Goal: Task Accomplishment & Management: Manage account settings

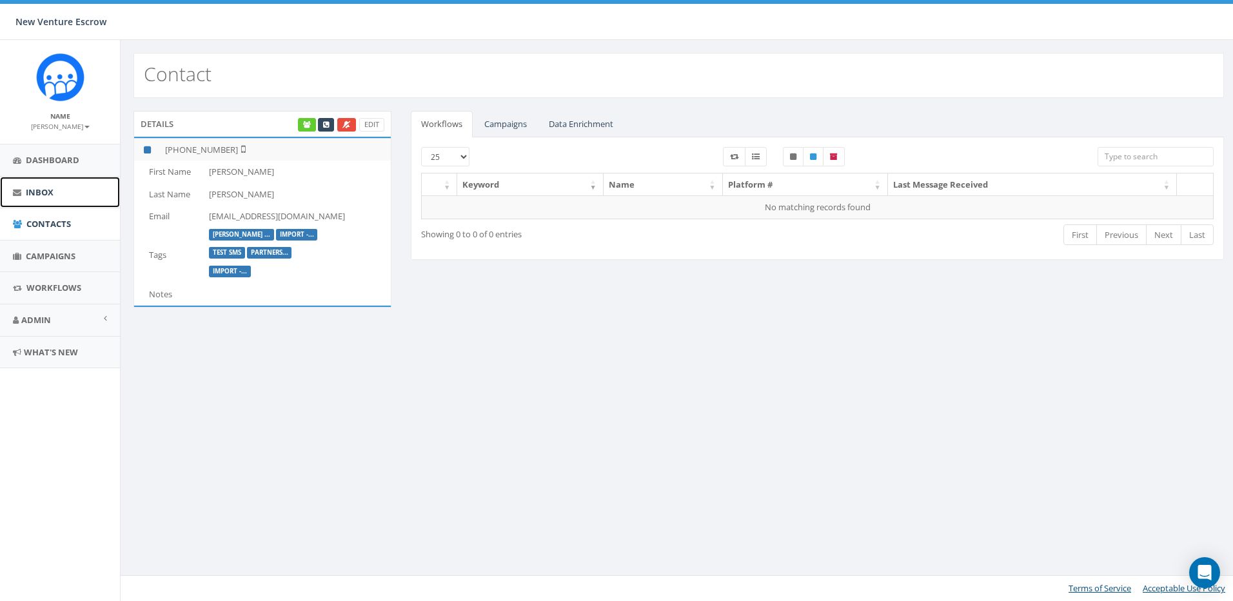
drag, startPoint x: 0, startPoint y: 0, endPoint x: 57, endPoint y: 191, distance: 199.2
click at [57, 191] on link "Inbox" at bounding box center [60, 193] width 120 height 32
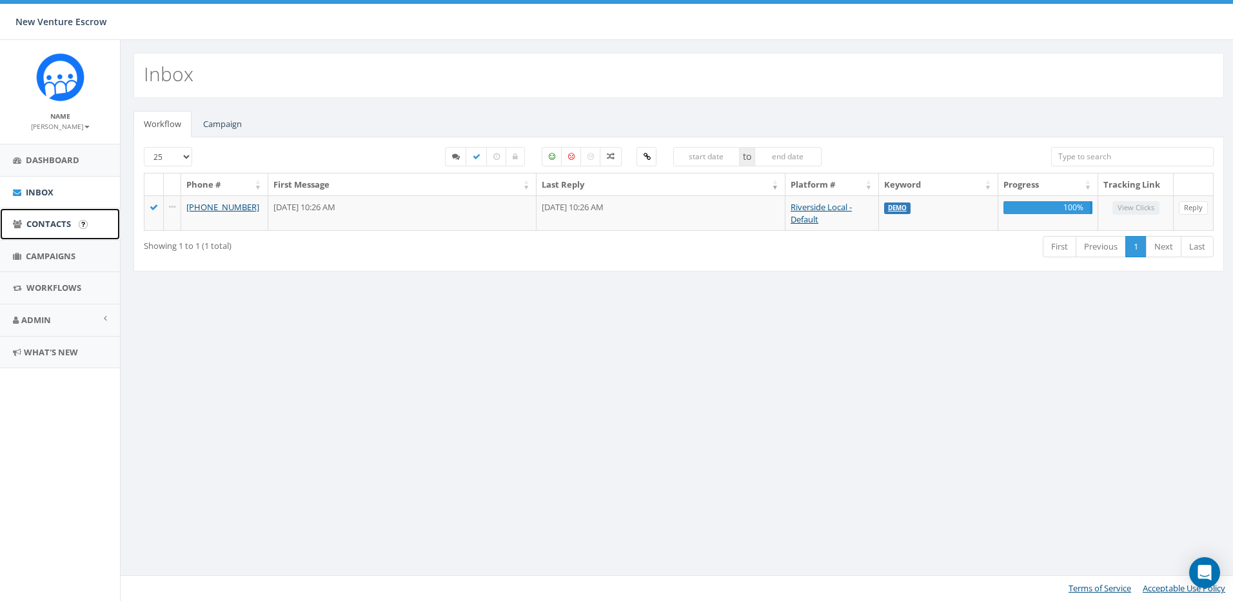
click at [64, 227] on span "Contacts" at bounding box center [48, 224] width 45 height 12
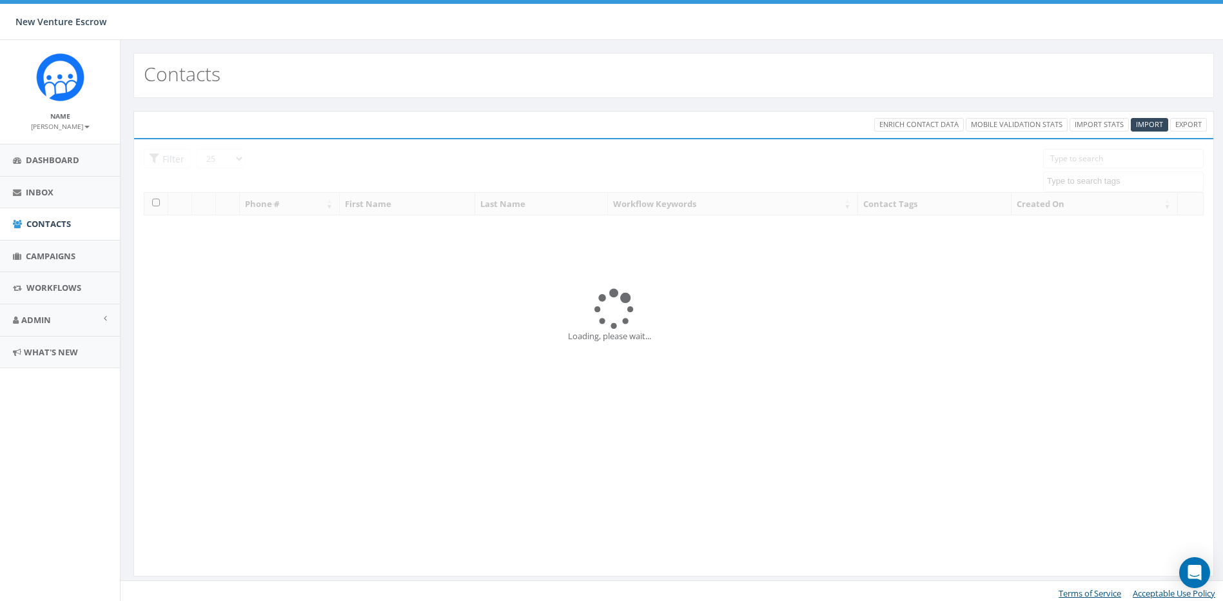
select select
click at [52, 251] on span "Campaigns" at bounding box center [51, 256] width 50 height 12
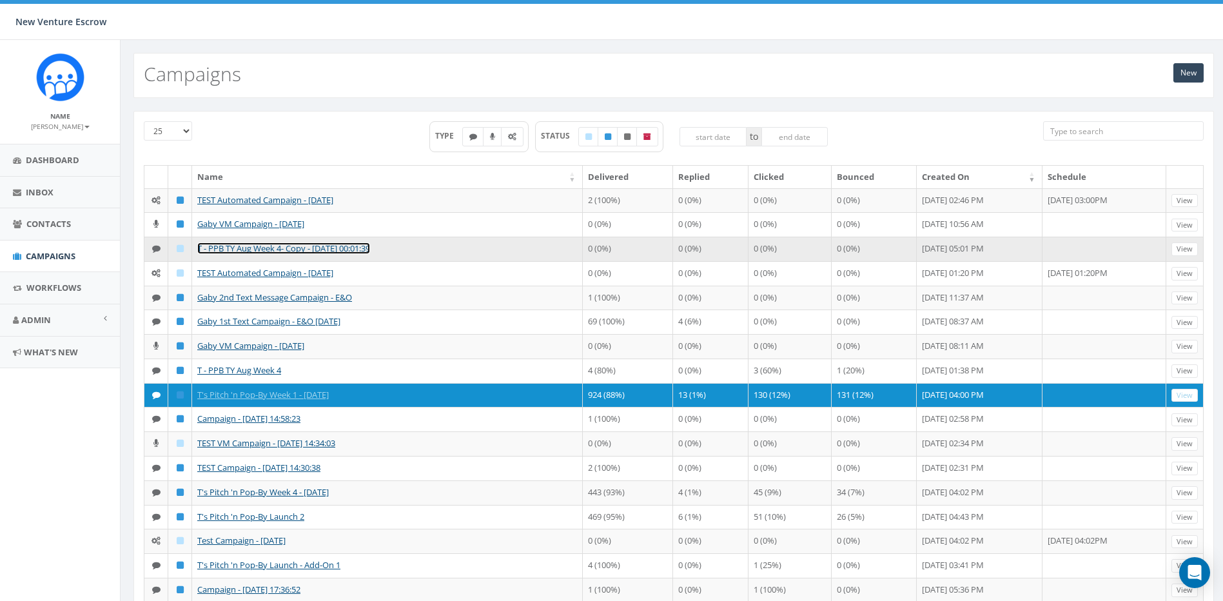
click at [355, 254] on link "T - PPB TY Aug Week 4- Copy - [DATE] 00:01:39" at bounding box center [283, 248] width 173 height 12
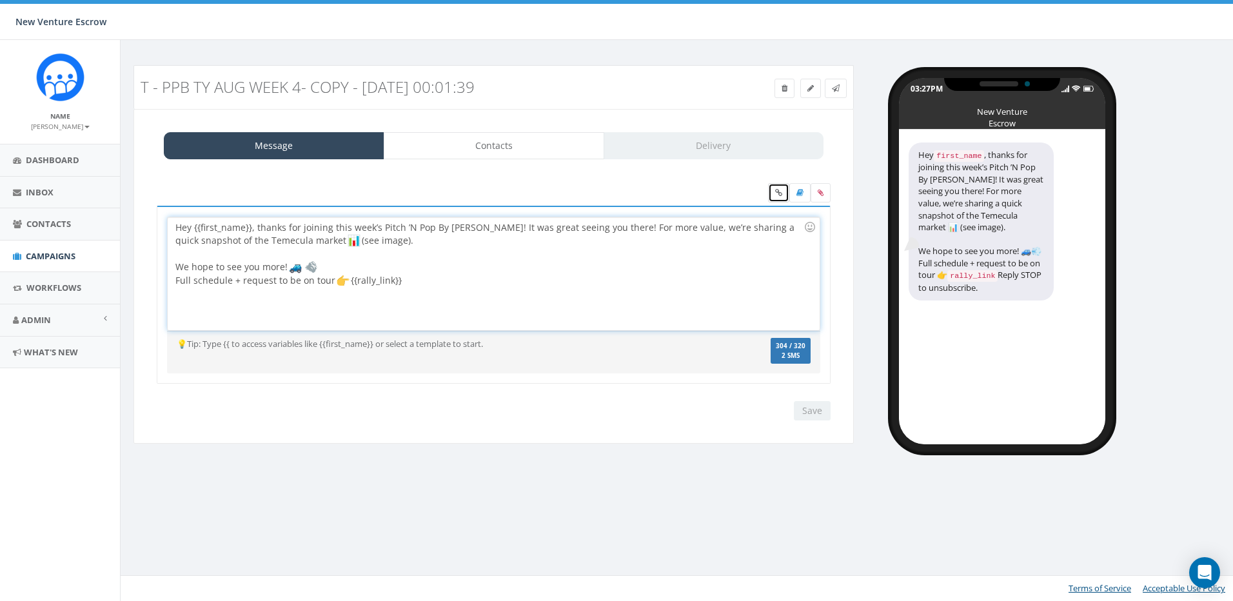
click at [779, 193] on icon at bounding box center [778, 193] width 7 height 8
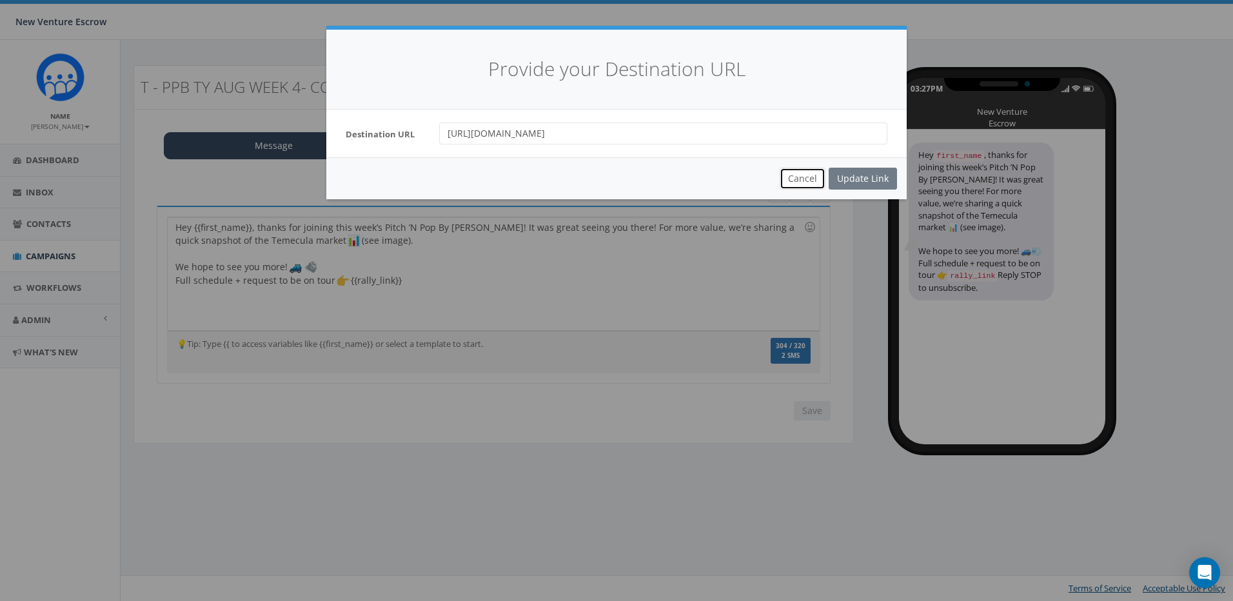
click at [793, 180] on button "Cancel" at bounding box center [803, 179] width 46 height 22
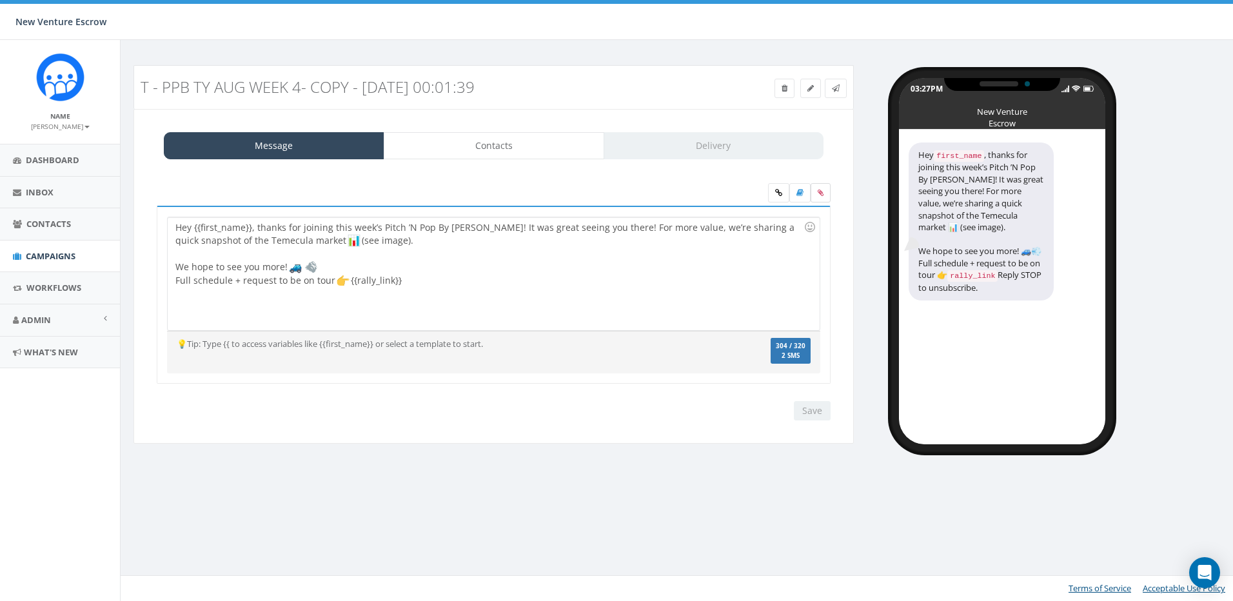
click at [819, 192] on icon at bounding box center [821, 193] width 6 height 8
click at [0, 0] on input "file" at bounding box center [0, 0] width 0 height 0
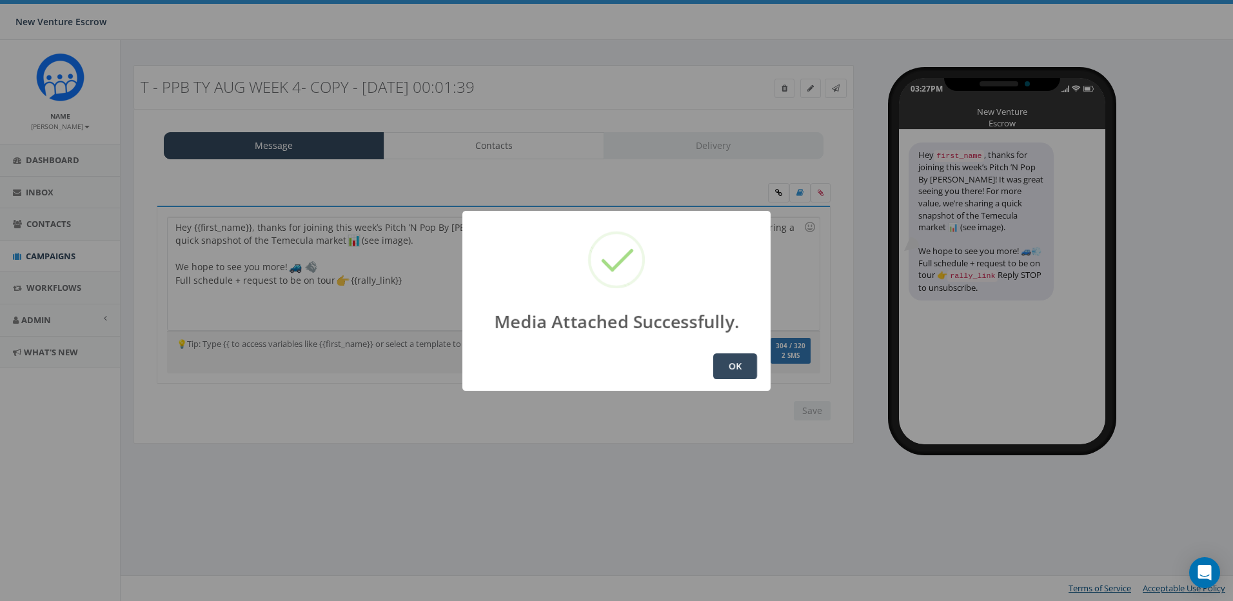
click at [745, 372] on button "OK" at bounding box center [735, 366] width 44 height 26
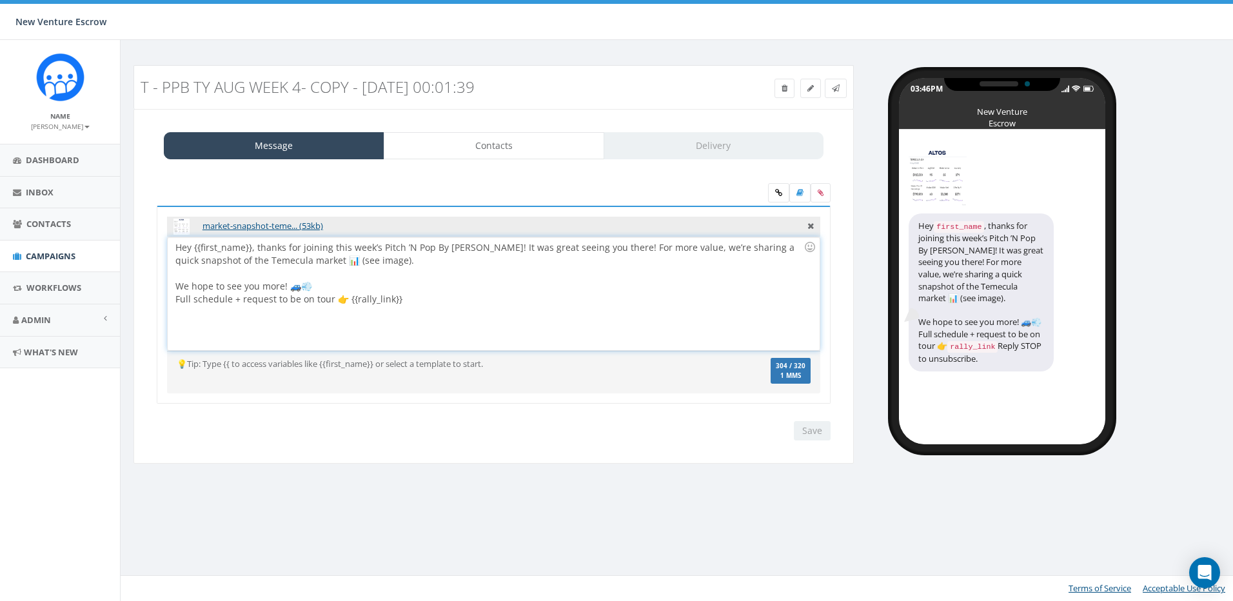
click at [615, 271] on div at bounding box center [489, 273] width 628 height 13
click at [599, 267] on div at bounding box center [489, 273] width 628 height 13
click at [585, 260] on div "Hey {{first_name}}, thanks for joining this week’s Pitch ’N Pop By Caravan! It …" at bounding box center [493, 293] width 651 height 113
click at [282, 289] on div "Hey {{first_name}}, thanks for joining this week’s Pitch ’N Pop By Caravan! It …" at bounding box center [493, 293] width 651 height 113
drag, startPoint x: 478, startPoint y: 248, endPoint x: 442, endPoint y: 250, distance: 35.6
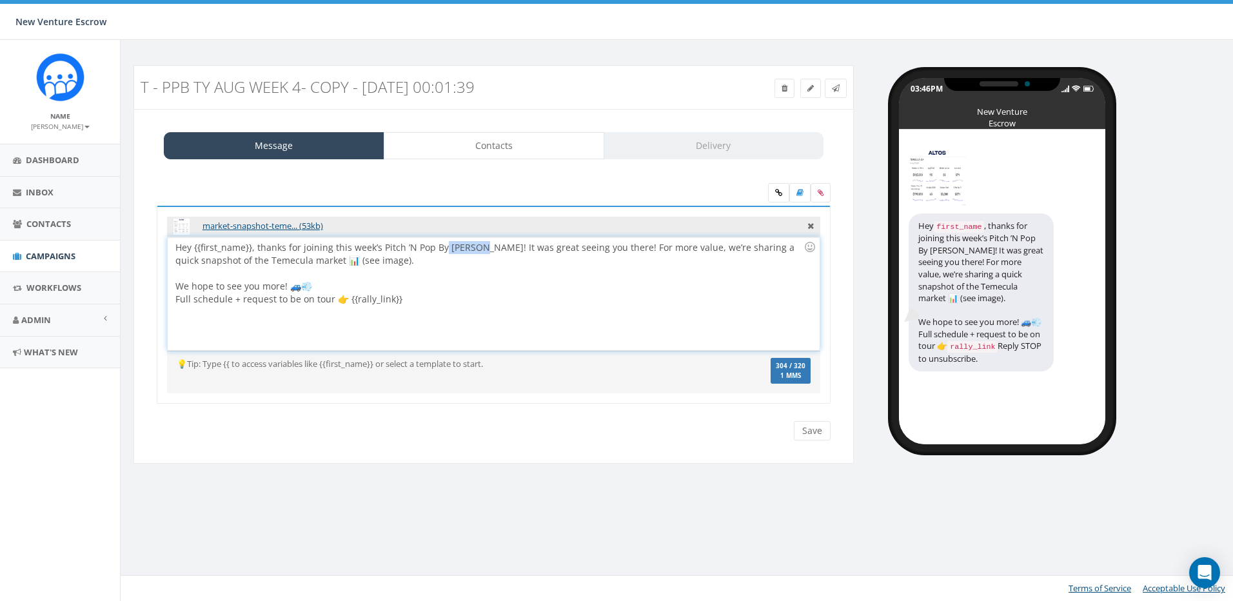
click at [442, 250] on div "Hey {{first_name}}, thanks for joining this week’s Pitch ’N Pop By Caravan! It …" at bounding box center [493, 293] width 651 height 113
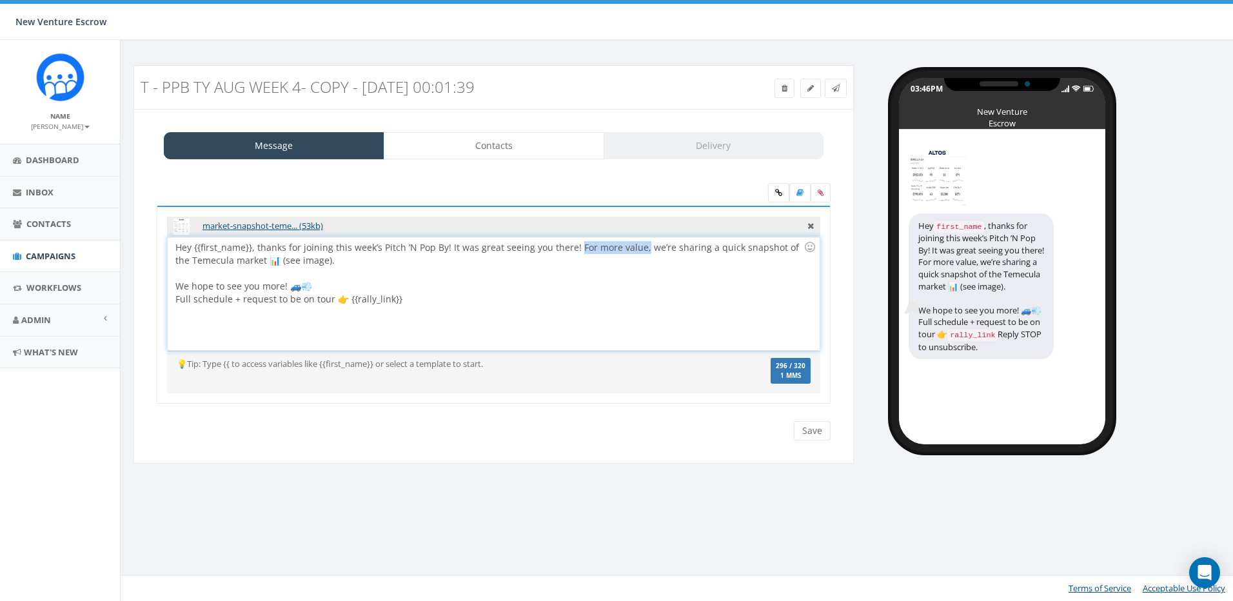
drag, startPoint x: 639, startPoint y: 250, endPoint x: 575, endPoint y: 250, distance: 63.9
click at [575, 250] on div "Hey {{first_name}}, thanks for joining this week’s Pitch ’N Pop By! It was grea…" at bounding box center [493, 293] width 651 height 113
click at [617, 248] on div "Hey {{first_name}}, thanks for joining this week’s Pitch ’N Pop By! It was grea…" at bounding box center [493, 293] width 651 height 113
drag, startPoint x: 638, startPoint y: 249, endPoint x: 575, endPoint y: 249, distance: 63.2
click at [575, 249] on div "Hey {{first_name}}, thanks for joining this week’s Pitch ’N Pop By! It was grea…" at bounding box center [493, 293] width 651 height 113
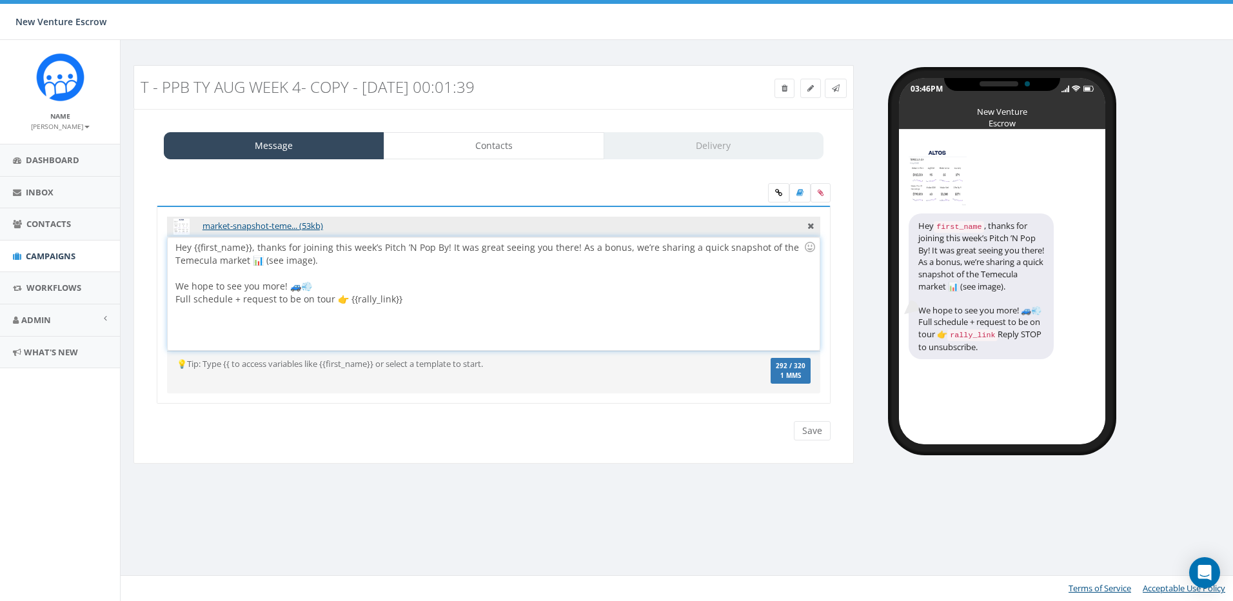
click at [282, 288] on div "Hey {{first_name}}, thanks for joining this week’s Pitch ’N Pop By! It was grea…" at bounding box center [493, 293] width 651 height 113
click at [435, 286] on div "Hey {{first_name}}, thanks for joining this week’s Pitch ’N Pop By! It was grea…" at bounding box center [493, 293] width 651 height 113
click at [456, 296] on div "Hey {{first_name}}, thanks for joining this week’s Pitch ’N Pop By! It was grea…" at bounding box center [493, 293] width 651 height 113
click at [477, 135] on link "Contacts" at bounding box center [494, 145] width 221 height 27
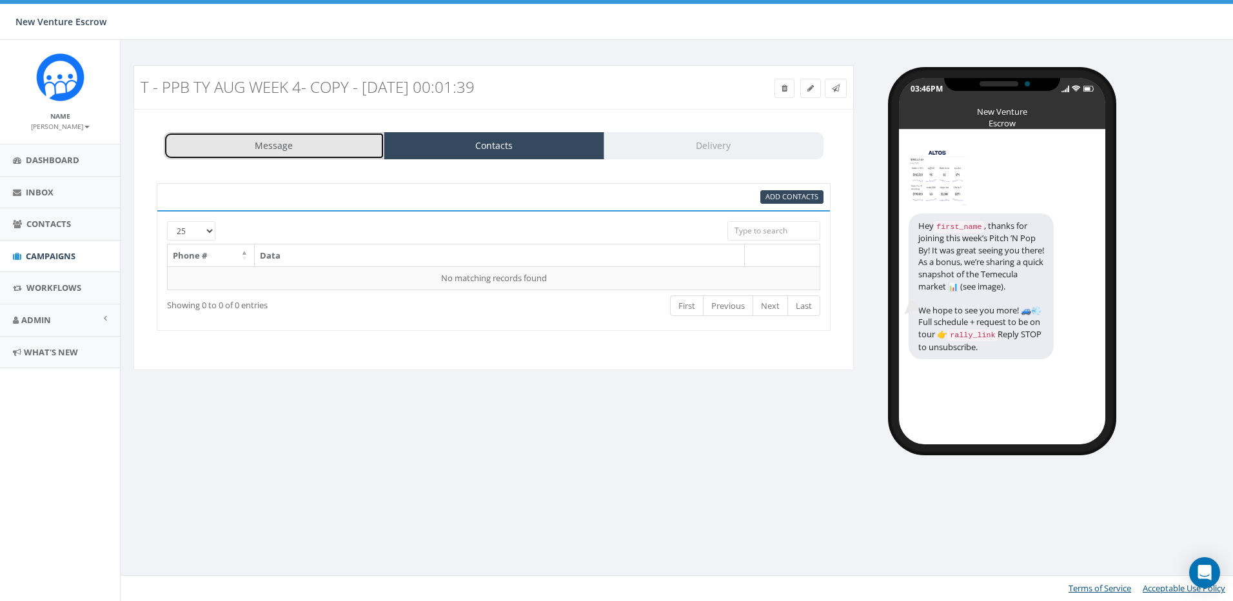
click at [308, 136] on link "Message" at bounding box center [274, 145] width 221 height 27
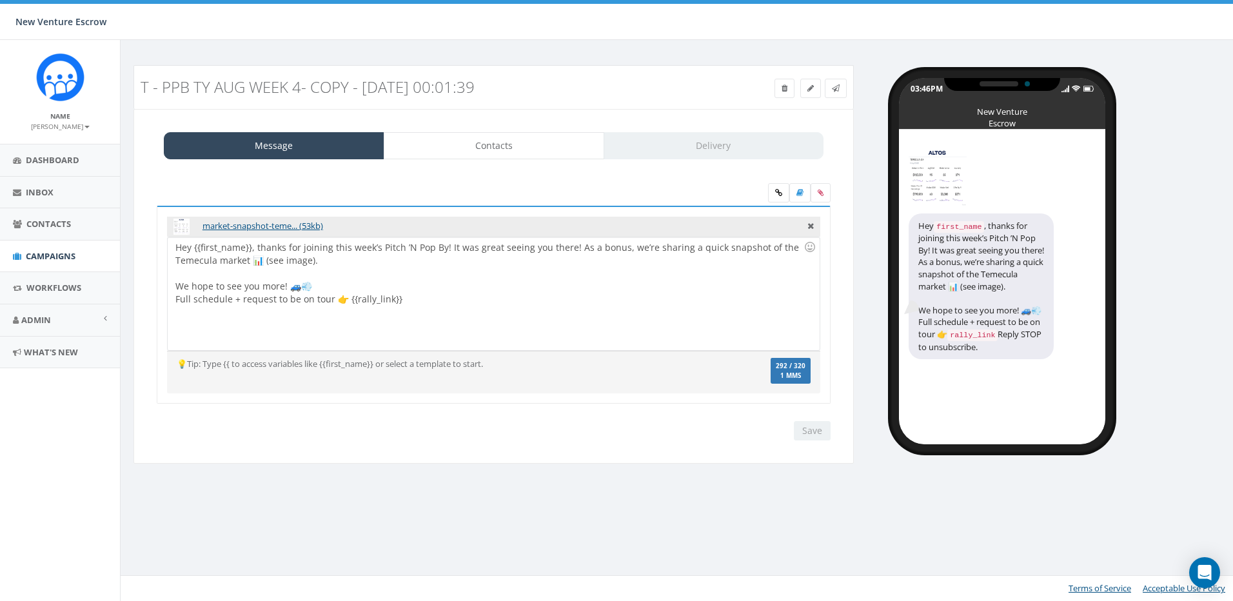
click at [564, 95] on div "T - PPB TY Aug Week 4- Copy - 2025-09-05 00:01:39" at bounding box center [403, 87] width 544 height 30
click at [815, 86] on link at bounding box center [810, 88] width 21 height 19
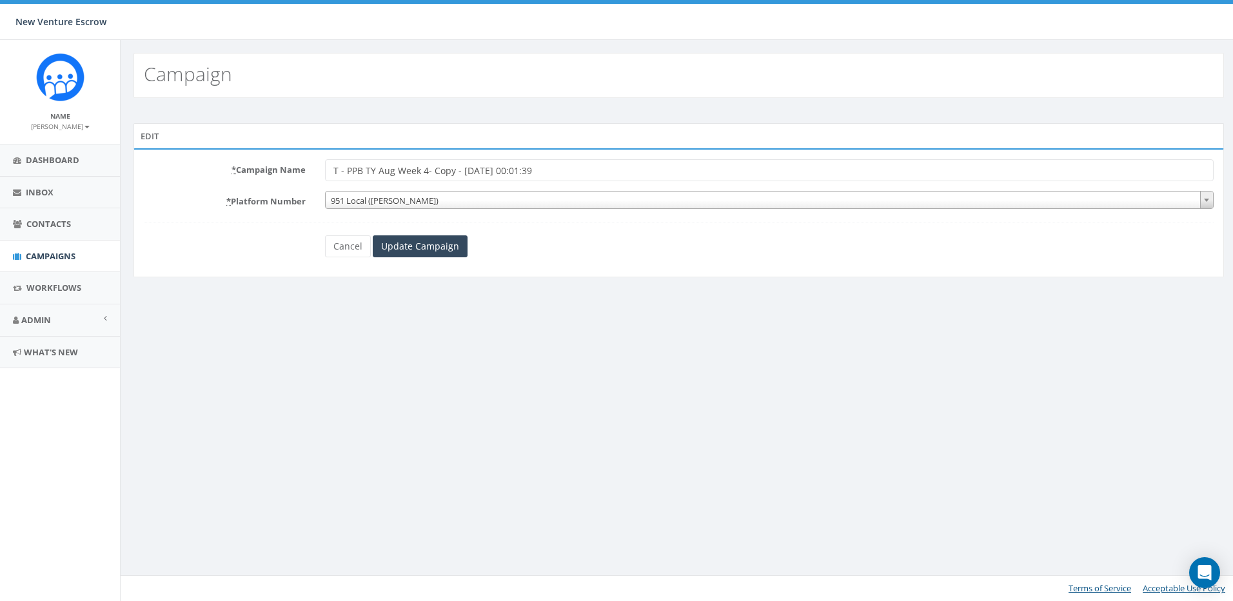
click at [466, 175] on input "T - PPB TY Aug Week 4- Copy - [DATE] 00:01:39" at bounding box center [769, 170] width 889 height 22
drag, startPoint x: 592, startPoint y: 164, endPoint x: 381, endPoint y: 174, distance: 211.8
click at [381, 174] on input "T - PPB TY Aug" at bounding box center [769, 170] width 889 height 22
click at [382, 173] on input "T - PPB TY Aug" at bounding box center [769, 170] width 889 height 22
click at [451, 170] on input "T - PPB TY Aug" at bounding box center [769, 170] width 889 height 22
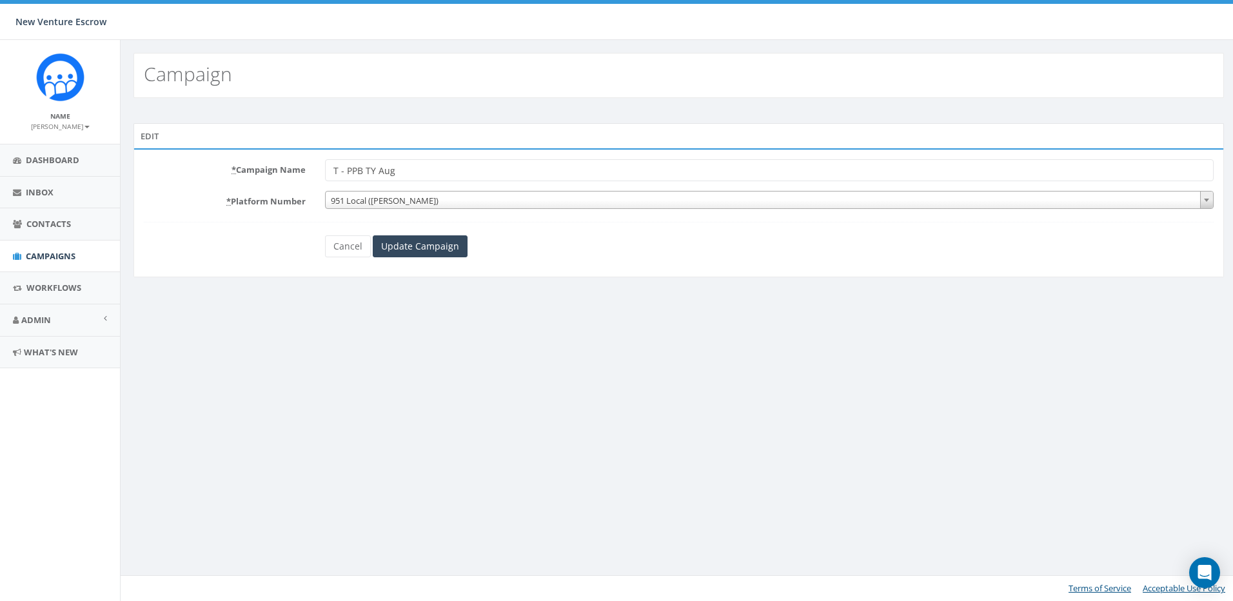
drag, startPoint x: 411, startPoint y: 173, endPoint x: 379, endPoint y: 175, distance: 32.3
click at [379, 175] on input "T - PPB TY Aug" at bounding box center [769, 170] width 889 height 22
type input "T - PPB TY 2025 Sept Week 1"
click at [450, 248] on input "Update Campaign" at bounding box center [420, 246] width 95 height 22
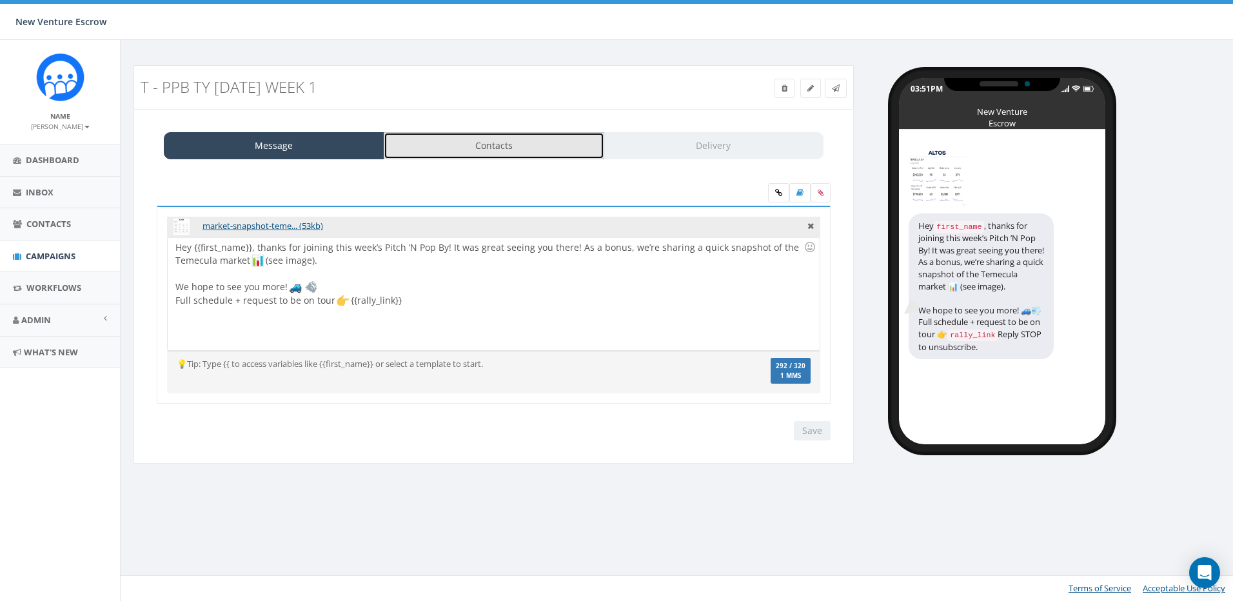
click at [476, 147] on link "Contacts" at bounding box center [494, 145] width 221 height 27
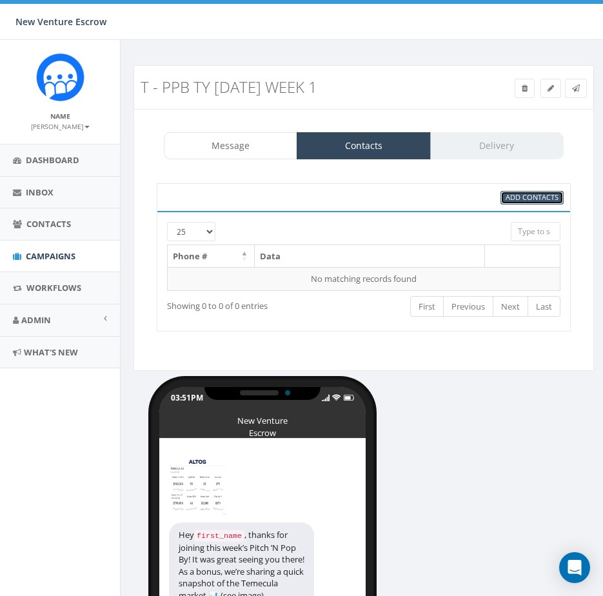
click at [523, 198] on span "Add Contacts" at bounding box center [532, 197] width 53 height 10
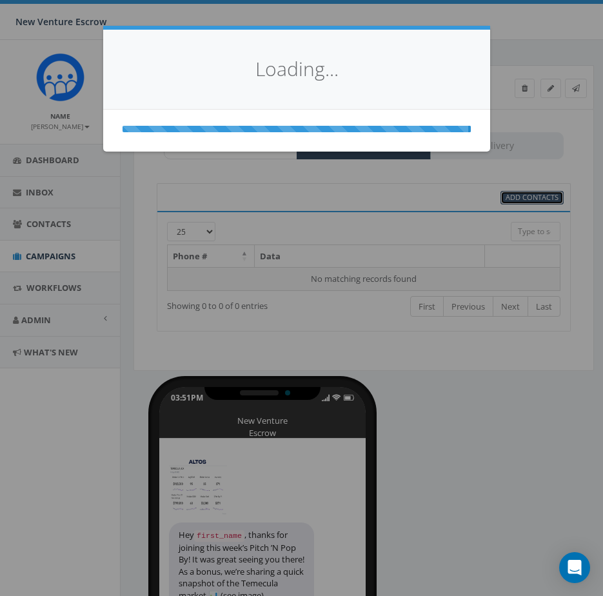
select select
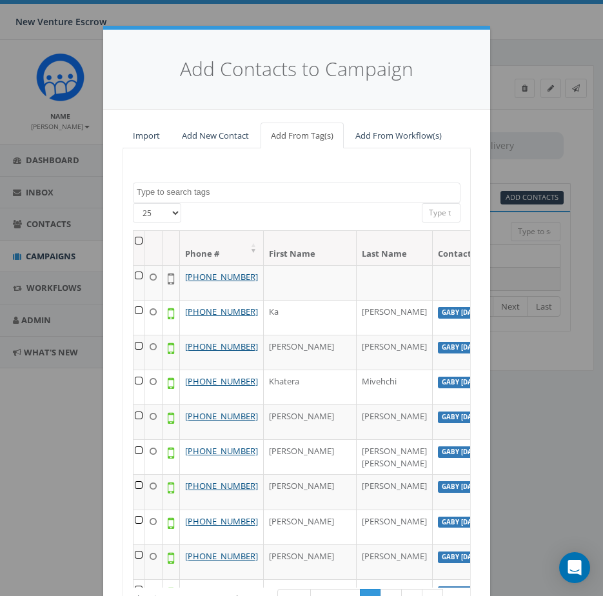
click at [244, 190] on textarea "Search" at bounding box center [298, 192] width 323 height 12
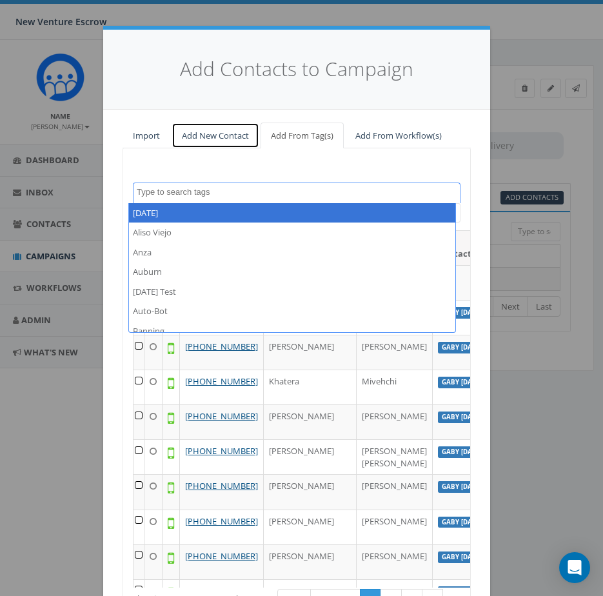
click at [219, 136] on link "Add New Contact" at bounding box center [216, 136] width 88 height 26
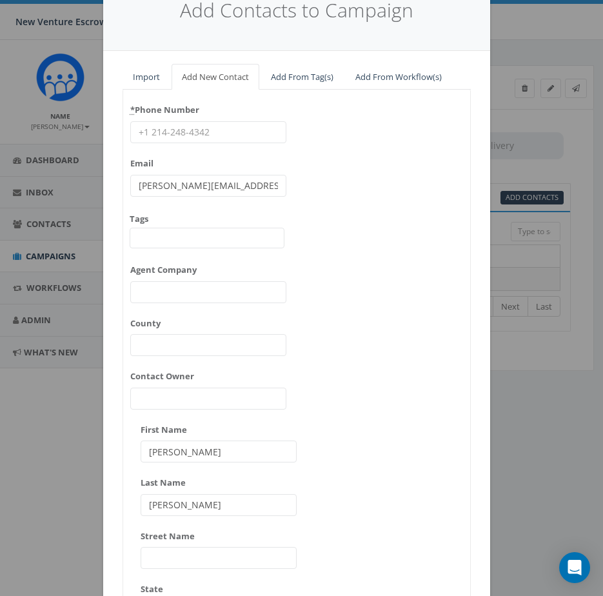
scroll to position [64, 0]
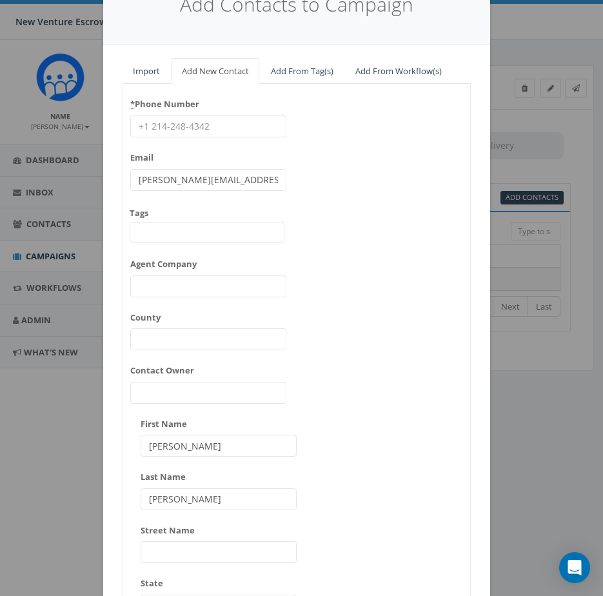
drag, startPoint x: 203, startPoint y: 453, endPoint x: 74, endPoint y: 458, distance: 129.1
click at [74, 458] on div "Add Contacts to Campaign Import Add New Contact Add From Tag(s) Add From Workfl…" at bounding box center [301, 298] width 603 height 596
paste input "Djimmitry Jean-Loui"
drag, startPoint x: 228, startPoint y: 448, endPoint x: 188, endPoint y: 450, distance: 40.0
click at [188, 450] on input "Djimmitry Jean-Louis" at bounding box center [219, 446] width 156 height 22
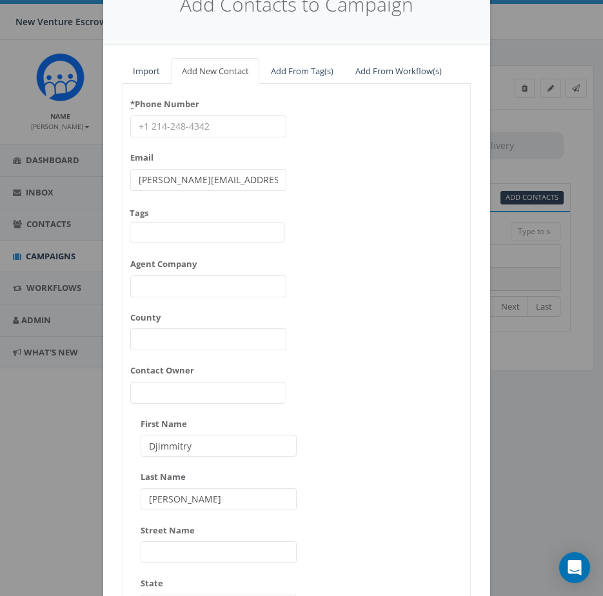
type input "Djimmitry"
drag, startPoint x: 190, startPoint y: 491, endPoint x: 106, endPoint y: 495, distance: 83.9
click at [106, 495] on div "Import Add New Contact Add From Tag(s) Add From Workflow(s) 2024/11/12 Aliso Vi…" at bounding box center [296, 431] width 387 height 773
paste input "Jean-Louis"
type input "Jean-Louis"
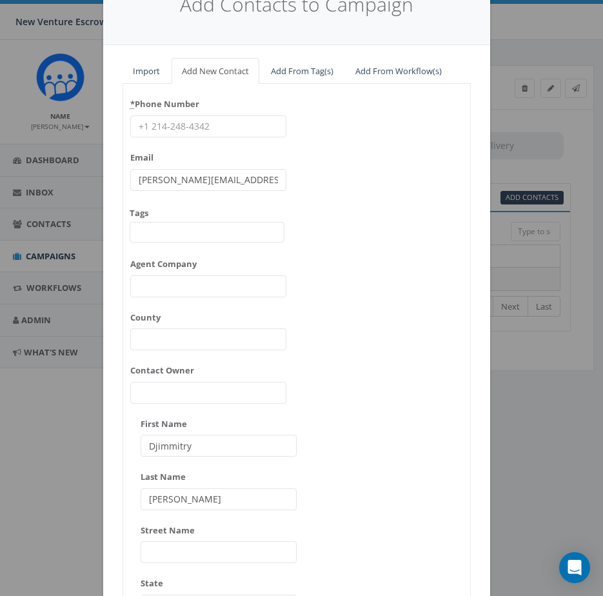
click at [237, 448] on input "Djimmitry" at bounding box center [219, 446] width 156 height 22
type input "Djimmitry"
click at [353, 417] on div "* Phone Number Email james@rallycorp.com Tags 2024/11/12 Aliso Viejo Anza Aubur…" at bounding box center [296, 413] width 347 height 639
click at [204, 127] on input "* Phone Number" at bounding box center [208, 126] width 156 height 22
paste input "9097491584"
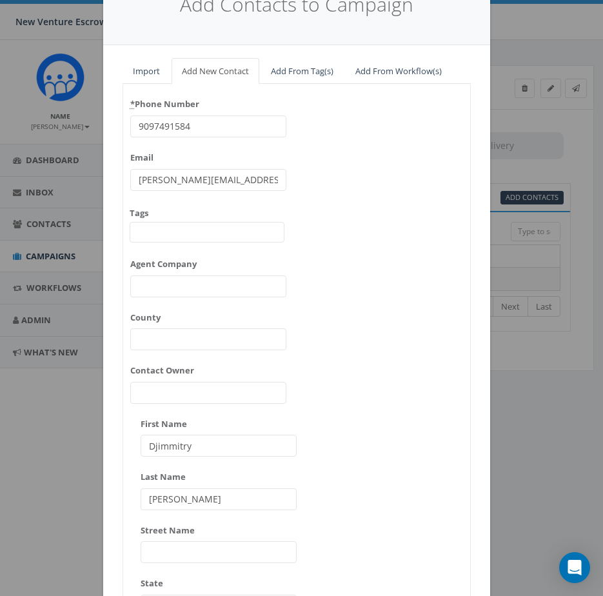
type input "9097491584"
click at [348, 126] on div "* Phone Number 9097491584 Email james@rallycorp.com Tags 2024/11/12 Aliso Viejo…" at bounding box center [296, 413] width 347 height 639
drag, startPoint x: 246, startPoint y: 182, endPoint x: 120, endPoint y: 188, distance: 126.6
click at [38, 182] on div "Add Contacts to Campaign Import Add New Contact Add From Tag(s) Add From Workfl…" at bounding box center [301, 298] width 603 height 596
paste input "djimmitryrealestate@gmail"
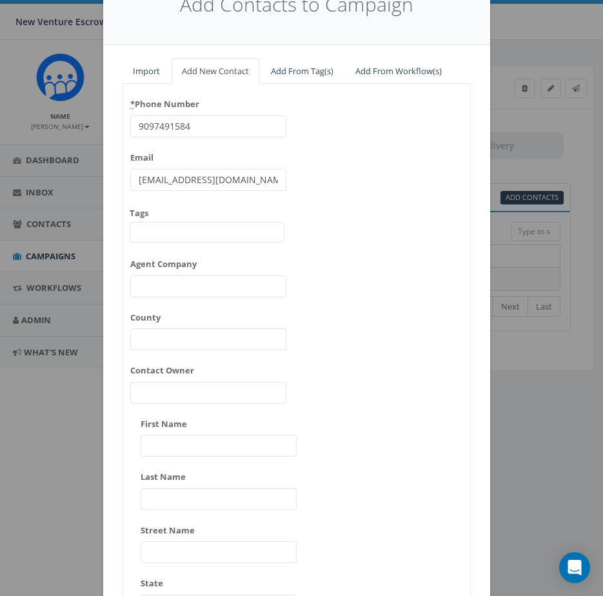
type input "djimmitryrealestate@gmail.com"
click at [376, 200] on div "* Phone Number 9097491584 Email djimmitryrealestate@gmail.com Tags 2024/11/12 A…" at bounding box center [296, 413] width 347 height 639
click at [188, 226] on span at bounding box center [207, 232] width 155 height 21
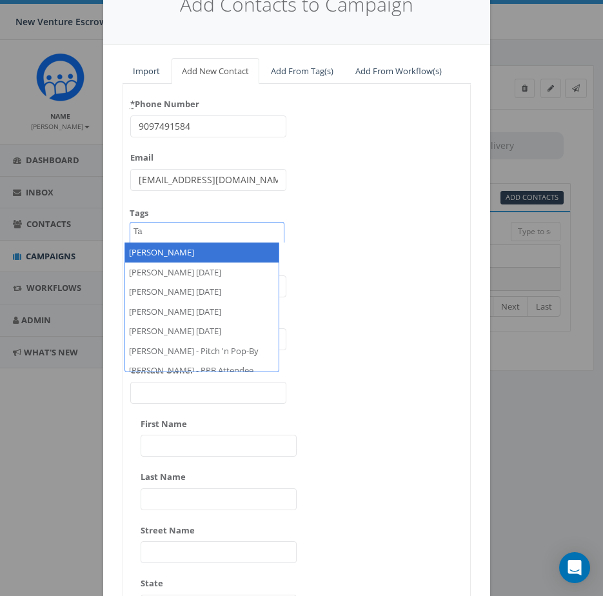
type textarea "T"
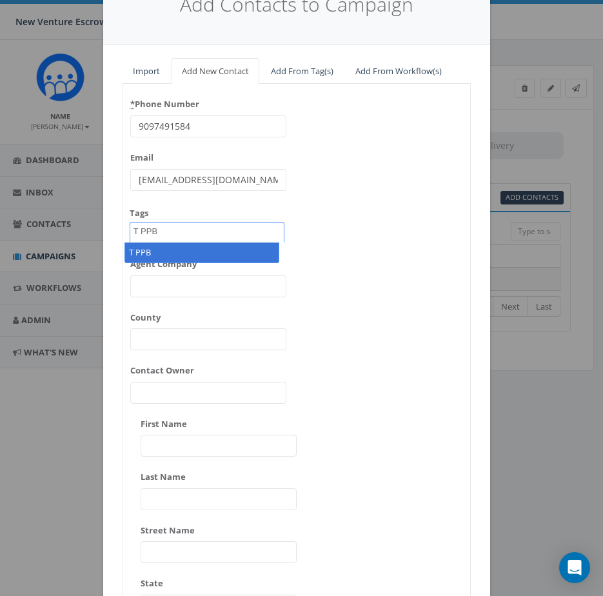
type textarea "T PPB"
click at [339, 243] on div "* Phone Number 9097491584 Email djimmitryrealestate@gmail.com Tags 2024/11/12 A…" at bounding box center [296, 413] width 347 height 639
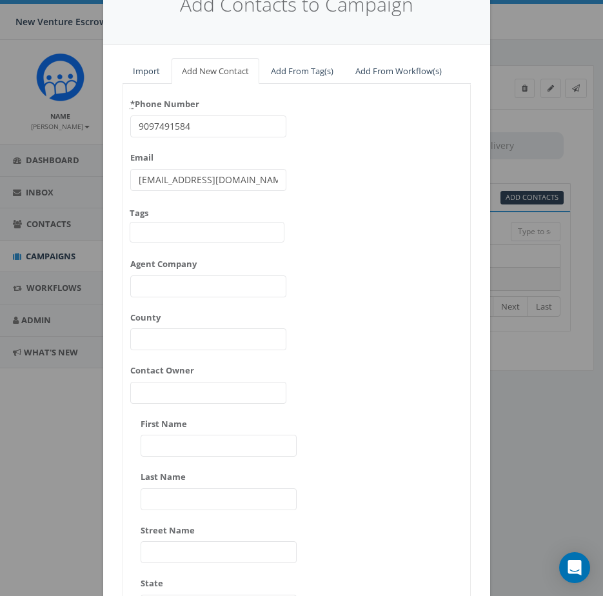
click at [190, 221] on div "Tags 2024/11/12 Aliso Viejo Anza Auburn August 28 Test Auto-Bot Banning Beaumon…" at bounding box center [207, 225] width 155 height 36
click at [195, 226] on span at bounding box center [207, 232] width 155 height 21
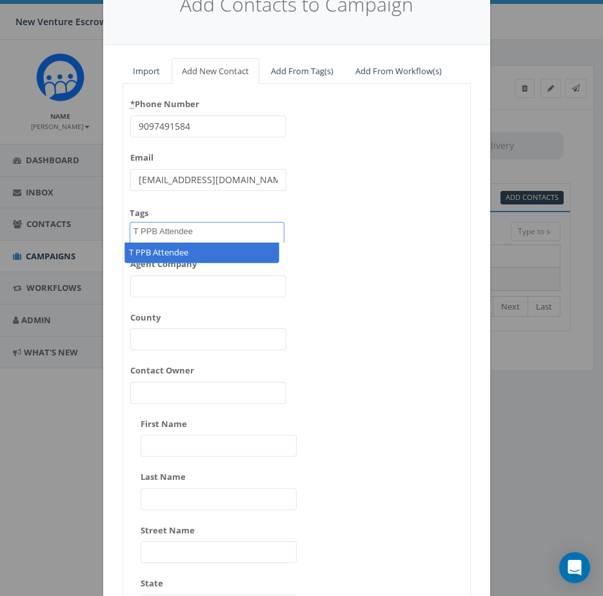
drag, startPoint x: 135, startPoint y: 230, endPoint x: 99, endPoint y: 230, distance: 36.8
click at [103, 230] on div "Import Add New Contact Add From Tag(s) Add From Workflow(s) 2024/11/12 Aliso Vi…" at bounding box center [296, 431] width 387 height 773
click at [134, 234] on textarea "T PPB Attendee" at bounding box center [181, 232] width 94 height 12
click at [135, 233] on textarea "T PPB Attendee" at bounding box center [181, 232] width 94 height 12
click at [134, 235] on textarea "T PPB Attendee" at bounding box center [181, 232] width 94 height 12
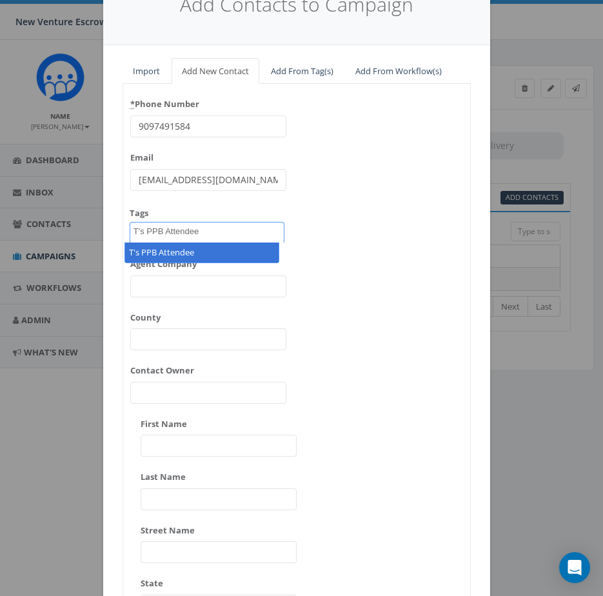
type textarea "T's PPB Attendee"
select select "T's PPB Attendee"
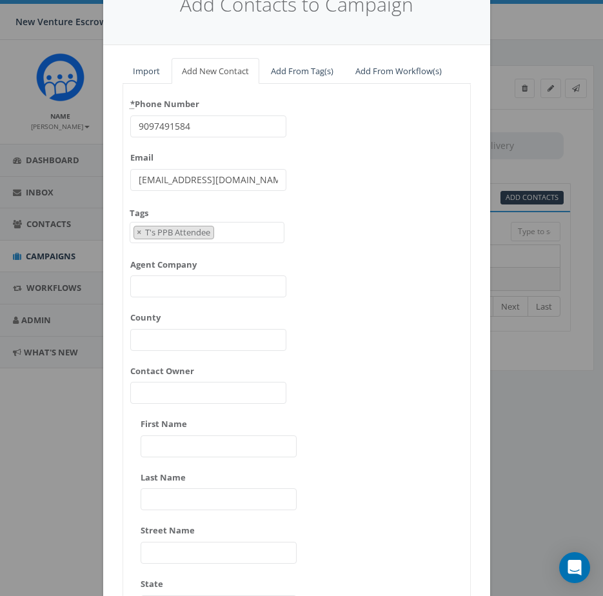
click at [332, 257] on div "* Phone Number 9097491584 Email djimmitryrealestate@gmail.com Tags 2024/11/12 A…" at bounding box center [296, 413] width 347 height 639
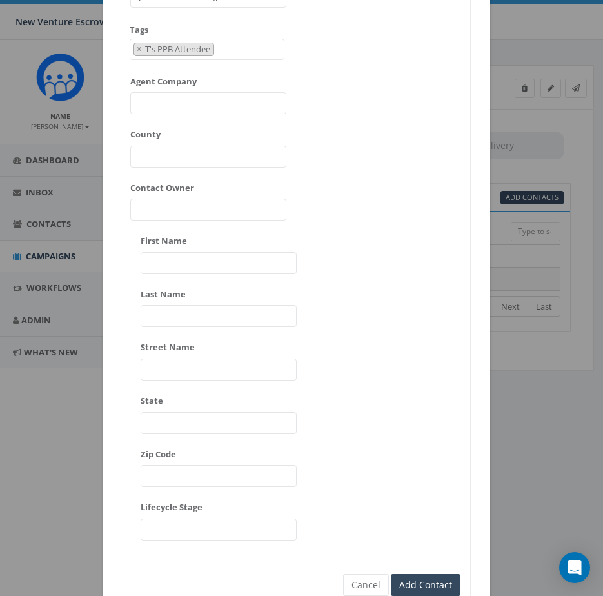
scroll to position [242, 0]
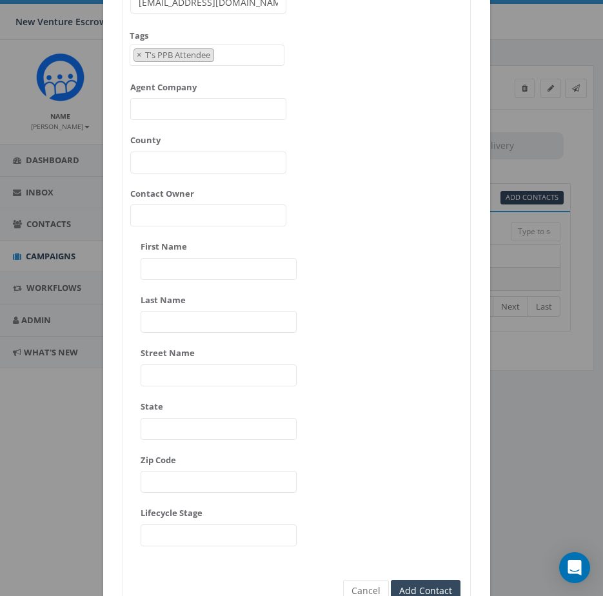
click at [242, 267] on input "First Name" at bounding box center [219, 269] width 156 height 22
paste input "Djimmitry Jean-Louis"
drag, startPoint x: 257, startPoint y: 268, endPoint x: 188, endPoint y: 274, distance: 69.9
click at [188, 274] on input "Djimmitry Jean-Louis" at bounding box center [219, 269] width 156 height 22
type input "Djimmitry"
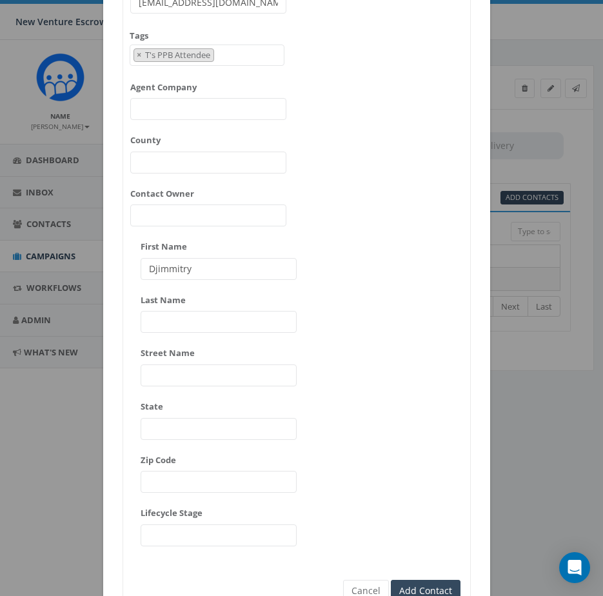
click at [199, 310] on div "Last Name" at bounding box center [219, 312] width 156 height 44
drag, startPoint x: 204, startPoint y: 323, endPoint x: 207, endPoint y: 314, distance: 9.6
click at [204, 323] on input "Last Name" at bounding box center [219, 322] width 156 height 22
paste input "Jean-Louis"
type input "Jean-Louis"
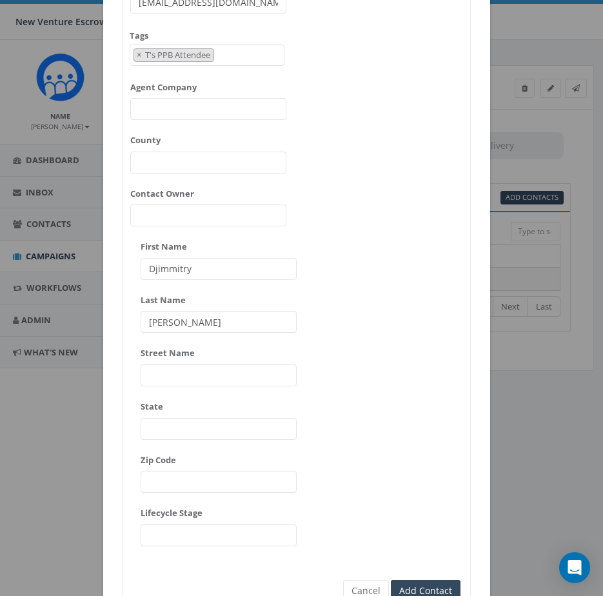
click at [230, 276] on input "Djimmitry" at bounding box center [219, 269] width 156 height 22
type input "Djimmitry"
click at [406, 256] on div "* Phone Number 9097491584 Email djimmitryrealestate@gmail.com Tags 2024/11/12 A…" at bounding box center [296, 235] width 347 height 639
click at [244, 321] on input "Jean-Louis" at bounding box center [219, 322] width 156 height 22
click at [391, 283] on div "* Phone Number 9097491584 Email djimmitryrealestate@gmail.com Tags 2024/11/12 A…" at bounding box center [296, 235] width 347 height 639
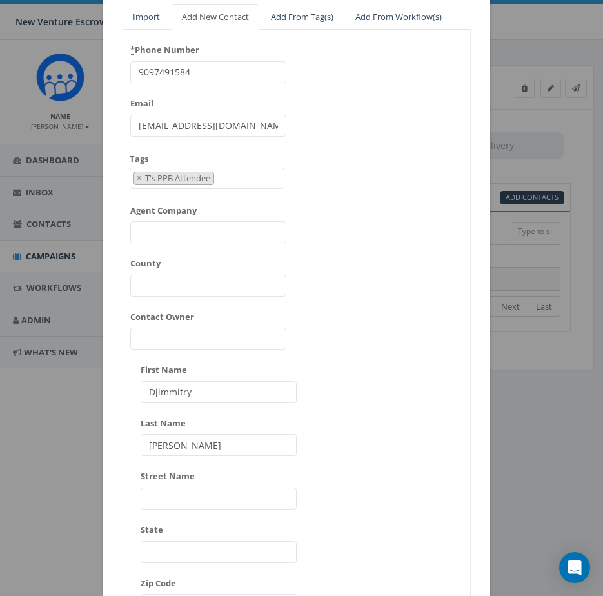
scroll to position [113, 0]
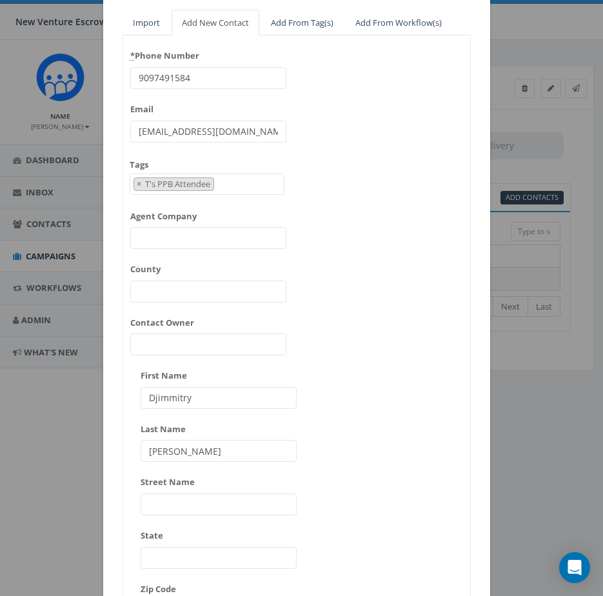
click at [388, 207] on div "* Phone Number 9097491584 Email djimmitryrealestate@gmail.com Tags 2024/11/12 A…" at bounding box center [296, 364] width 347 height 639
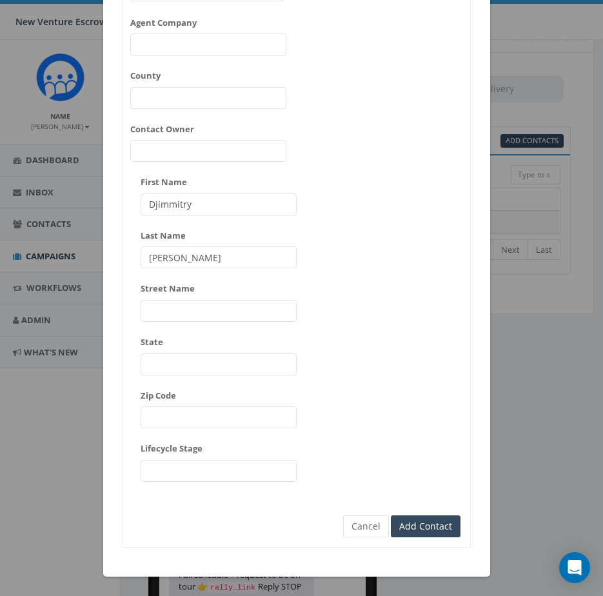
scroll to position [64, 0]
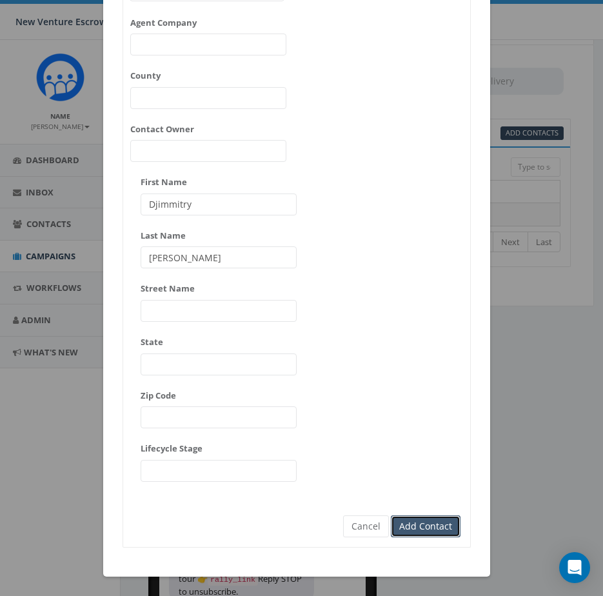
click at [428, 522] on input "Add Contact" at bounding box center [426, 526] width 70 height 22
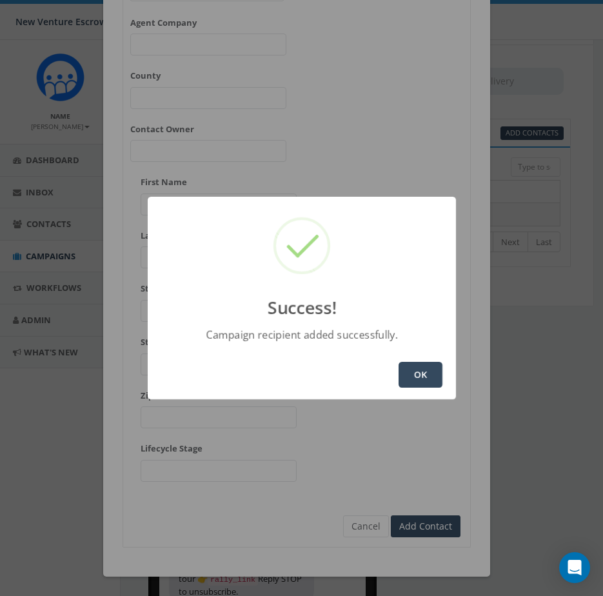
click at [413, 371] on button "OK" at bounding box center [421, 375] width 44 height 26
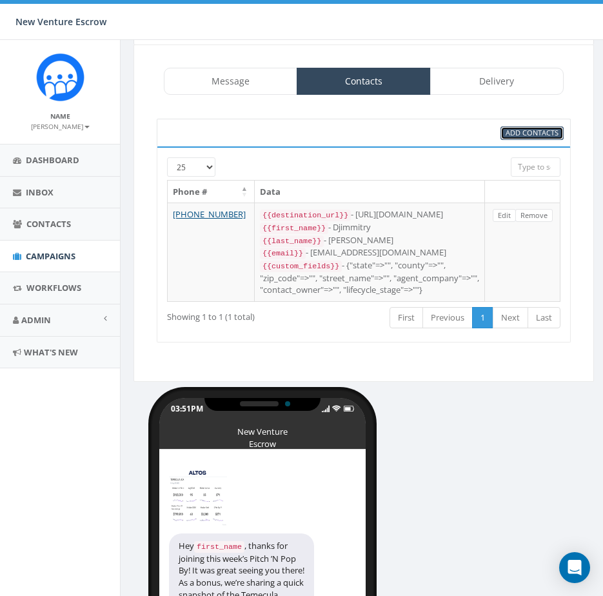
click at [529, 138] on link "Add Contacts" at bounding box center [531, 133] width 63 height 14
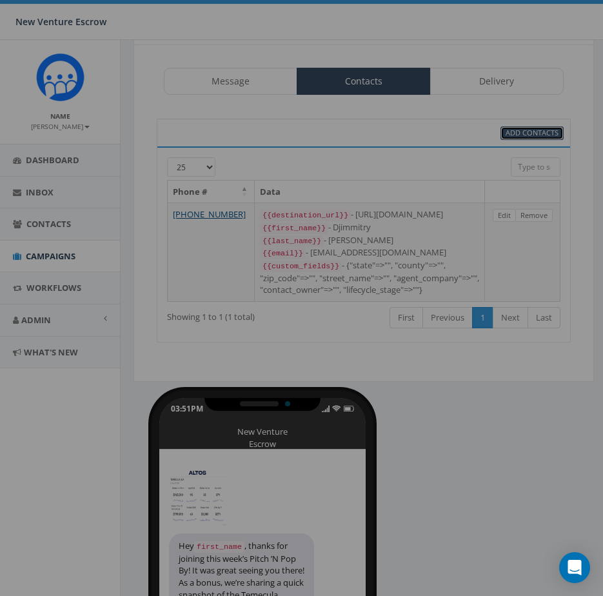
scroll to position [0, 0]
select select
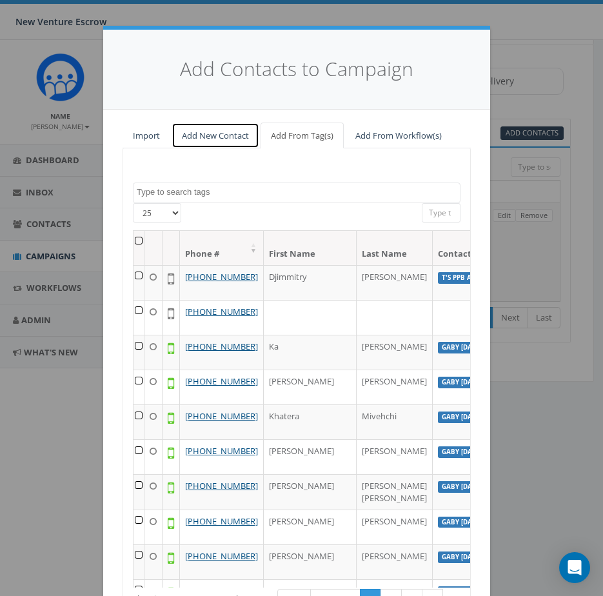
click at [198, 132] on link "Add New Contact" at bounding box center [216, 136] width 88 height 26
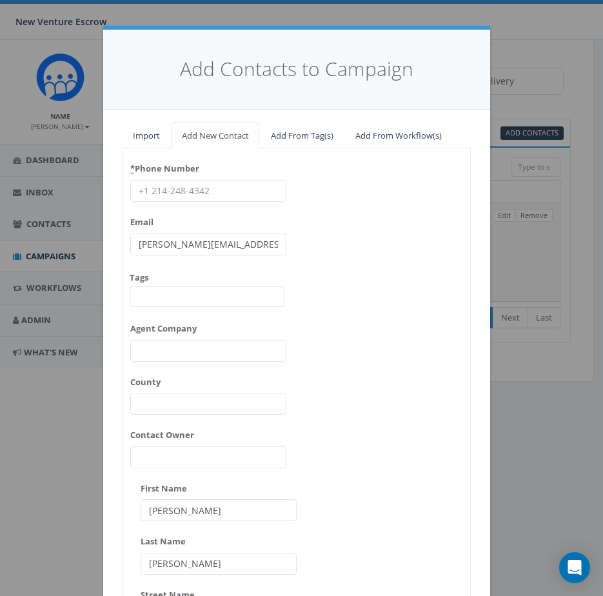
click at [170, 362] on div "* Phone Number Email james@rallycorp.com Tags 2024/11/12 Aliso Viejo Anza Aubur…" at bounding box center [208, 313] width 156 height 310
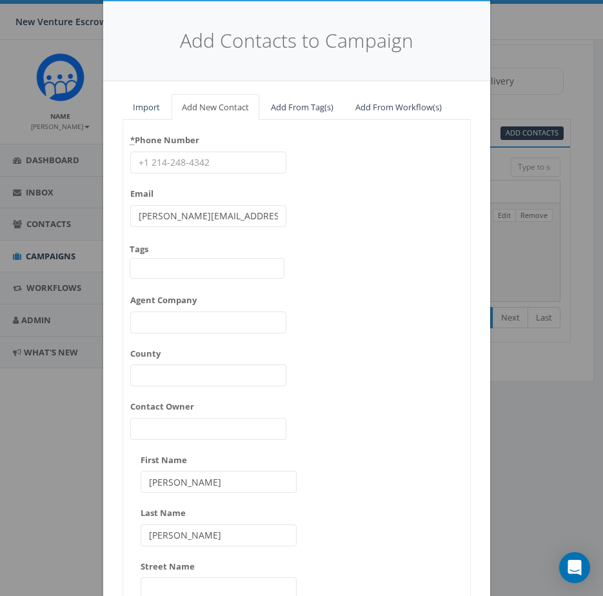
scroll to position [193, 0]
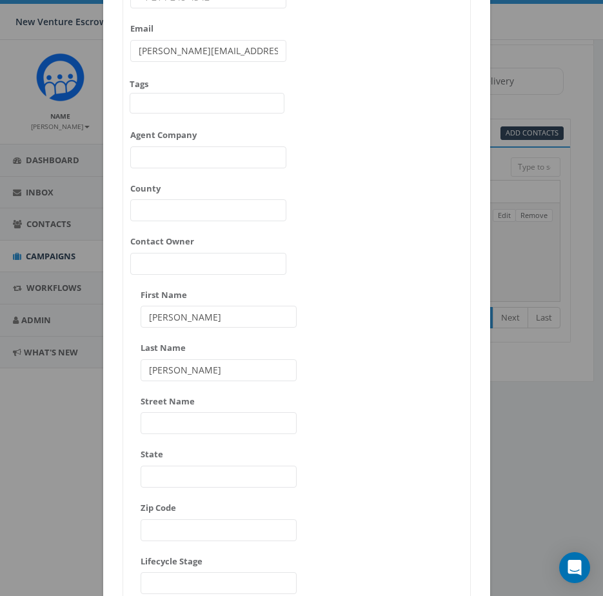
drag, startPoint x: 190, startPoint y: 323, endPoint x: 95, endPoint y: 312, distance: 95.5
click at [96, 312] on div "Add Contacts to Campaign Import Add New Contact Add From Tag(s) Add From Workfl…" at bounding box center [301, 298] width 603 height 596
paste input "Stefanie Ebbah"
click at [182, 321] on input "Stefanie Ebbah" at bounding box center [219, 317] width 156 height 22
type input "Stefanie Ebbah"
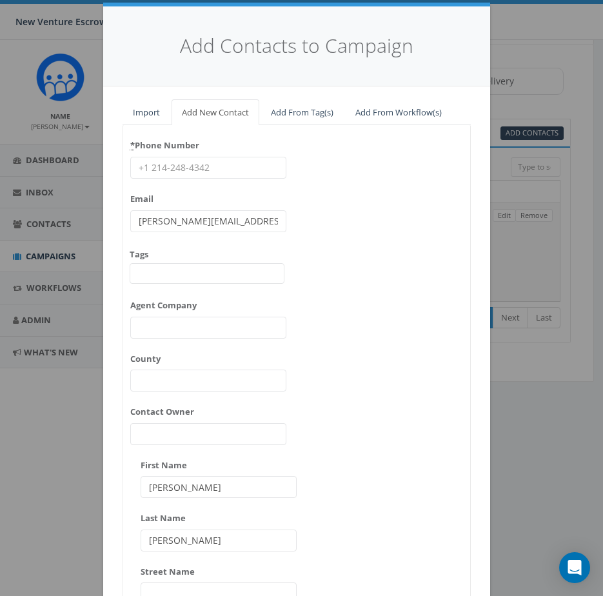
scroll to position [0, 0]
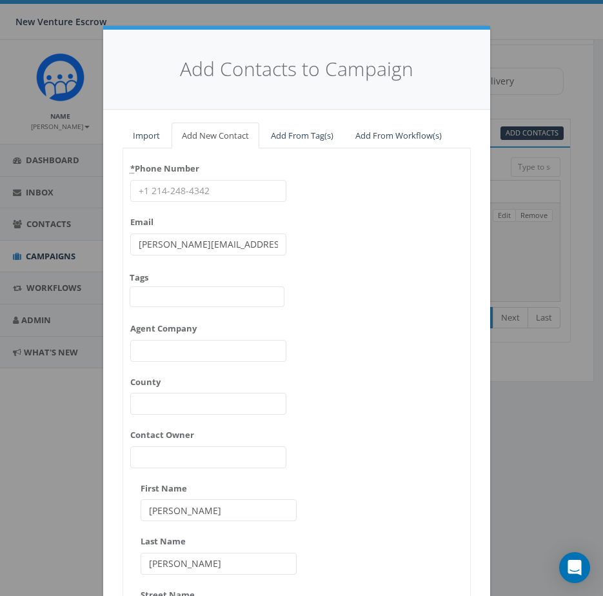
drag, startPoint x: 240, startPoint y: 242, endPoint x: 83, endPoint y: 241, distance: 157.4
click at [130, 242] on input "james@rallycorp.com" at bounding box center [208, 244] width 156 height 22
paste input "stefanie@mendozarealty"
type input "stefanie@mendozarealty.com"
drag, startPoint x: 166, startPoint y: 191, endPoint x: 75, endPoint y: 191, distance: 90.9
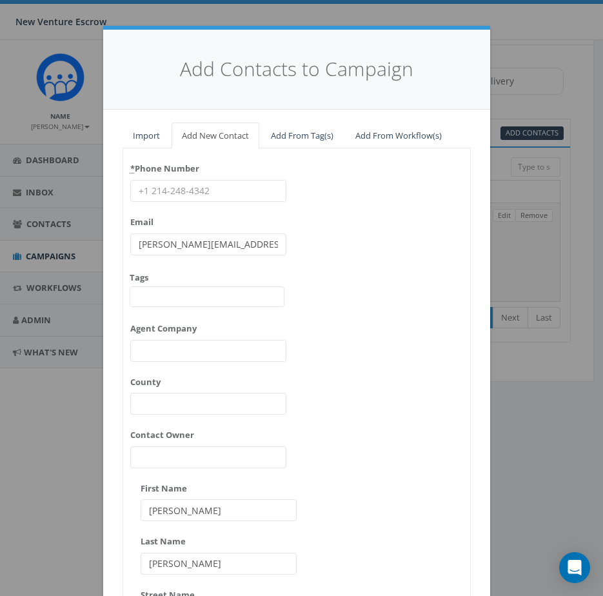
click at [93, 191] on div "Add Contacts to Campaign Import Add New Contact Add From Tag(s) Add From Workfl…" at bounding box center [301, 298] width 603 height 596
paste input "7604536185"
type input "7604536185"
click at [357, 214] on div "* Phone Number 7604536185 Email stefanie@mendozarealty.com Tags 2024/11/12 Alis…" at bounding box center [296, 477] width 347 height 639
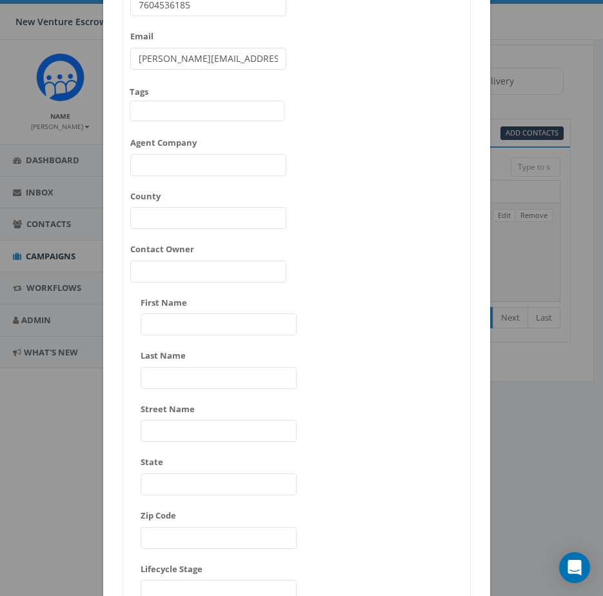
scroll to position [193, 0]
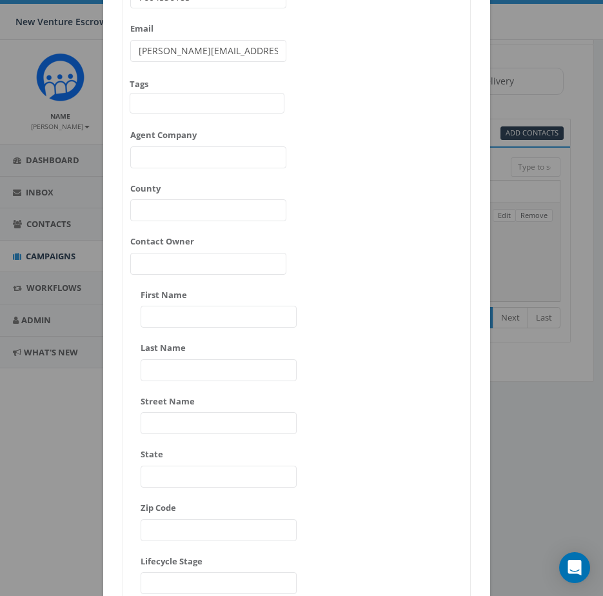
click at [187, 320] on input "First Name" at bounding box center [219, 317] width 156 height 22
paste input "Stefanie Ebbah"
drag, startPoint x: 205, startPoint y: 320, endPoint x: 182, endPoint y: 321, distance: 23.3
click at [182, 321] on input "Stefanie Ebbah" at bounding box center [219, 317] width 156 height 22
type input "Stefanie"
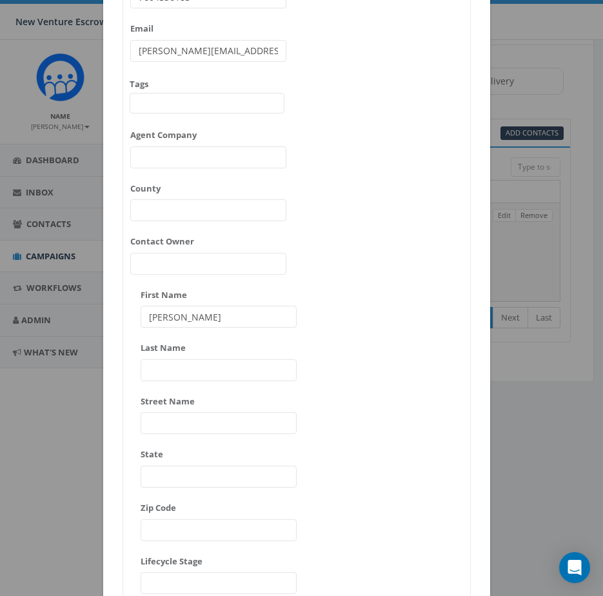
click at [181, 366] on input "Last Name" at bounding box center [219, 370] width 156 height 22
paste input "Ebbah"
type input "Ebbah"
click at [206, 316] on input "Stefanie" at bounding box center [219, 317] width 156 height 22
type input "Stefanie"
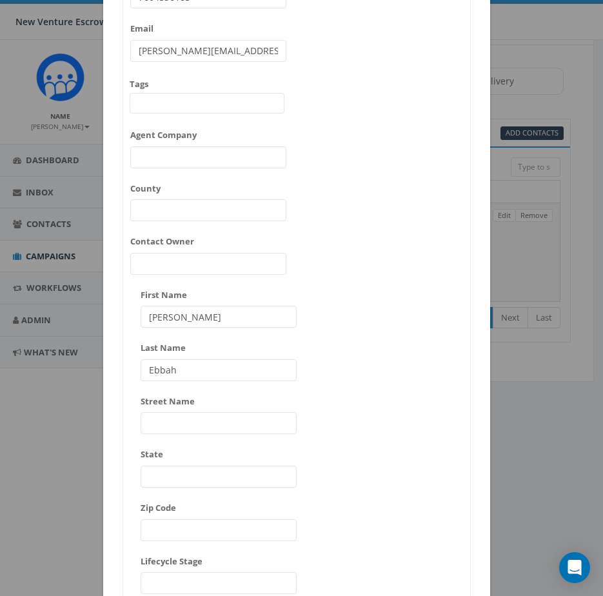
click at [382, 297] on div "* Phone Number 7604536185 Email stefanie@mendozarealty.com Tags 2024/11/12 Alis…" at bounding box center [296, 284] width 347 height 639
click at [219, 326] on input "Stefanie" at bounding box center [219, 317] width 156 height 22
click at [347, 315] on div "* Phone Number 7604536185 Email stefanie@mendozarealty.com Tags 2024/11/12 Alis…" at bounding box center [296, 284] width 347 height 639
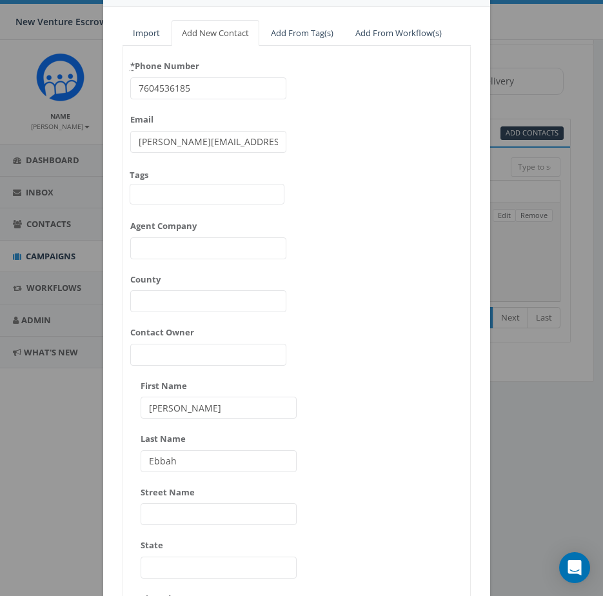
scroll to position [64, 0]
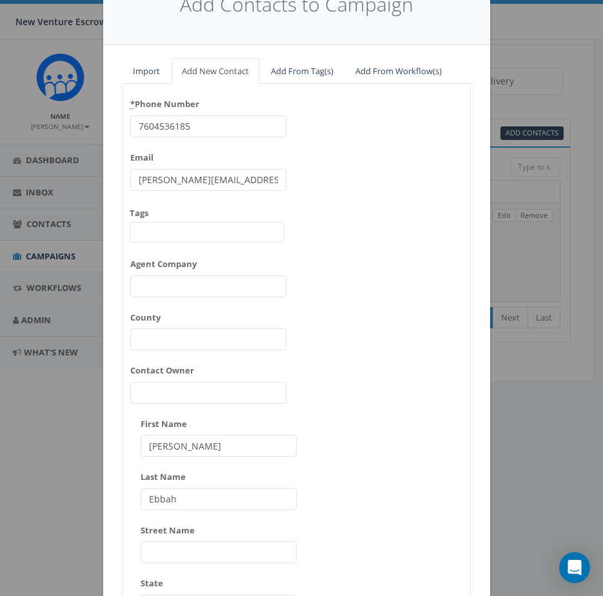
click at [186, 237] on span at bounding box center [207, 232] width 155 height 21
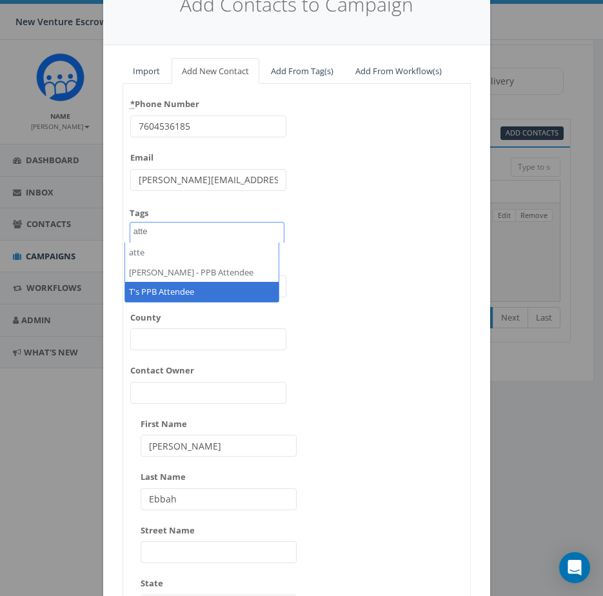
type textarea "atte"
select select "T's PPB Attendee"
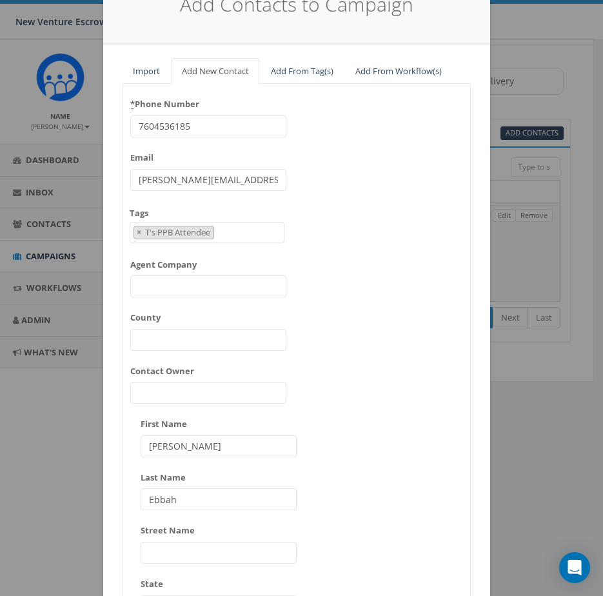
click at [375, 294] on div "* Phone Number 7604536185 Email stefanie@mendozarealty.com Tags 2024/11/12 Alis…" at bounding box center [296, 413] width 347 height 639
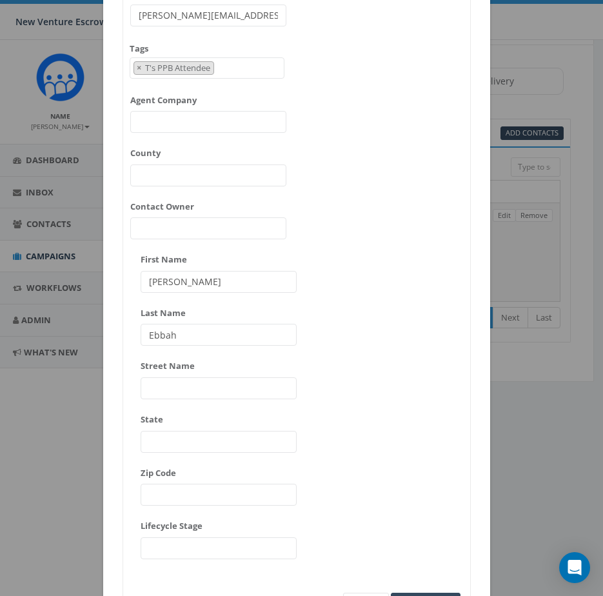
scroll to position [306, 0]
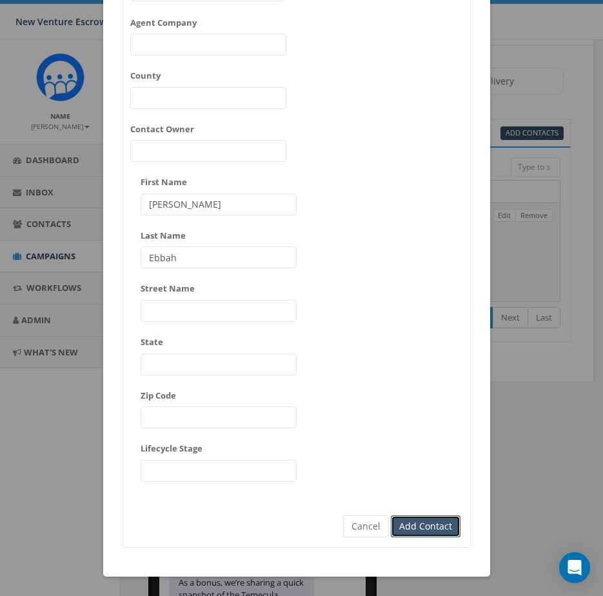
click at [414, 528] on input "Add Contact" at bounding box center [426, 526] width 70 height 22
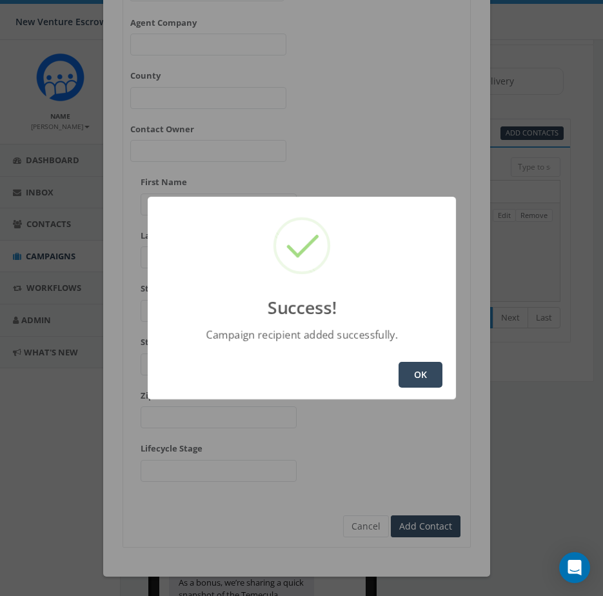
click at [429, 378] on button "OK" at bounding box center [421, 375] width 44 height 26
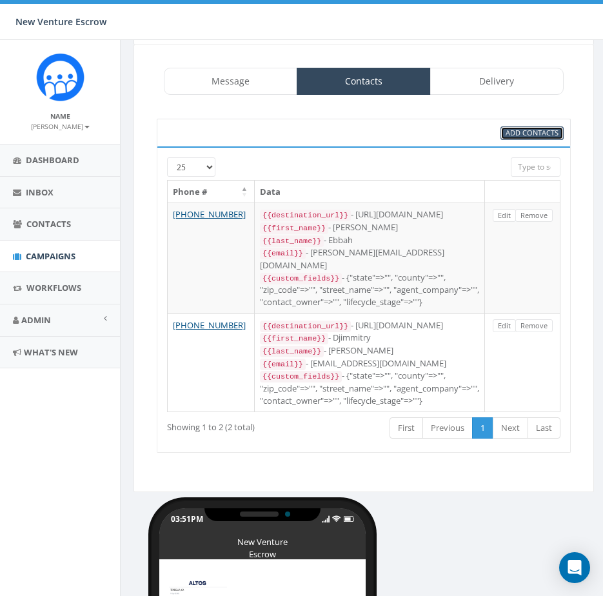
click at [522, 132] on span "Add Contacts" at bounding box center [532, 133] width 53 height 10
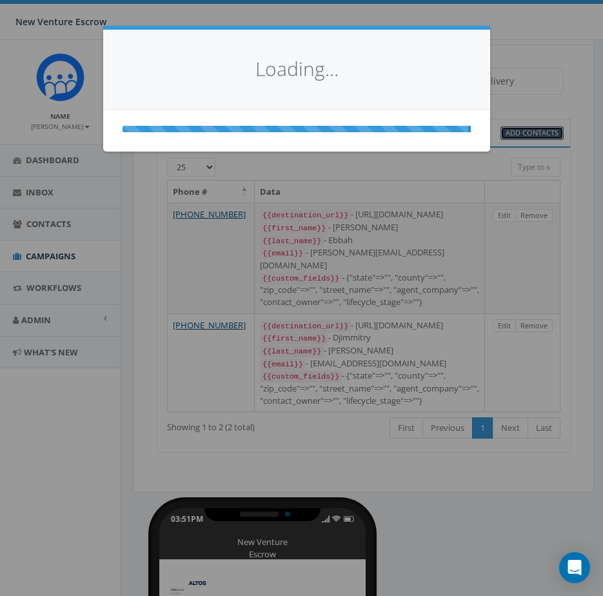
scroll to position [0, 0]
select select
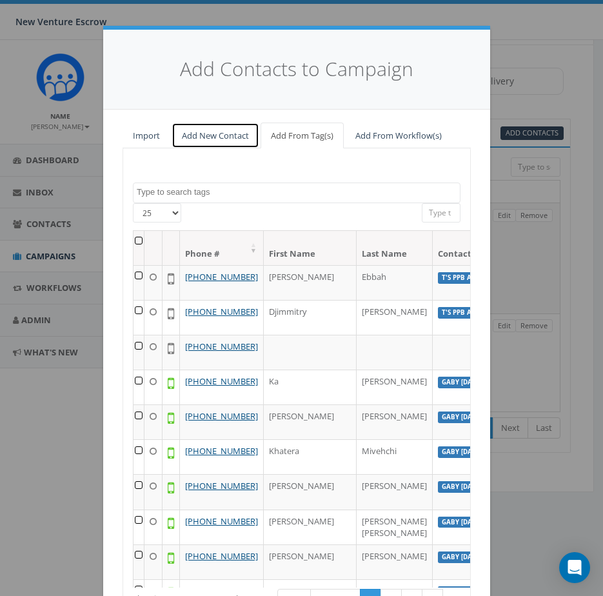
click at [215, 139] on link "Add New Contact" at bounding box center [216, 136] width 88 height 26
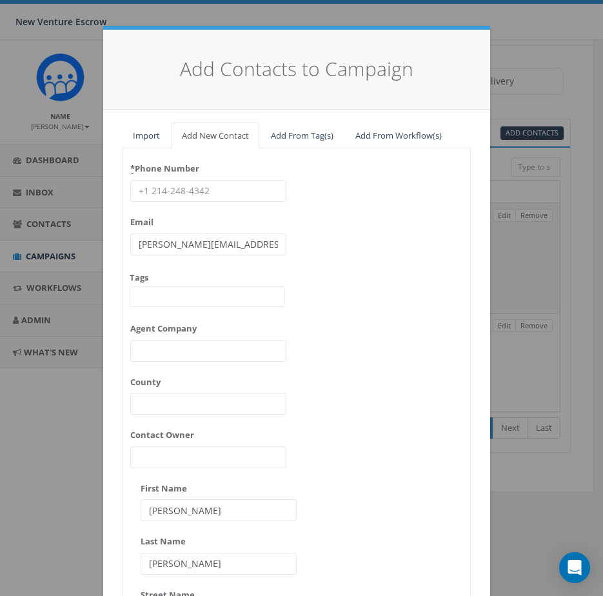
drag, startPoint x: 232, startPoint y: 246, endPoint x: 68, endPoint y: 252, distance: 163.3
click at [50, 249] on div "Add Contacts to Campaign Import Add New Contact Add From Tag(s) Add From Workfl…" at bounding box center [301, 298] width 603 height 596
paste input "chase@authenticpre.c"
type input "chase@authenticpre.cm"
drag, startPoint x: 215, startPoint y: 186, endPoint x: 114, endPoint y: 188, distance: 101.3
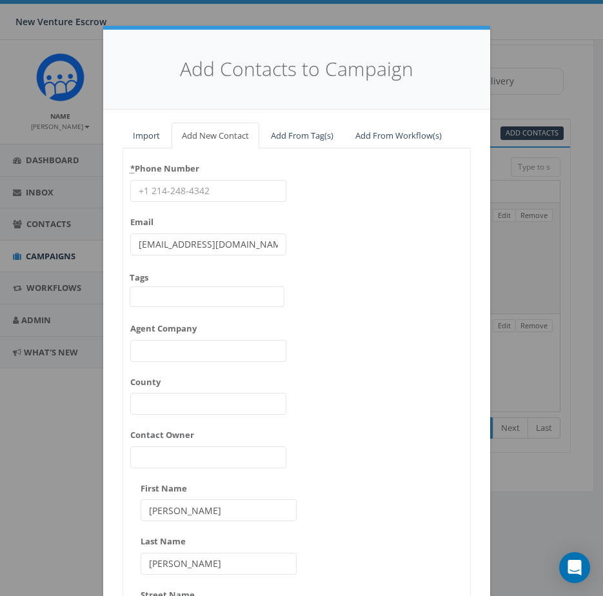
click at [90, 187] on div "Add Contacts to Campaign Import Add New Contact Add From Tag(s) Add From Workfl…" at bounding box center [301, 298] width 603 height 596
paste input "7607030435"
type input "7607030435"
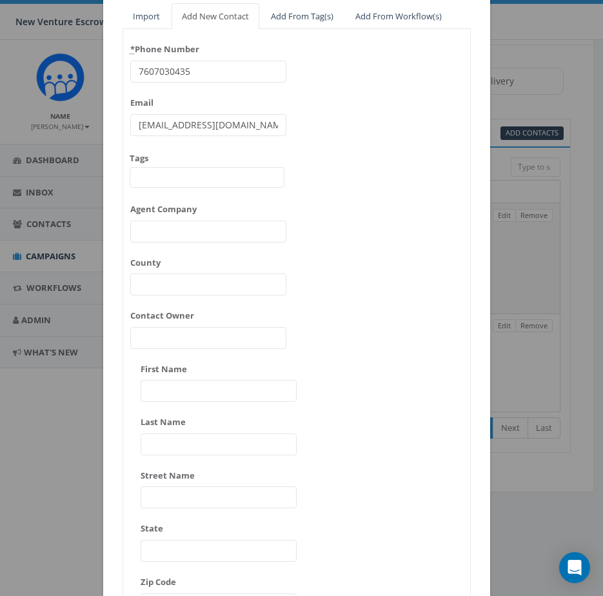
scroll to position [129, 0]
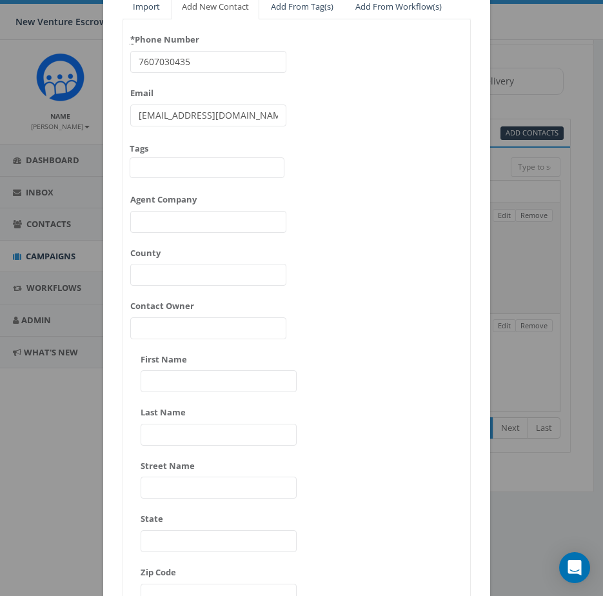
click at [188, 371] on input "First Name" at bounding box center [219, 381] width 156 height 22
paste input "Chase Leising"
drag, startPoint x: 187, startPoint y: 381, endPoint x: 171, endPoint y: 385, distance: 16.6
click at [171, 385] on input "Chase Leising" at bounding box center [219, 381] width 156 height 22
type input "Chase Leising"
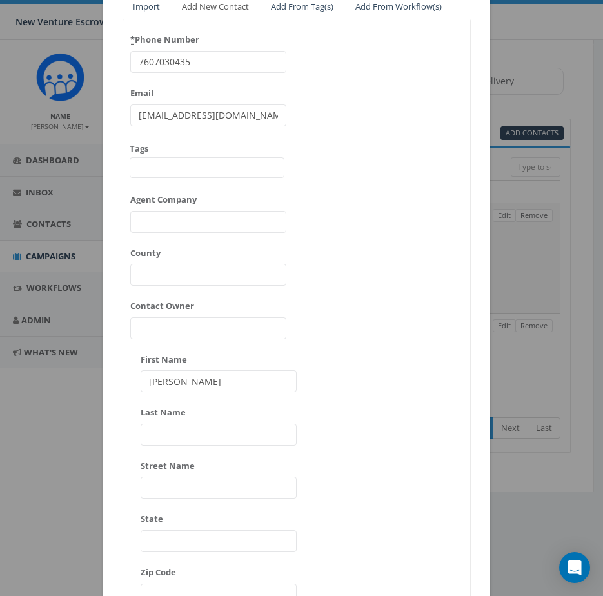
click at [193, 435] on input "Last Name" at bounding box center [219, 435] width 156 height 22
paste input "Leising"
click at [232, 431] on input "Leising" at bounding box center [219, 435] width 156 height 22
type input "Leising"
click at [304, 390] on div "* Phone Number 7607030435 Email chase@authenticpre.cm Tags 2024/11/12 Aliso Vie…" at bounding box center [296, 348] width 347 height 639
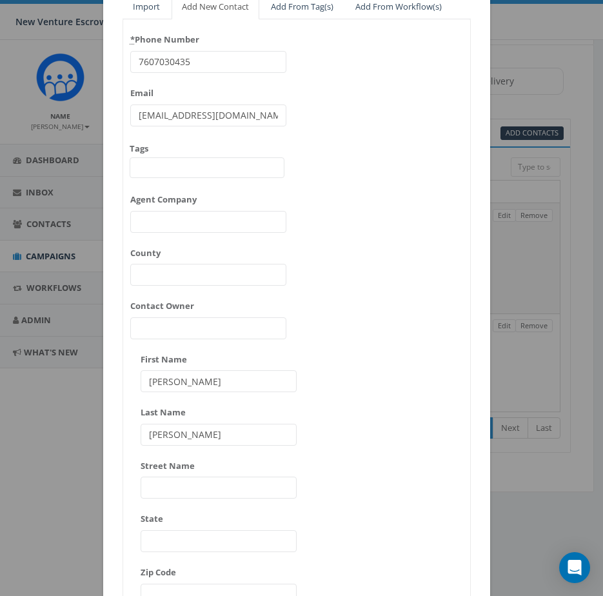
drag, startPoint x: 223, startPoint y: 384, endPoint x: 170, endPoint y: 389, distance: 53.1
click at [170, 389] on input "Chase Leising" at bounding box center [219, 381] width 156 height 22
type input "Chase"
click at [357, 330] on div "* Phone Number 7607030435 Email chase@authenticpre.cm Tags 2024/11/12 Aliso Vie…" at bounding box center [296, 348] width 347 height 639
click at [224, 168] on span at bounding box center [207, 167] width 155 height 21
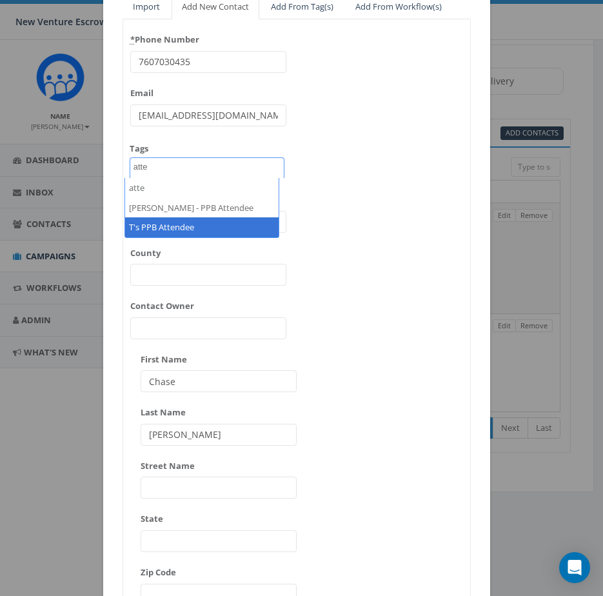
type textarea "atte"
select select "T's PPB Attendee"
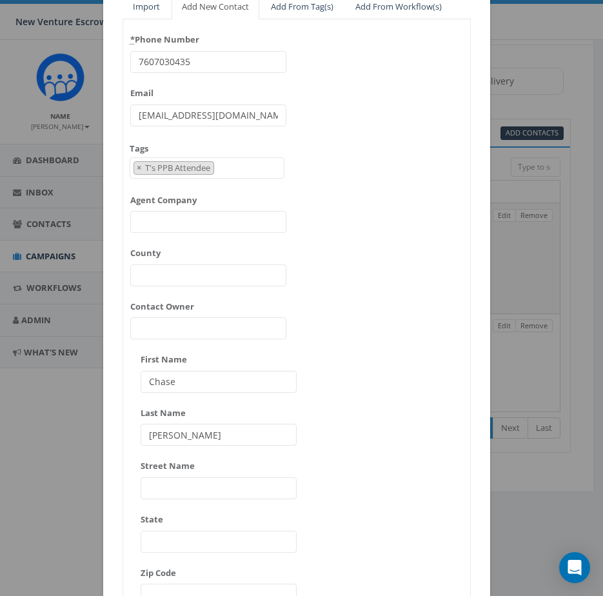
click at [396, 240] on div "* Phone Number 7607030435 Email chase@authenticpre.cm Tags 2024/11/12 Aliso Vie…" at bounding box center [296, 348] width 347 height 639
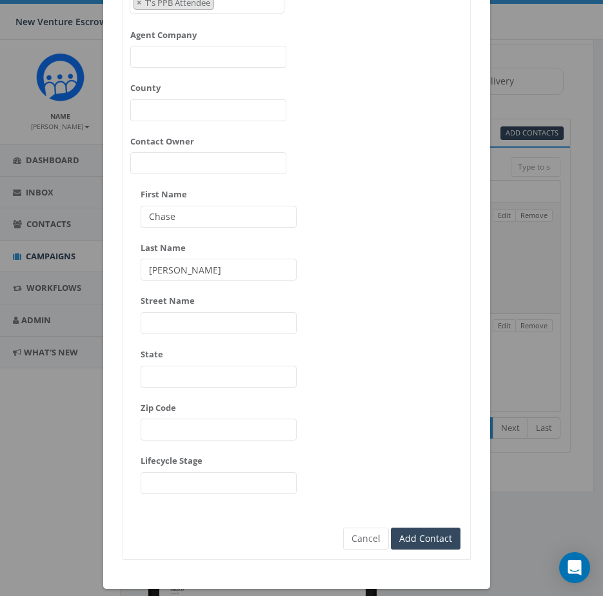
scroll to position [306, 0]
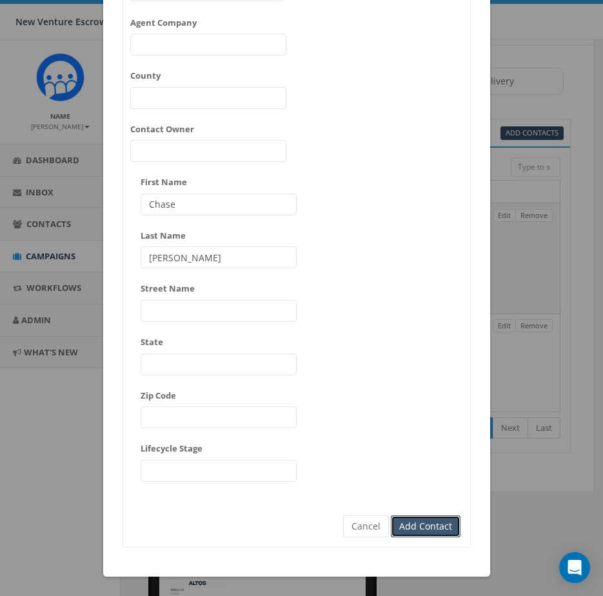
click at [410, 522] on input "Add Contact" at bounding box center [426, 526] width 70 height 22
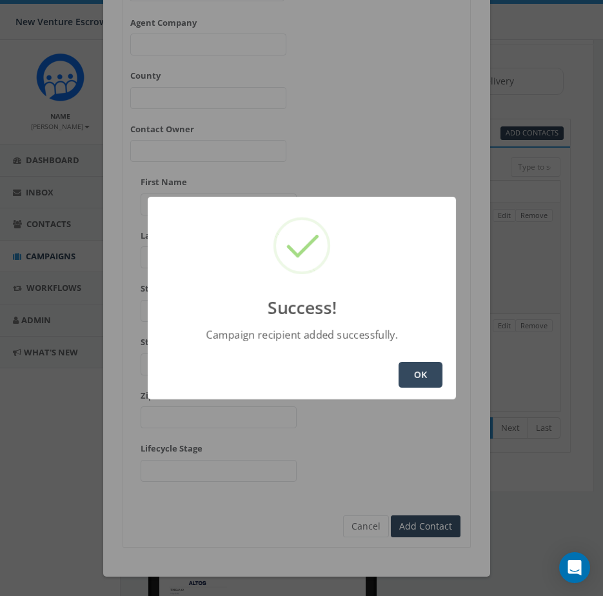
click at [412, 365] on button "OK" at bounding box center [421, 375] width 44 height 26
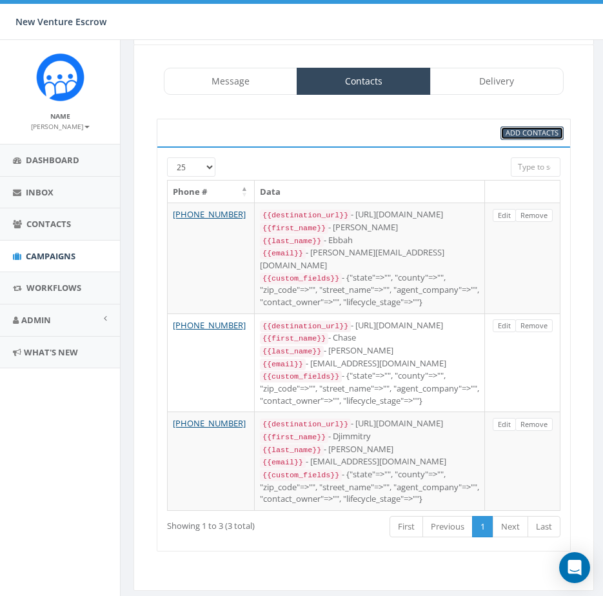
click at [543, 133] on span "Add Contacts" at bounding box center [532, 133] width 53 height 10
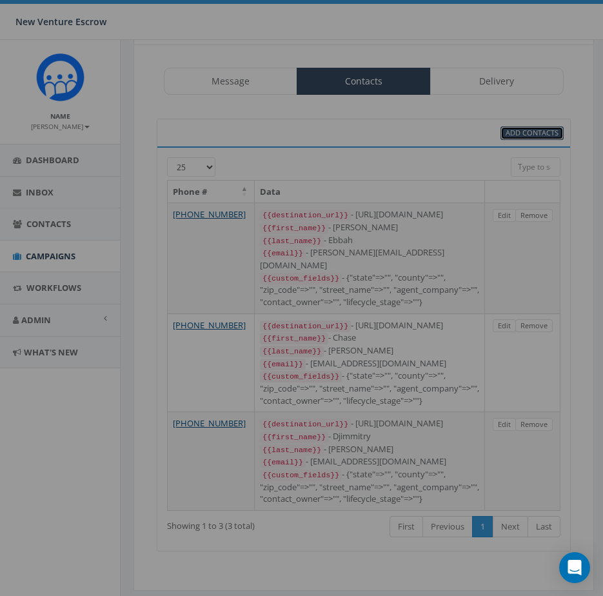
scroll to position [0, 0]
select select
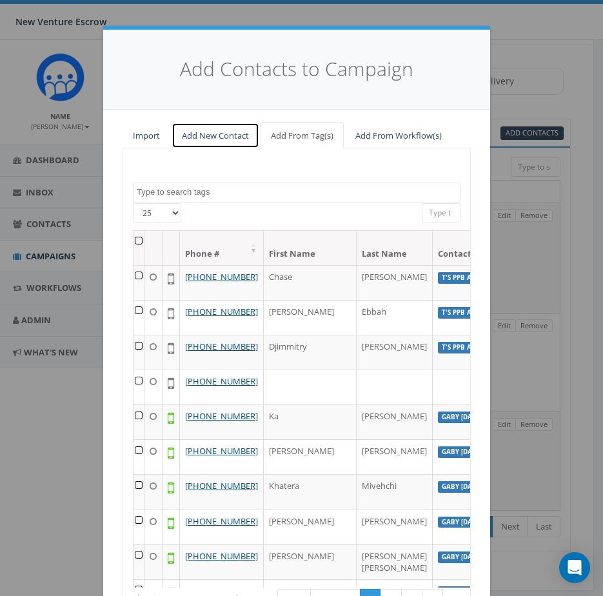
click at [232, 140] on link "Add New Contact" at bounding box center [216, 136] width 88 height 26
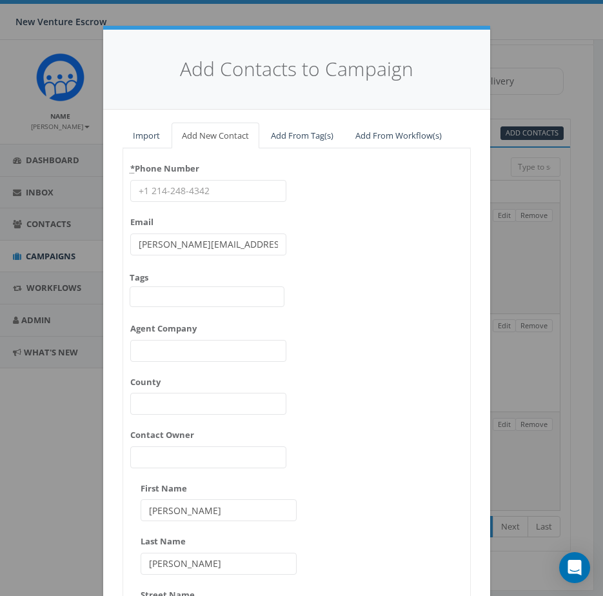
drag, startPoint x: 278, startPoint y: 244, endPoint x: 38, endPoint y: 252, distance: 240.0
click at [38, 252] on div "Add Contacts to Campaign Import Add New Contact Add From Tag(s) Add From Workfl…" at bounding box center [301, 298] width 603 height 596
paste input "roxann@rhmloans"
type input "roxann@rhmloans.com"
click at [325, 249] on div "* Phone Number Email roxann@rhmloans.com Tags 2024/11/12 Aliso Viejo Anza Aubur…" at bounding box center [296, 477] width 347 height 639
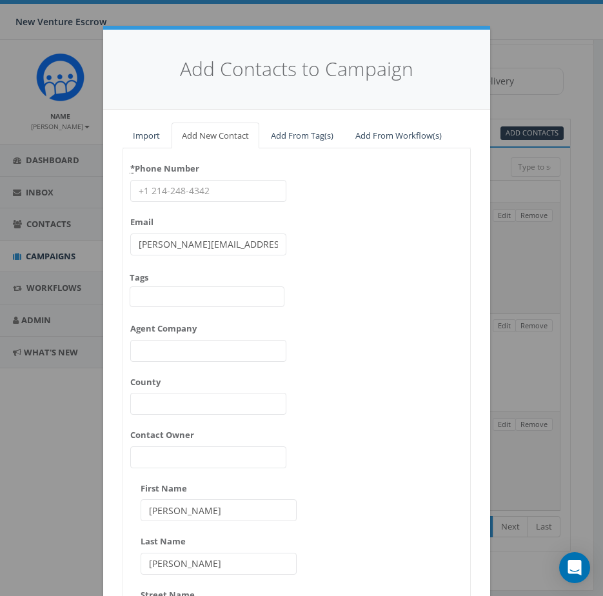
click at [219, 189] on input "* Phone Number" at bounding box center [208, 191] width 156 height 22
paste input "951-7199805"
type input "951-7199805"
click at [377, 190] on div "* Phone Number 951-7199805 Email roxann@rhmloans.com Tags 2024/11/12 Aliso Viej…" at bounding box center [296, 477] width 347 height 639
type input "Roxann"
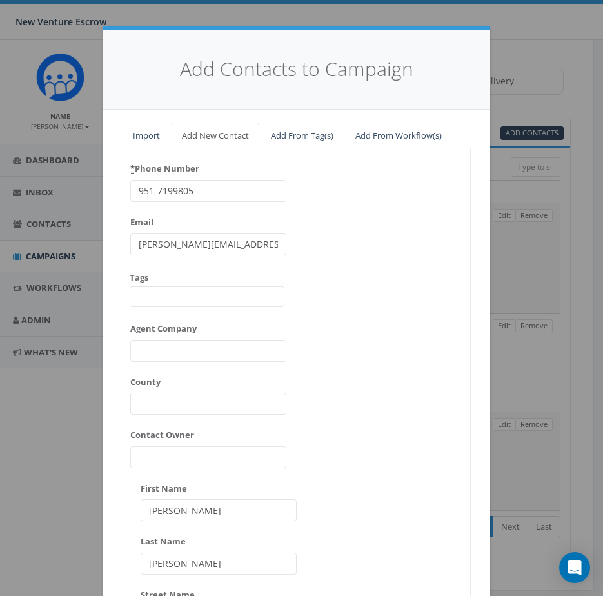
type input "Hayes"
click at [167, 195] on input "951-7199805" at bounding box center [208, 191] width 156 height 22
type input "951-719-9805"
click at [320, 203] on div "* Phone Number 951-719-9805 Email roxann@rhmloans.com Tags 2024/11/12 Aliso Vie…" at bounding box center [296, 477] width 347 height 639
click at [302, 321] on div "* Phone Number 951-719-9805 Email roxann@rhmloans.com Tags 2024/11/12 Aliso Vie…" at bounding box center [296, 477] width 347 height 639
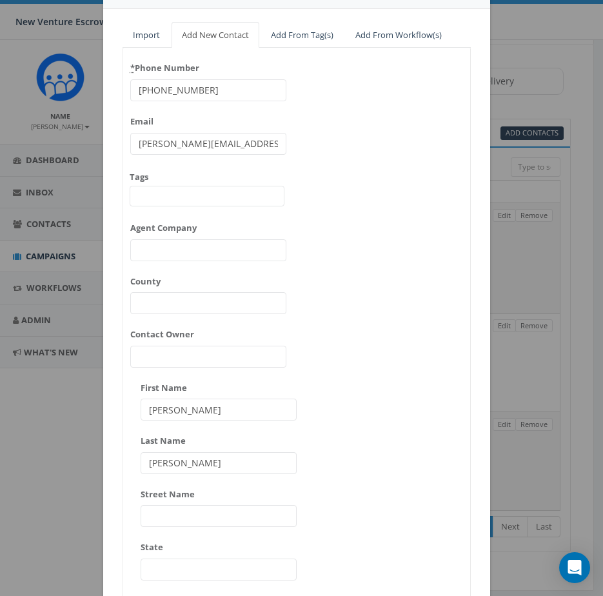
scroll to position [129, 0]
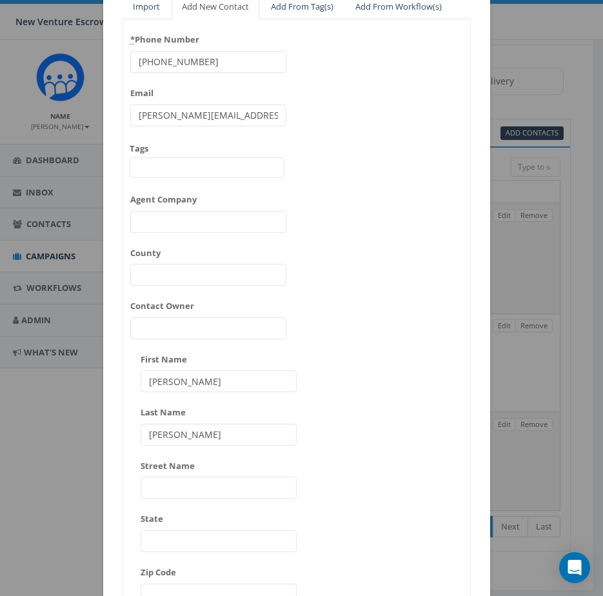
click at [201, 432] on input "Hayes" at bounding box center [219, 435] width 156 height 22
click at [367, 376] on div "* Phone Number 951-719-9805 Email roxann@rhmloans.com Tags 2024/11/12 Aliso Vie…" at bounding box center [296, 348] width 347 height 639
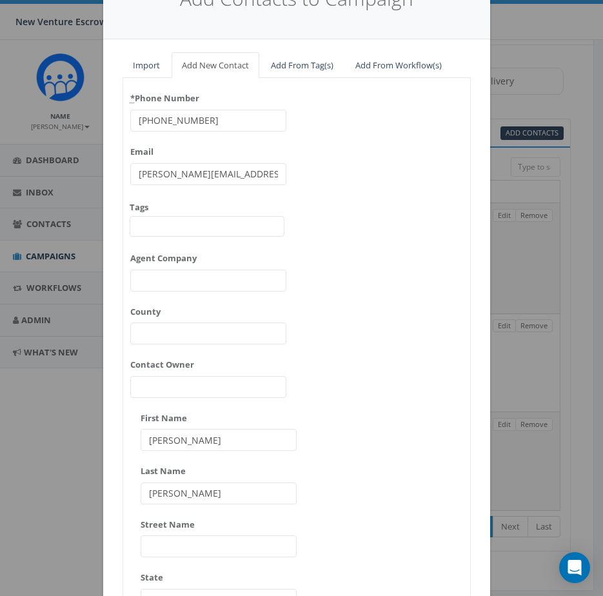
scroll to position [64, 0]
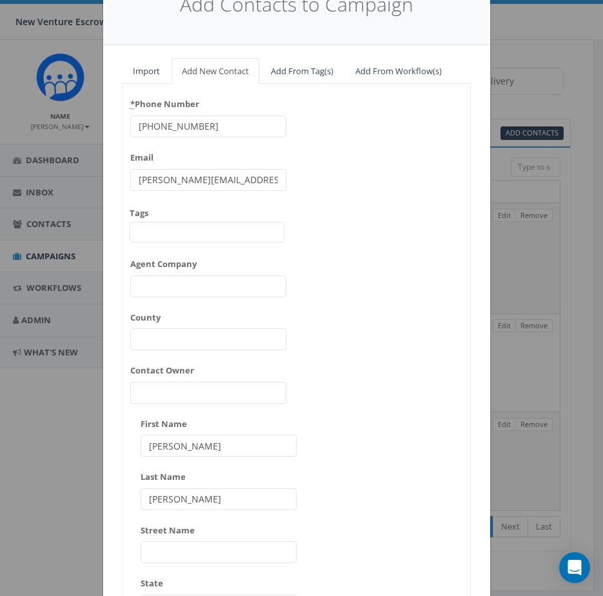
click at [233, 225] on span at bounding box center [207, 232] width 155 height 21
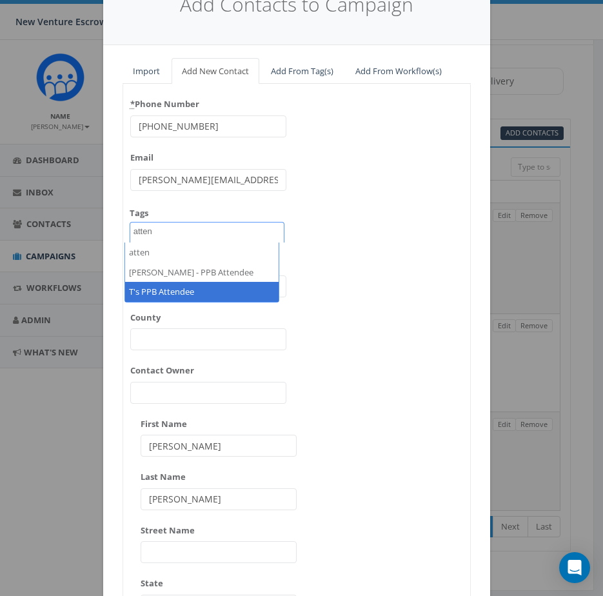
type textarea "atten"
select select "T's PPB Attendee"
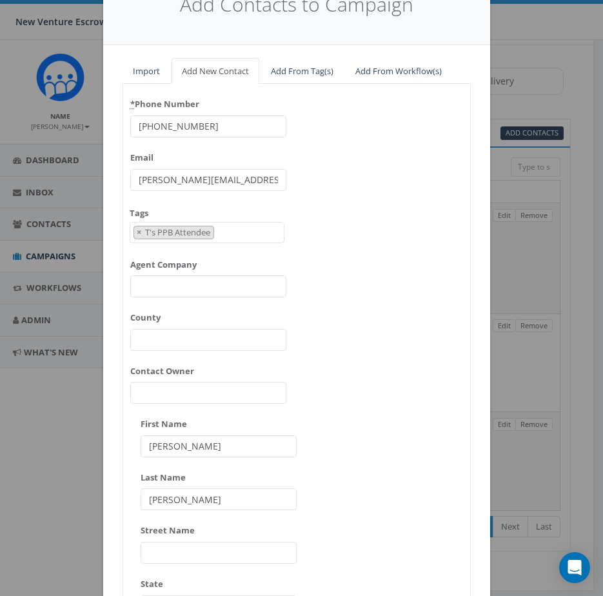
click at [375, 279] on div "* Phone Number 951-719-9805 Email roxann@rhmloans.com Tags 2024/11/12 Aliso Vie…" at bounding box center [296, 413] width 347 height 639
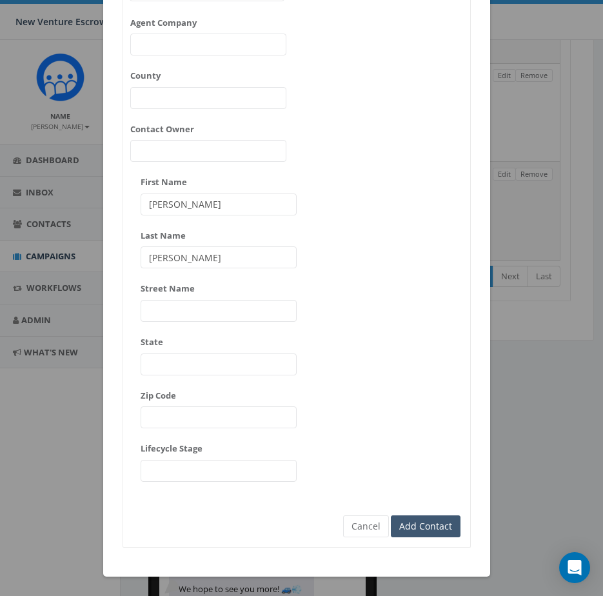
scroll to position [322, 0]
click at [429, 535] on input "Add Contact" at bounding box center [426, 526] width 70 height 22
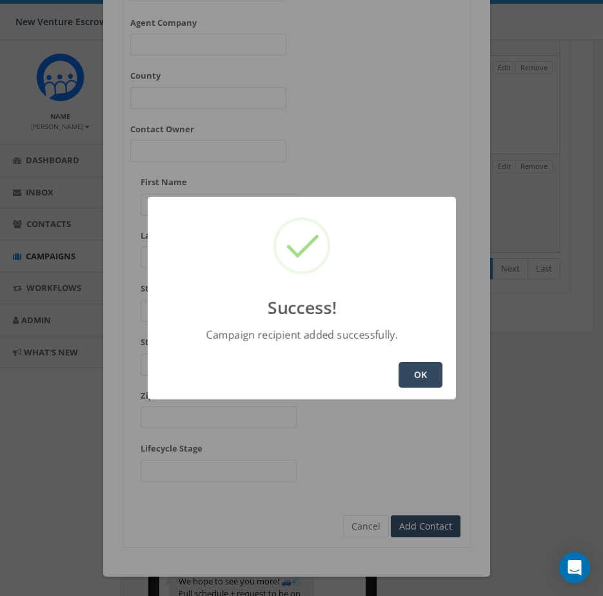
click at [417, 388] on div "OK" at bounding box center [302, 374] width 308 height 49
click at [417, 373] on button "OK" at bounding box center [421, 375] width 44 height 26
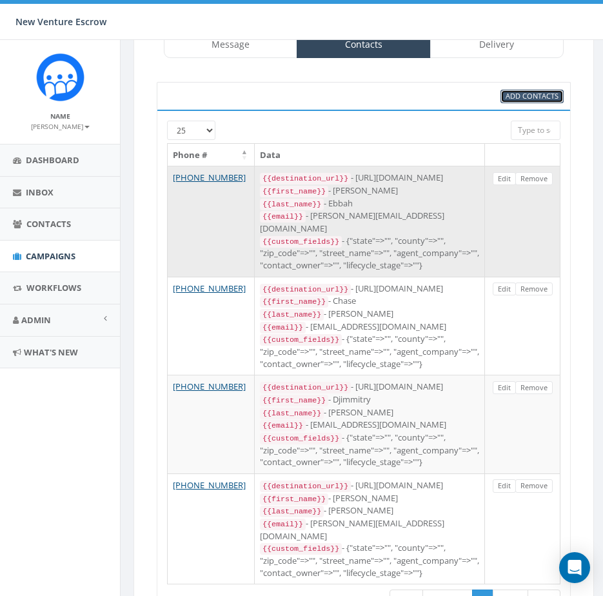
scroll to position [64, 0]
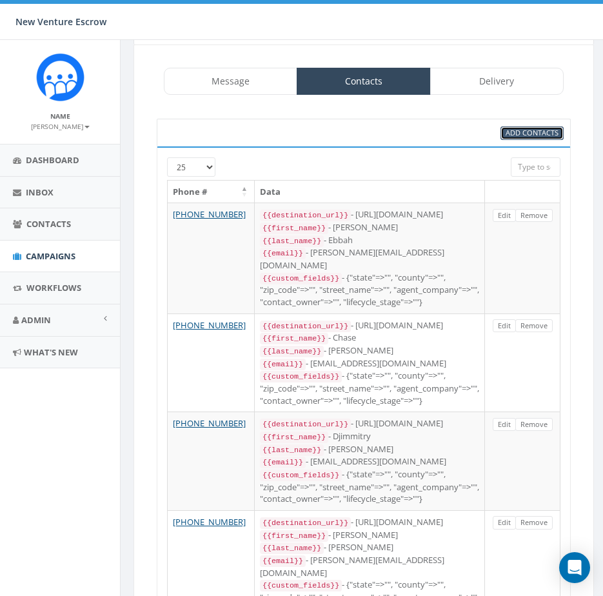
click at [525, 135] on span "Add Contacts" at bounding box center [532, 133] width 53 height 10
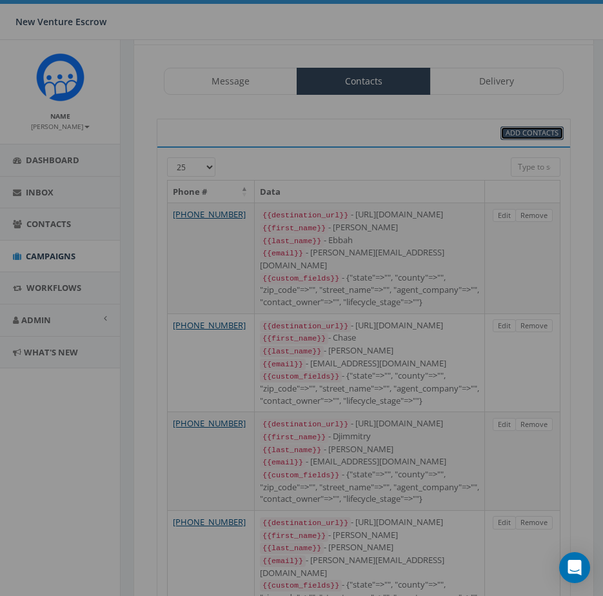
scroll to position [0, 0]
select select
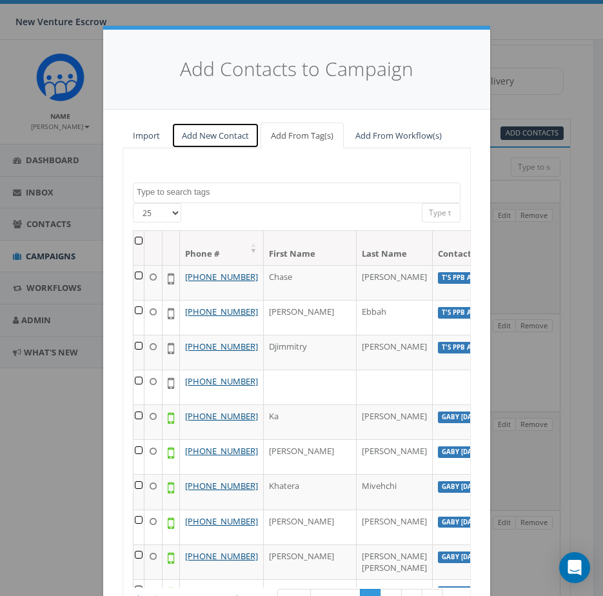
click at [219, 126] on link "Add New Contact" at bounding box center [216, 136] width 88 height 26
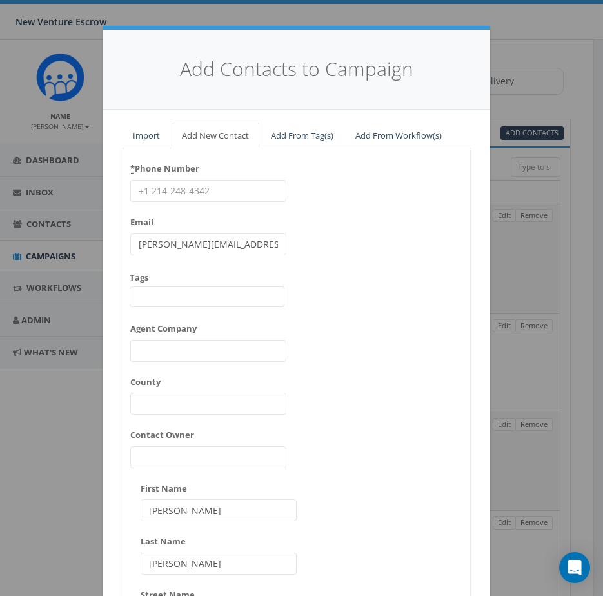
click at [209, 189] on input "* Phone Number" at bounding box center [208, 191] width 156 height 22
paste input "9517648819"
type input "9517648819"
click at [393, 260] on div "* Phone Number 9517648819 Email james@rallycorp.com Tags 2024/11/12 Aliso Viejo…" at bounding box center [296, 477] width 347 height 639
type input "Lisa"
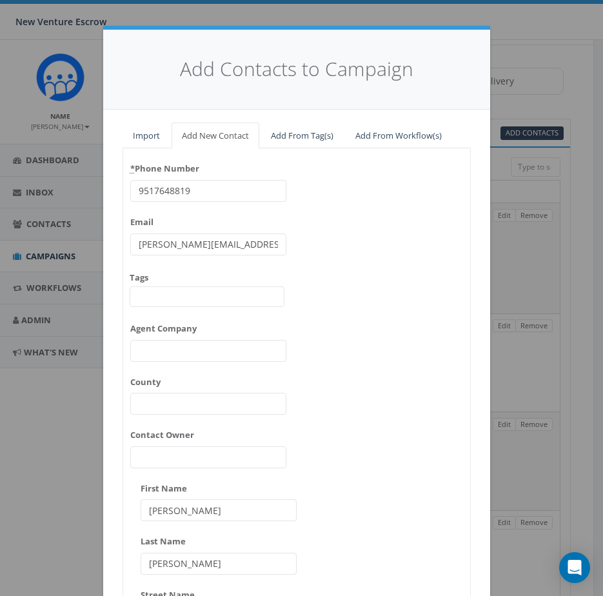
type input "Theobalt"
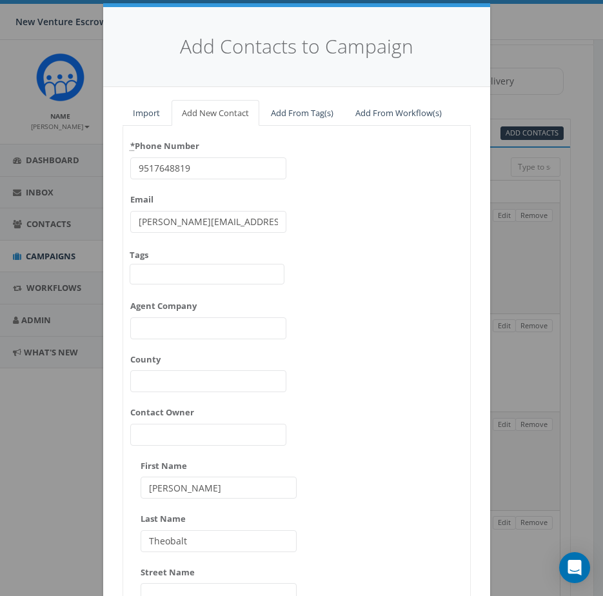
scroll to position [129, 0]
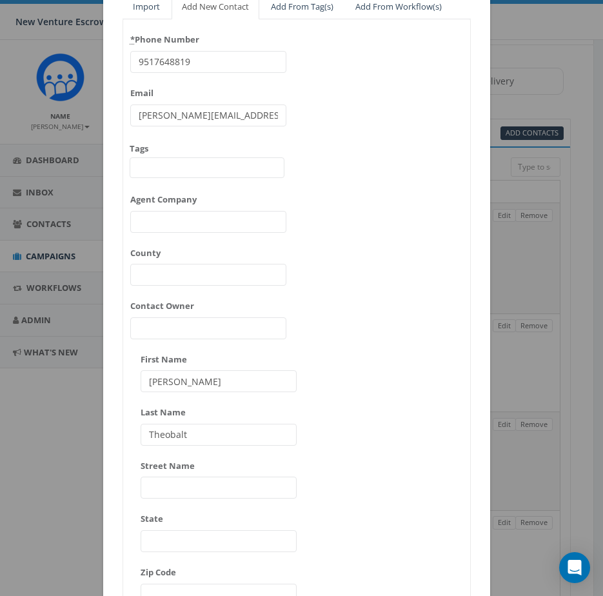
drag, startPoint x: 248, startPoint y: 125, endPoint x: 119, endPoint y: 123, distance: 129.0
click at [79, 116] on div "Add Contacts to Campaign Import Add New Contact Add From Tag(s) Add From Workfl…" at bounding box center [301, 298] width 603 height 596
paste input "ltheobalt@verizon.net"
type input "ltheobalt@verizon.net"
click at [268, 137] on div "* Phone Number 9517648819 Email ltheobalt@verizon.net Tags 2024/11/12 Aliso Vie…" at bounding box center [208, 184] width 156 height 310
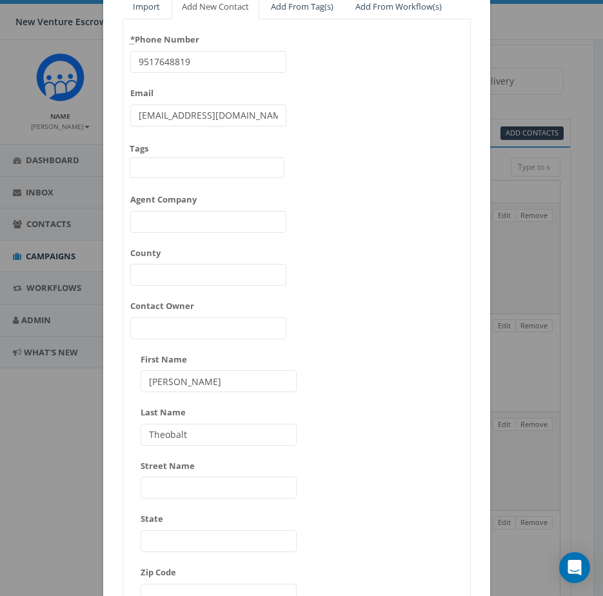
click at [197, 177] on span at bounding box center [207, 167] width 155 height 21
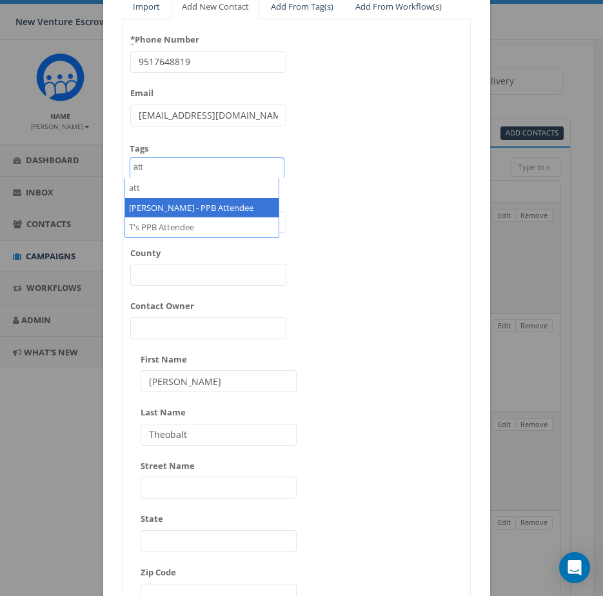
type textarea "att"
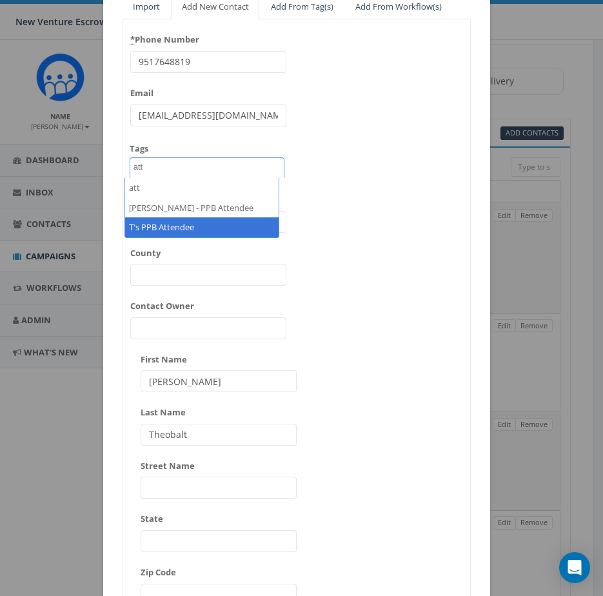
select select "T's PPB Attendee"
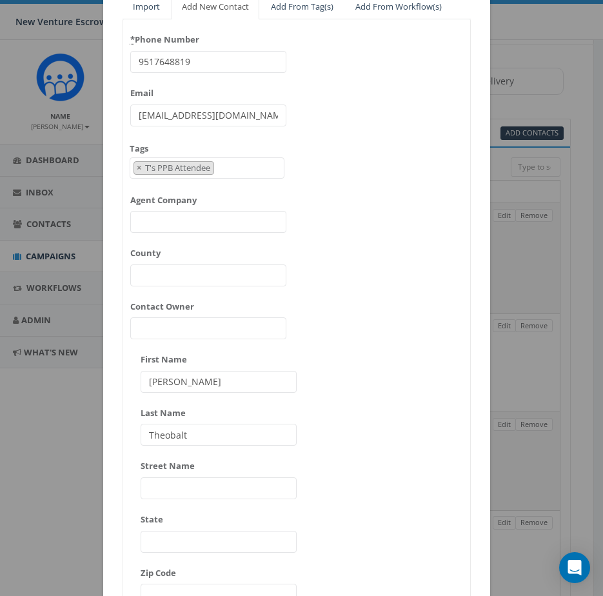
click at [365, 231] on div "* Phone Number 9517648819 Email ltheobalt@verizon.net Tags 2024/11/12 Aliso Vie…" at bounding box center [296, 348] width 347 height 639
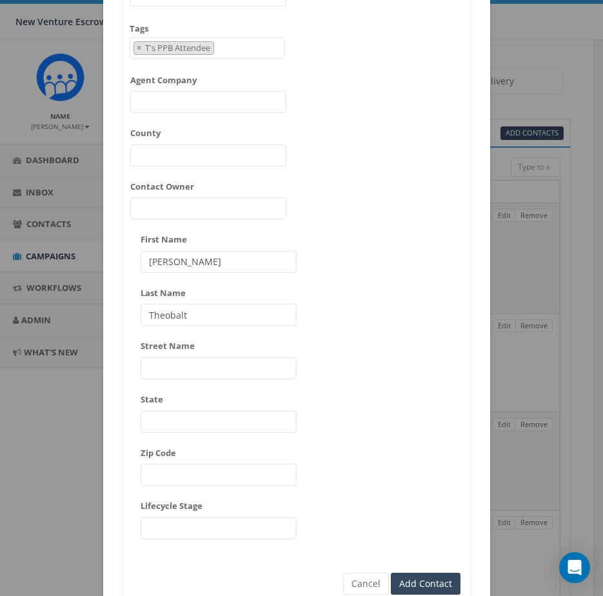
scroll to position [306, 0]
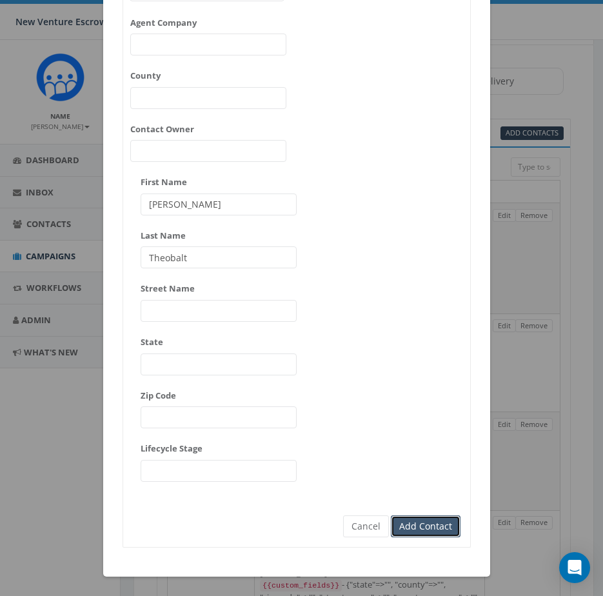
click at [428, 524] on input "Add Contact" at bounding box center [426, 526] width 70 height 22
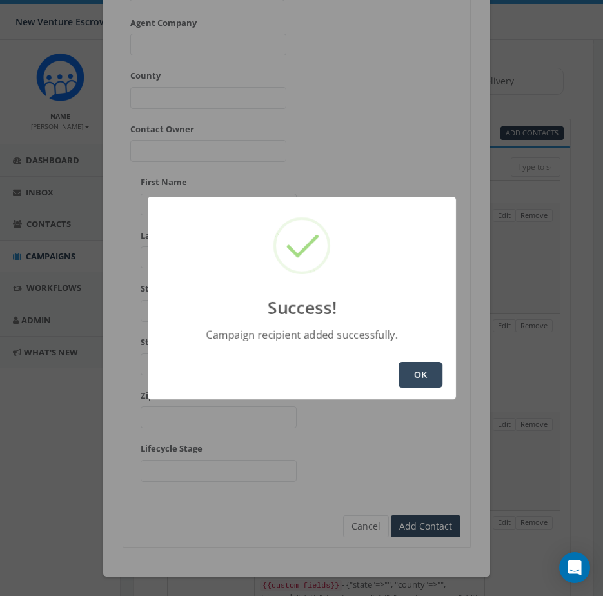
click at [431, 379] on button "OK" at bounding box center [421, 375] width 44 height 26
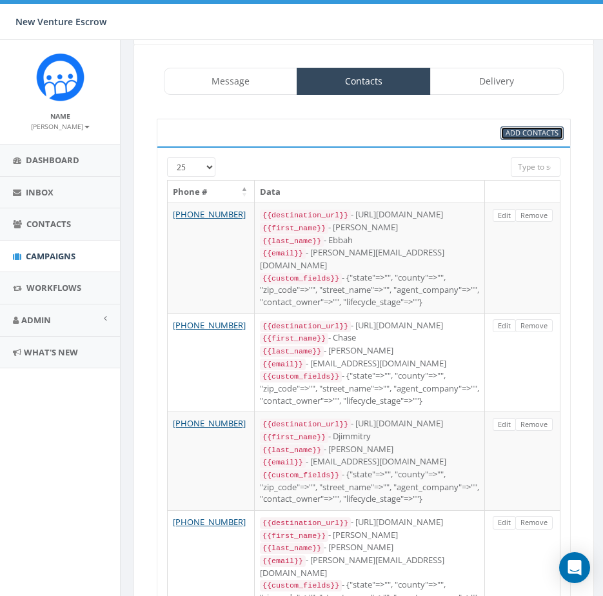
click at [534, 137] on span "Add Contacts" at bounding box center [532, 133] width 53 height 10
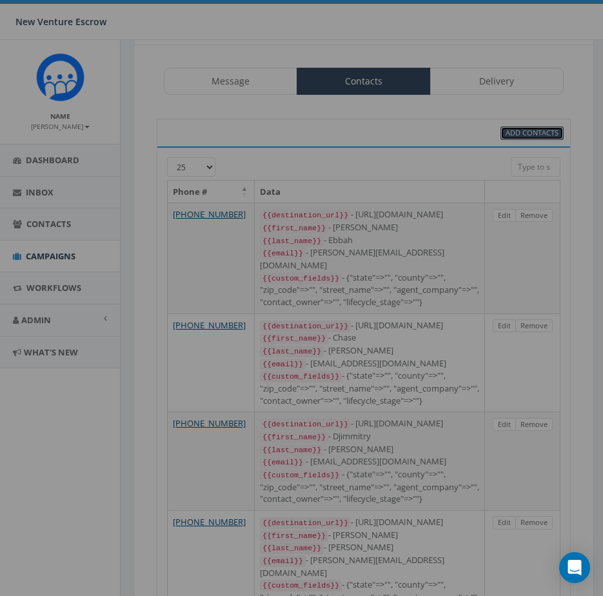
scroll to position [0, 0]
select select
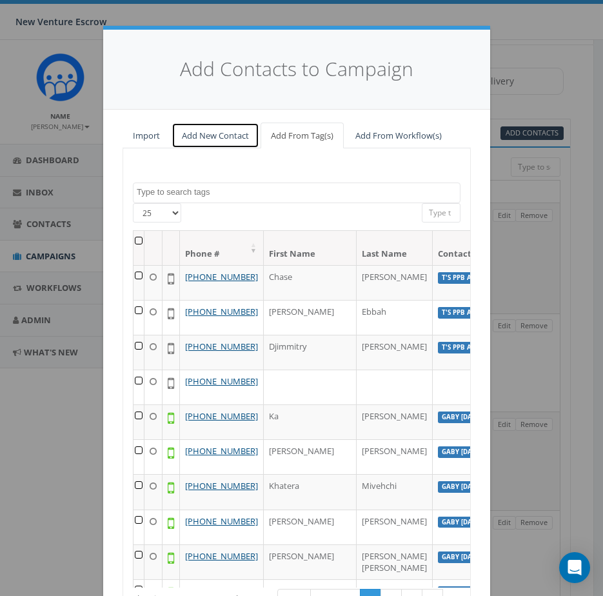
click at [206, 135] on link "Add New Contact" at bounding box center [216, 136] width 88 height 26
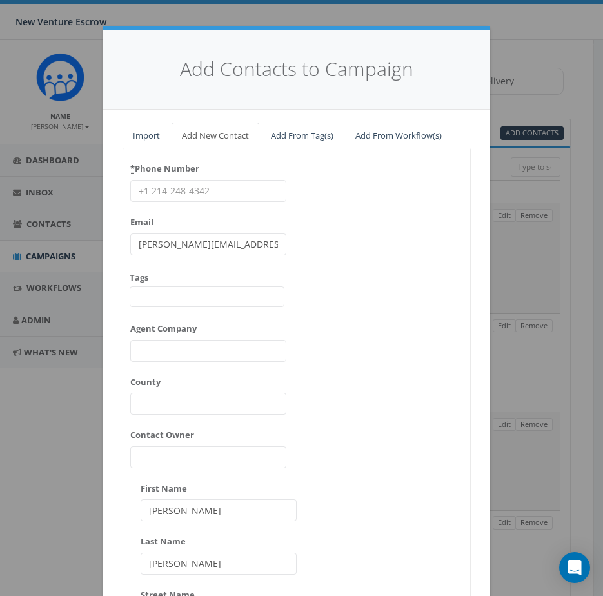
click at [222, 197] on input "* Phone Number" at bounding box center [208, 191] width 156 height 22
paste input "7702074969"
type input "7702074969"
click at [365, 182] on div "* Phone Number 7702074969 Email james@rallycorp.com Tags 2024/11/12 Aliso Viejo…" at bounding box center [296, 477] width 347 height 639
drag, startPoint x: 250, startPoint y: 248, endPoint x: 100, endPoint y: 240, distance: 150.5
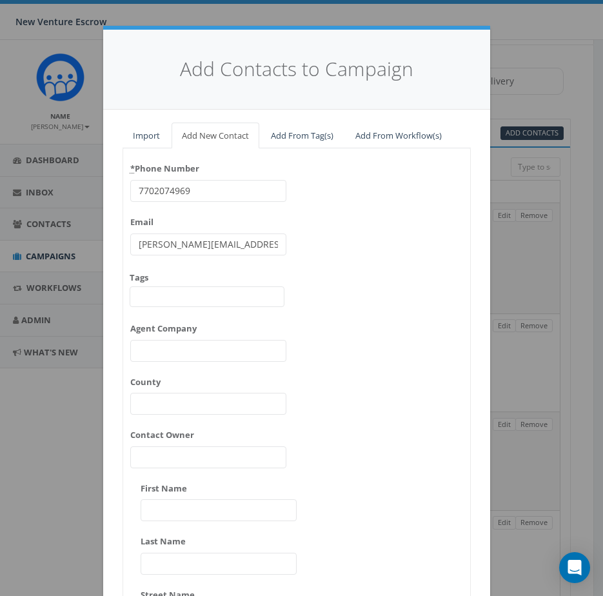
click at [64, 245] on div "Add Contacts to Campaign Import Add New Contact Add From Tag(s) Add From Workfl…" at bounding box center [301, 298] width 603 height 596
paste input "dixietownsend@gmail"
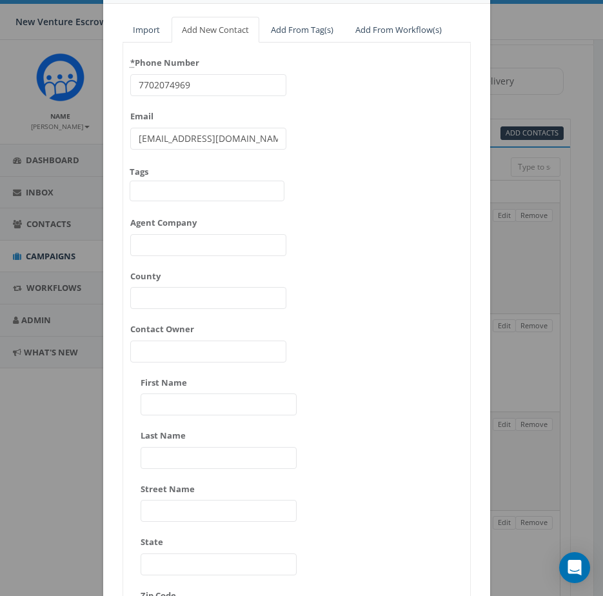
scroll to position [129, 0]
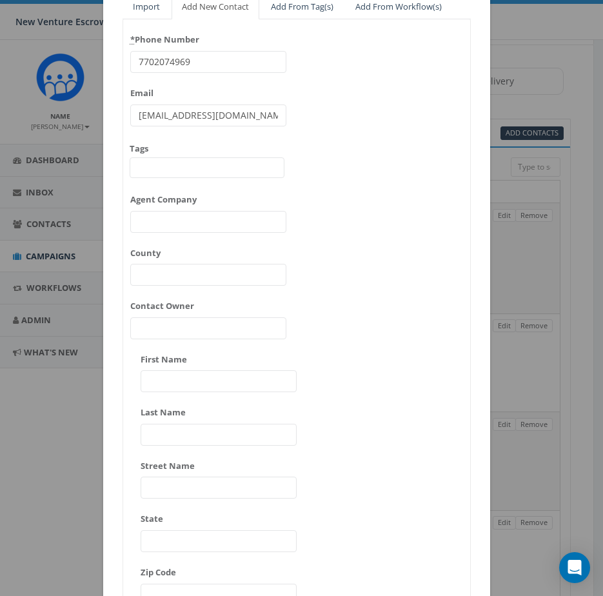
type input "dixietownsend@gmail.com"
click at [405, 316] on div "* Phone Number 7702074969 Email dixietownsend@gmail.com Tags 2024/11/12 Aliso V…" at bounding box center [296, 348] width 347 height 639
click at [206, 377] on input "First Name" at bounding box center [219, 381] width 156 height 22
paste input "Dixie Townsend"
drag, startPoint x: 217, startPoint y: 388, endPoint x: 167, endPoint y: 384, distance: 50.4
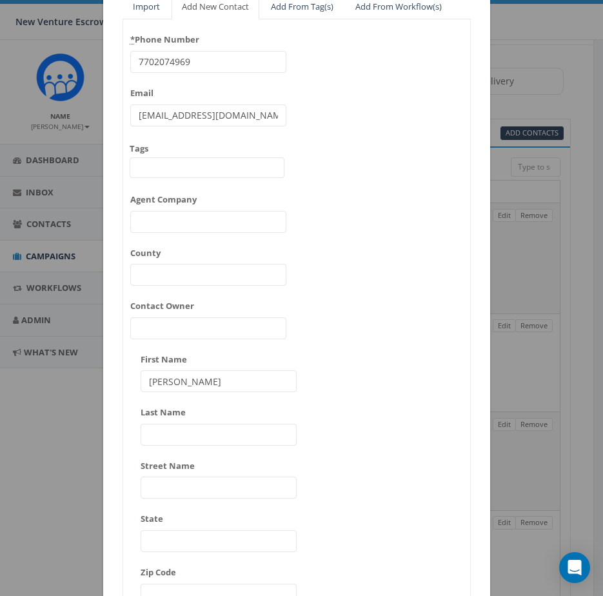
click at [167, 384] on input "Dixie Townsend" at bounding box center [219, 381] width 156 height 22
type input "Dixie"
click at [192, 437] on input "Last Name" at bounding box center [219, 435] width 156 height 22
paste input "Townsend"
type input "Townsend"
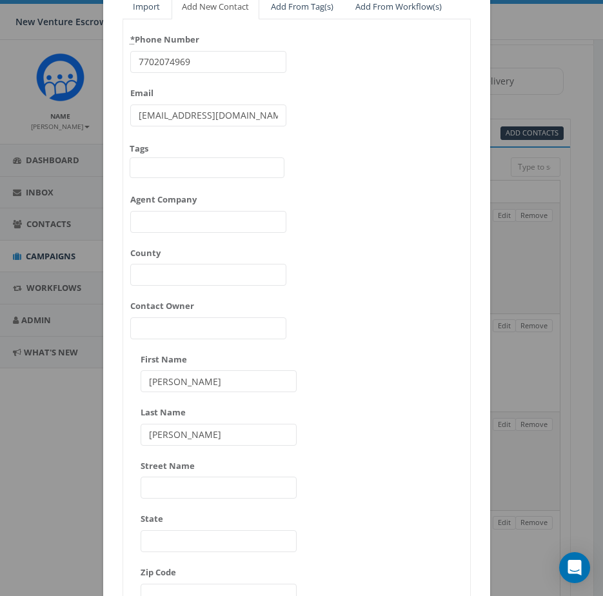
click at [221, 382] on input "Dixie" at bounding box center [219, 381] width 156 height 22
type input "Dixie"
click at [369, 376] on div "* Phone Number 7702074969 Email dixietownsend@gmail.com Tags 2024/11/12 Aliso V…" at bounding box center [296, 348] width 347 height 639
click at [213, 173] on span at bounding box center [207, 167] width 155 height 21
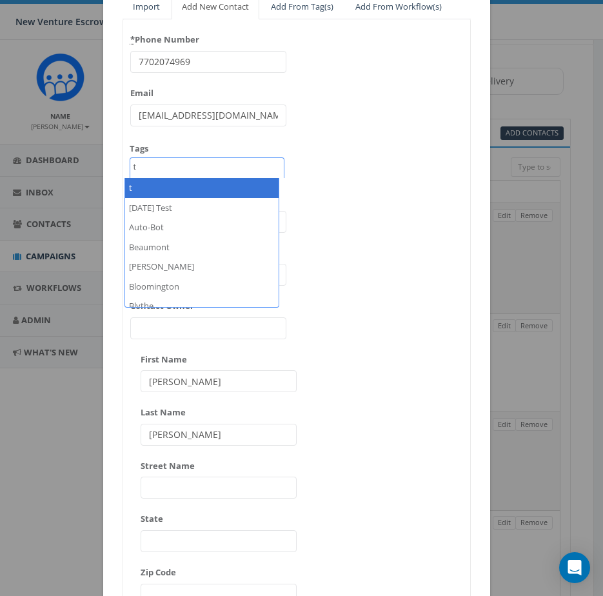
type textarea "t"
drag, startPoint x: 175, startPoint y: 169, endPoint x: 69, endPoint y: 172, distance: 105.8
click at [69, 172] on div "Add Contacts to Campaign Import Add New Contact Add From Tag(s) Add From Workfl…" at bounding box center [301, 298] width 603 height 596
click at [186, 172] on span "t" at bounding box center [207, 167] width 155 height 21
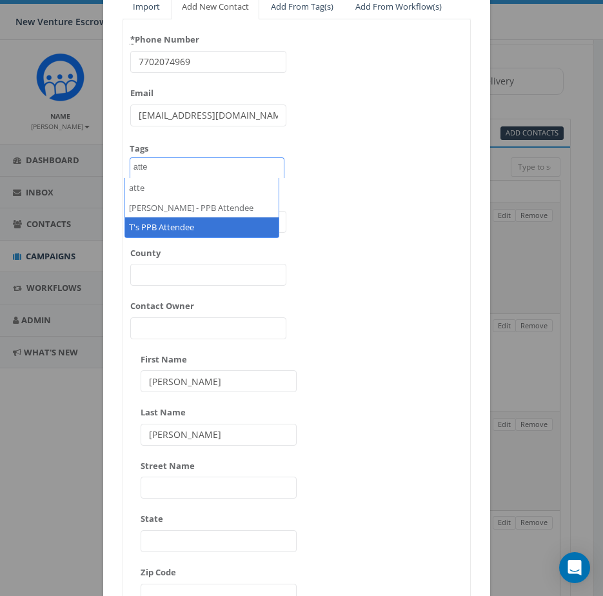
type textarea "atte"
select select "T's PPB Attendee"
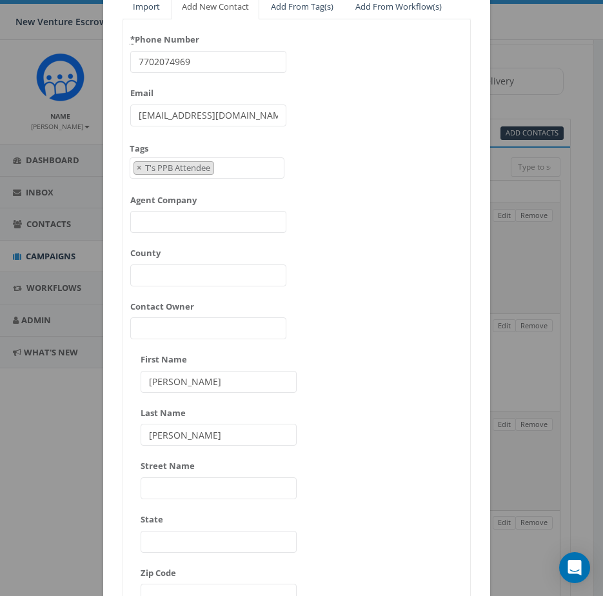
drag, startPoint x: 339, startPoint y: 233, endPoint x: 340, endPoint y: 248, distance: 14.8
click at [340, 233] on div "* Phone Number 7702074969 Email dixietownsend@gmail.com Tags 2024/11/12 Aliso V…" at bounding box center [296, 348] width 347 height 639
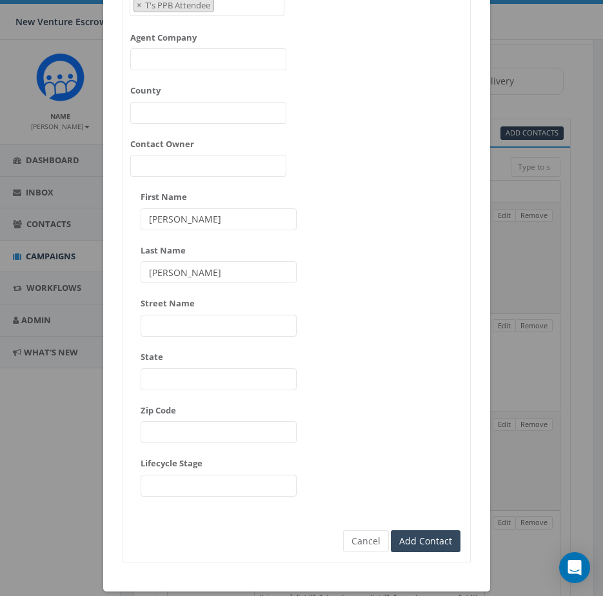
scroll to position [306, 0]
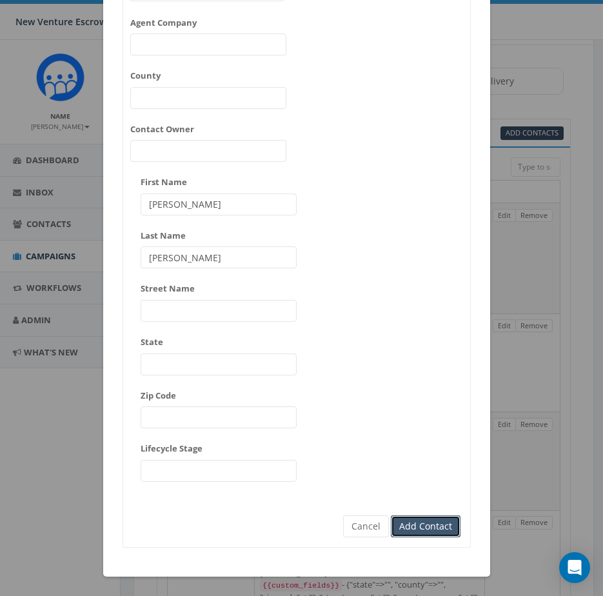
click at [426, 528] on input "Add Contact" at bounding box center [426, 526] width 70 height 22
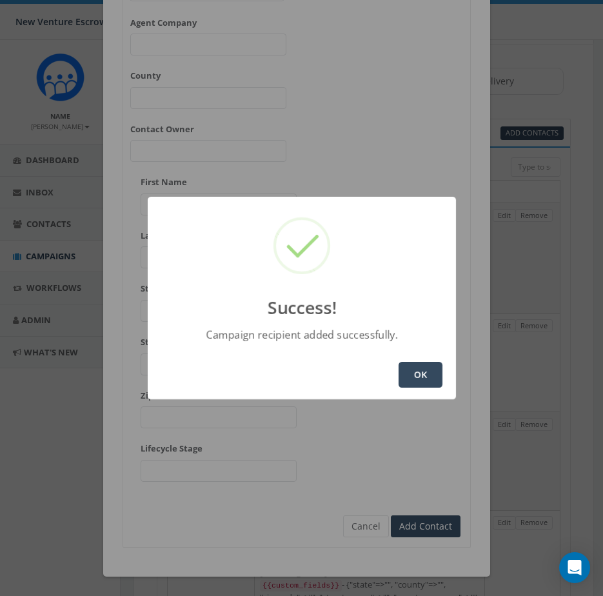
click at [419, 377] on button "OK" at bounding box center [421, 375] width 44 height 26
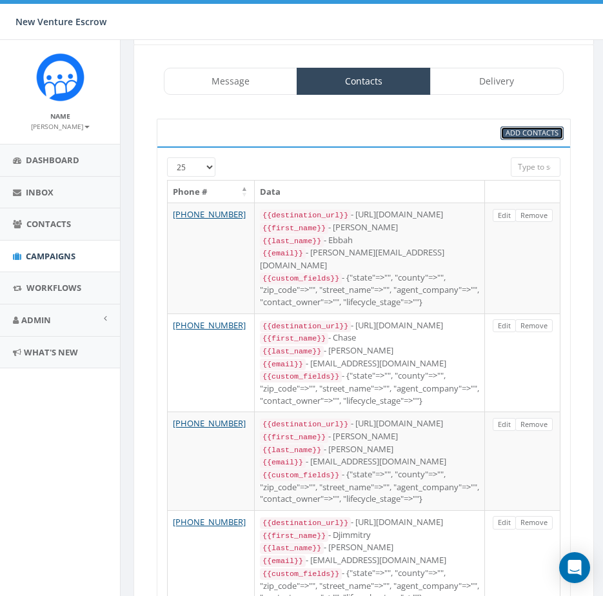
click at [542, 136] on span "Add Contacts" at bounding box center [532, 133] width 53 height 10
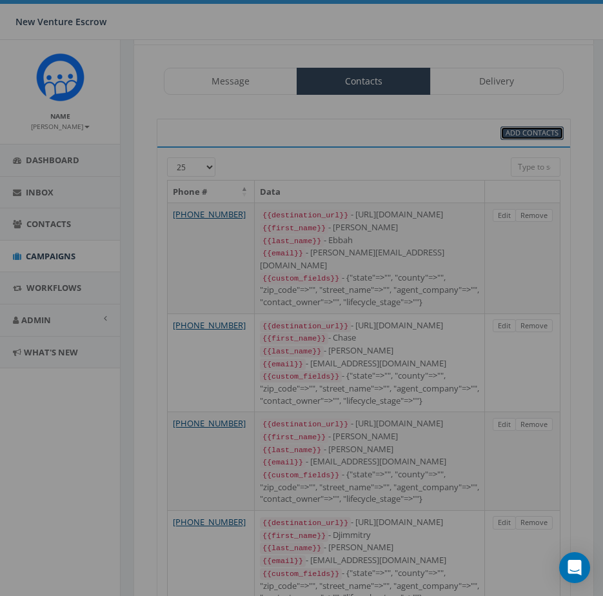
select select
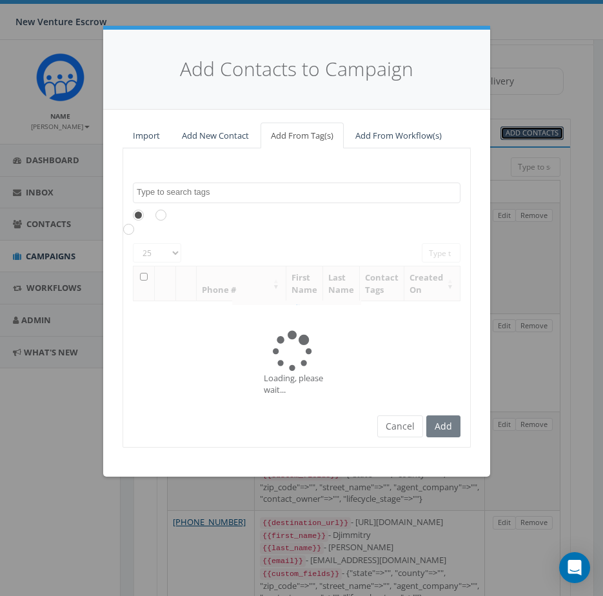
scroll to position [0, 0]
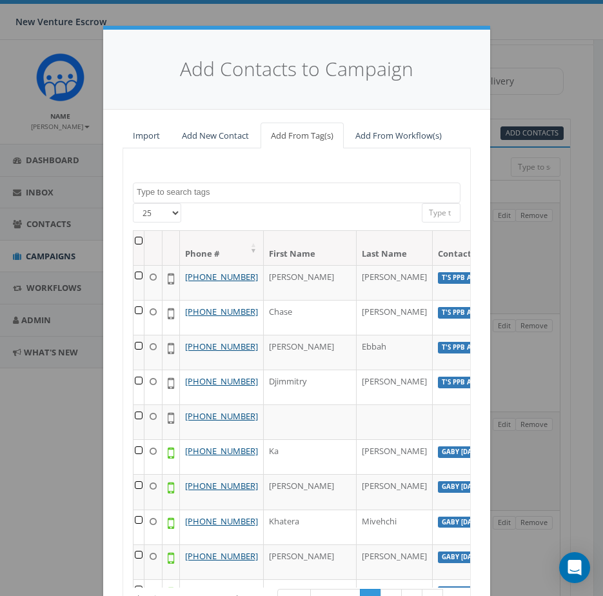
click at [233, 148] on div "2024/11/12 Aliso Viejo Anza Auburn August 28 Test Auto-Bot Banning Beaumont Bec…" at bounding box center [297, 407] width 348 height 519
click at [229, 142] on link "Add New Contact" at bounding box center [216, 136] width 88 height 26
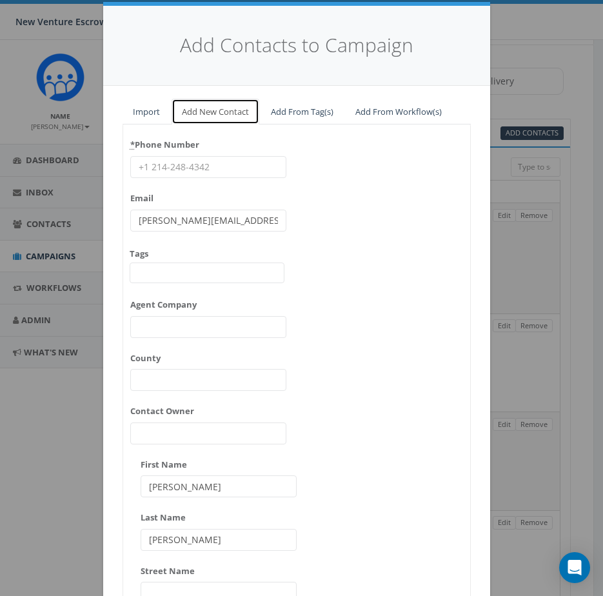
scroll to position [64, 0]
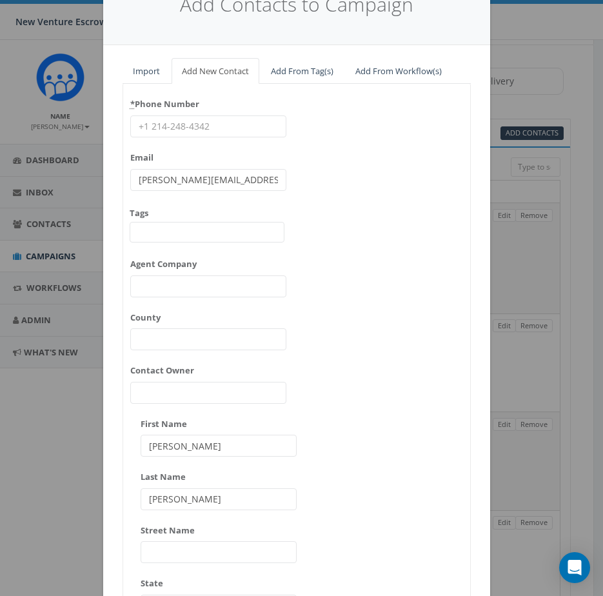
drag, startPoint x: 217, startPoint y: 450, endPoint x: 121, endPoint y: 449, distance: 96.7
click at [116, 451] on div "Import Add New Contact Add From Tag(s) Add From Workflow(s) 2024/11/12 Aliso Vi…" at bounding box center [296, 431] width 387 height 773
click at [499, 282] on div "Add Contacts to Campaign Import Add New Contact Add From Tag(s) Add From Workfl…" at bounding box center [301, 298] width 603 height 596
drag, startPoint x: 228, startPoint y: 179, endPoint x: 69, endPoint y: 181, distance: 159.3
click at [72, 181] on div "Add Contacts to Campaign Import Add New Contact Add From Tag(s) Add From Workfl…" at bounding box center [301, 298] width 603 height 596
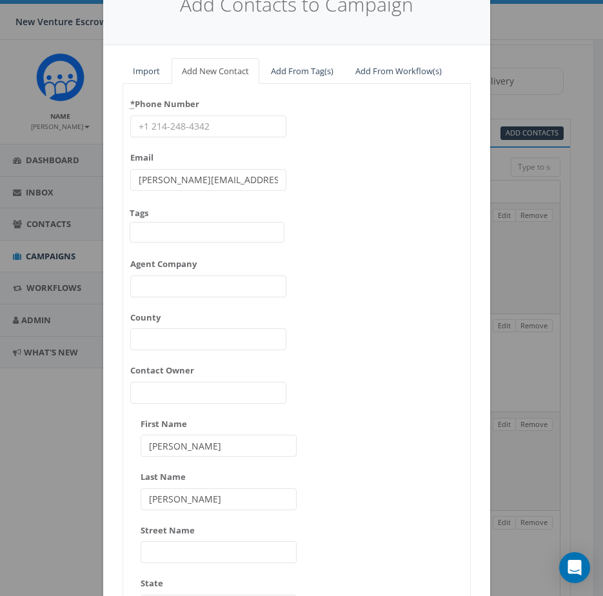
paste input "nicole@luminarealtor"
type input "nicole@luminarealtor.com"
drag, startPoint x: 165, startPoint y: 122, endPoint x: 132, endPoint y: 122, distance: 33.5
click at [135, 122] on input "* Phone Number" at bounding box center [208, 126] width 156 height 22
paste input "9515950589"
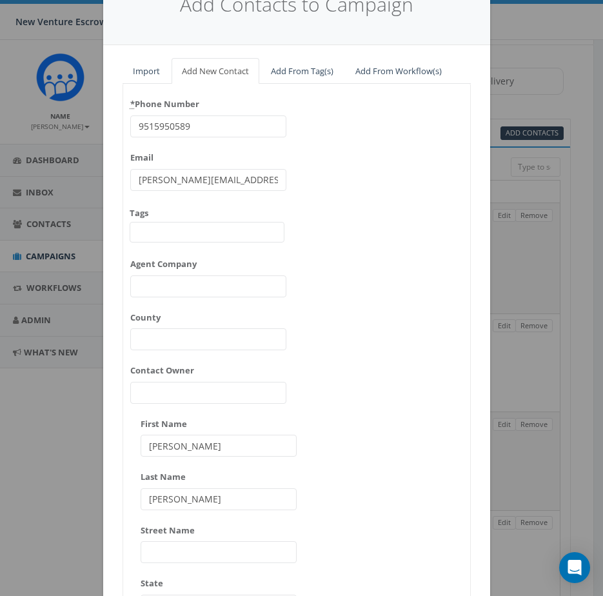
type input "9515950589"
type input "Nicole"
type input "Luff"
drag, startPoint x: 197, startPoint y: 451, endPoint x: 155, endPoint y: 438, distance: 44.5
click at [153, 438] on input "Nicole" at bounding box center [219, 446] width 156 height 22
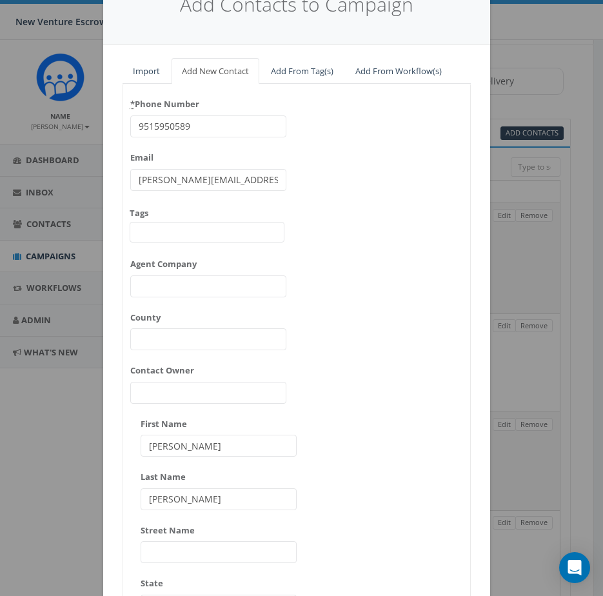
click at [320, 451] on div "* Phone Number 9515950589 Email nicole@luminarealtor.com Tags 2024/11/12 Aliso …" at bounding box center [296, 413] width 347 height 639
click at [195, 223] on span at bounding box center [207, 232] width 155 height 21
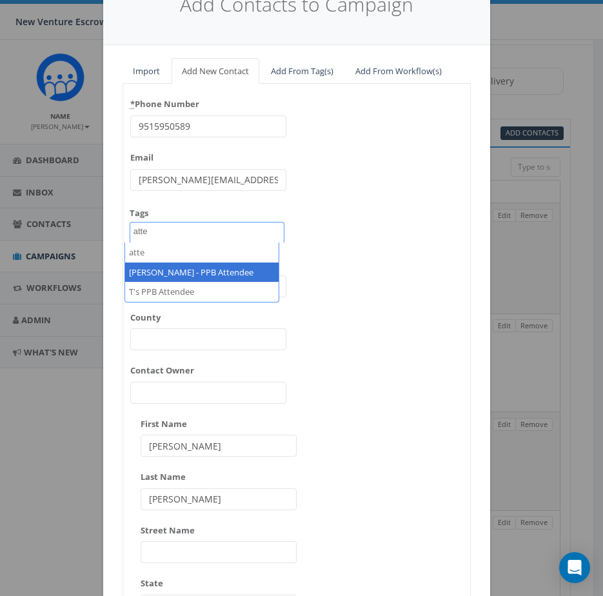
type textarea "atte"
select select "T's PPB Attendee"
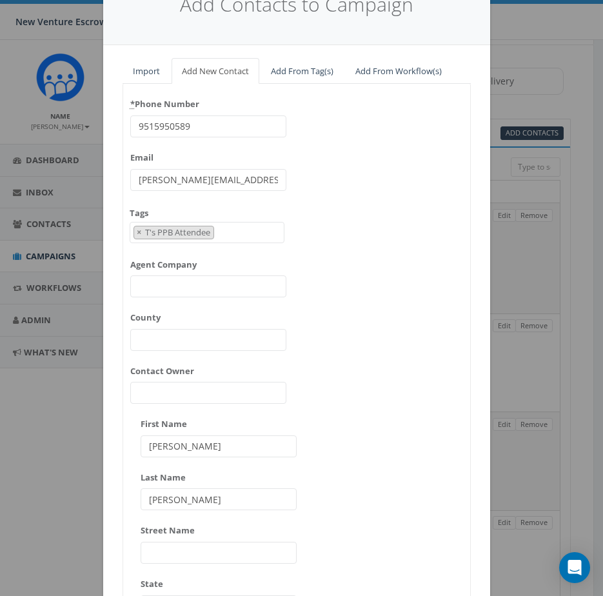
scroll to position [4093, 0]
click at [333, 264] on div "* Phone Number 9515950589 Email nicole@luminarealtor.com Tags 2024/11/12 Aliso …" at bounding box center [296, 413] width 347 height 639
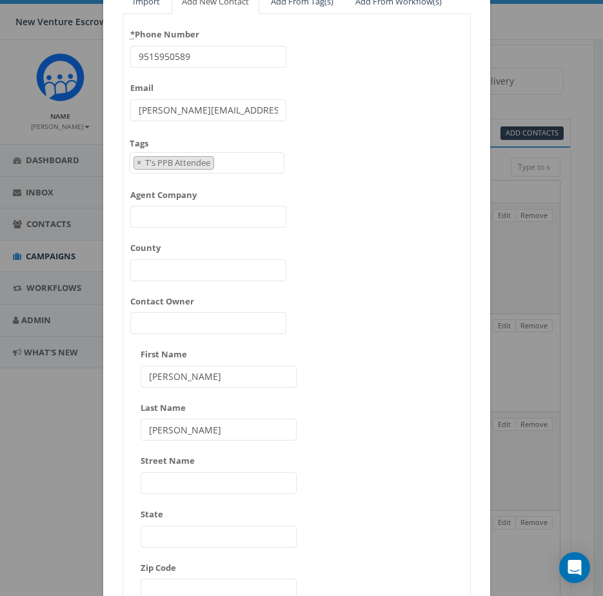
scroll to position [306, 0]
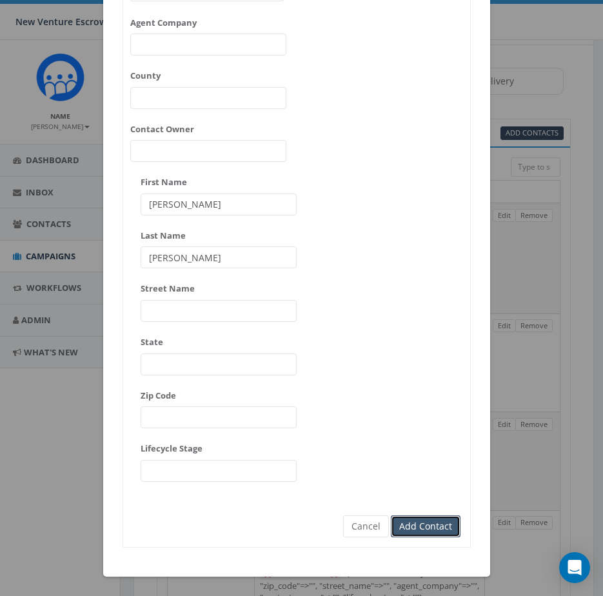
click at [432, 529] on input "Add Contact" at bounding box center [426, 526] width 70 height 22
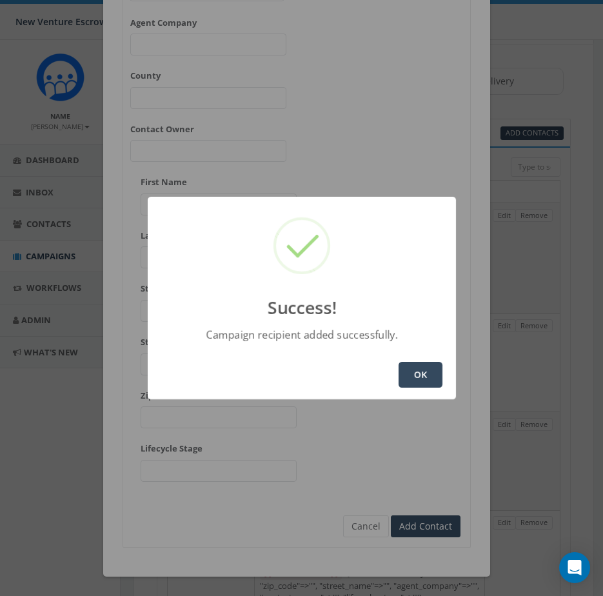
click at [430, 371] on button "OK" at bounding box center [421, 375] width 44 height 26
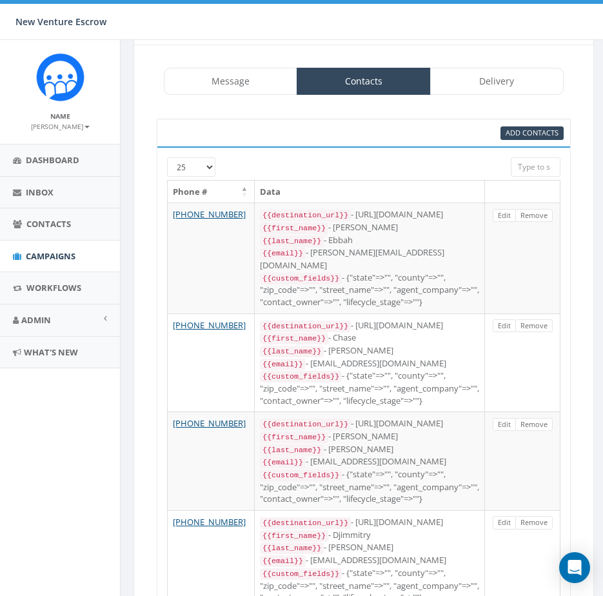
click at [527, 141] on div "Add Contacts" at bounding box center [364, 133] width 414 height 28
click at [540, 134] on span "Add Contacts" at bounding box center [532, 133] width 53 height 10
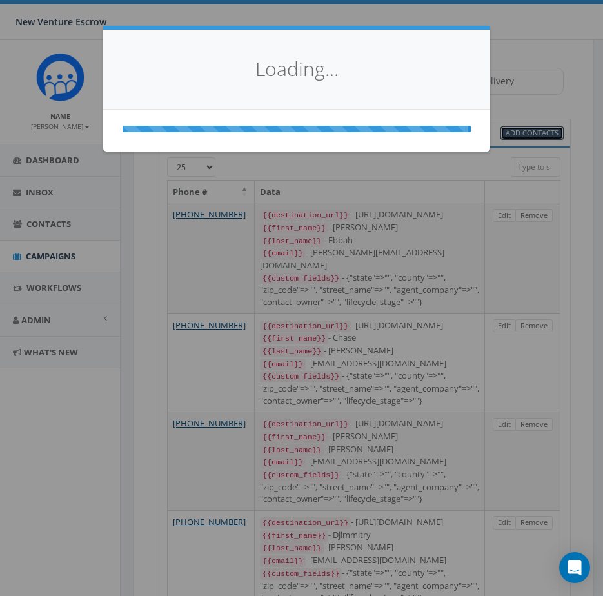
scroll to position [0, 0]
select select
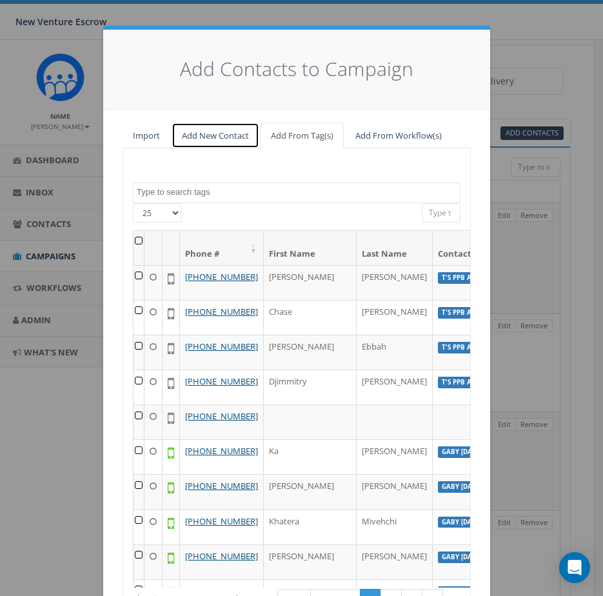
click at [221, 132] on link "Add New Contact" at bounding box center [216, 136] width 88 height 26
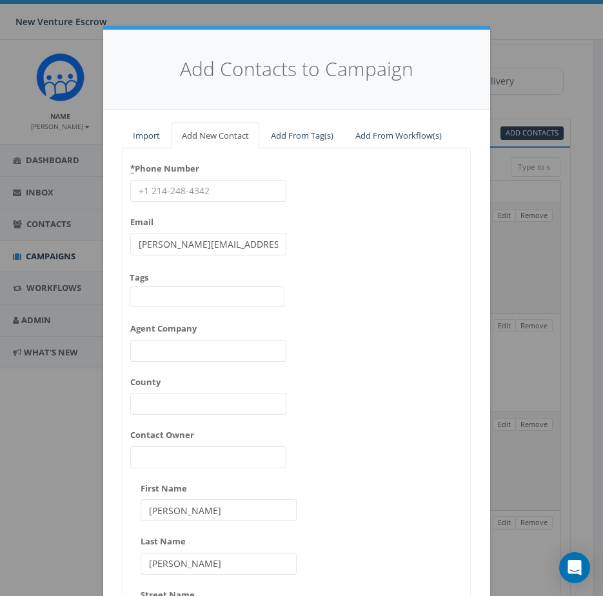
click at [227, 182] on input "* Phone Number" at bounding box center [208, 191] width 156 height 22
paste input "9517608307"
type input "9517608307"
click at [366, 217] on div "* Phone Number 9517608307 Email james@rallycorp.com Tags 2024/11/12 Aliso Viejo…" at bounding box center [296, 477] width 347 height 639
type input "Felicia"
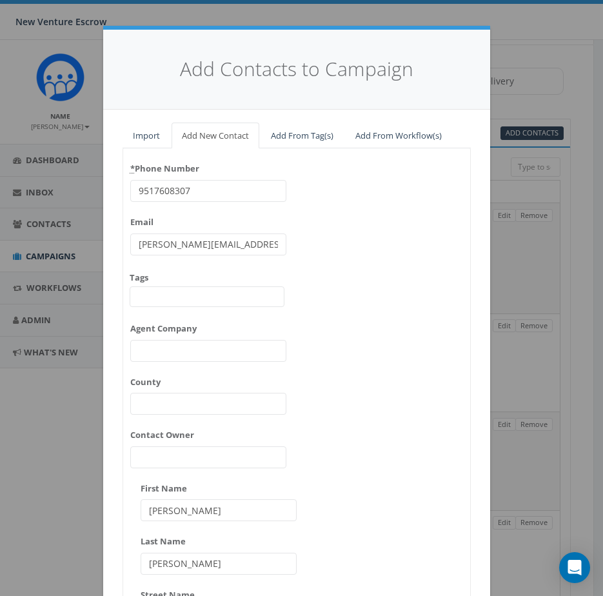
type input "Morales"
drag, startPoint x: 194, startPoint y: 243, endPoint x: 82, endPoint y: 243, distance: 112.2
click at [59, 242] on div "Add Contacts to Campaign Import Add New Contact Add From Tag(s) Add From Workfl…" at bounding box center [301, 298] width 603 height 596
paste input "felicia@luminabroker"
type input "felicia@luminabroker.com"
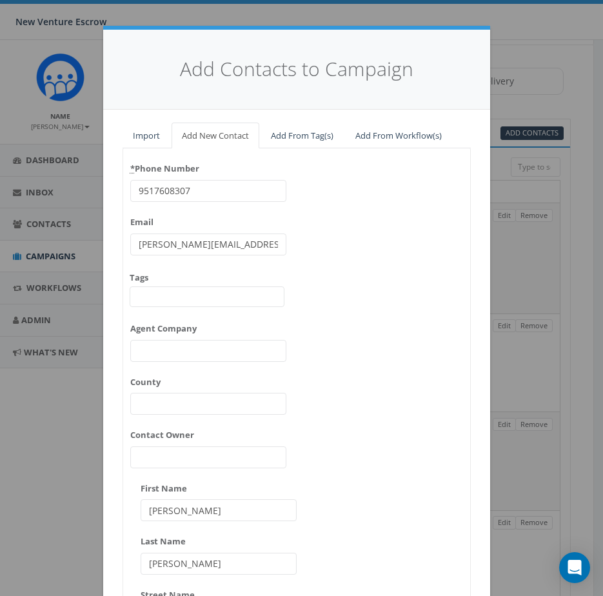
click at [385, 248] on div "* Phone Number 9517608307 Email felicia@luminabroker.com Tags 2024/11/12 Aliso …" at bounding box center [296, 477] width 347 height 639
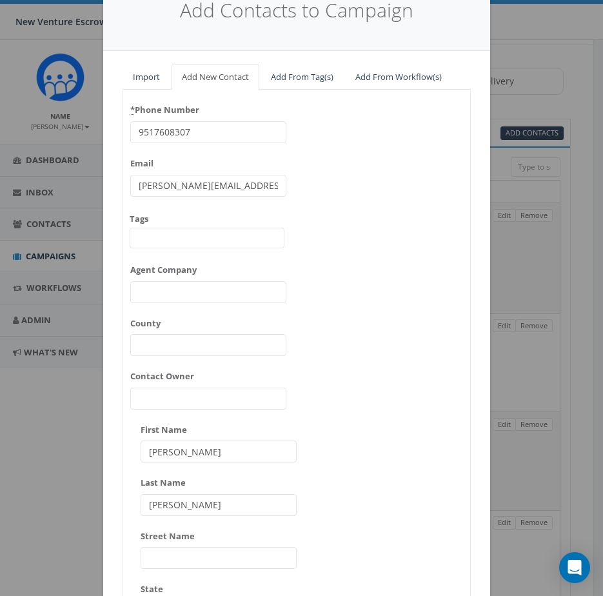
scroll to position [64, 0]
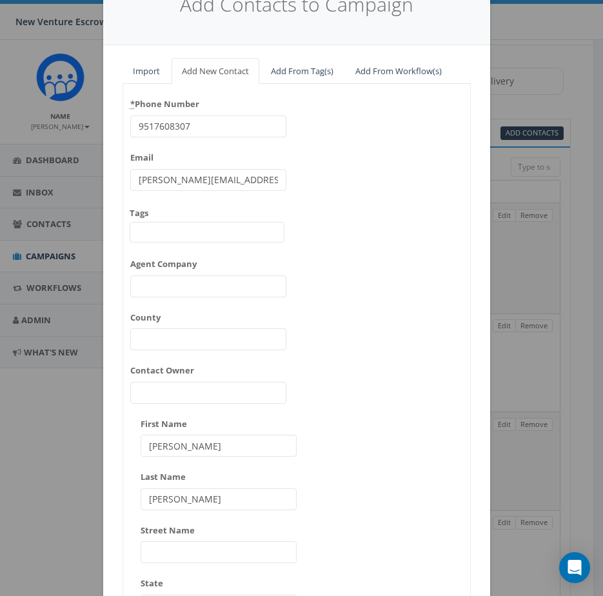
drag, startPoint x: 210, startPoint y: 443, endPoint x: 119, endPoint y: 444, distance: 90.9
click at [123, 444] on div "* Phone Number 9517608307 Email felicia@luminabroker.com Tags 2024/11/12 Aliso …" at bounding box center [296, 413] width 347 height 639
drag, startPoint x: 326, startPoint y: 436, endPoint x: 327, endPoint y: 428, distance: 7.8
click at [330, 436] on div "* Phone Number 9517608307 Email felicia@luminabroker.com Tags 2024/11/12 Aliso …" at bounding box center [296, 413] width 347 height 639
click at [177, 222] on span at bounding box center [207, 232] width 155 height 21
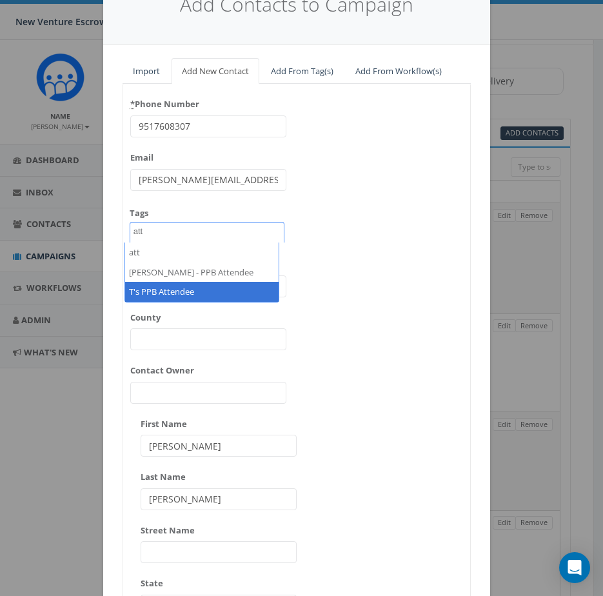
type textarea "att"
select select "T's PPB Attendee"
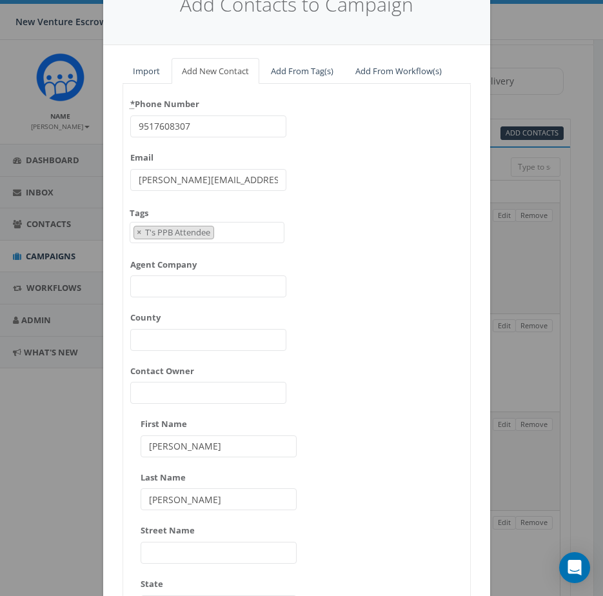
scroll to position [4093, 0]
click at [364, 281] on div "* Phone Number 9517608307 Email felicia@luminabroker.com Tags 2024/11/12 Aliso …" at bounding box center [296, 413] width 347 height 639
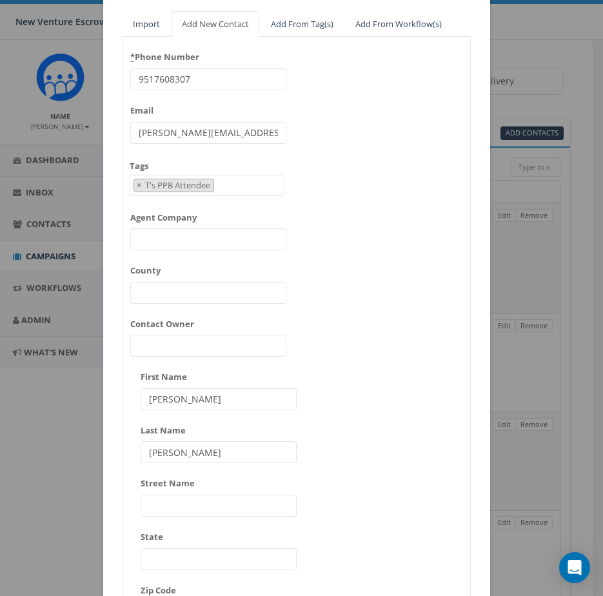
scroll to position [306, 0]
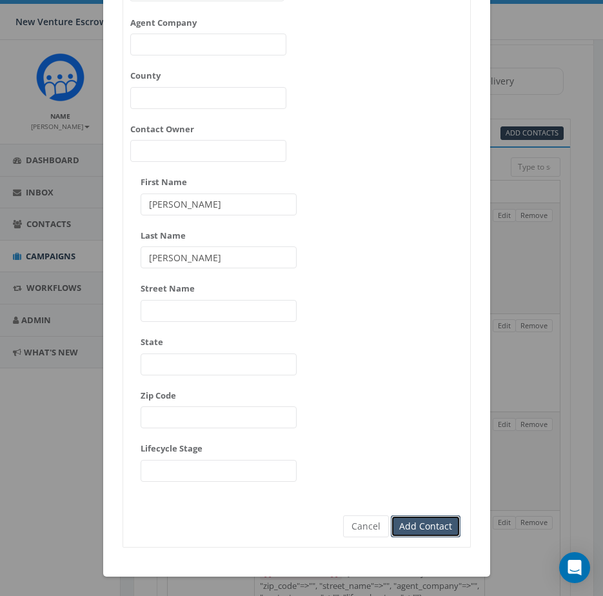
click at [426, 522] on input "Add Contact" at bounding box center [426, 526] width 70 height 22
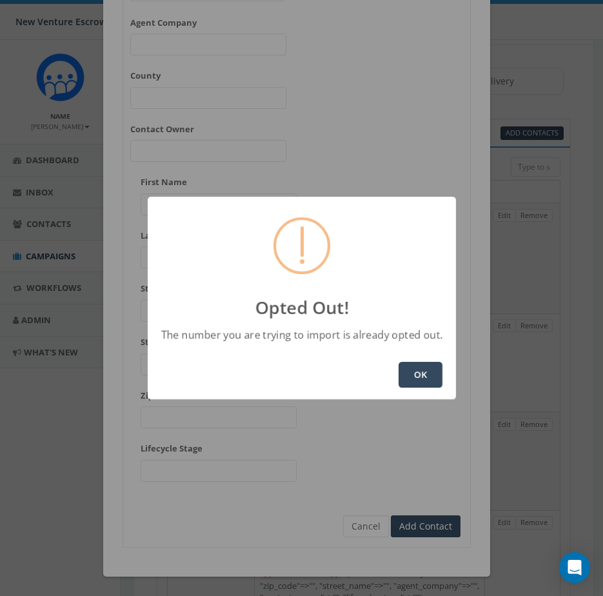
click at [415, 381] on button "OK" at bounding box center [421, 375] width 44 height 26
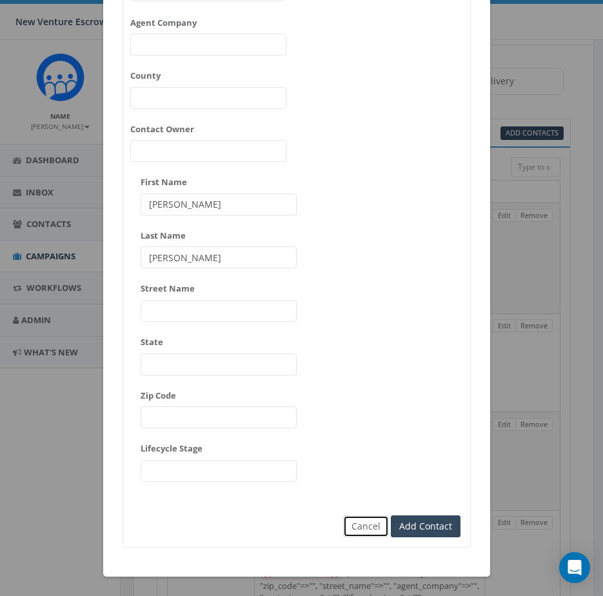
click at [367, 533] on button "Cancel" at bounding box center [366, 526] width 46 height 22
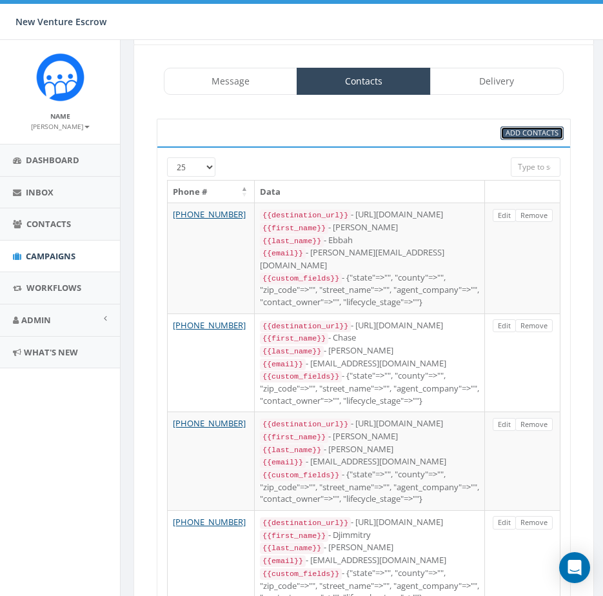
click at [517, 136] on span "Add Contacts" at bounding box center [532, 133] width 53 height 10
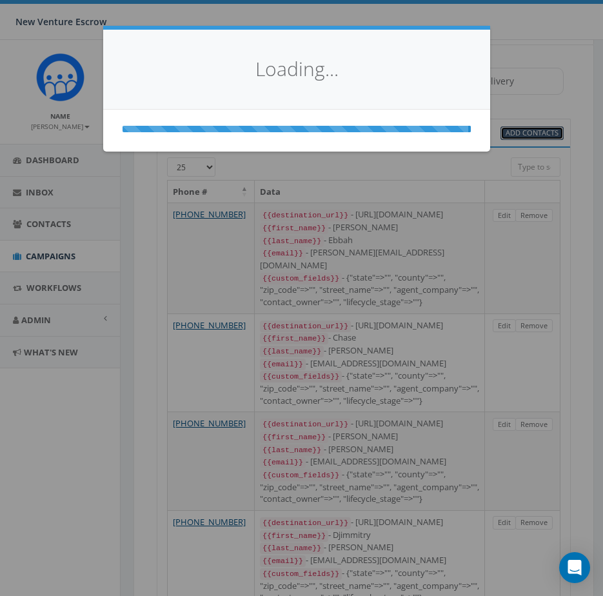
scroll to position [0, 0]
select select
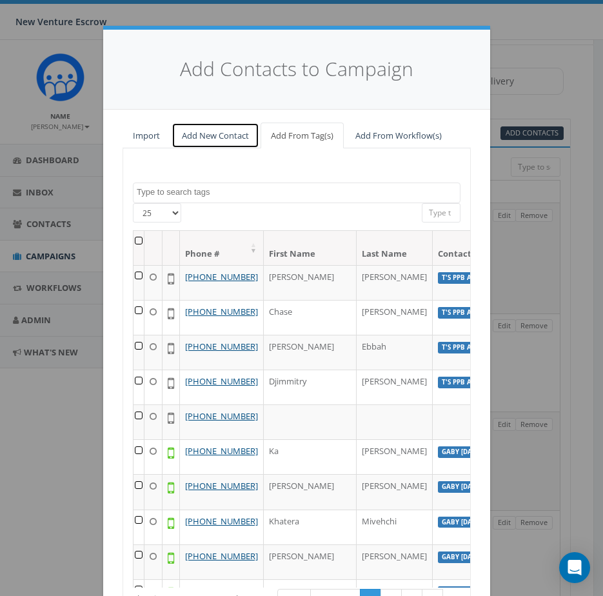
click at [237, 137] on link "Add New Contact" at bounding box center [216, 136] width 88 height 26
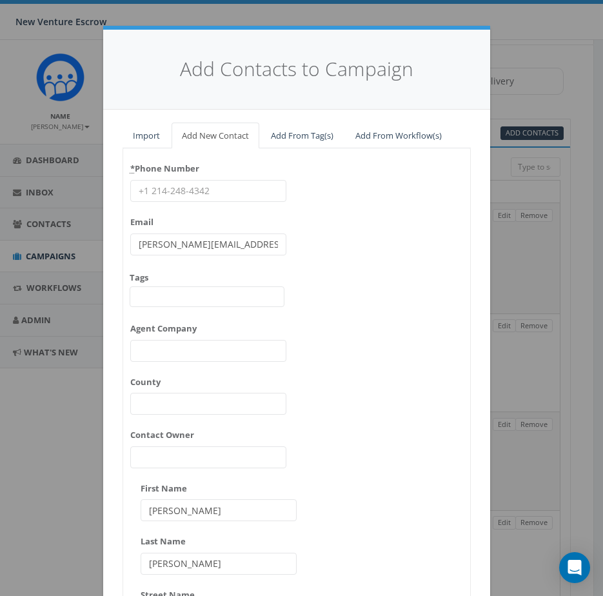
click at [206, 181] on input "* Phone Number" at bounding box center [208, 191] width 156 height 22
click at [392, 199] on div "* Phone Number Email james@rallycorp.com Tags 2024/11/12 Aliso Viejo Anza Aubur…" at bounding box center [296, 477] width 347 height 639
click at [195, 203] on div "* Phone Number Email james@rallycorp.com Tags 2024/11/12 Aliso Viejo Anza Aubur…" at bounding box center [208, 313] width 156 height 310
click at [194, 194] on input "* Phone Number" at bounding box center [208, 191] width 156 height 22
paste input "9492922850"
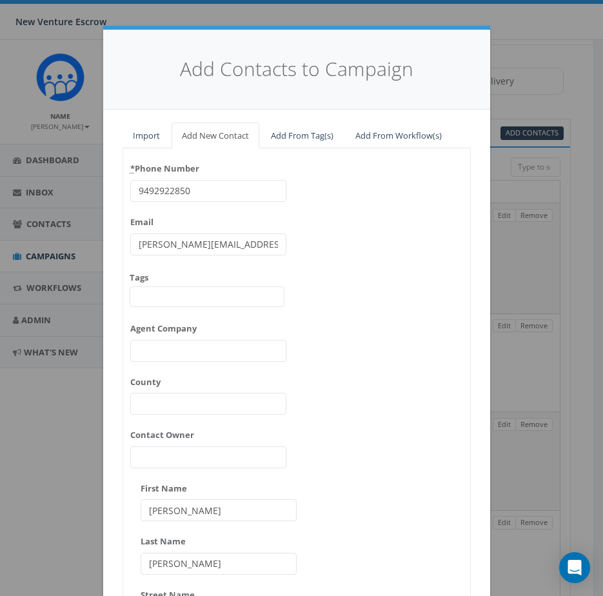
type input "9492922850"
click at [368, 186] on div "* Phone Number 9492922850 Email james@rallycorp.com Tags 2024/11/12 Aliso Viejo…" at bounding box center [296, 477] width 347 height 639
type input "Virginia"
type input "Gissing"
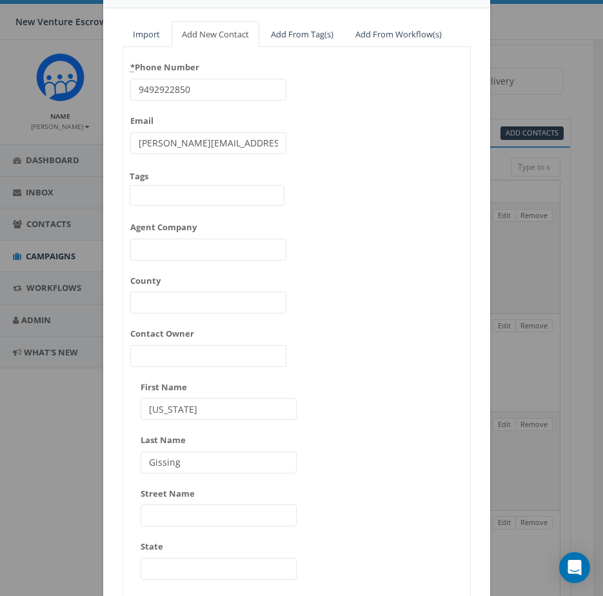
scroll to position [129, 0]
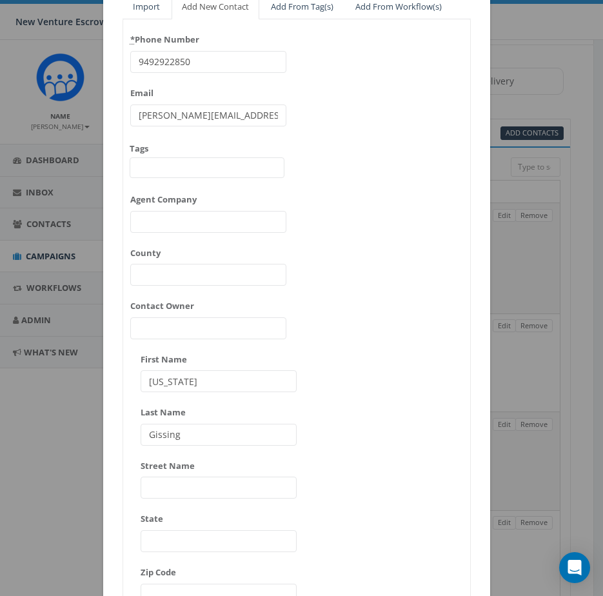
drag, startPoint x: 350, startPoint y: 357, endPoint x: 467, endPoint y: 328, distance: 120.4
click at [350, 357] on div "* Phone Number 9492922850 Email james@rallycorp.com Tags 2024/11/12 Aliso Viejo…" at bounding box center [296, 348] width 347 height 639
drag, startPoint x: 268, startPoint y: 117, endPoint x: 35, endPoint y: 115, distance: 233.5
click at [39, 115] on div "Add Contacts to Campaign Import Add New Contact Add From Tag(s) Add From Workfl…" at bounding box center [301, 298] width 603 height 596
paste input "vgissing@icloud"
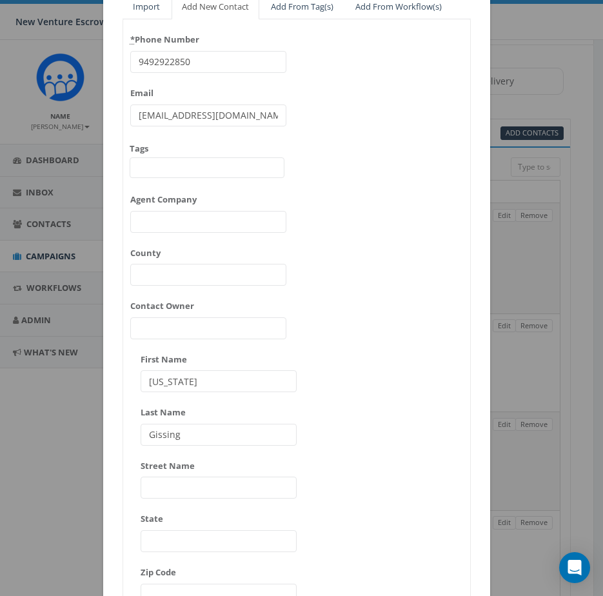
type input "vgissing@icloud.com"
click at [393, 159] on div "* Phone Number 9492922850 Email vgissing@icloud.com Tags 2024/11/12 Aliso Viejo…" at bounding box center [296, 348] width 347 height 639
click at [195, 165] on span at bounding box center [207, 167] width 155 height 21
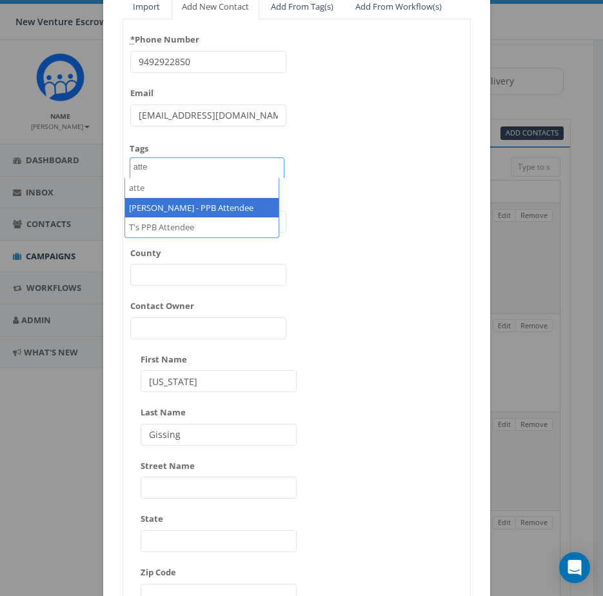
type textarea "atte"
select select "T's PPB Attendee"
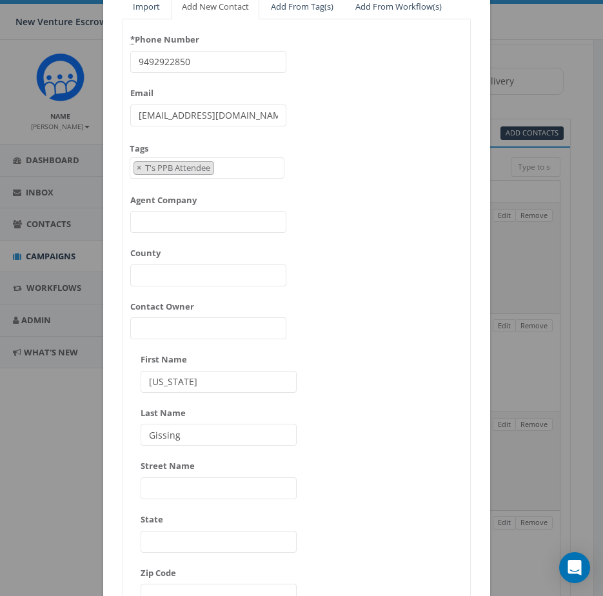
scroll to position [4093, 0]
click at [356, 238] on div "* Phone Number 9492922850 Email vgissing@icloud.com Tags 2024/11/12 Aliso Viejo…" at bounding box center [296, 348] width 347 height 639
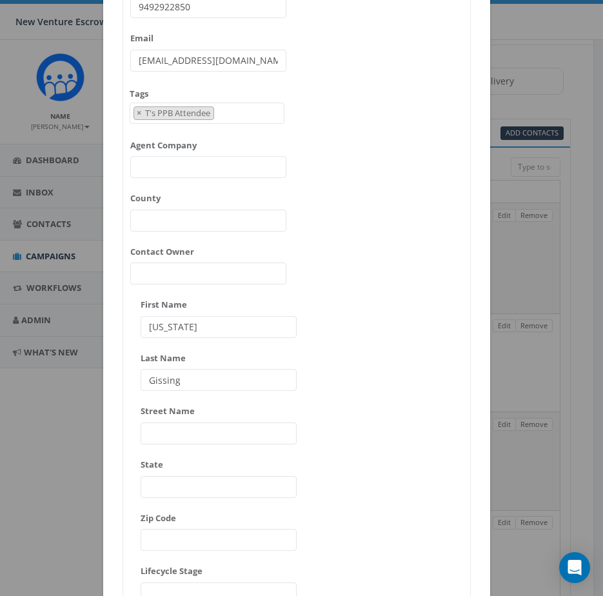
scroll to position [306, 0]
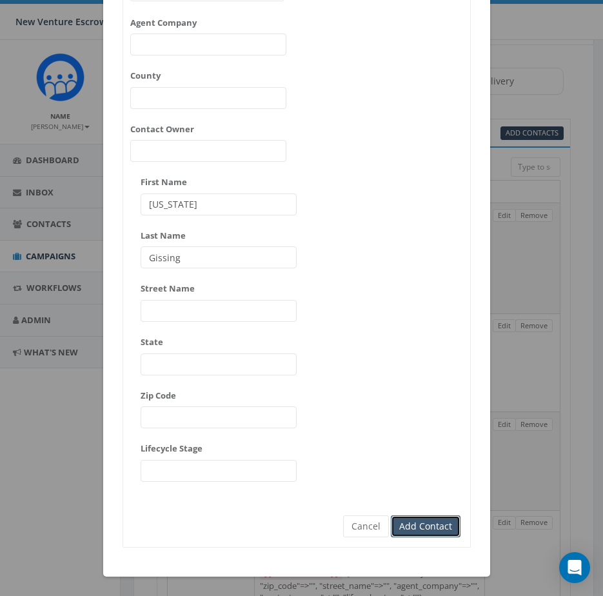
click at [439, 524] on input "Add Contact" at bounding box center [426, 526] width 70 height 22
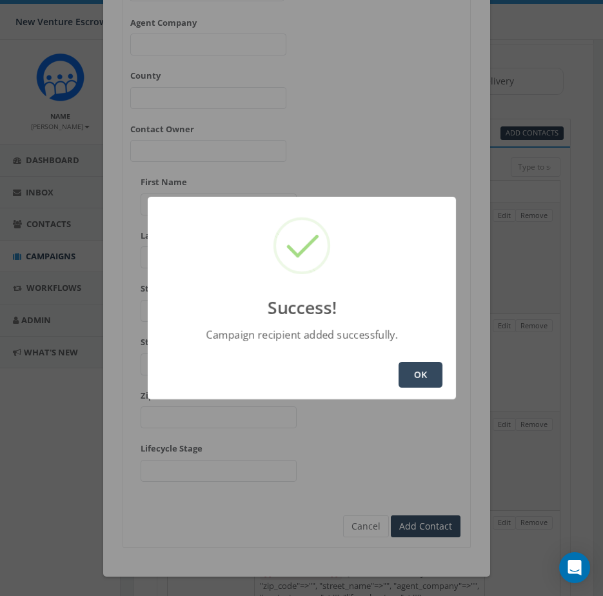
click at [404, 382] on button "OK" at bounding box center [421, 375] width 44 height 26
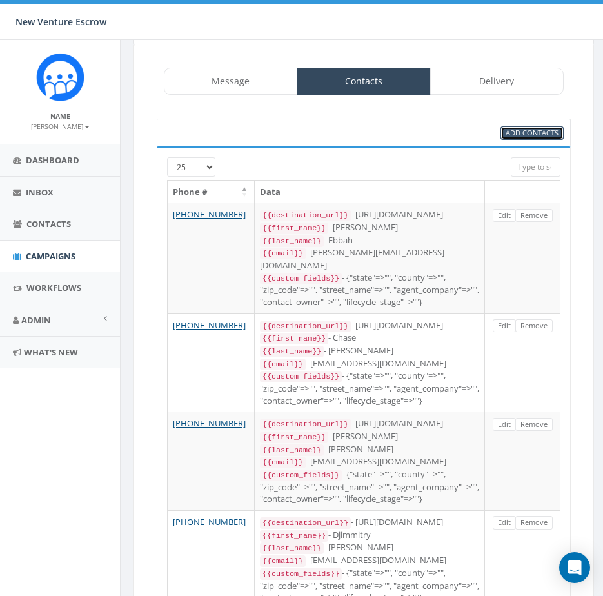
click at [519, 130] on span "Add Contacts" at bounding box center [532, 133] width 53 height 10
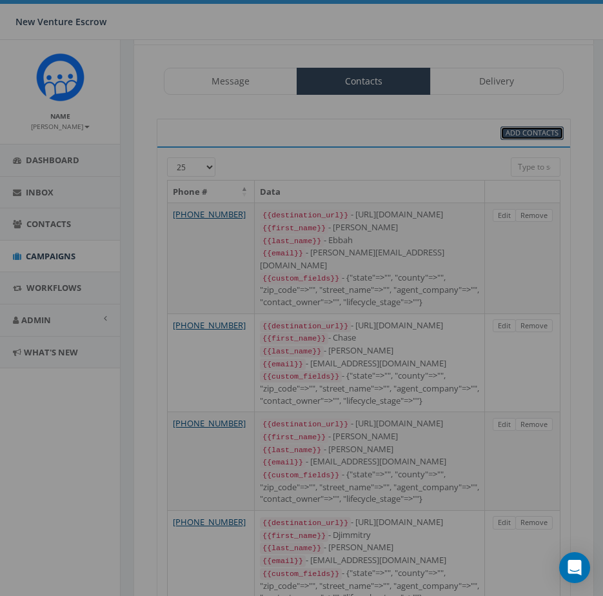
scroll to position [0, 0]
select select
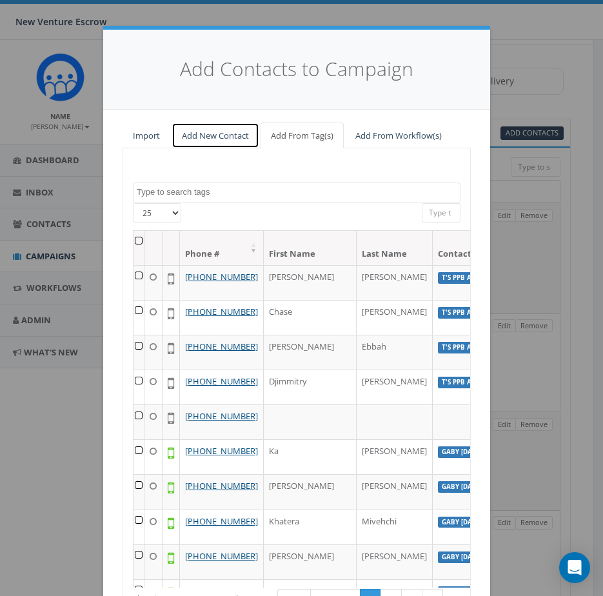
click at [215, 134] on link "Add New Contact" at bounding box center [216, 136] width 88 height 26
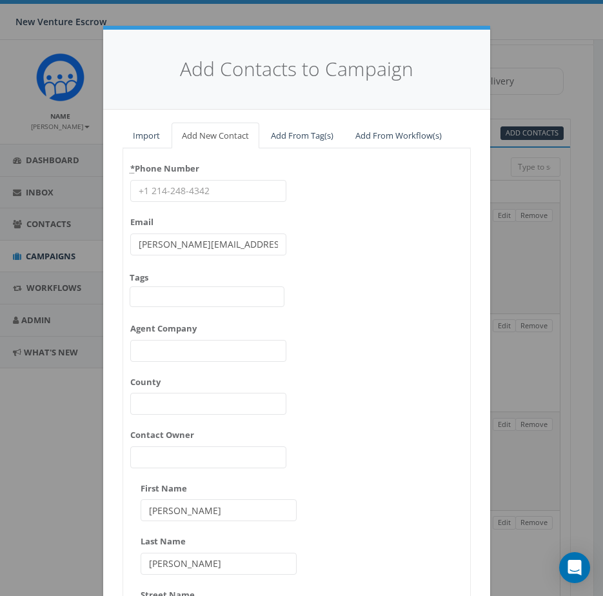
click at [208, 201] on input "* Phone Number" at bounding box center [208, 191] width 156 height 22
paste input "714-504-7124"
type input "714-504-7124"
click at [320, 181] on div "* Phone Number 714-504-7124 Email james@rallycorp.com Tags 2024/11/12 Aliso Vie…" at bounding box center [296, 477] width 347 height 639
drag, startPoint x: 256, startPoint y: 246, endPoint x: 67, endPoint y: 245, distance: 189.0
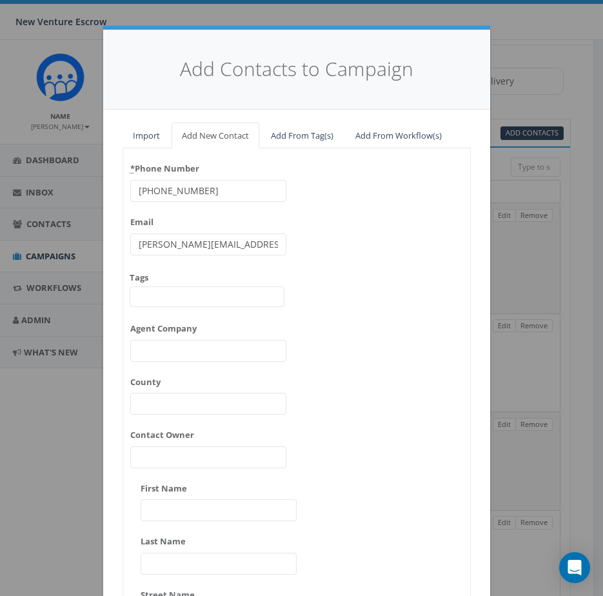
click at [70, 245] on div "Add Contacts to Campaign Import Add New Contact Add From Tag(s) Add From Workfl…" at bounding box center [301, 298] width 603 height 596
paste input "kryzl.tranrealestate@gmail"
type input "kryzl.tranrealestate@gmail.com"
click at [346, 246] on div "* Phone Number 714-504-7124 Email kryzl.tranrealestate@gmail.com Tags 2024/11/1…" at bounding box center [296, 477] width 347 height 639
click at [213, 509] on input "First Name" at bounding box center [219, 510] width 156 height 22
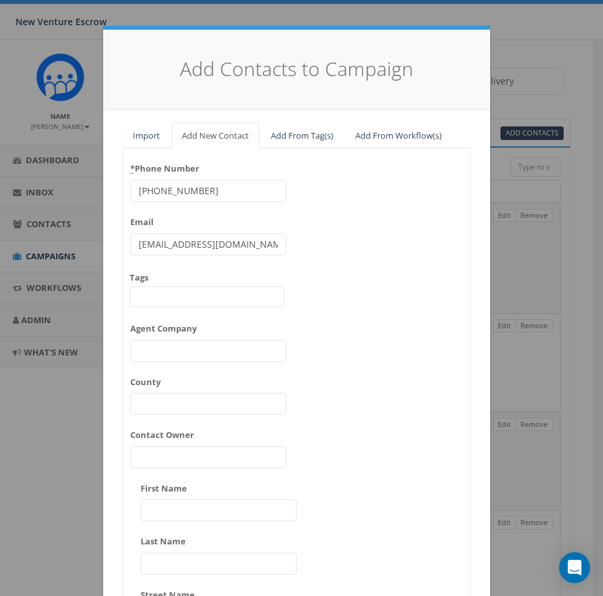
paste input "Kryzl Tran"
drag, startPoint x: 208, startPoint y: 510, endPoint x: 168, endPoint y: 512, distance: 40.1
click at [168, 512] on input "Kryzl Tran" at bounding box center [219, 510] width 156 height 22
type input "Kryzl"
click at [178, 564] on input "Last Name" at bounding box center [219, 564] width 156 height 22
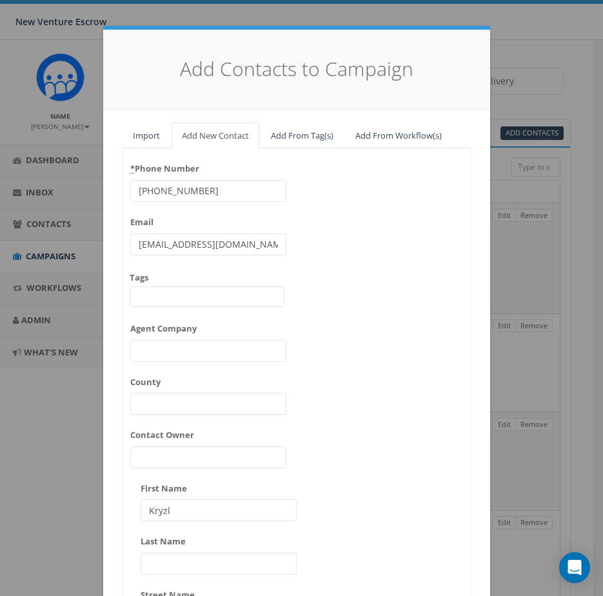
paste input "Tran"
type input "Tran"
click at [228, 509] on input "Kryzl" at bounding box center [219, 510] width 156 height 22
type input "Kryzl"
click at [386, 451] on div "* Phone Number 714-504-7124 Email kryzl.tranrealestate@gmail.com Tags 2024/11/1…" at bounding box center [296, 477] width 347 height 639
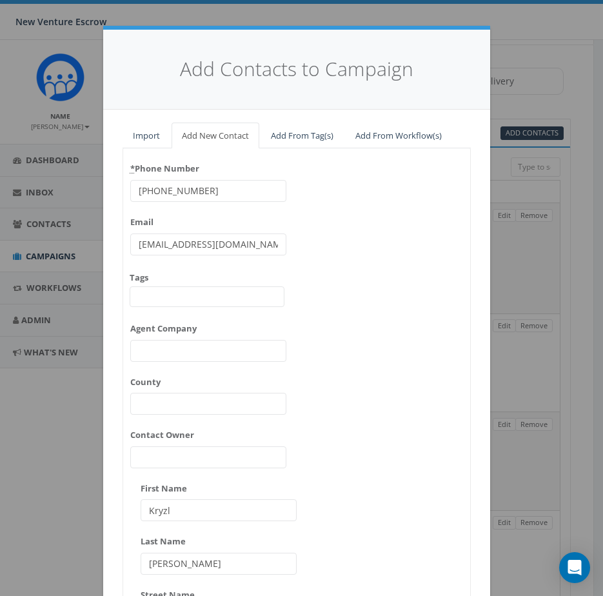
click at [186, 294] on span at bounding box center [207, 296] width 155 height 21
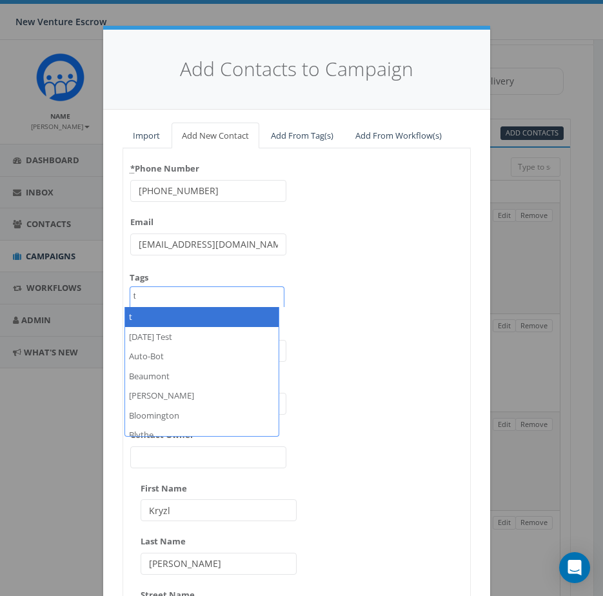
type textarea "t"
drag, startPoint x: 159, startPoint y: 302, endPoint x: 92, endPoint y: 299, distance: 67.8
click at [83, 300] on div "Add Contacts to Campaign Import Add New Contact Add From Tag(s) Add From Workfl…" at bounding box center [301, 298] width 603 height 596
click at [166, 293] on span "t" at bounding box center [207, 296] width 155 height 21
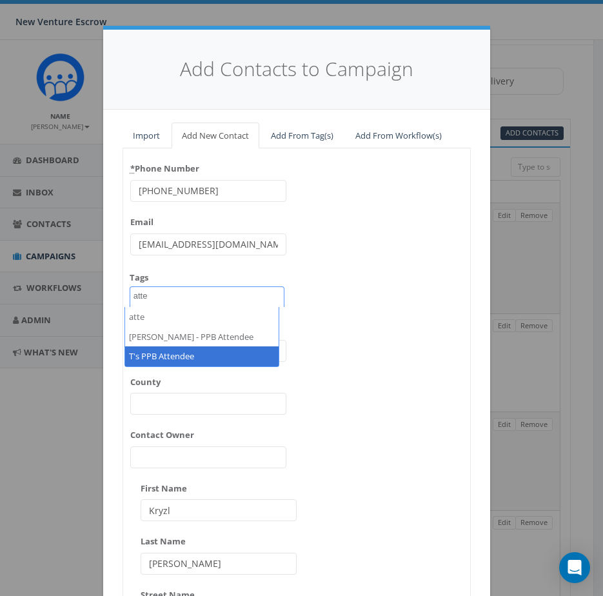
type textarea "atte"
select select "T's PPB Attendee"
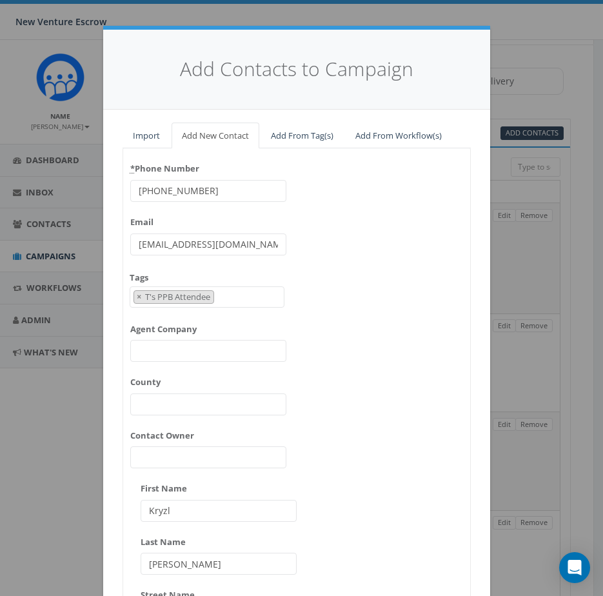
scroll to position [4093, 0]
click at [315, 319] on div "* Phone Number 714-504-7124 Email kryzl.tranrealestate@gmail.com Tags 2024/11/1…" at bounding box center [296, 477] width 347 height 639
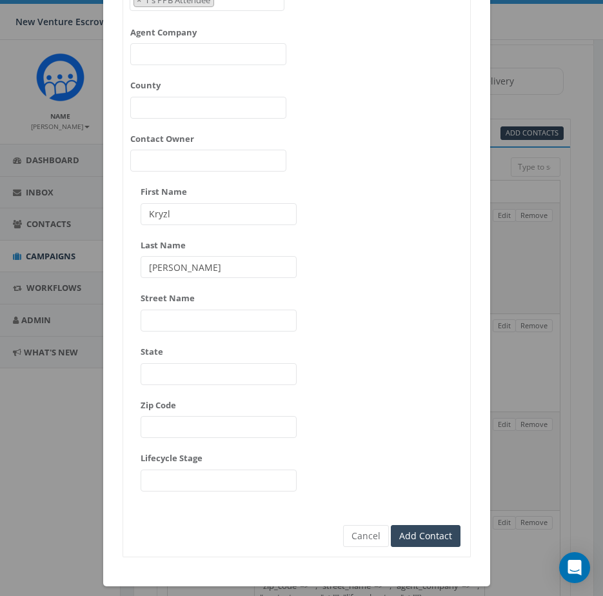
scroll to position [306, 0]
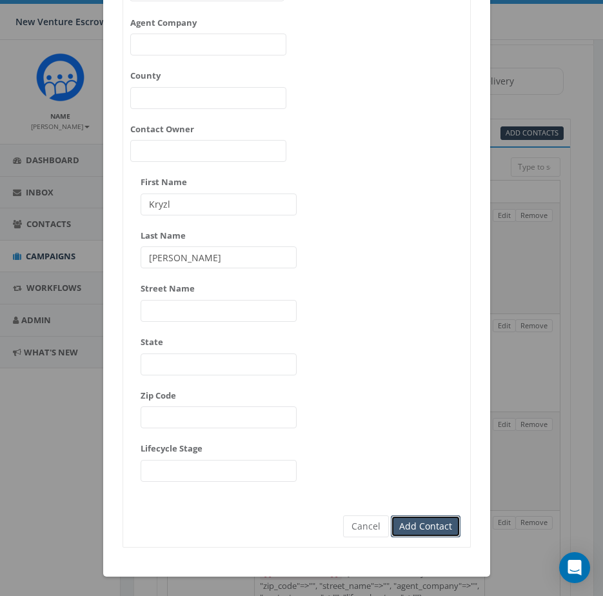
click at [419, 524] on input "Add Contact" at bounding box center [426, 526] width 70 height 22
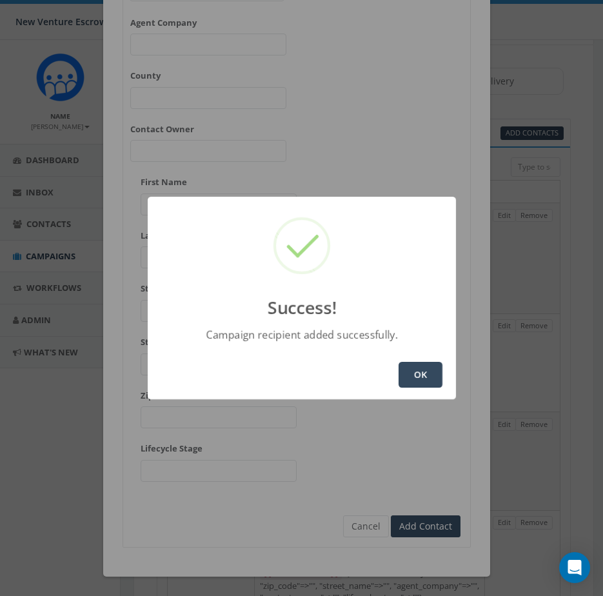
click at [405, 373] on button "OK" at bounding box center [421, 375] width 44 height 26
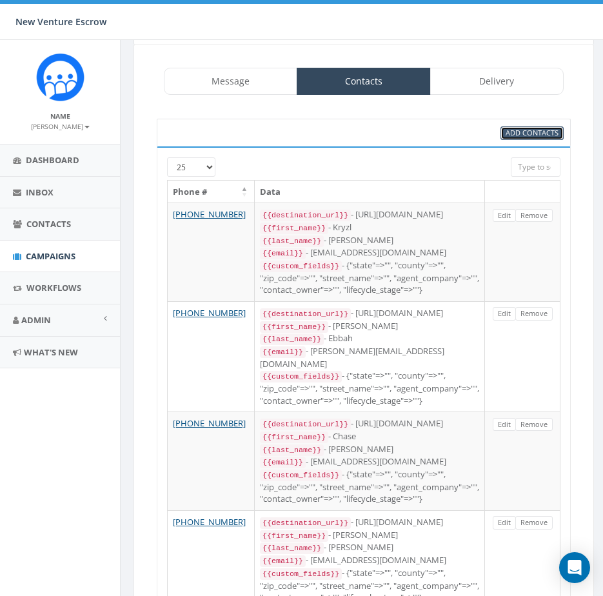
click at [514, 139] on link "Add Contacts" at bounding box center [531, 133] width 63 height 14
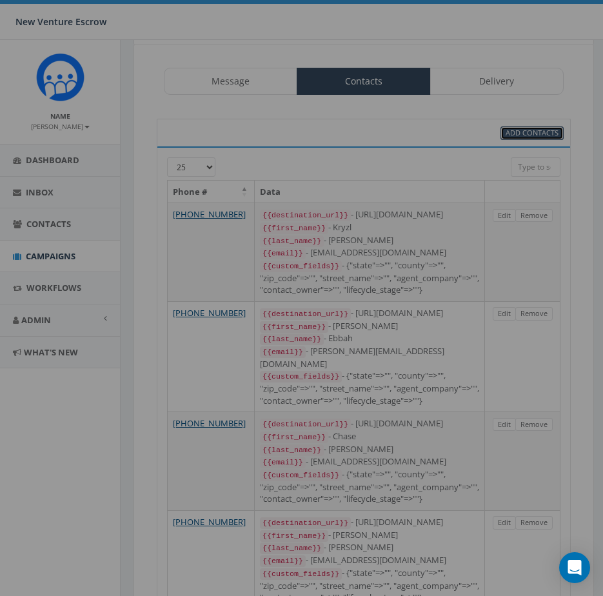
scroll to position [0, 0]
select select
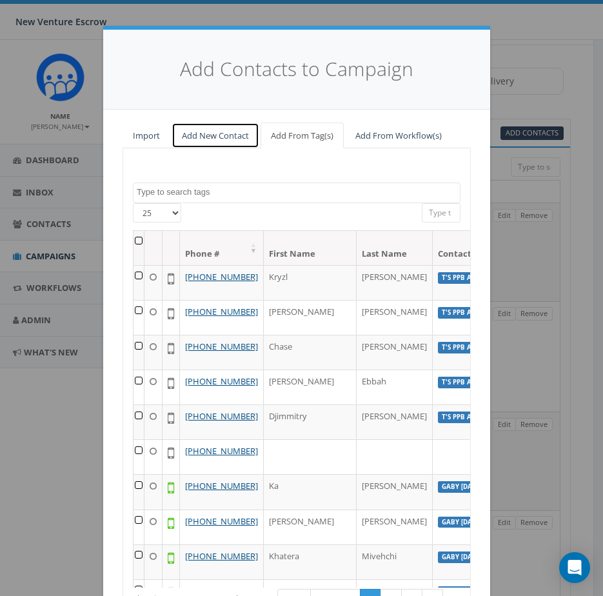
click at [230, 123] on link "Add New Contact" at bounding box center [216, 136] width 88 height 26
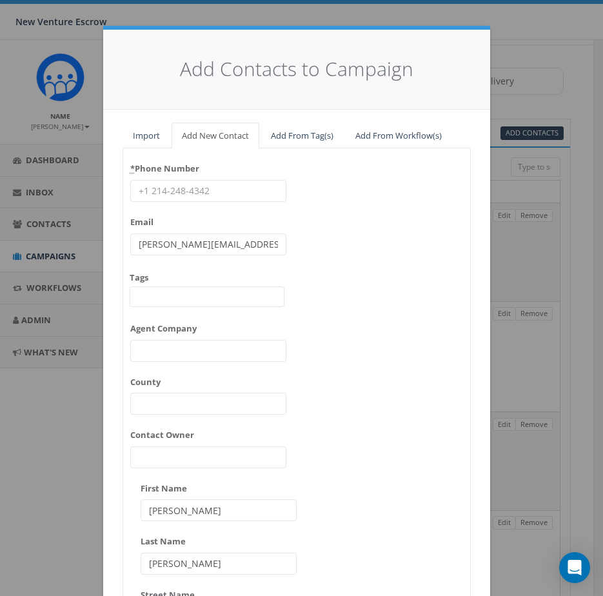
click at [221, 183] on input "* Phone Number" at bounding box center [208, 191] width 156 height 22
paste input "562-201-2698"
type input "562-201-2698"
click at [356, 223] on div "* Phone Number 562-201-2698 Email james@rallycorp.com Tags 2024/11/12 Aliso Vie…" at bounding box center [296, 477] width 347 height 639
type input "Jose"
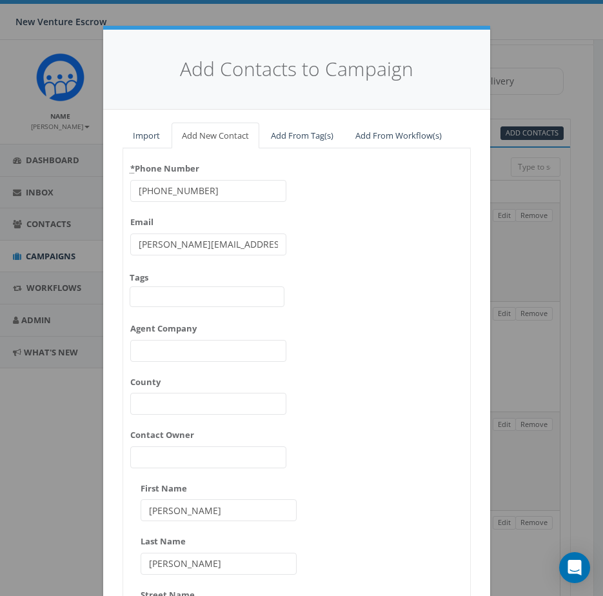
type input "Alonzo"
drag, startPoint x: 106, startPoint y: 232, endPoint x: 155, endPoint y: 250, distance: 53.1
click at [39, 231] on div "Add Contacts to Campaign Import Add New Contact Add From Tag(s) Add From Workfl…" at bounding box center [301, 298] width 603 height 596
paste input "ose.alonzo@canear"
type input "jose.alonzo@canear.com"
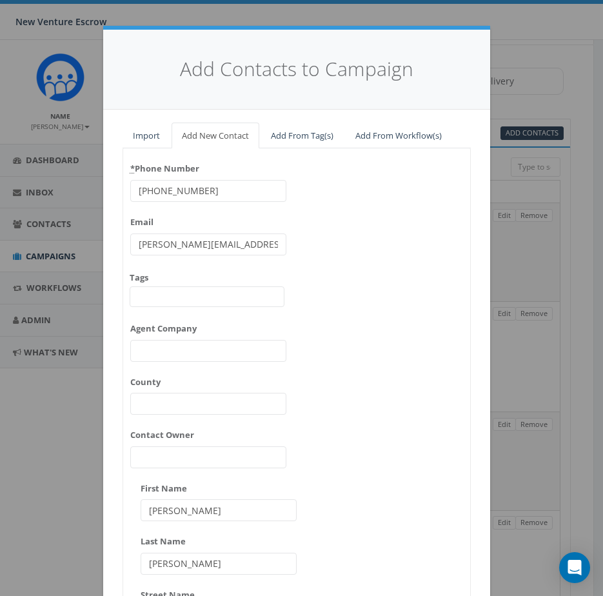
click at [373, 268] on div "* Phone Number 562-201-2698 Email jose.alonzo@canear.com Tags 2024/11/12 Aliso …" at bounding box center [296, 477] width 347 height 639
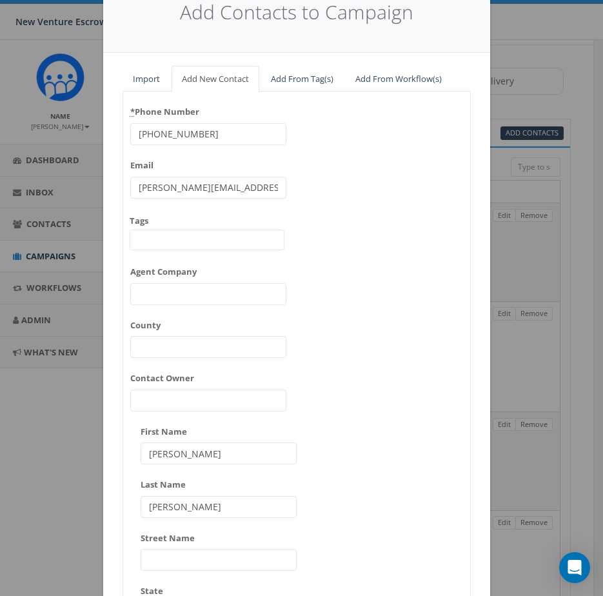
scroll to position [64, 0]
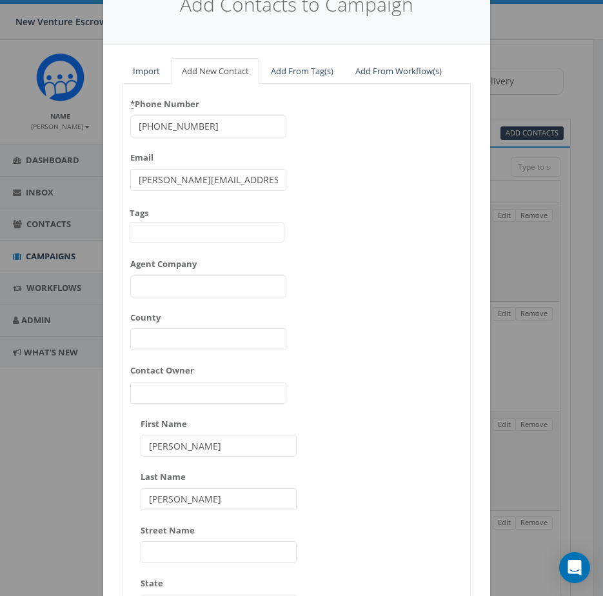
click at [188, 397] on input "Contact Owner" at bounding box center [208, 393] width 156 height 22
click at [208, 295] on input "Agent Company" at bounding box center [208, 286] width 156 height 22
click at [189, 232] on span at bounding box center [207, 232] width 155 height 21
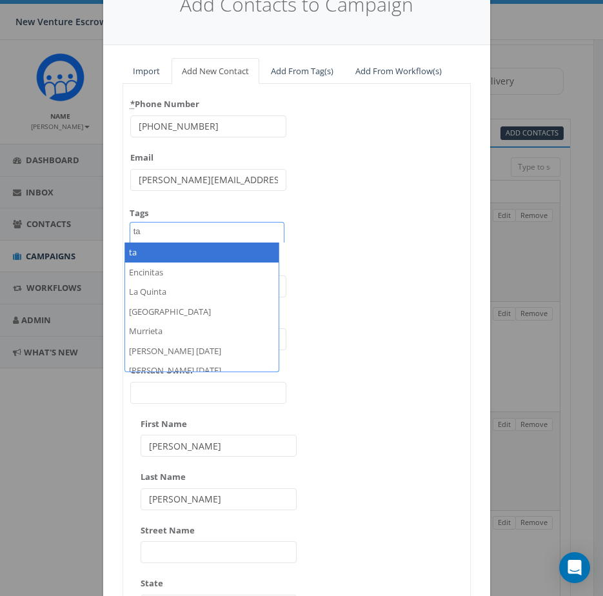
type textarea "ta"
drag, startPoint x: 178, startPoint y: 229, endPoint x: 65, endPoint y: 229, distance: 112.9
click at [79, 229] on div "Add Contacts to Campaign Import Add New Contact Add From Tag(s) Add From Workfl…" at bounding box center [301, 298] width 603 height 596
click at [177, 241] on span "ta" at bounding box center [207, 232] width 155 height 21
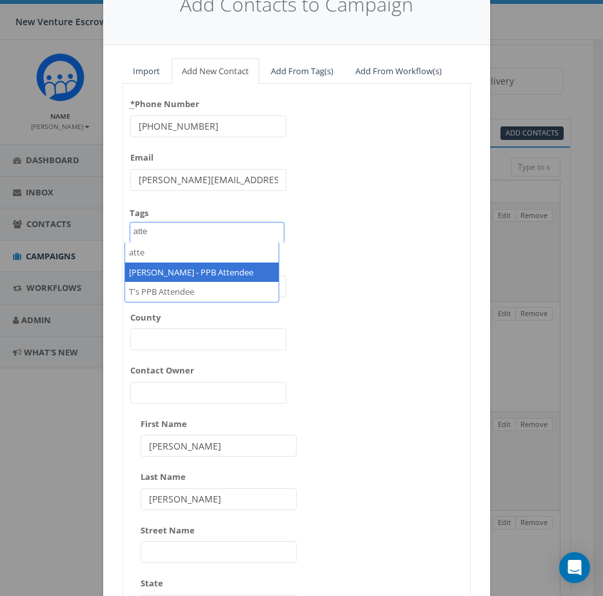
type textarea "atte"
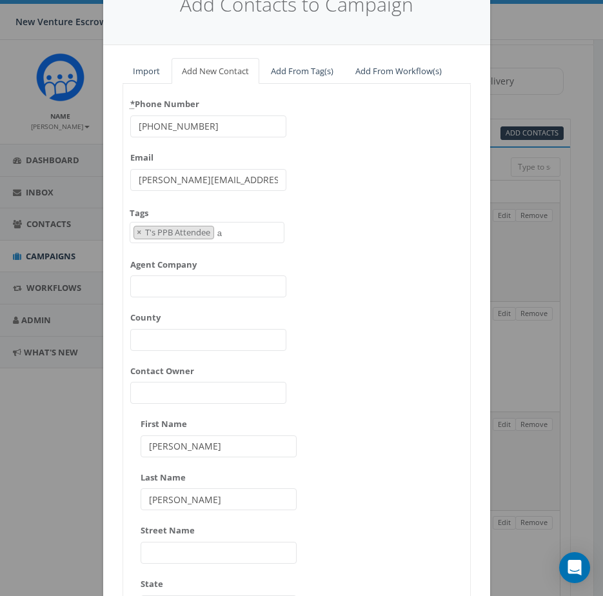
select select "T's PPB Attendee"
click at [319, 264] on div "* Phone Number 562-201-2698 Email jose.alonzo@canear.com Tags 2024/11/12 Aliso …" at bounding box center [296, 413] width 347 height 639
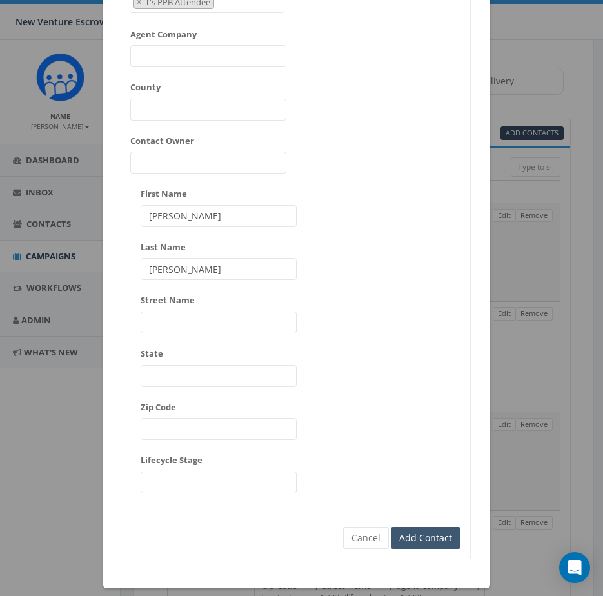
scroll to position [306, 0]
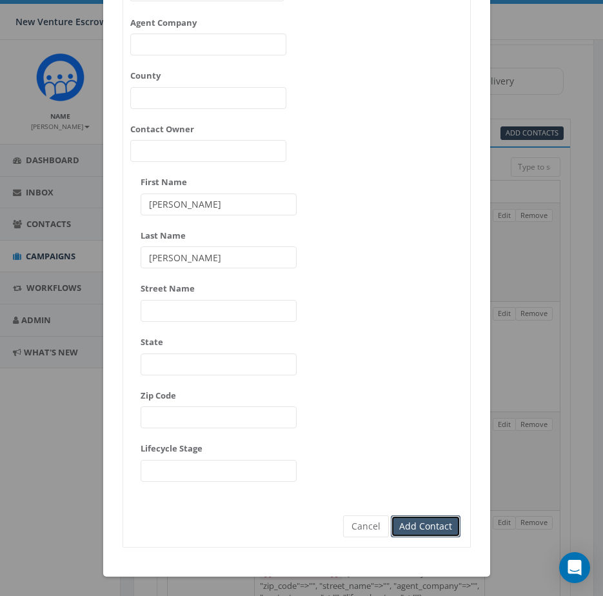
click at [409, 525] on input "Add Contact" at bounding box center [426, 526] width 70 height 22
click at [376, 526] on button "Cancel" at bounding box center [366, 526] width 46 height 22
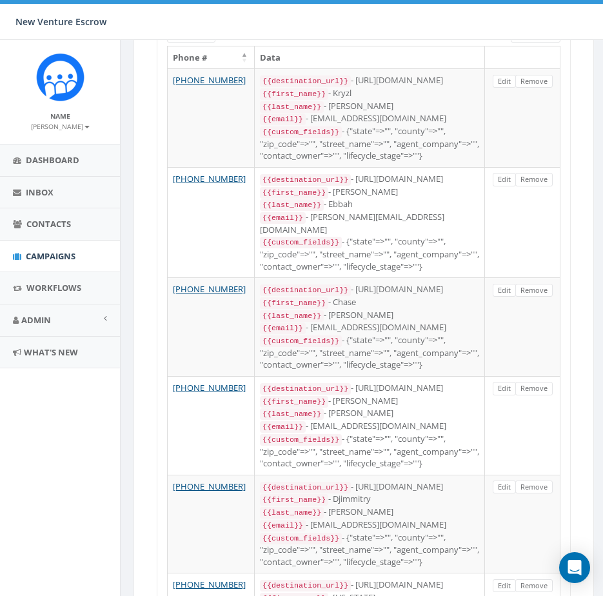
scroll to position [193, 0]
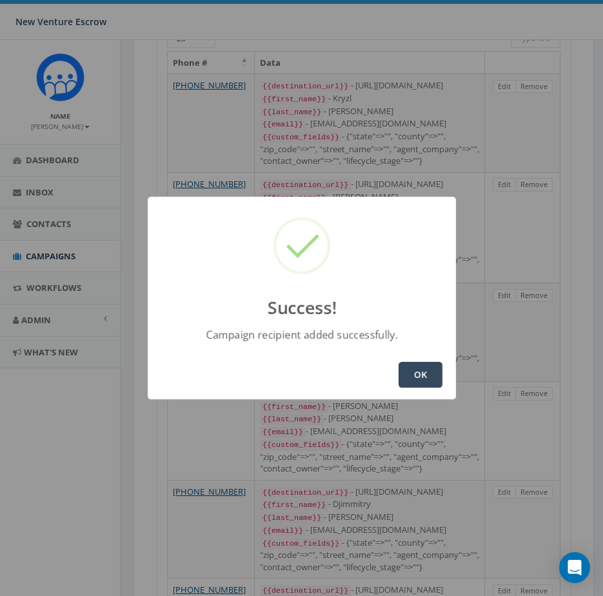
click at [414, 383] on button "OK" at bounding box center [421, 375] width 44 height 26
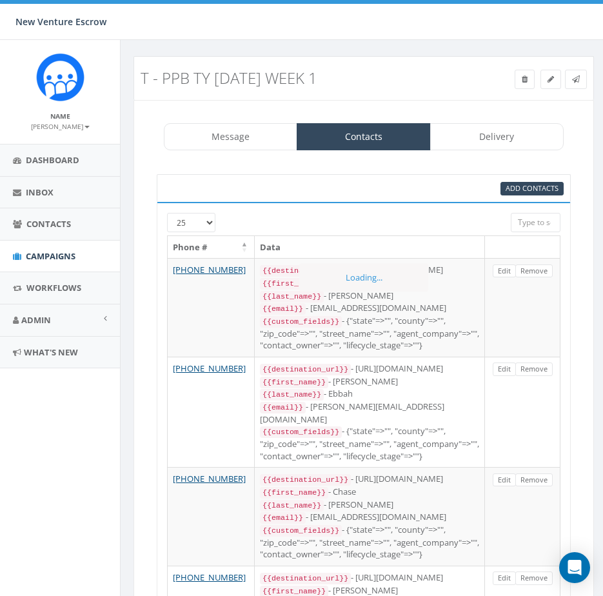
scroll to position [0, 0]
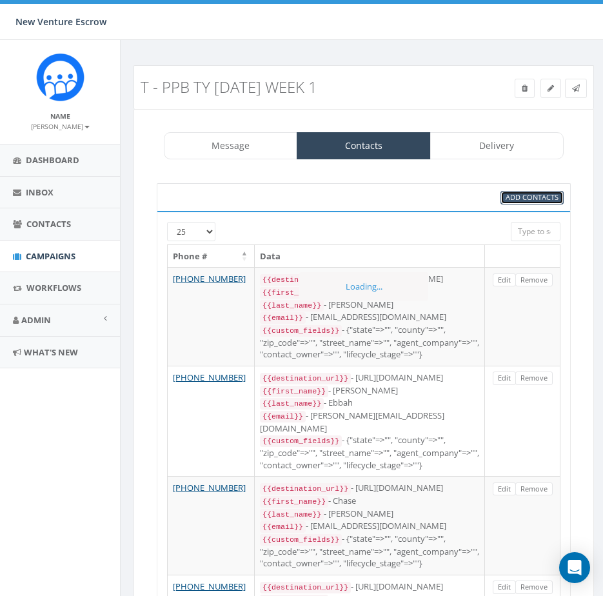
click at [525, 195] on span "Add Contacts" at bounding box center [532, 197] width 53 height 10
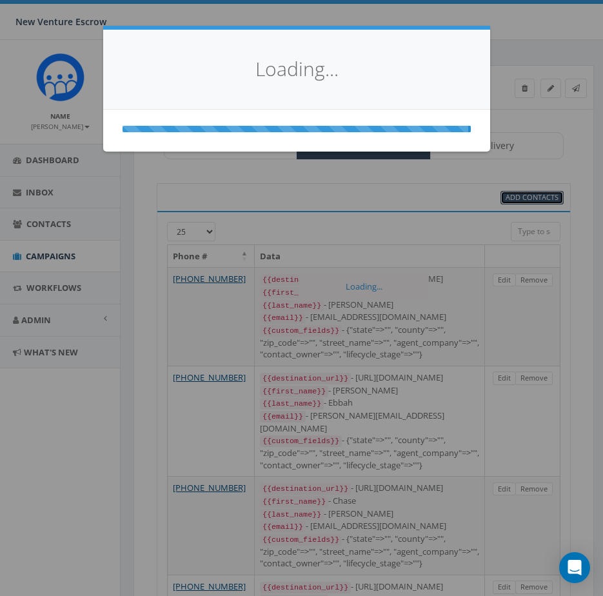
select select
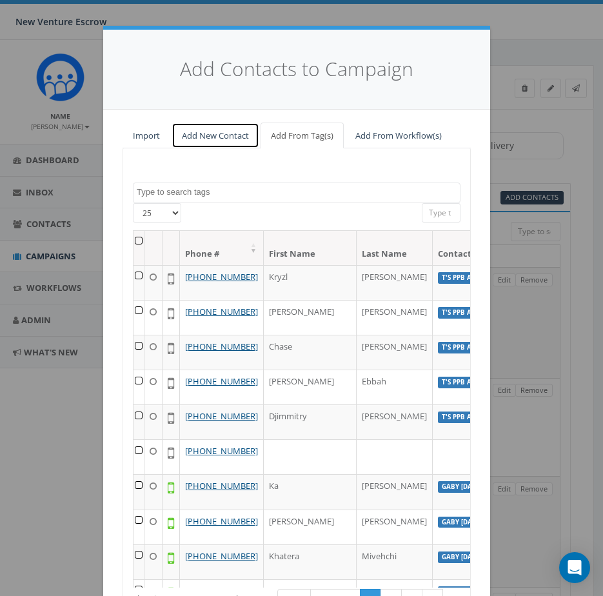
click at [238, 137] on link "Add New Contact" at bounding box center [216, 136] width 88 height 26
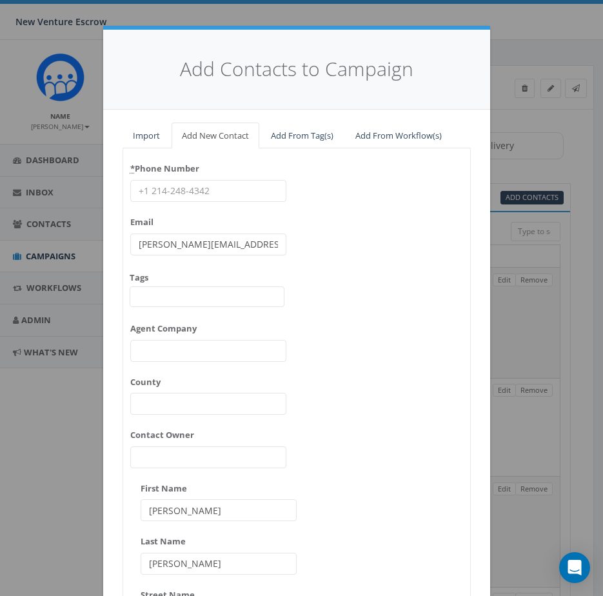
click at [197, 201] on input "* Phone Number" at bounding box center [208, 191] width 156 height 22
paste input "9515141312"
type input "+639515141312"
click at [354, 245] on div "* Phone Number +639515141312 Email james@rallycorp.com Tags 2024/11/12 Aliso Vi…" at bounding box center [296, 477] width 347 height 639
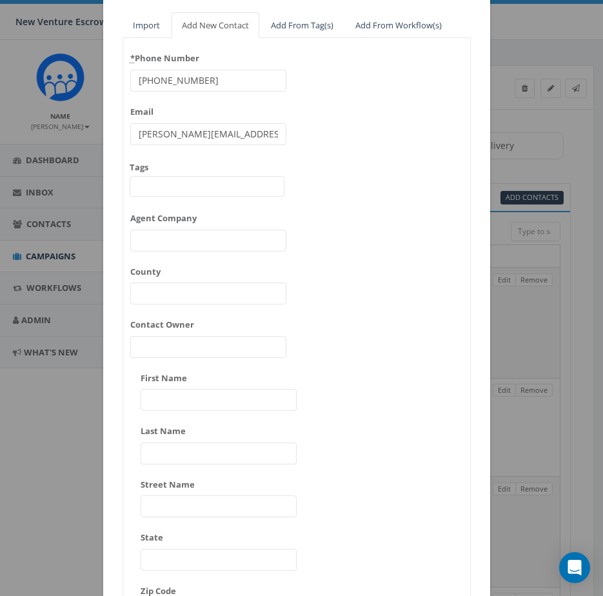
scroll to position [129, 0]
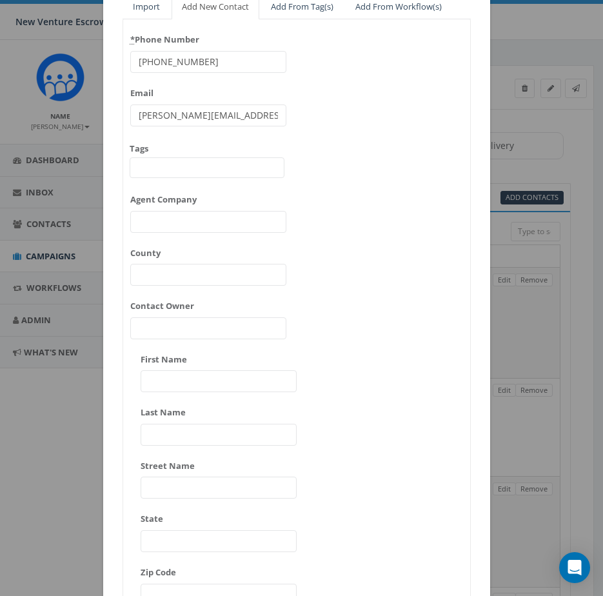
click at [235, 371] on input "First Name" at bounding box center [219, 381] width 156 height 22
paste input "Catherine Schiffer"
drag, startPoint x: 212, startPoint y: 382, endPoint x: 188, endPoint y: 381, distance: 24.5
click at [188, 381] on input "Catherine Schiffer" at bounding box center [219, 381] width 156 height 22
type input "Catherine"
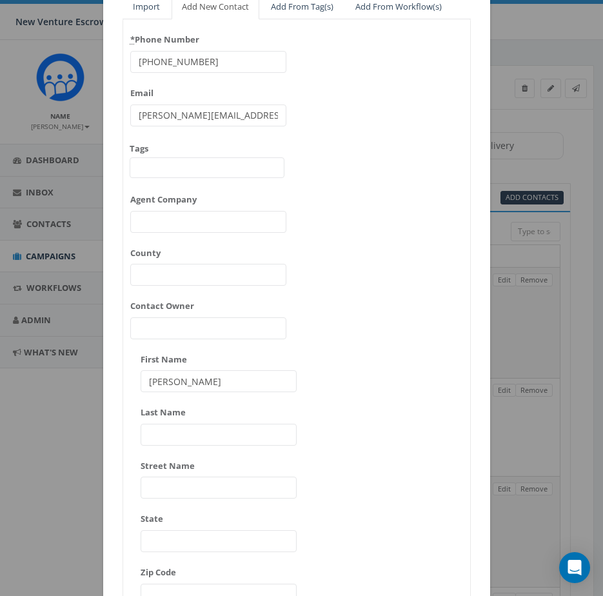
click at [200, 428] on input "Last Name" at bounding box center [219, 435] width 156 height 22
paste input "Schiffer"
type input "Schiffer"
click at [220, 374] on input "Catherine" at bounding box center [219, 381] width 156 height 22
type input "Catherine"
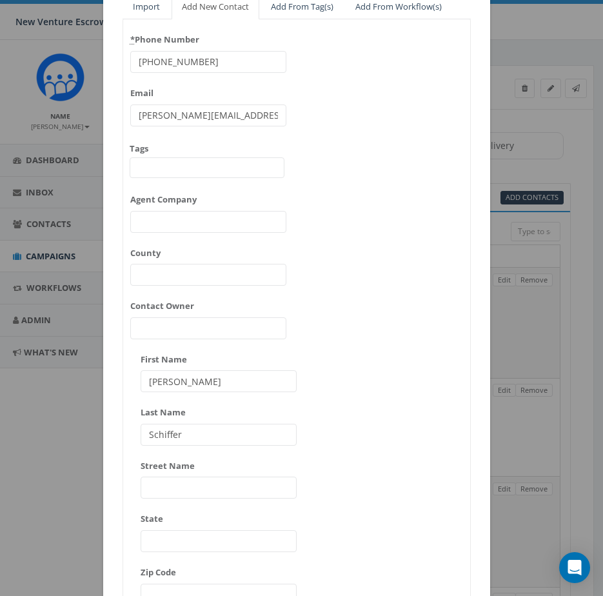
click at [294, 373] on div "* Phone Number +639515141312 Email james@rallycorp.com Tags 2024/11/12 Aliso Vi…" at bounding box center [296, 348] width 347 height 639
drag, startPoint x: 223, startPoint y: 115, endPoint x: 148, endPoint y: 146, distance: 81.2
click at [83, 115] on div "Add Contacts to Campaign Import Add New Contact Add From Tag(s) Add From Workfl…" at bounding box center [301, 298] width 603 height 596
paste input "acschifferrealestate@gmail"
type input "acschifferrealestate@gmail.com"
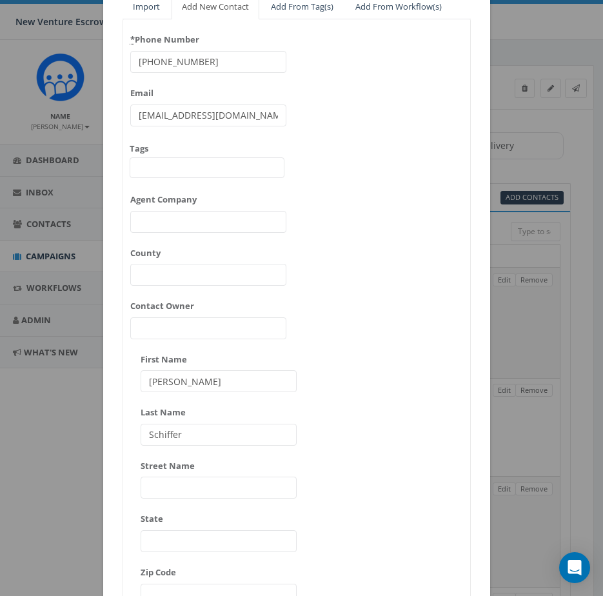
click at [142, 167] on span at bounding box center [207, 167] width 155 height 21
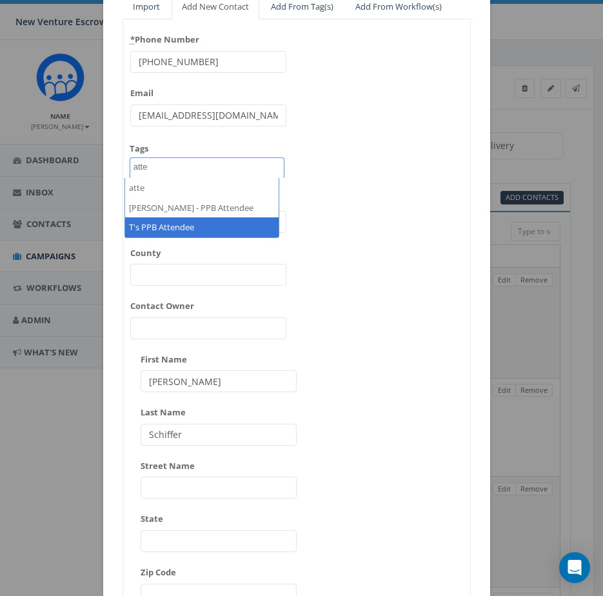
type textarea "atte"
select select "T's PPB Attendee"
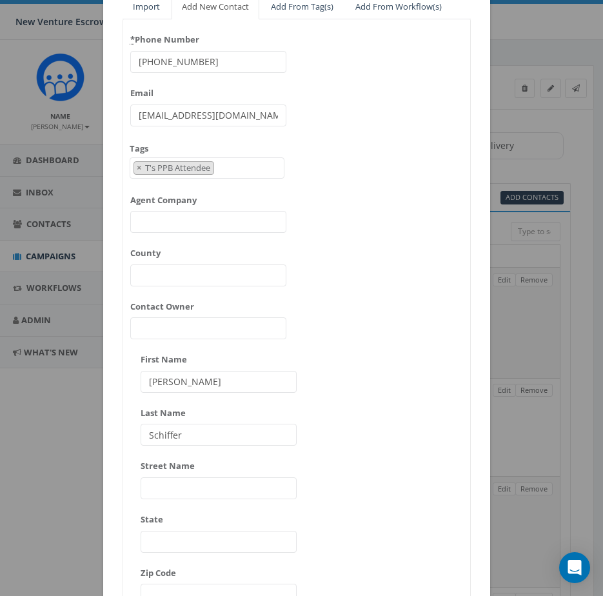
click at [350, 209] on div "* Phone Number +639515141312 Email acschifferrealestate@gmail.com Tags 2024/11/…" at bounding box center [296, 348] width 347 height 639
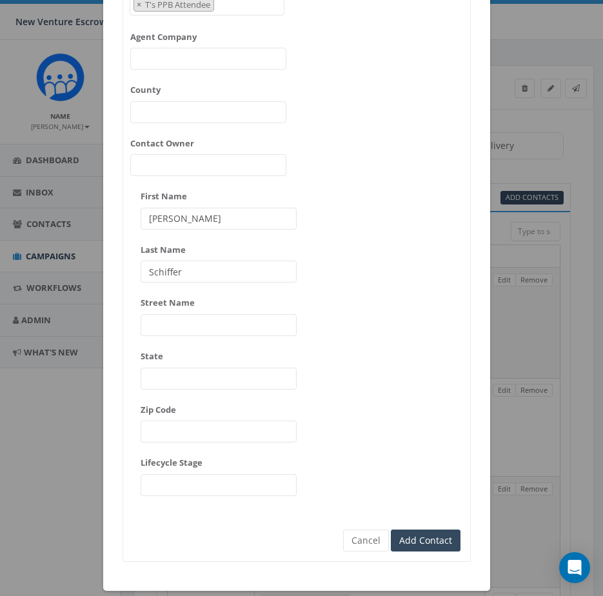
scroll to position [306, 0]
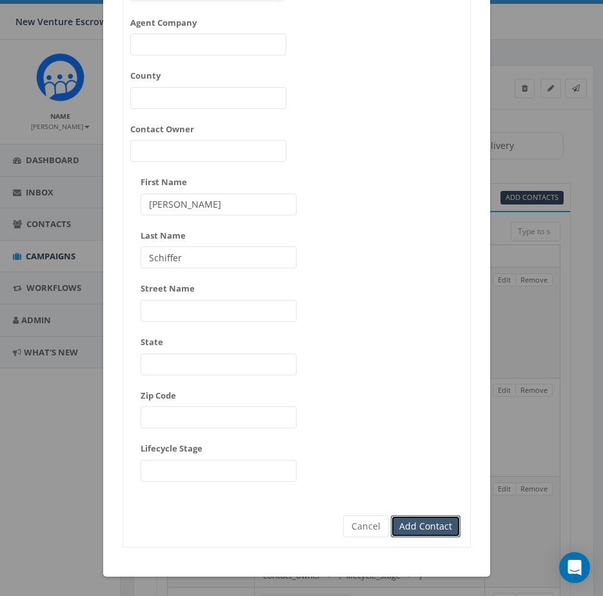
click at [433, 521] on input "Add Contact" at bounding box center [426, 526] width 70 height 22
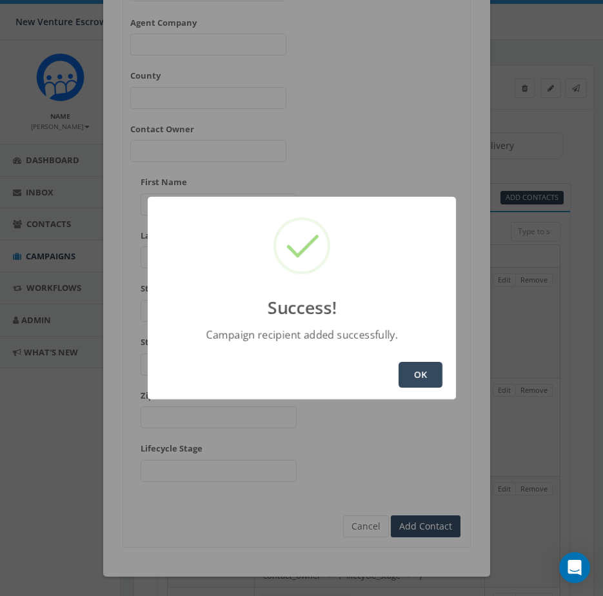
click at [406, 378] on button "OK" at bounding box center [421, 375] width 44 height 26
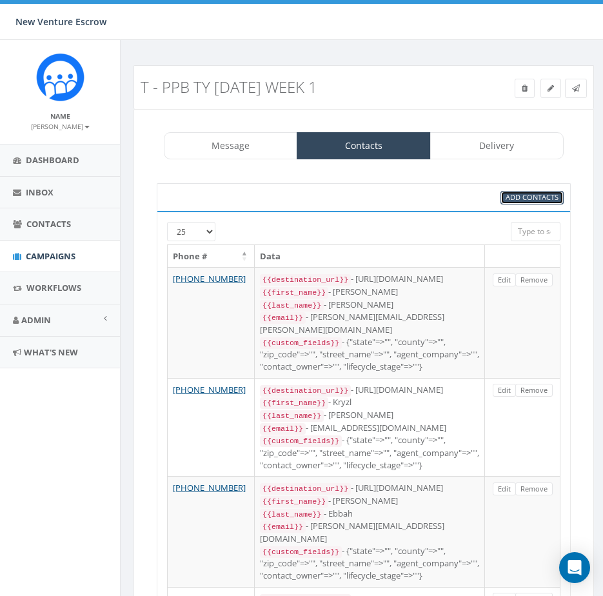
click at [528, 198] on span "Add Contacts" at bounding box center [532, 197] width 53 height 10
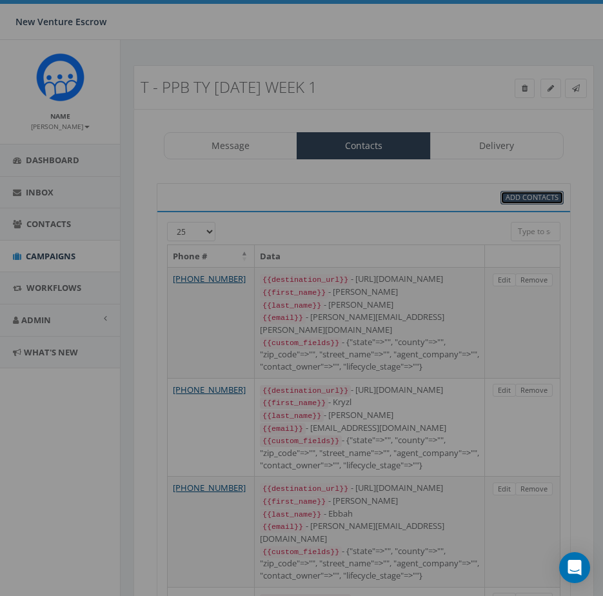
scroll to position [0, 0]
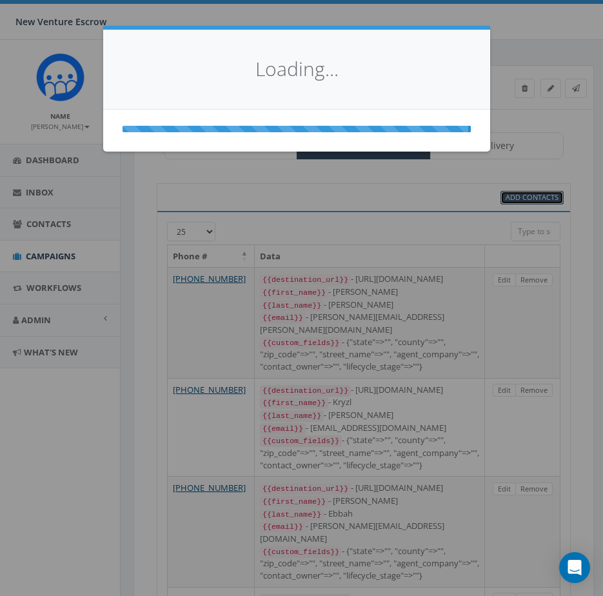
select select
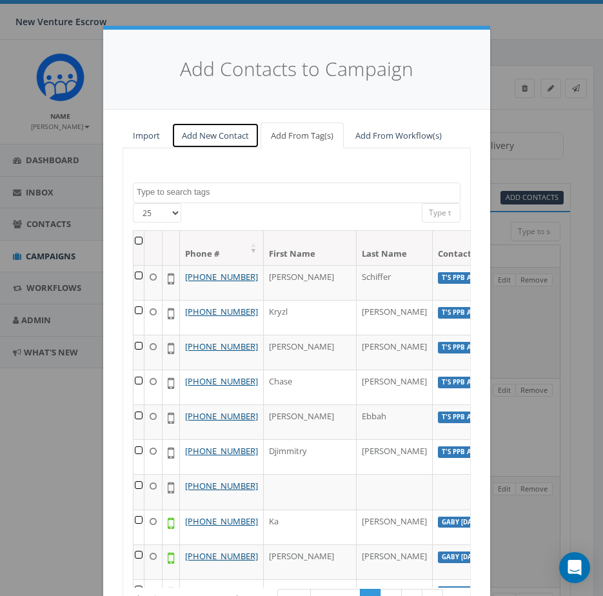
click at [244, 143] on link "Add New Contact" at bounding box center [216, 136] width 88 height 26
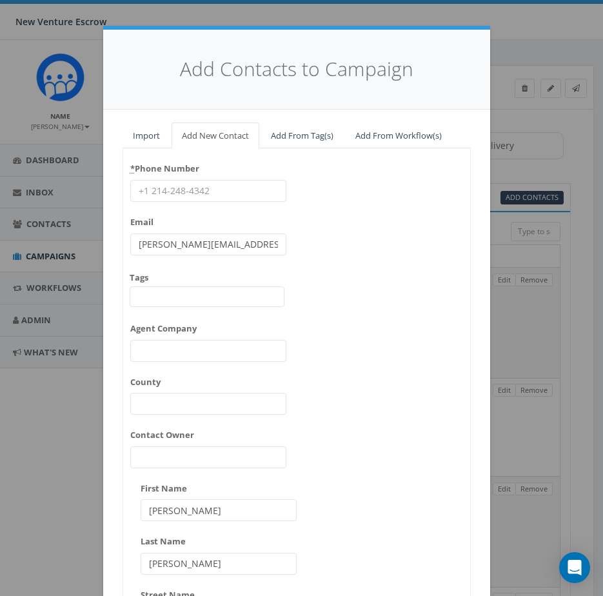
click at [215, 193] on input "* Phone Number" at bounding box center [208, 191] width 156 height 22
paste input "9512659945"
type input "9512659945"
click at [324, 212] on div "* Phone Number 9512659945 Email james@rallycorp.com Tags 2024/11/12 Aliso Viejo…" at bounding box center [296, 477] width 347 height 639
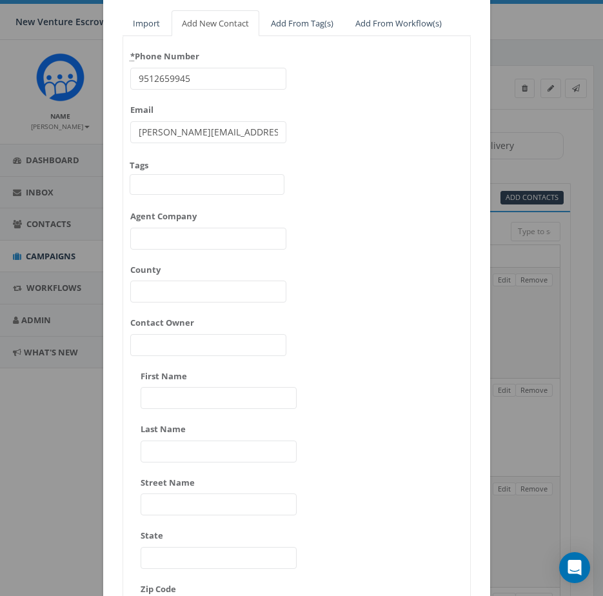
scroll to position [129, 0]
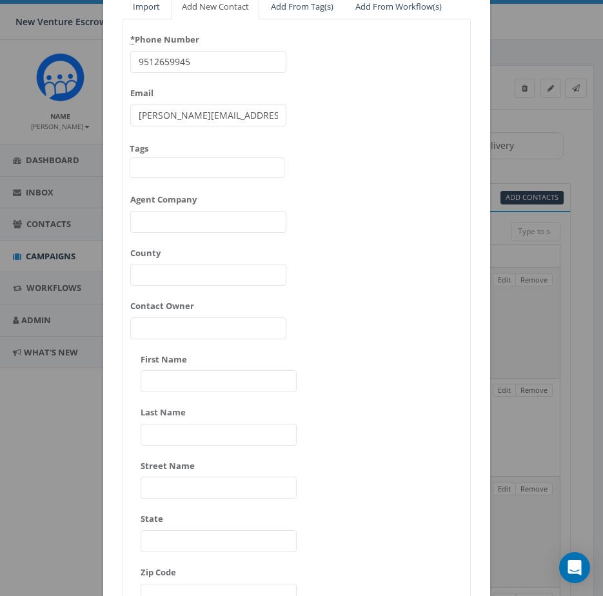
click at [195, 379] on input "First Name" at bounding box center [219, 381] width 156 height 22
paste input "Rhett Blair"
drag, startPoint x: 205, startPoint y: 381, endPoint x: 171, endPoint y: 384, distance: 34.3
click at [171, 384] on input "Rhett Blair" at bounding box center [219, 381] width 156 height 22
type input "Rhett"
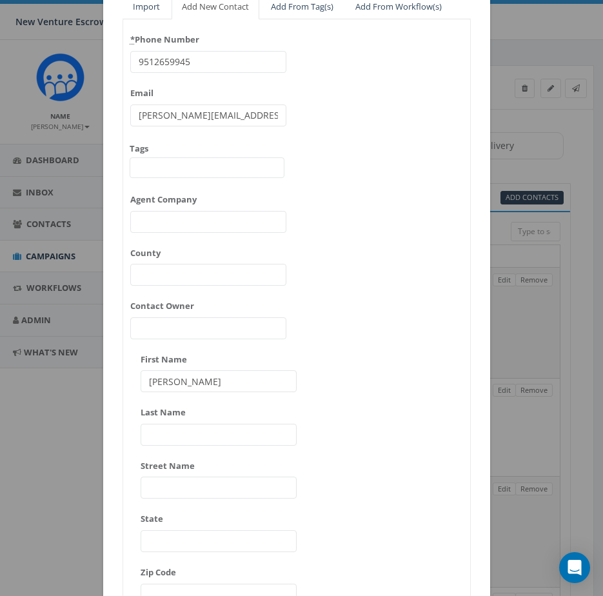
click at [184, 435] on input "Last Name" at bounding box center [219, 435] width 156 height 22
paste input "Blair"
type input "Blair"
click at [215, 377] on input "Rhett" at bounding box center [219, 381] width 156 height 22
type input "Rhett"
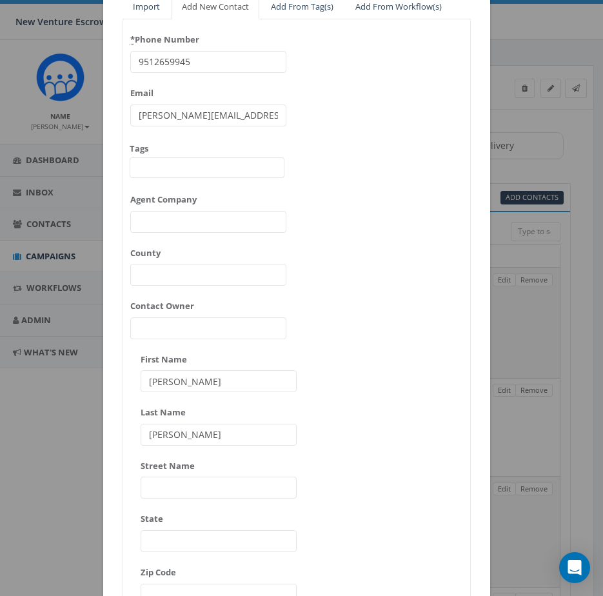
click at [328, 374] on div "* Phone Number 9512659945 Email james@rallycorp.com Tags 2024/11/12 Aliso Viejo…" at bounding box center [296, 348] width 347 height 639
click at [182, 173] on span at bounding box center [207, 167] width 155 height 21
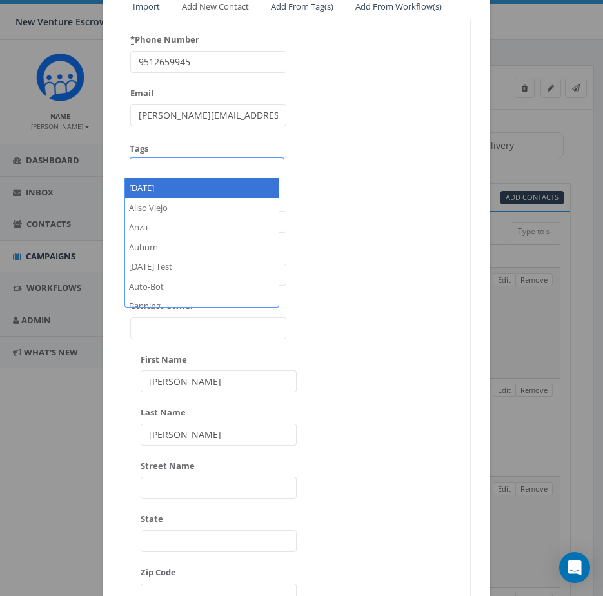
paste textarea "rhettblair8@gmail.com"
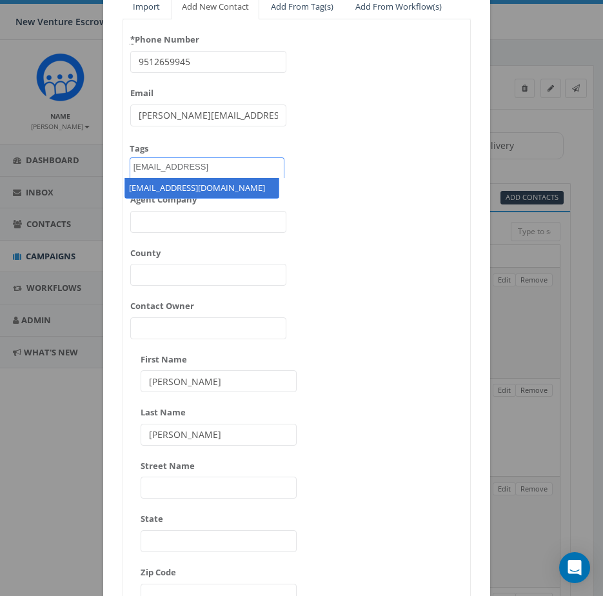
type textarea "rhettblair8@gmail.com"
click at [333, 181] on div "* Phone Number 9512659945 Email james@rallycorp.com Tags 2024/11/12 Aliso Viejo…" at bounding box center [296, 348] width 347 height 639
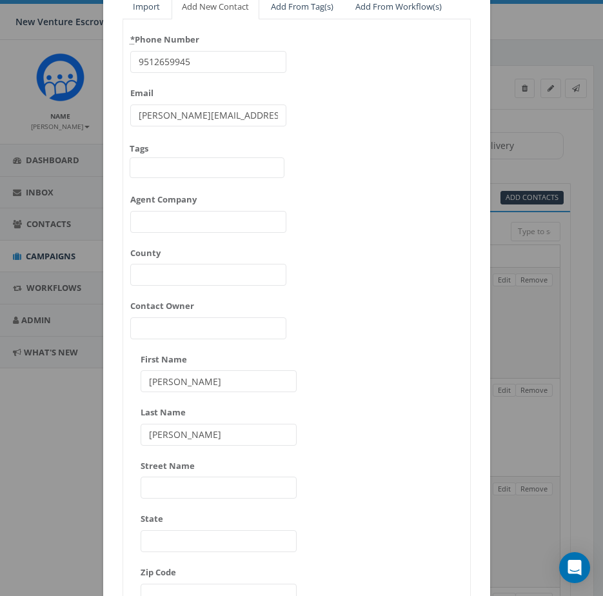
drag, startPoint x: 250, startPoint y: 114, endPoint x: 174, endPoint y: 143, distance: 81.2
click at [75, 115] on div "Add Contacts to Campaign Import Add New Contact Add From Tag(s) Add From Workfl…" at bounding box center [301, 298] width 603 height 596
paste input "rhettblair8@gmail"
type input "rhettblair8@gmail.com"
drag, startPoint x: 297, startPoint y: 150, endPoint x: 183, endPoint y: 166, distance: 115.3
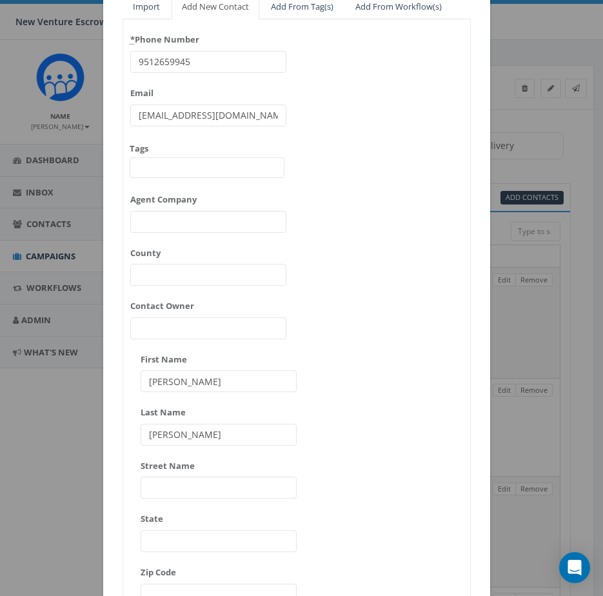
click at [295, 150] on div "* Phone Number 9512659945 Email rhettblair8@gmail.com Tags 2024/11/12 Aliso Vie…" at bounding box center [296, 348] width 347 height 639
click at [183, 166] on span at bounding box center [207, 167] width 155 height 21
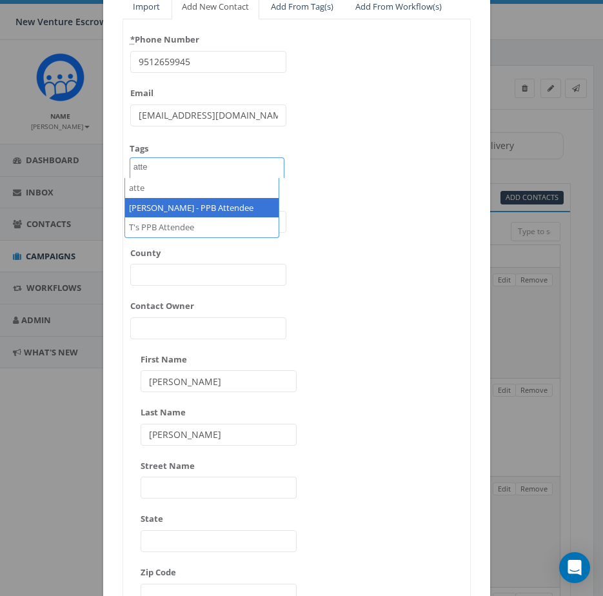
type textarea "atte"
select select "T's PPB Attendee"
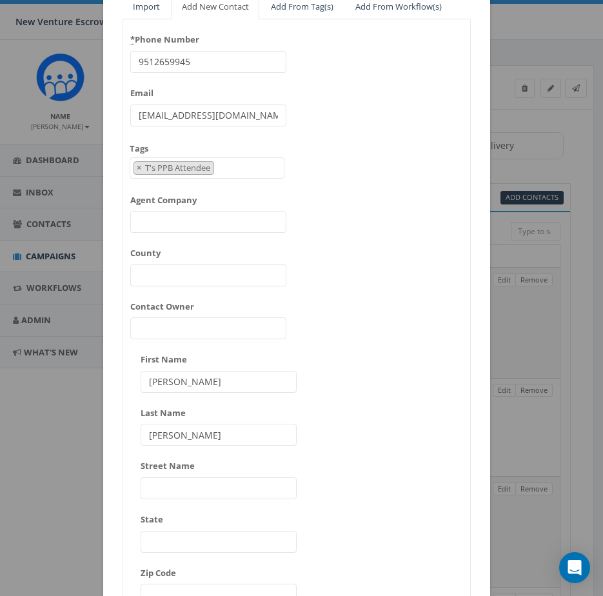
scroll to position [4093, 0]
click at [350, 225] on div "* Phone Number 9512659945 Email rhettblair8@gmail.com Tags 2024/11/12 Aliso Vie…" at bounding box center [296, 348] width 347 height 639
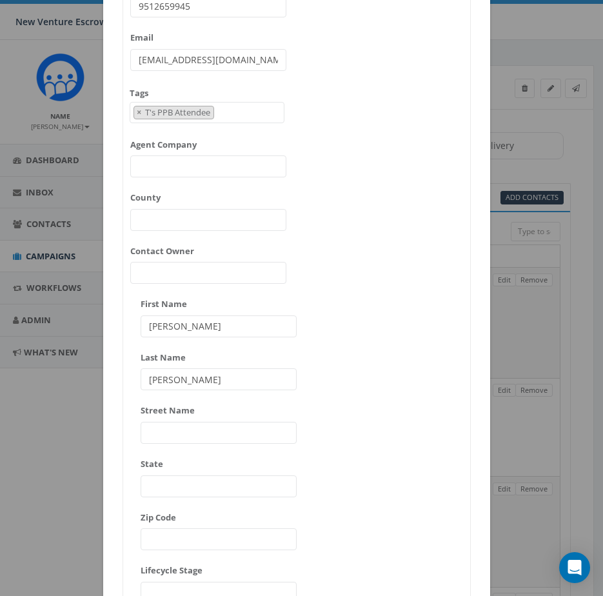
scroll to position [306, 0]
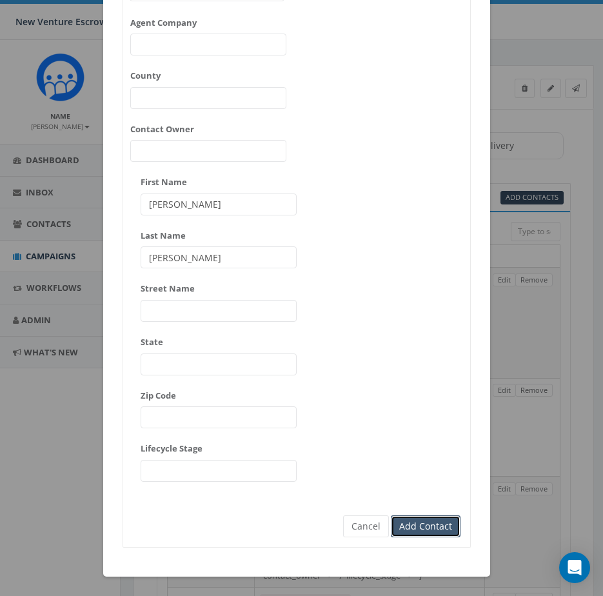
click at [403, 533] on input "Add Contact" at bounding box center [426, 526] width 70 height 22
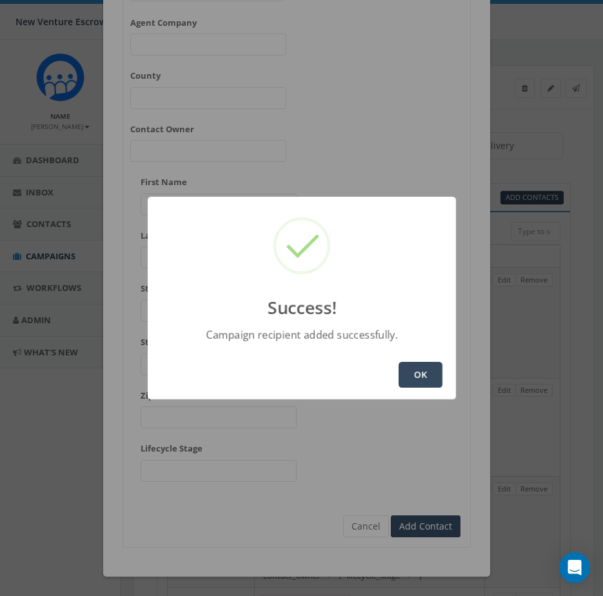
click at [403, 370] on button "OK" at bounding box center [421, 375] width 44 height 26
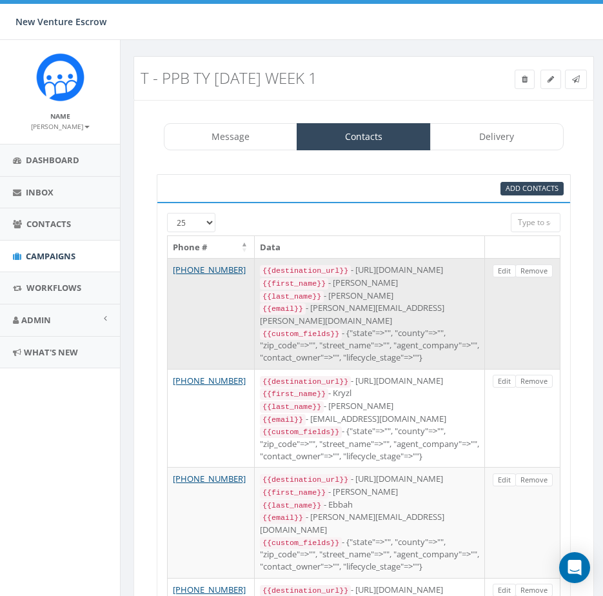
scroll to position [0, 0]
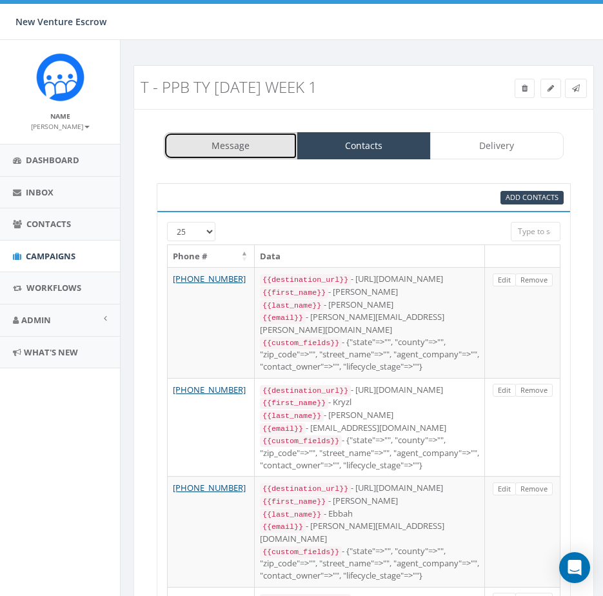
click at [226, 144] on link "Message" at bounding box center [231, 145] width 134 height 27
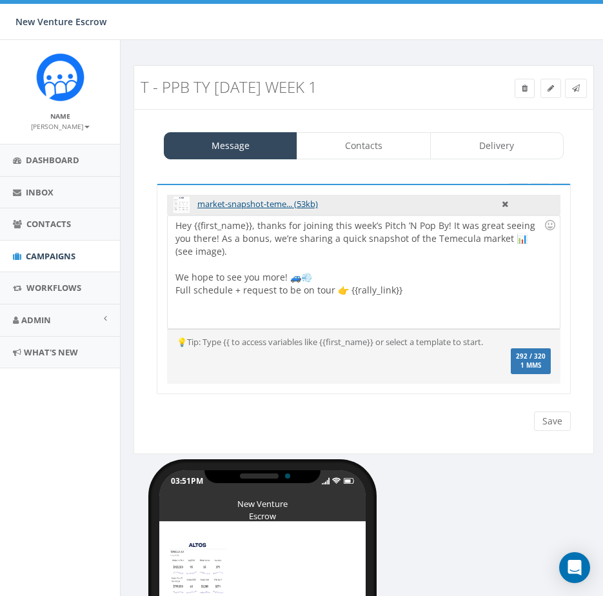
click at [402, 161] on div "Message Contacts Delivery market-snapshot-teme... (53kb) Hey {{first_name}}, th…" at bounding box center [364, 281] width 460 height 345
click at [419, 153] on link "Contacts" at bounding box center [364, 145] width 134 height 27
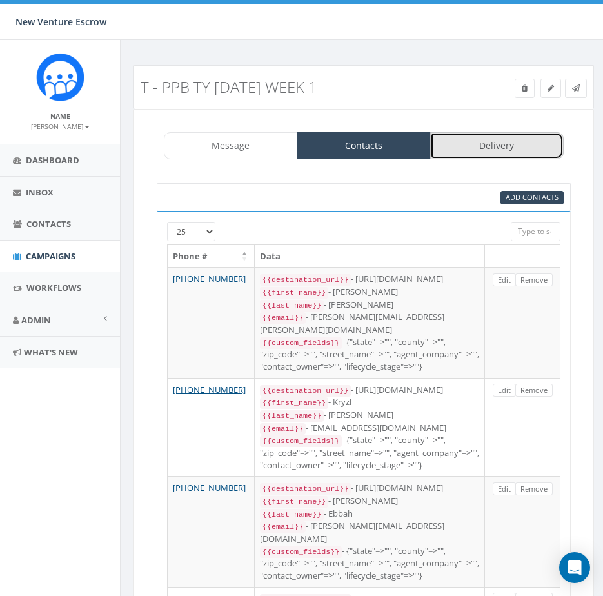
click at [479, 141] on link "Delivery" at bounding box center [497, 145] width 134 height 27
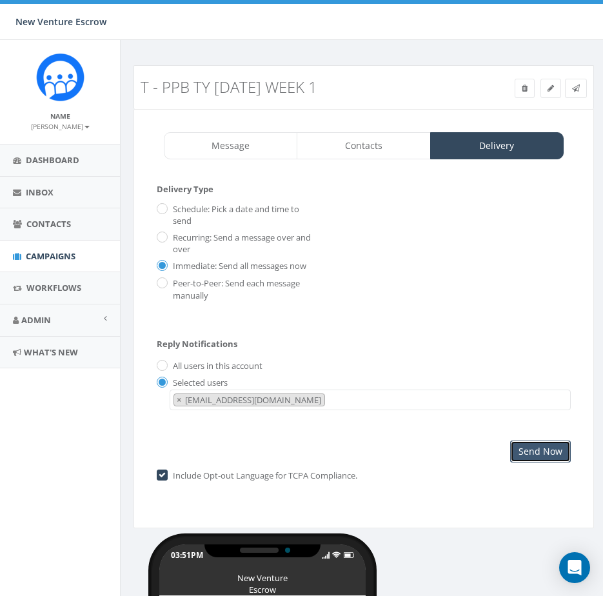
click at [531, 455] on input "Send Now" at bounding box center [540, 451] width 61 height 22
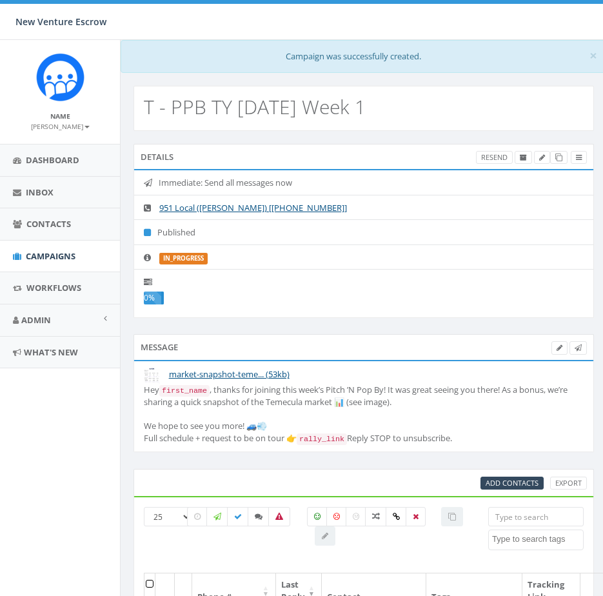
select select
click at [52, 253] on span "Campaigns" at bounding box center [51, 256] width 50 height 12
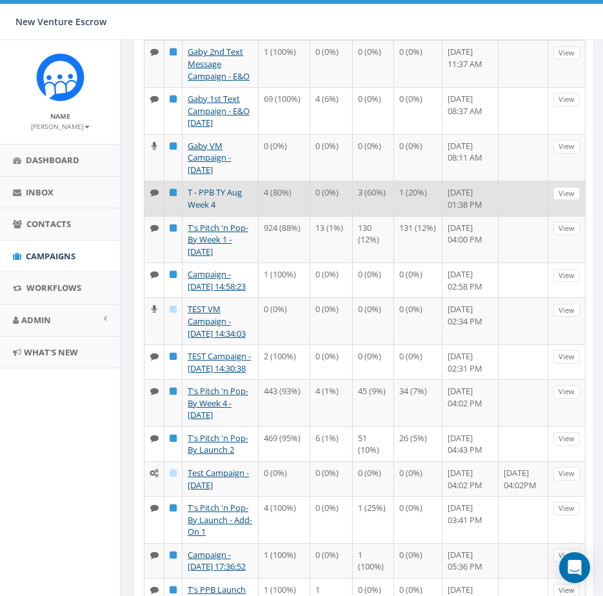
scroll to position [387, 0]
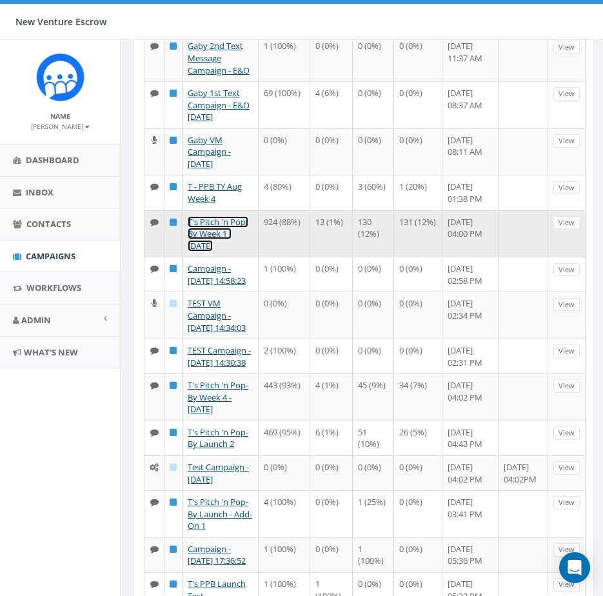
click at [211, 252] on link "T's Pitch 'n Pop-By Week 1 - [DATE]" at bounding box center [218, 233] width 61 height 35
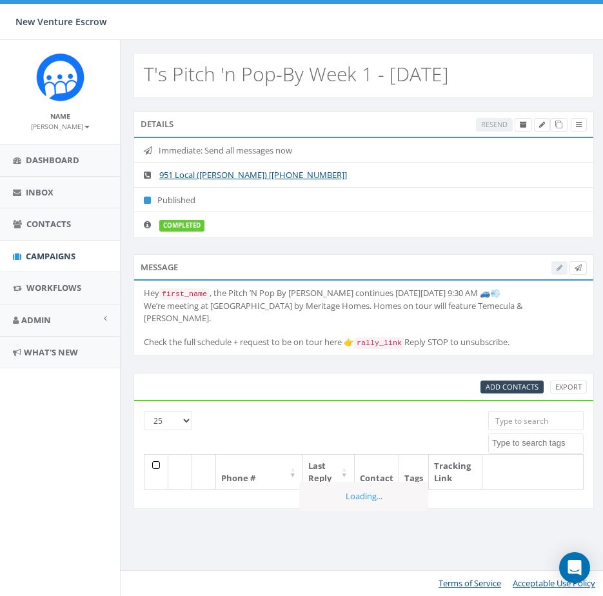
select select
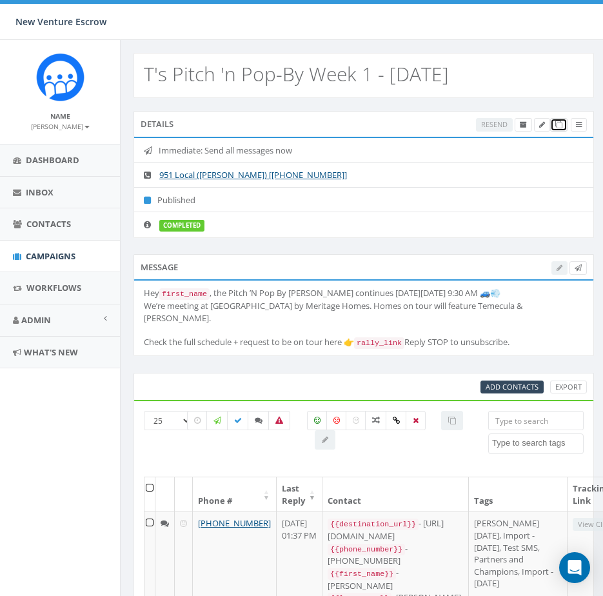
click at [560, 126] on icon at bounding box center [558, 124] width 7 height 7
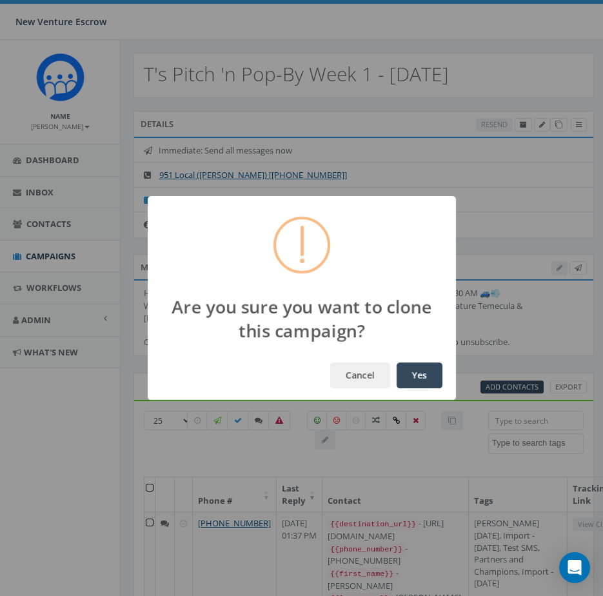
click at [408, 375] on button "Yes" at bounding box center [420, 375] width 46 height 26
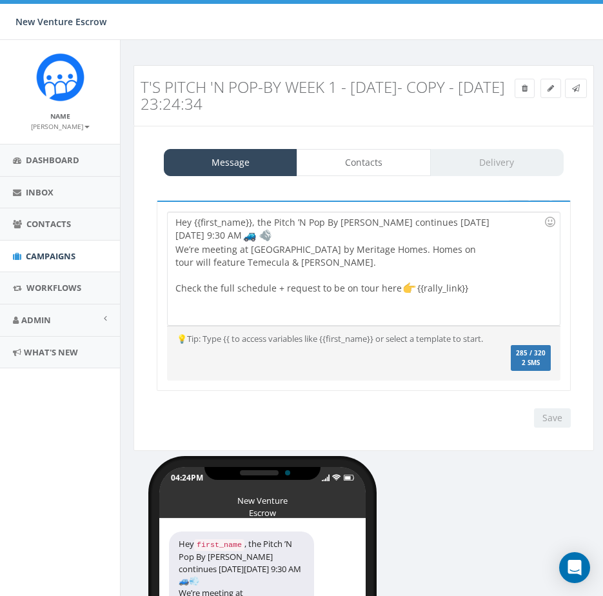
click at [549, 87] on h3 "T's Pitch 'n Pop-By Week 1 - [DATE]- Copy - [DATE] 23:24:34" at bounding box center [364, 96] width 446 height 34
click at [548, 86] on h3 "T's Pitch 'n Pop-By Week 1 - [DATE]- Copy - [DATE] 23:24:34" at bounding box center [364, 96] width 446 height 34
click at [59, 250] on span "Campaigns" at bounding box center [51, 256] width 50 height 12
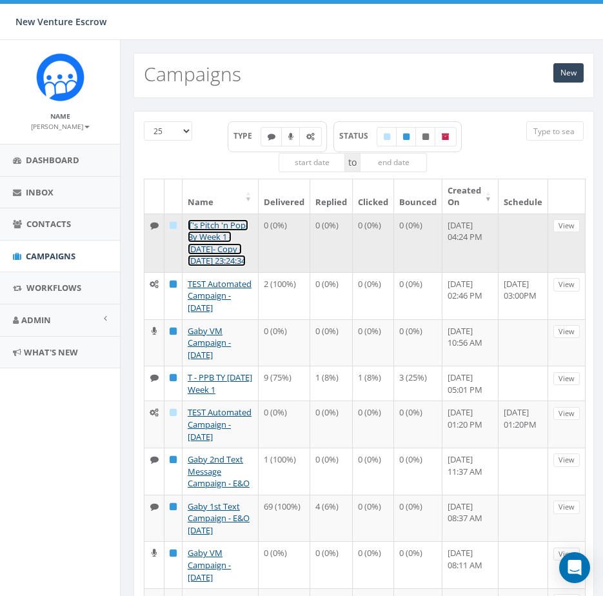
click at [212, 231] on link "T's Pitch 'n Pop-By Week 1 - [DATE]- Copy - [DATE] 23:24:34" at bounding box center [218, 243] width 61 height 48
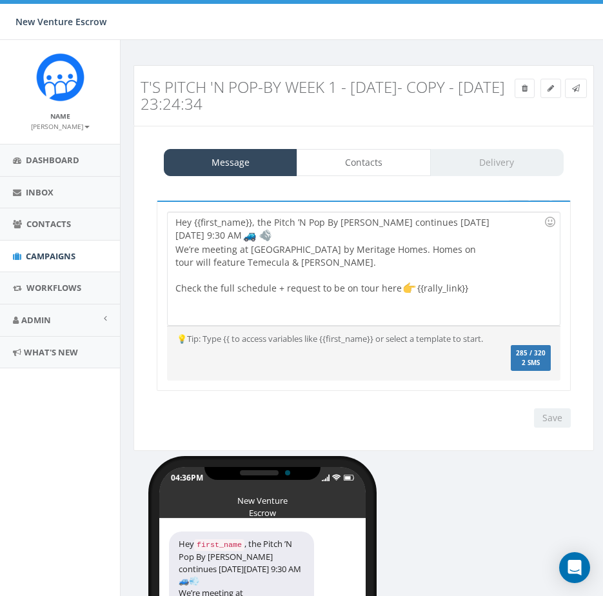
click at [549, 87] on h3 "T's Pitch 'n Pop-By Week 1 - [DATE]- Copy - [DATE] 23:24:34" at bounding box center [364, 96] width 446 height 34
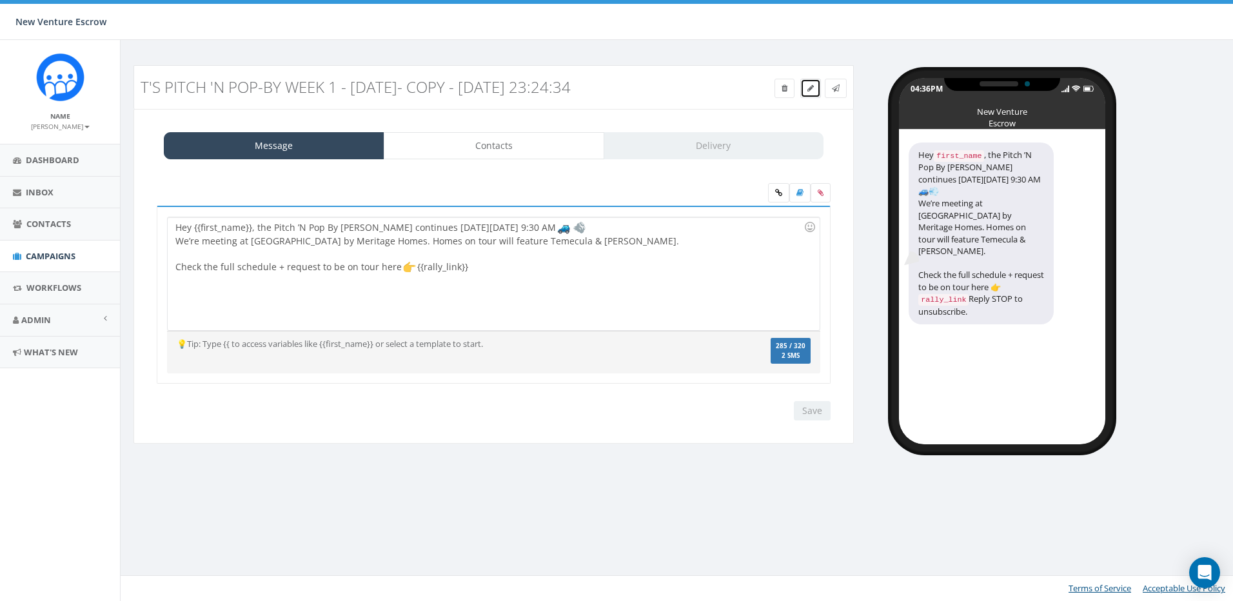
click at [602, 91] on icon at bounding box center [810, 88] width 6 height 8
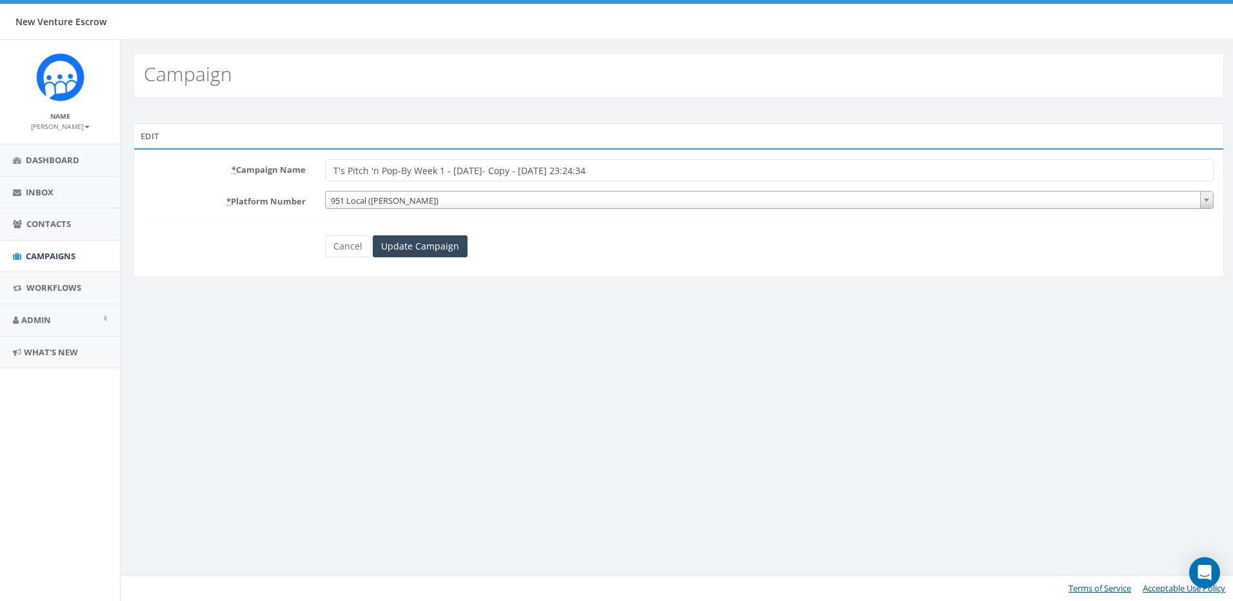
drag, startPoint x: 682, startPoint y: 170, endPoint x: 349, endPoint y: 170, distance: 332.8
click at [349, 170] on input "T's Pitch 'n Pop-By Week 1 - [DATE]- Copy - [DATE] 23:24:34" at bounding box center [769, 170] width 889 height 22
type input "T - PPB [DATE] Week 2 Invite"
click at [427, 252] on input "Update Campaign" at bounding box center [420, 246] width 95 height 22
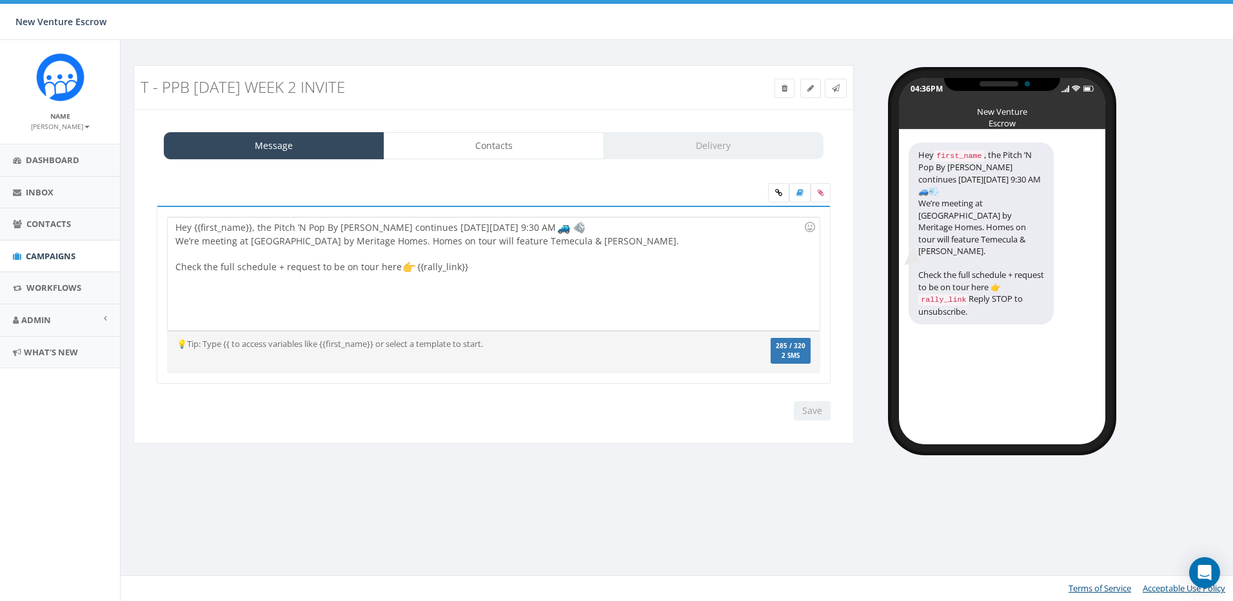
click at [465, 257] on div at bounding box center [489, 254] width 628 height 13
click at [491, 267] on div "Hey {{first_name}}, the Pitch ’N Pop By Caravan continues next Thursday, Septem…" at bounding box center [493, 273] width 651 height 113
click at [535, 226] on div "Hey {{first_name}}, the Pitch ’N Pop By Caravan continues next Thursday, Septem…" at bounding box center [493, 273] width 651 height 113
click at [591, 229] on div "Hey {{first_name}}, the Pitch ’N Pop By Caravan continues next Thursday, Septem…" at bounding box center [493, 273] width 651 height 113
click at [586, 228] on div "Hey {{first_name}}, the Pitch ’N Pop By Caravan continues next Thursday, Septem…" at bounding box center [493, 273] width 651 height 113
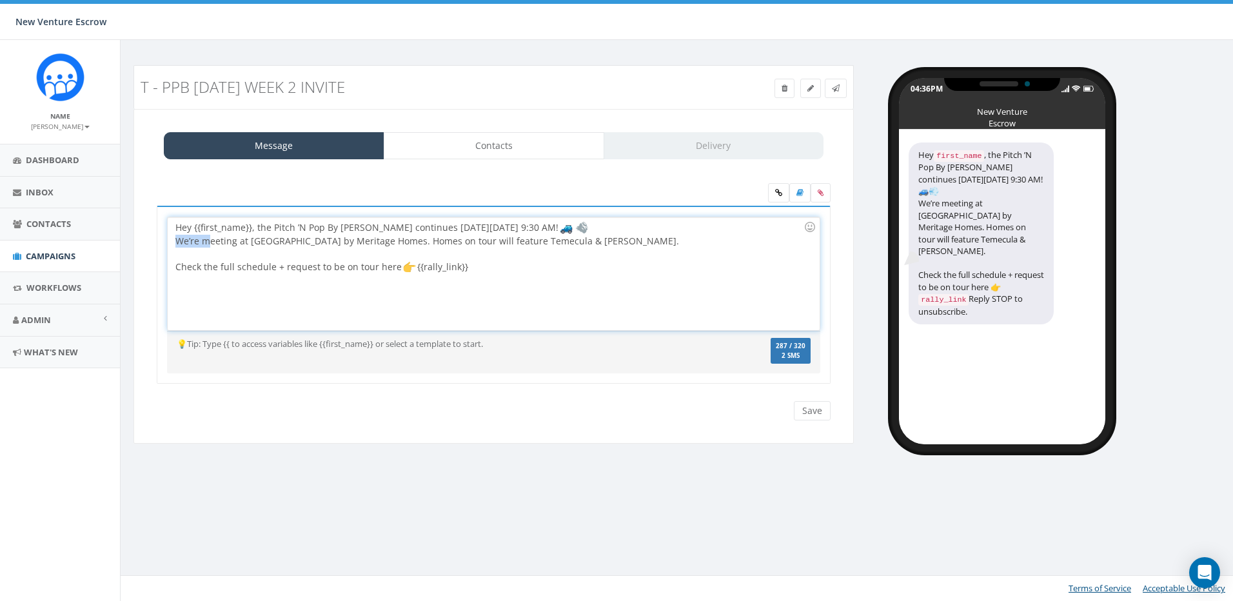
drag, startPoint x: 208, startPoint y: 242, endPoint x: 166, endPoint y: 243, distance: 41.9
click at [166, 243] on div "Hey {{first_name}}, the Pitch ’N Pop By Caravan continues next Thursday, Septem…" at bounding box center [494, 295] width 674 height 179
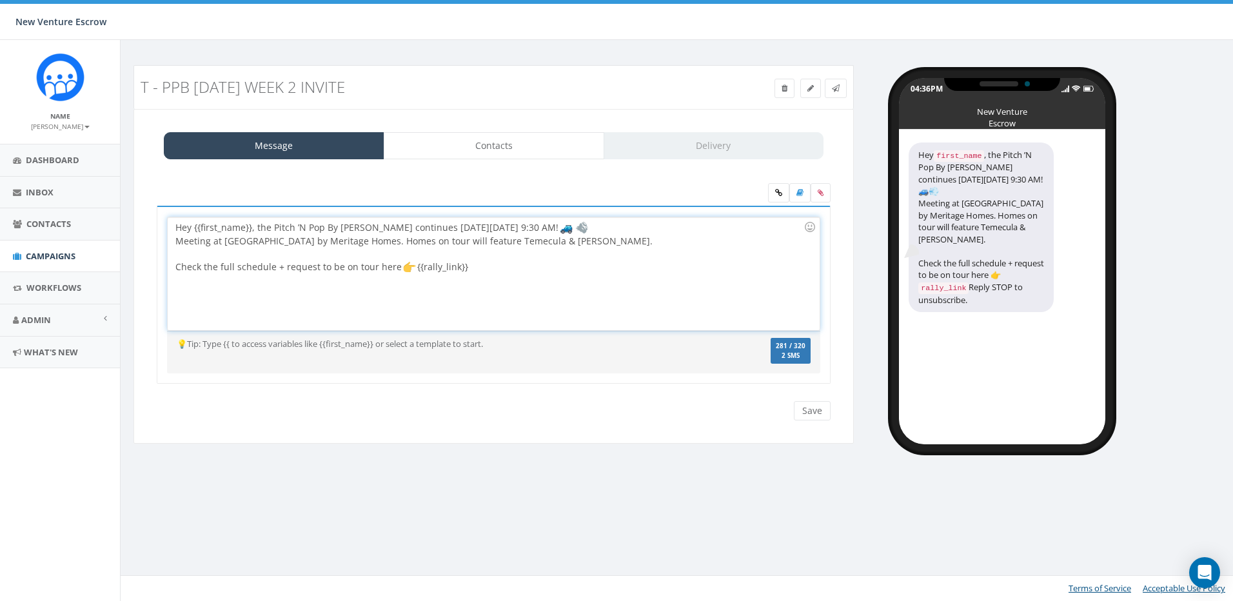
click at [212, 242] on div "Hey {{first_name}}, the Pitch ’N Pop By Caravan continues next Thursday, Septem…" at bounding box center [493, 273] width 651 height 113
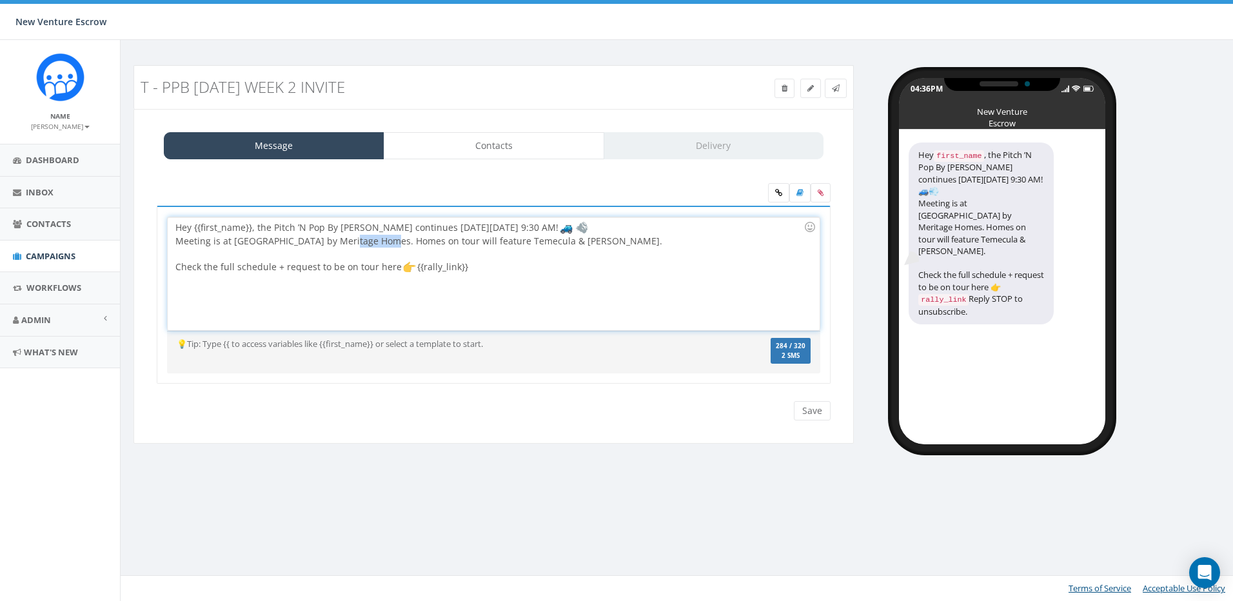
drag, startPoint x: 346, startPoint y: 243, endPoint x: 390, endPoint y: 243, distance: 43.2
click at [390, 243] on div "Hey {{first_name}}, the Pitch ’N Pop By Caravan continues next Thursday, Septem…" at bounding box center [493, 273] width 651 height 113
click at [346, 244] on div "Hey {{first_name}}, the Pitch ’N Pop By Caravan continues next Thursday, Septem…" at bounding box center [493, 273] width 651 height 113
drag, startPoint x: 417, startPoint y: 242, endPoint x: 505, endPoint y: 240, distance: 88.4
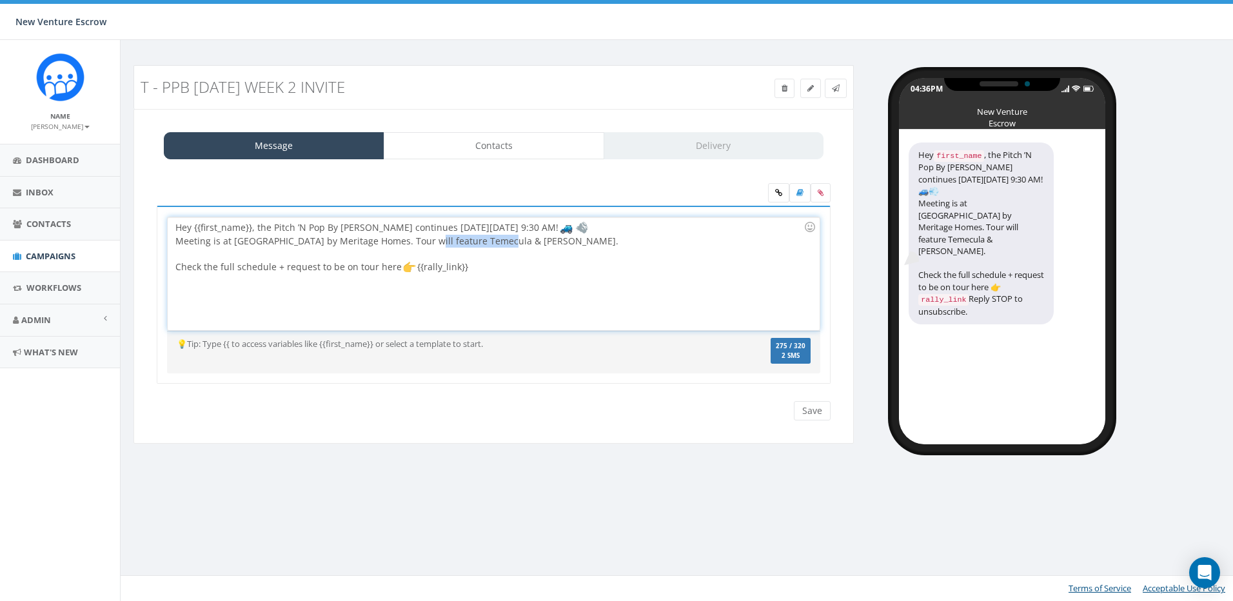
click at [505, 240] on div "Hey {{first_name}}, the Pitch ’N Pop By Caravan continues next Thursday, Septem…" at bounding box center [493, 273] width 651 height 113
click at [605, 249] on div at bounding box center [489, 254] width 628 height 13
drag, startPoint x: 415, startPoint y: 231, endPoint x: 376, endPoint y: 232, distance: 38.7
click at [376, 232] on div "Hey {{first_name}}, the Pitch ’N Pop By Caravan continues next Thursday, Septem…" at bounding box center [493, 273] width 651 height 113
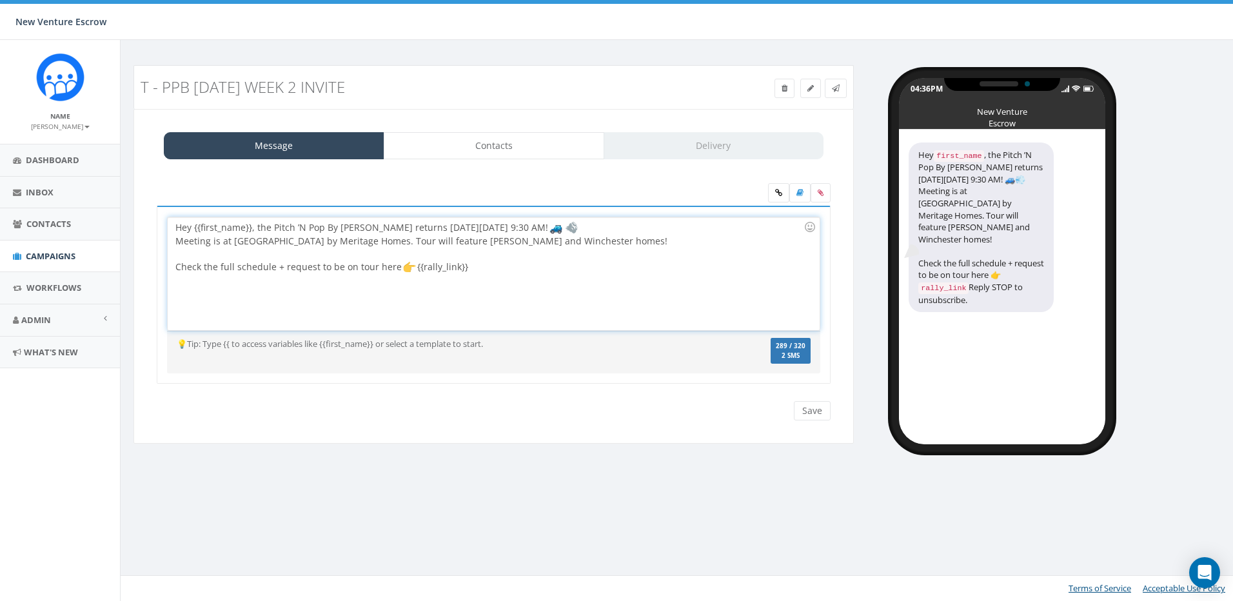
click at [528, 265] on div "Hey {{first_name}}, the Pitch ’N Pop By Caravan returns next Thursday, Septembe…" at bounding box center [493, 273] width 651 height 113
click at [529, 272] on div "Hey {{first_name}}, the Pitch ’N Pop By Caravan returns next Thursday, Septembe…" at bounding box center [493, 273] width 651 height 113
click at [783, 194] on link at bounding box center [778, 192] width 21 height 19
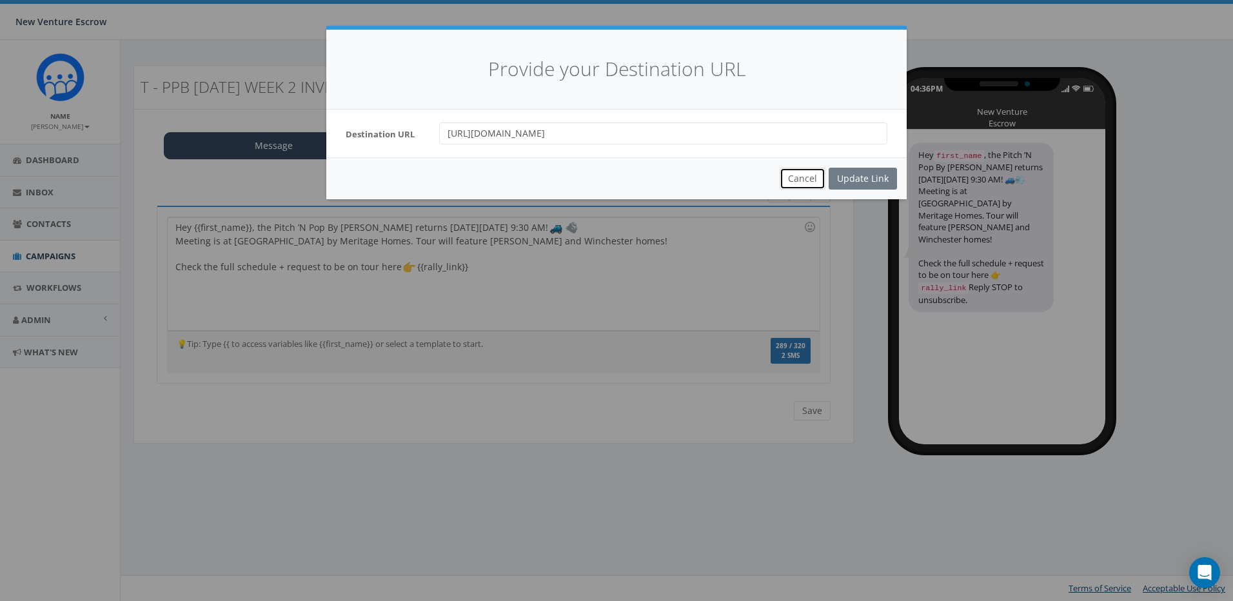
click at [816, 179] on button "Cancel" at bounding box center [803, 179] width 46 height 22
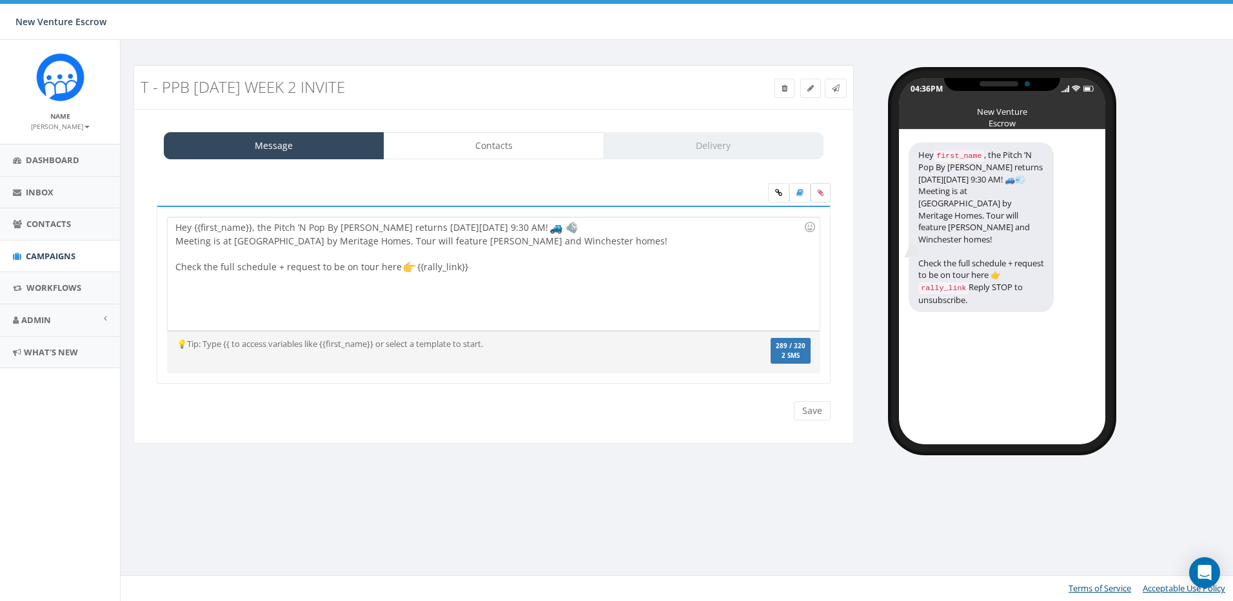
click at [818, 195] on icon at bounding box center [821, 193] width 6 height 8
click at [0, 0] on input "file" at bounding box center [0, 0] width 0 height 0
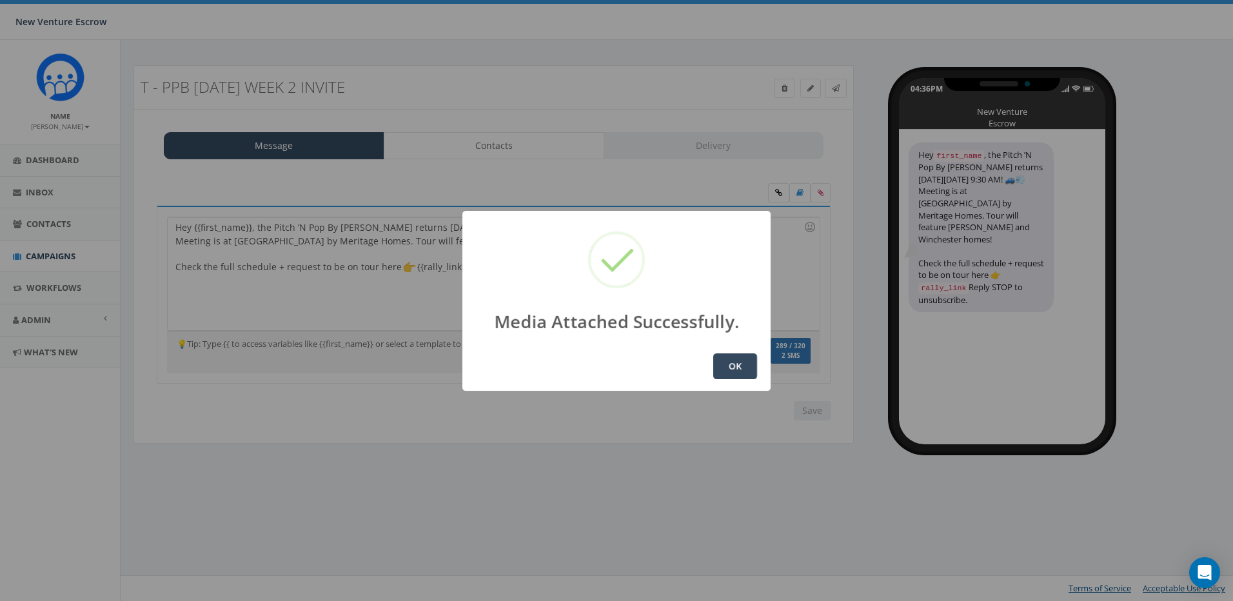
click at [731, 362] on button "OK" at bounding box center [735, 366] width 44 height 26
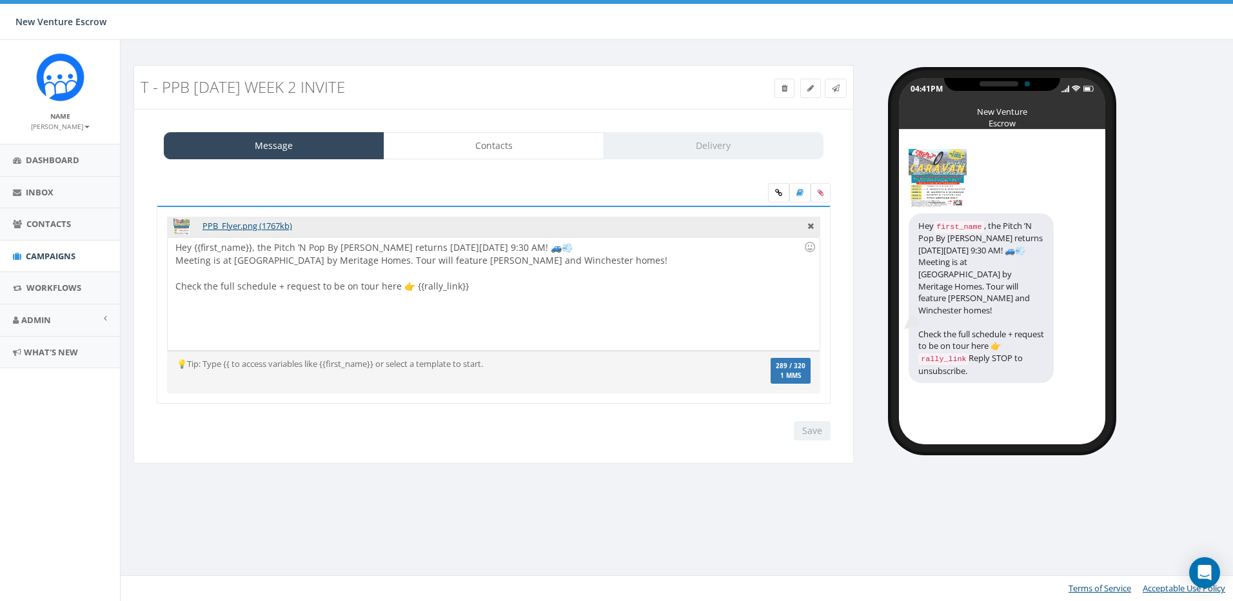
click at [955, 172] on img at bounding box center [938, 178] width 58 height 58
click at [500, 139] on link "Contacts" at bounding box center [494, 145] width 221 height 27
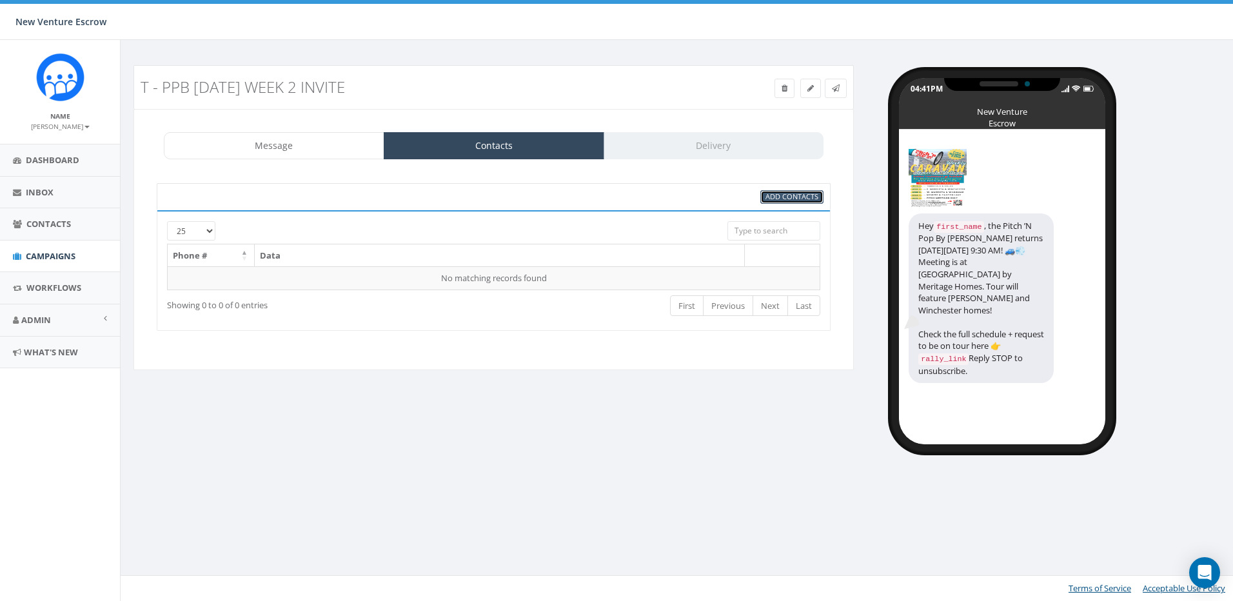
click at [786, 192] on span "Add Contacts" at bounding box center [792, 197] width 53 height 10
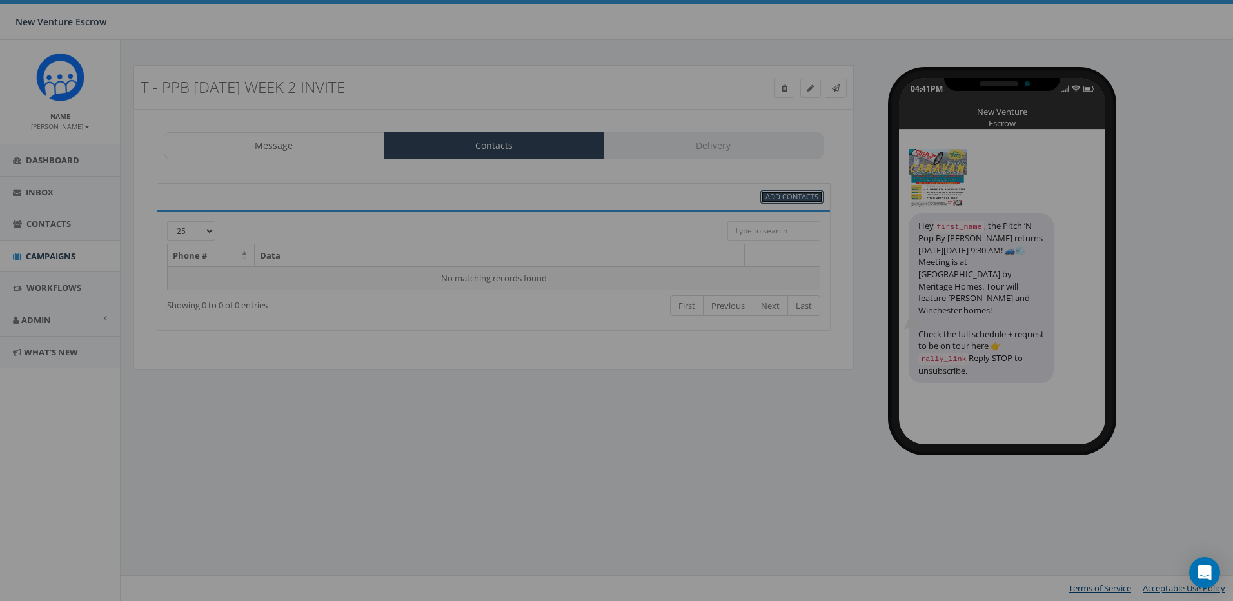
select select
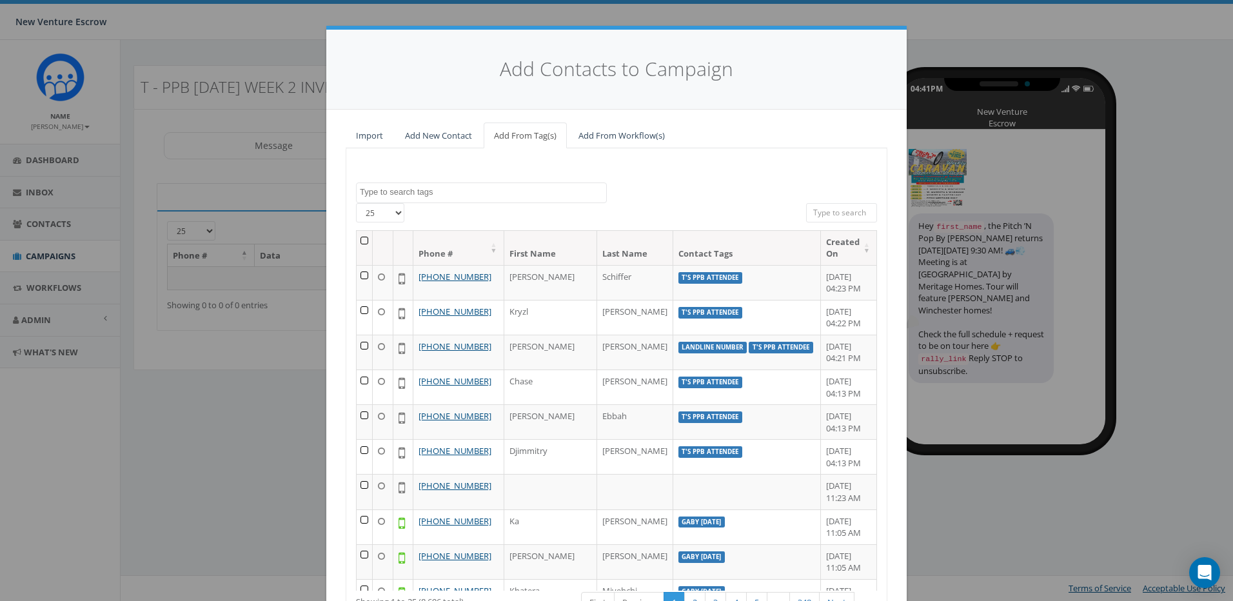
click at [476, 199] on span at bounding box center [481, 193] width 251 height 21
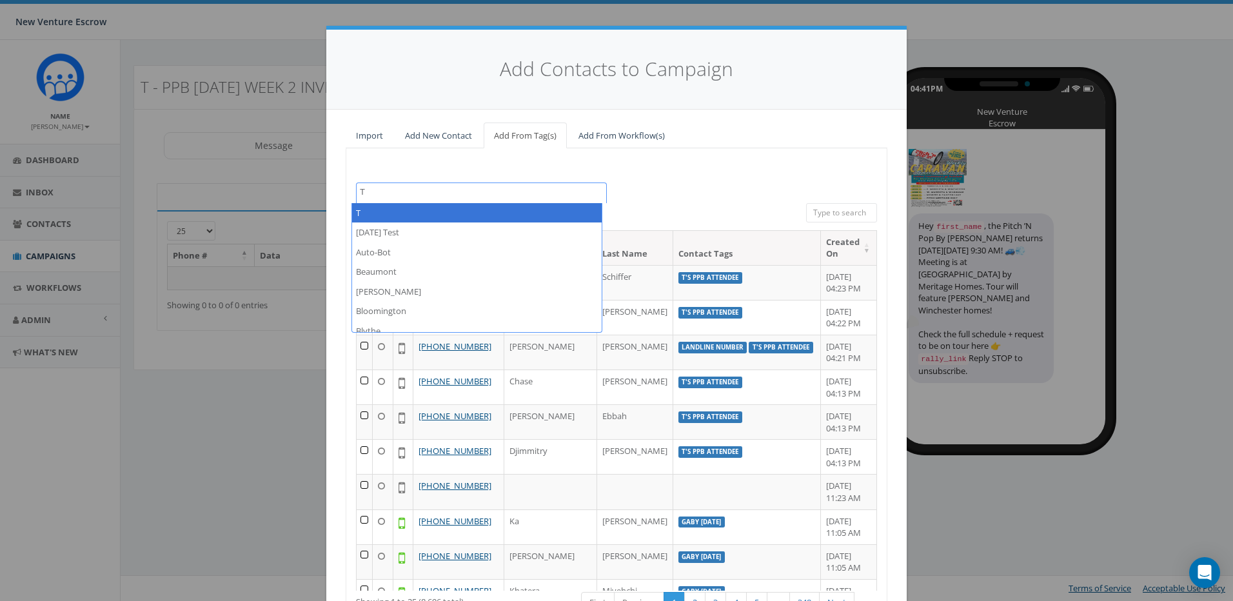
type textarea "T"
click at [480, 170] on div "2024/11/12 Aliso Viejo Anza Auburn August 28 Test Auto-Bot Banning Beaumont Bec…" at bounding box center [617, 409] width 542 height 522
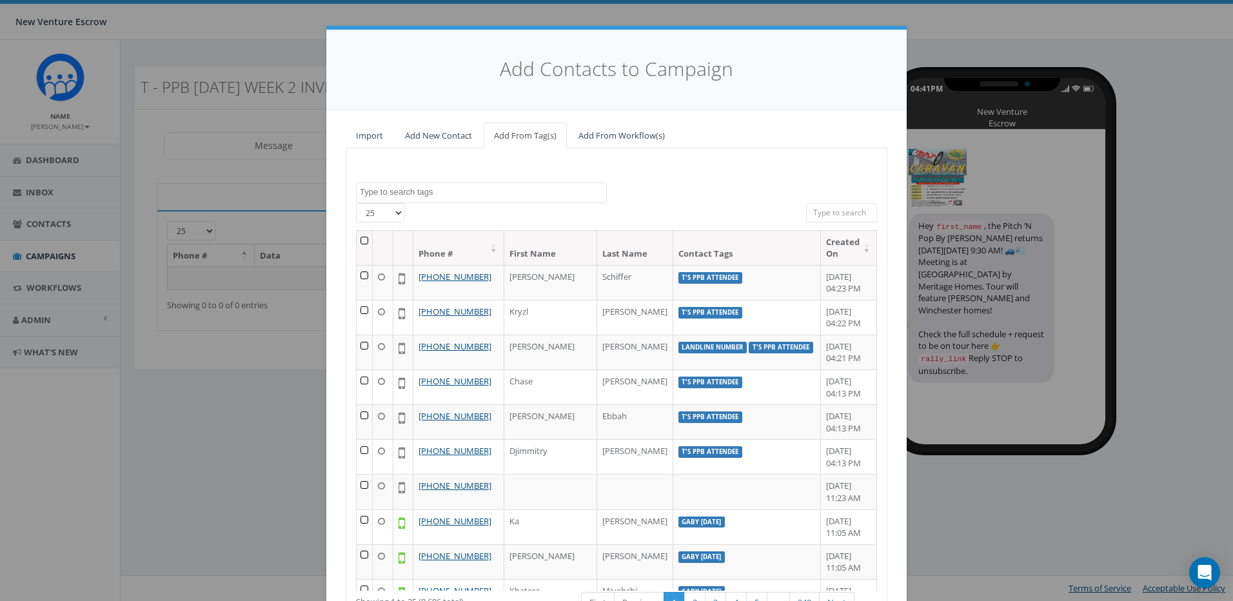
click at [471, 193] on textarea "Search" at bounding box center [483, 192] width 246 height 12
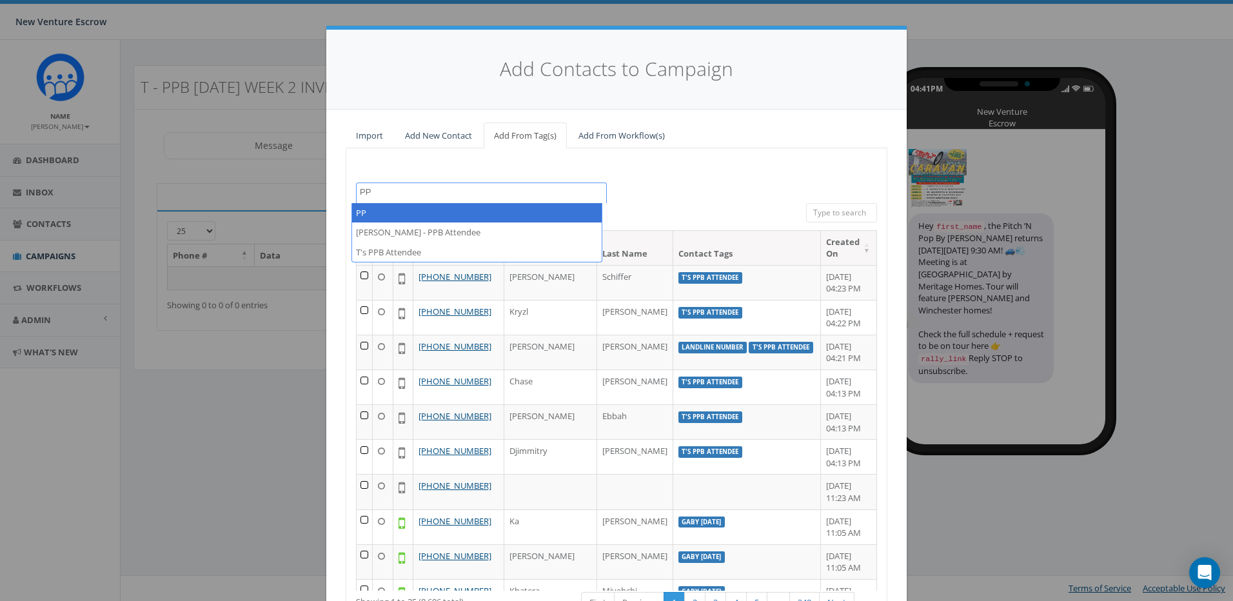
drag, startPoint x: 459, startPoint y: 195, endPoint x: 233, endPoint y: 193, distance: 226.4
click at [233, 193] on div "Add Contacts to Campaign Import Add New Contact Add From Tag(s) Add From Workfl…" at bounding box center [616, 300] width 1233 height 601
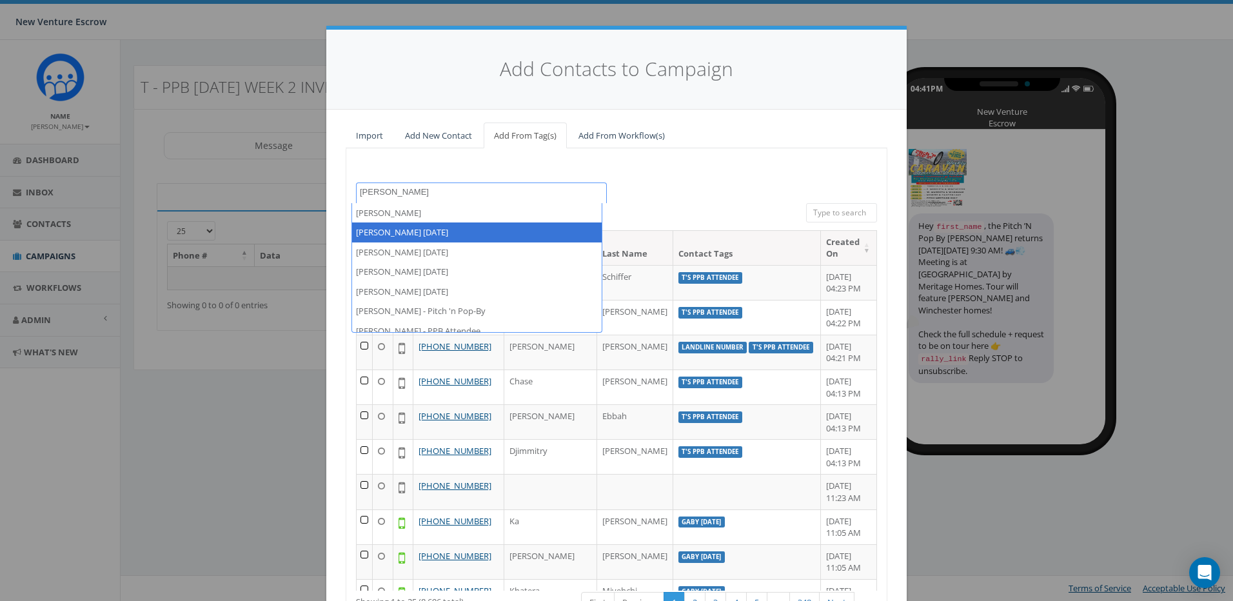
type textarea "Tamarra"
select select "Tamarra August 14 2025"
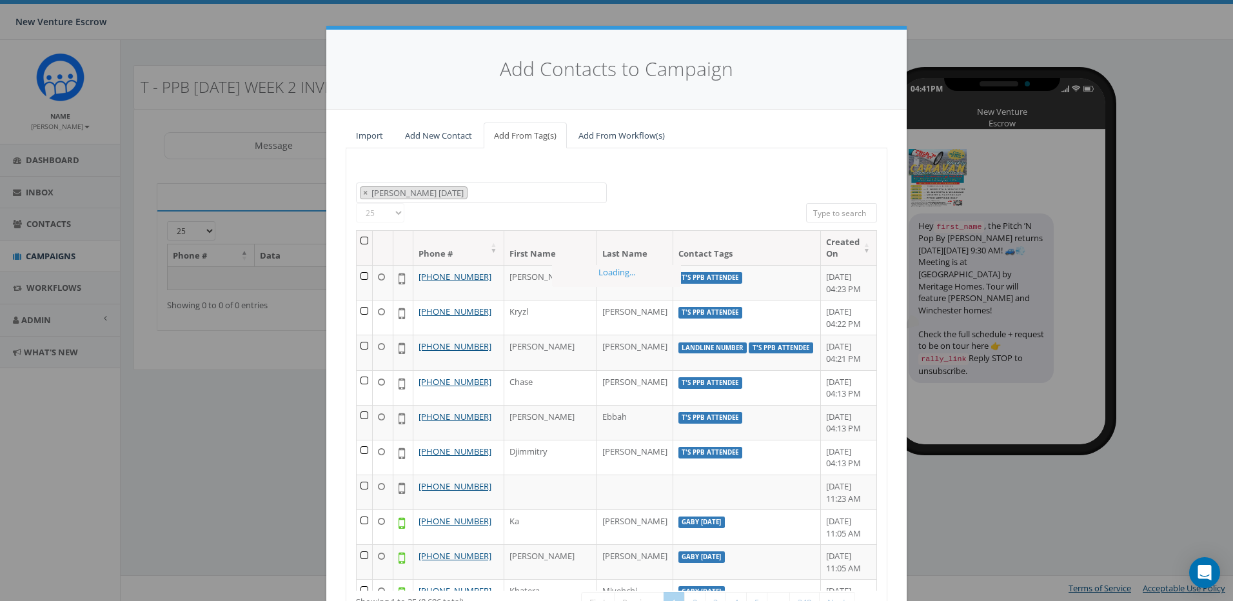
scroll to position [3715, 0]
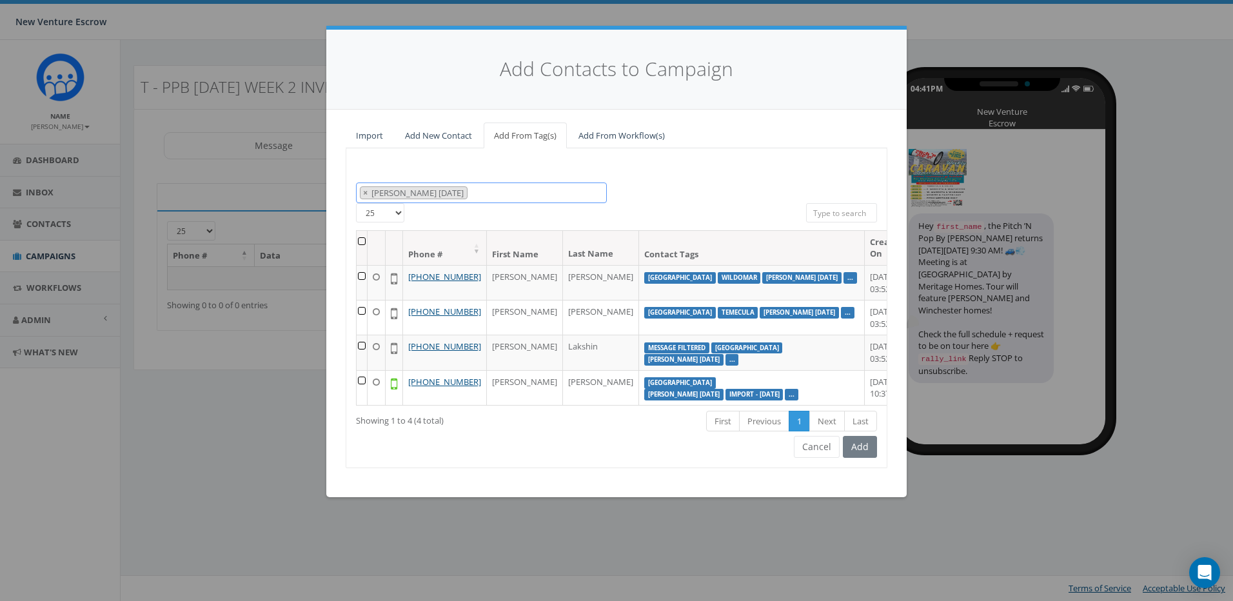
click at [467, 193] on 2025 "Tamarra August 14 2025" at bounding box center [418, 193] width 97 height 12
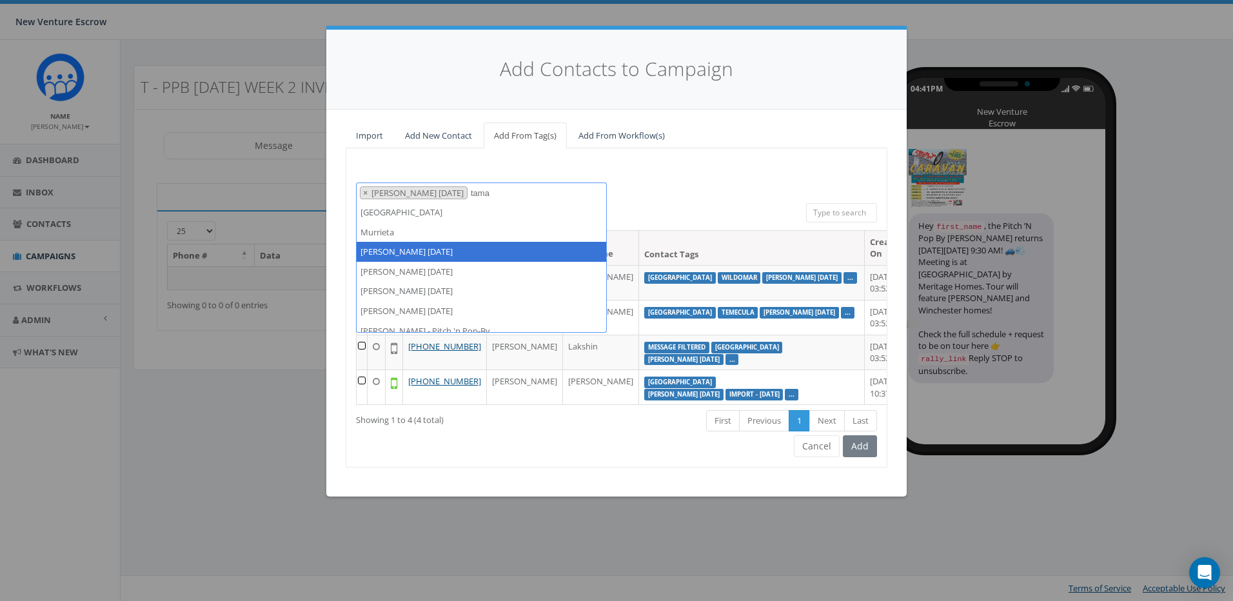
scroll to position [0, 0]
type textarea "tamarra"
drag, startPoint x: 460, startPoint y: 244, endPoint x: 490, endPoint y: 227, distance: 34.4
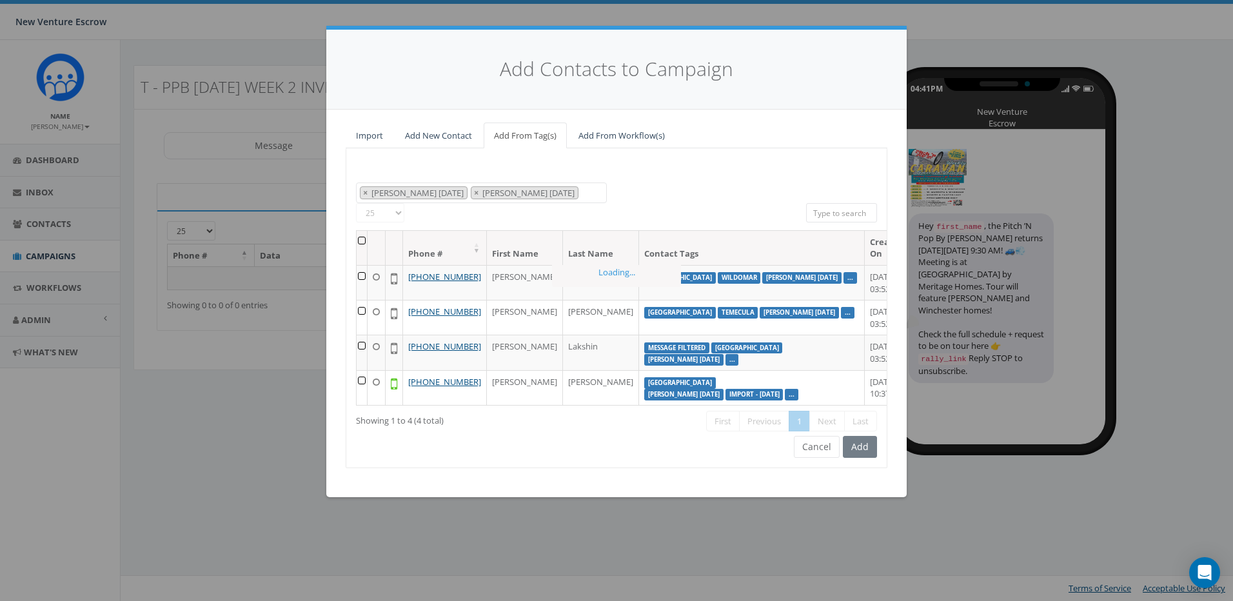
click at [594, 192] on span "× Tamarra August 14 2025 × Tamarra August 26 2025" at bounding box center [481, 193] width 251 height 21
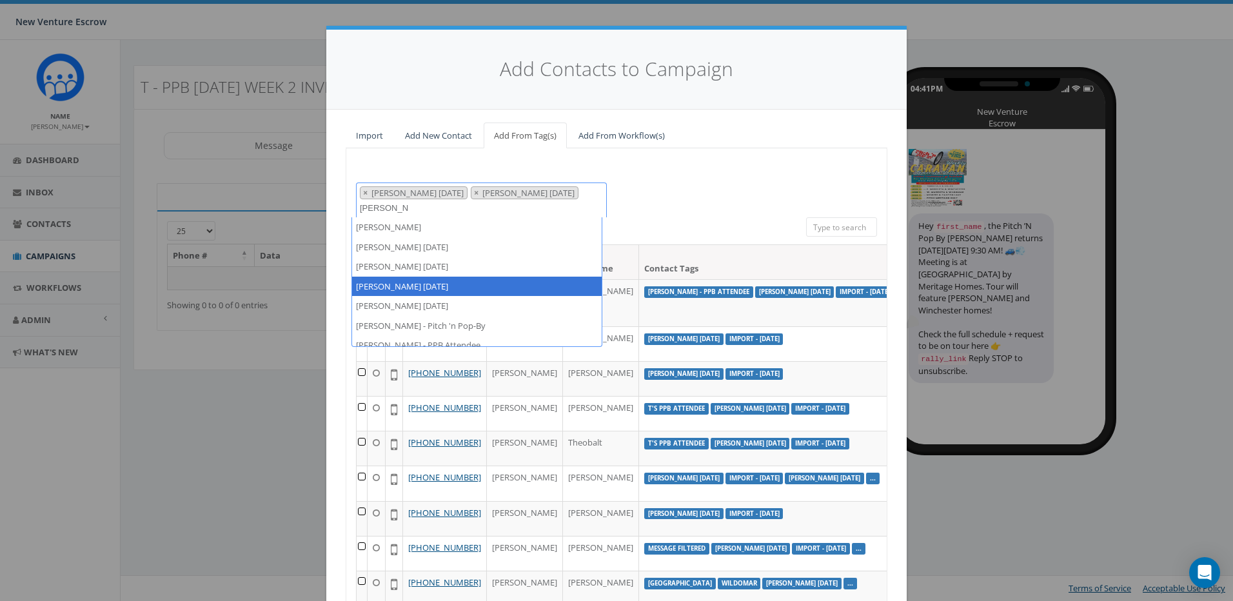
type textarea "tamarra"
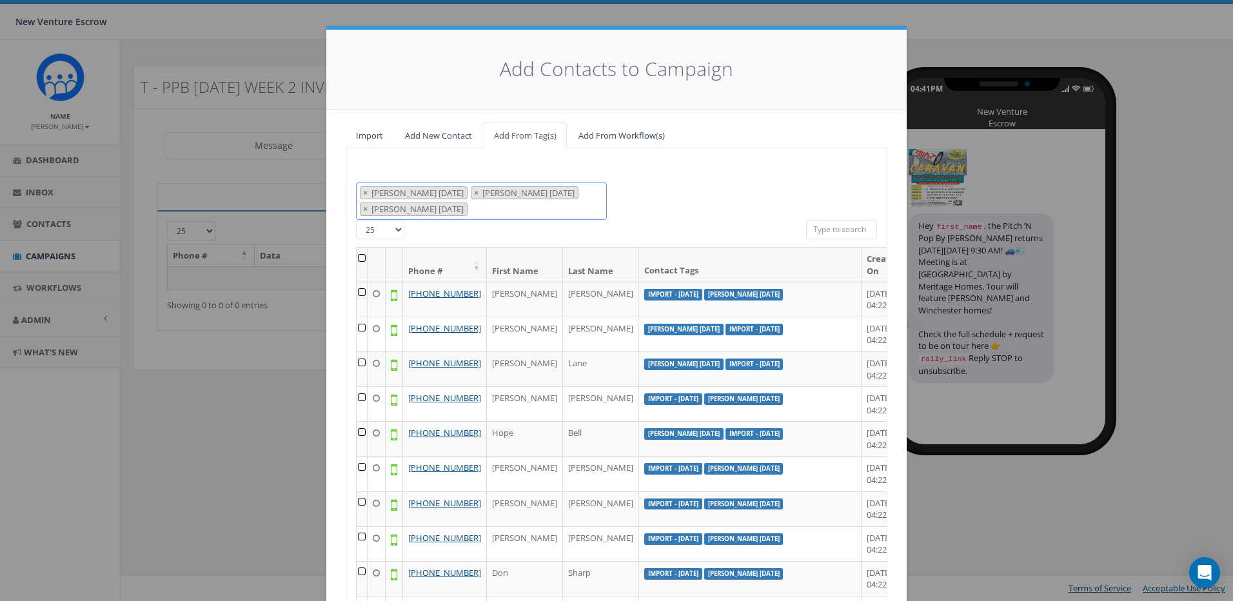
click at [509, 206] on span "× Tamarra August 14 2025 × Tamarra August 26 2025 × Tamarra August 29 2025" at bounding box center [481, 201] width 251 height 37
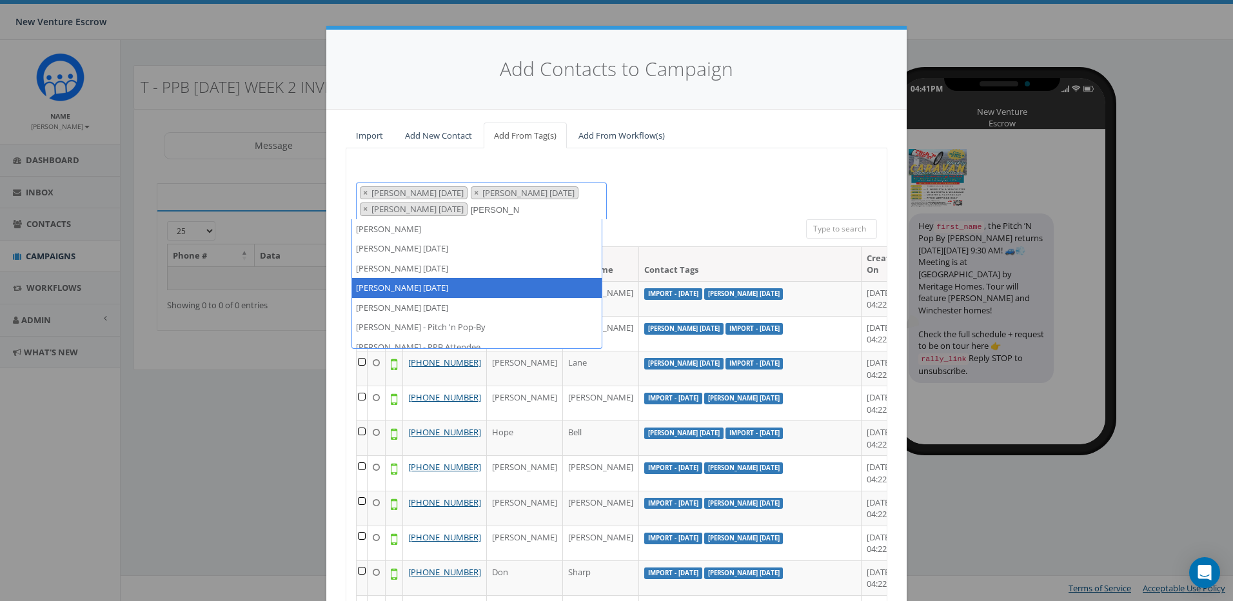
type textarea "tamarra"
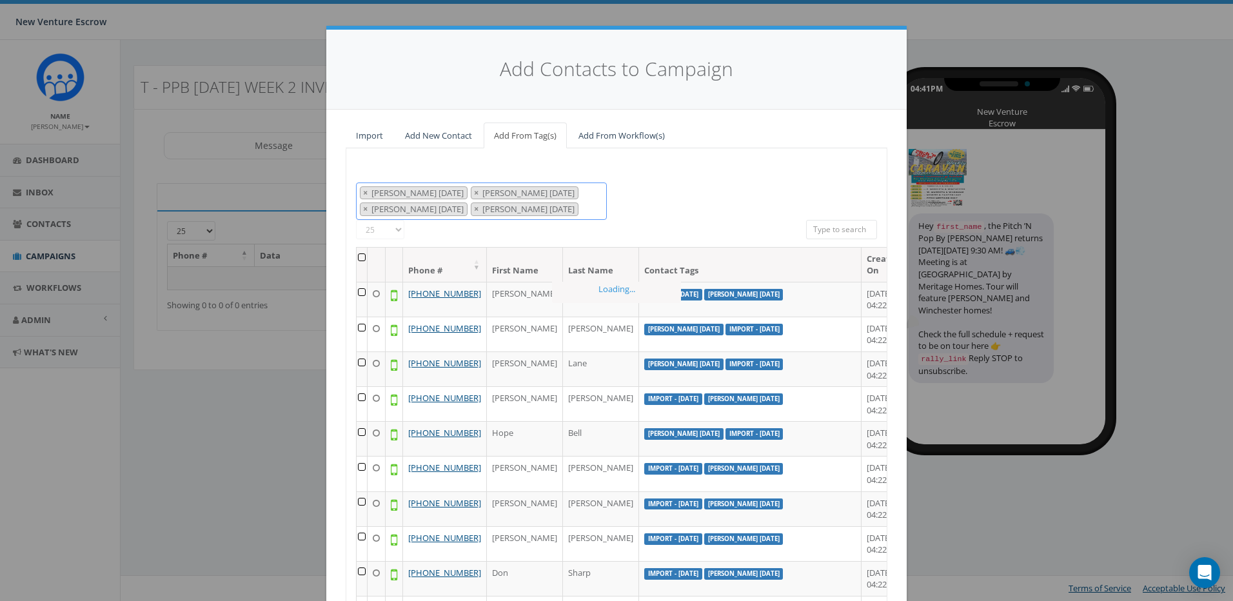
click at [592, 210] on span "× Tamarra August 14 2025 × Tamarra August 26 2025 × Tamarra August 29 2025 × Ta…" at bounding box center [481, 201] width 251 height 37
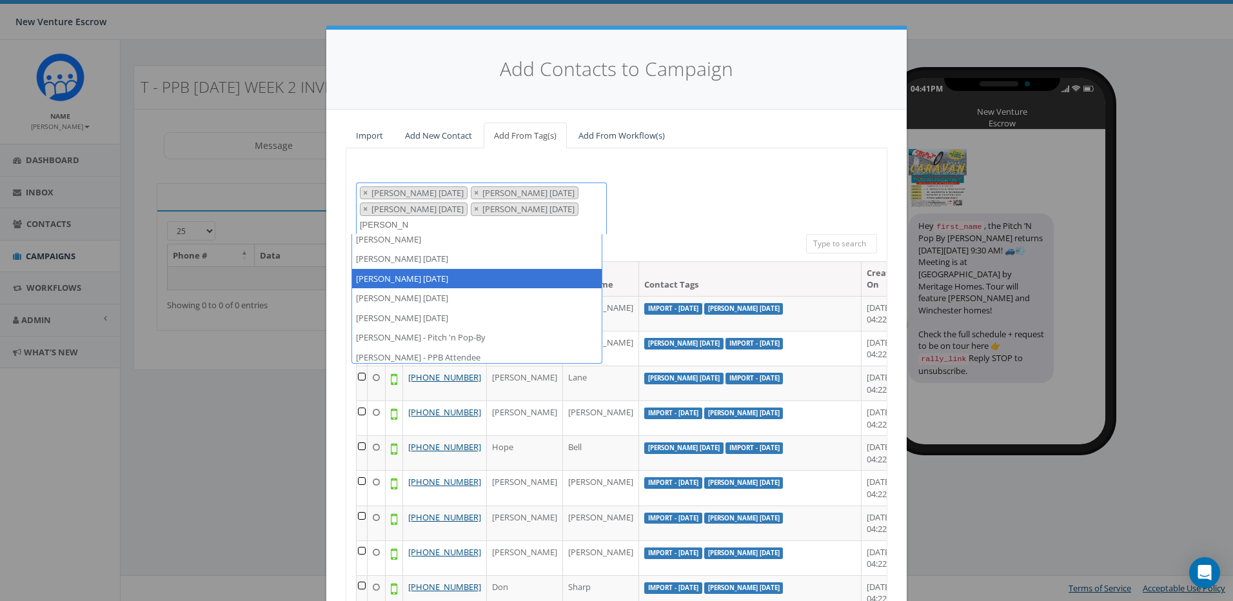
scroll to position [9, 0]
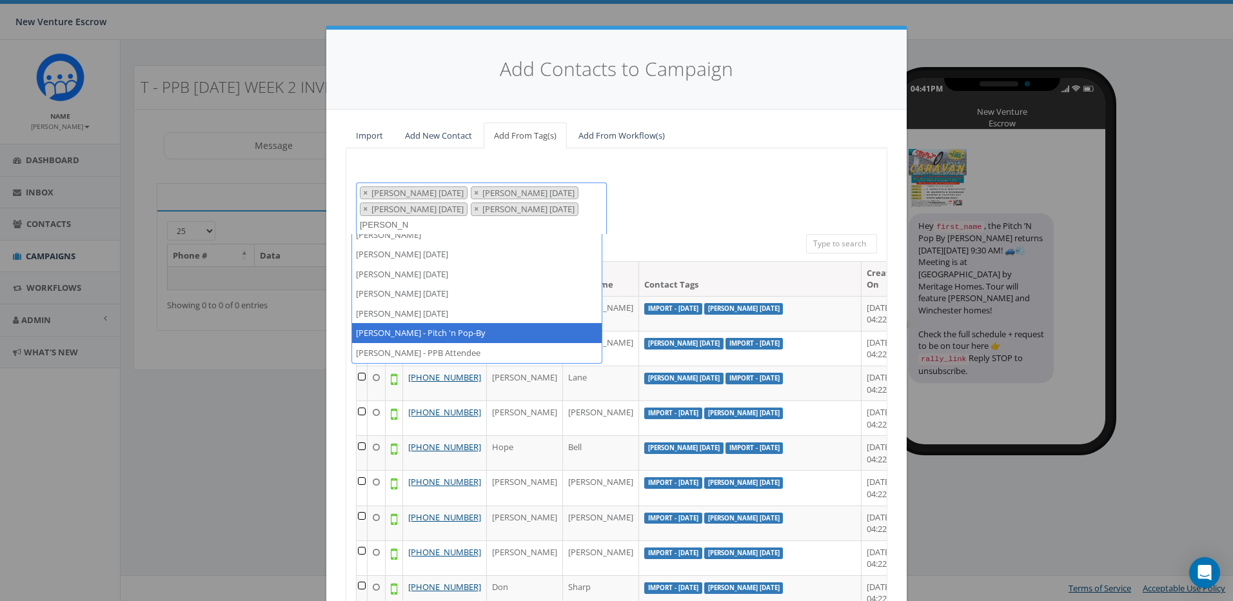
type textarea "tamarra"
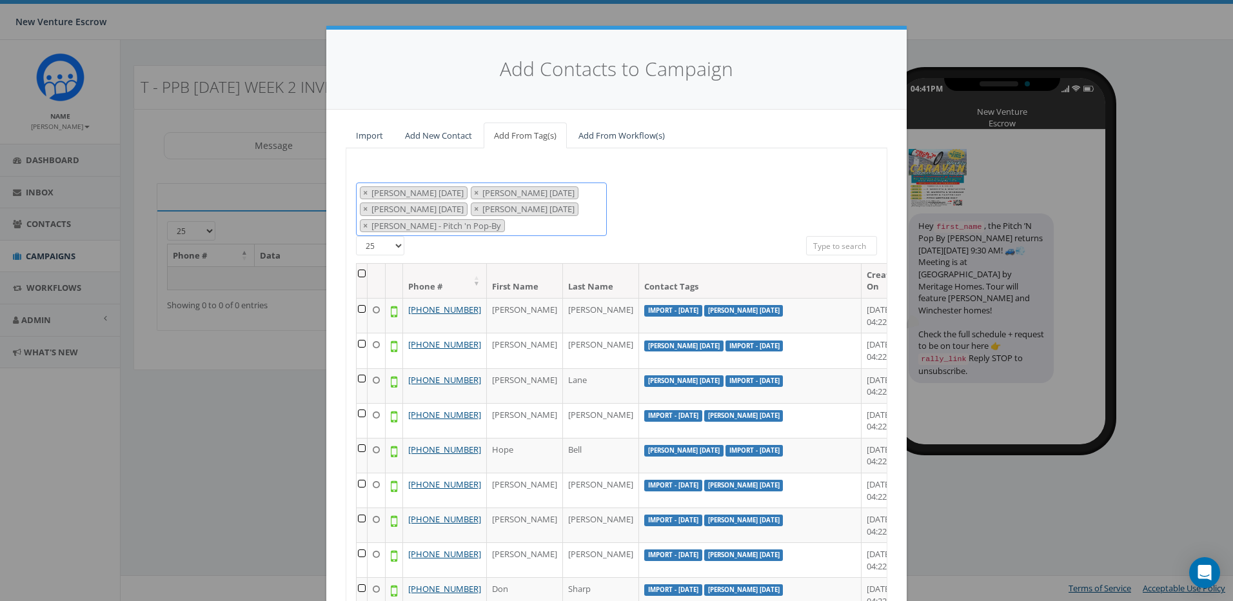
click at [497, 226] on span "× Tamarra August 14 2025 × Tamarra August 26 2025 × Tamarra August 29 2025 × Ta…" at bounding box center [481, 210] width 251 height 54
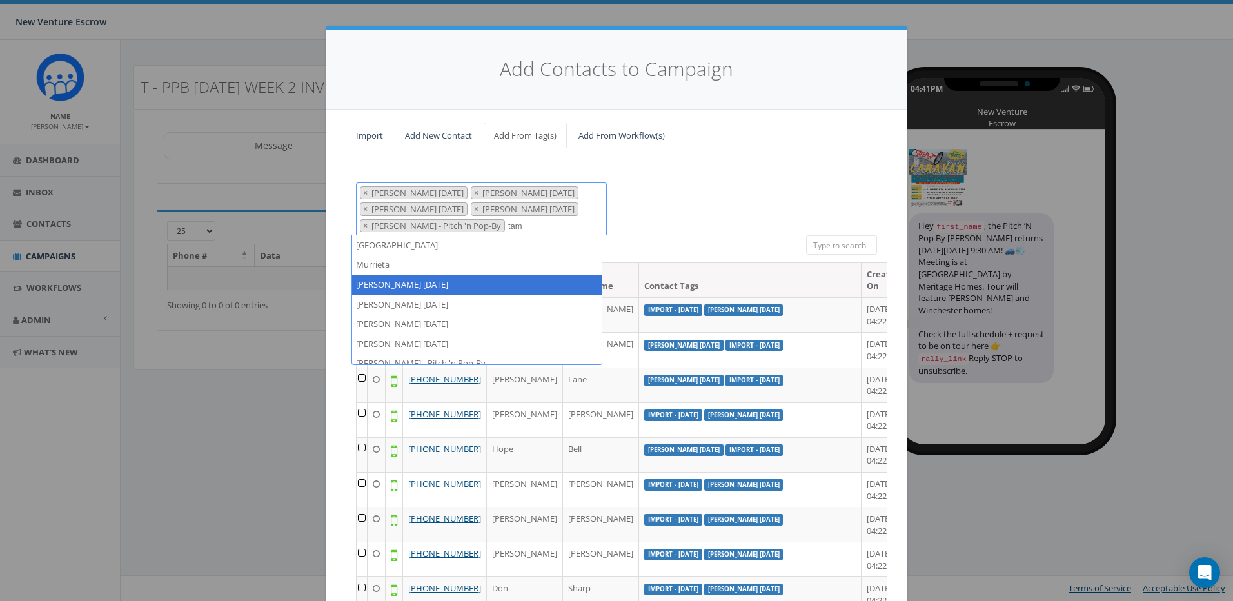
scroll to position [0, 0]
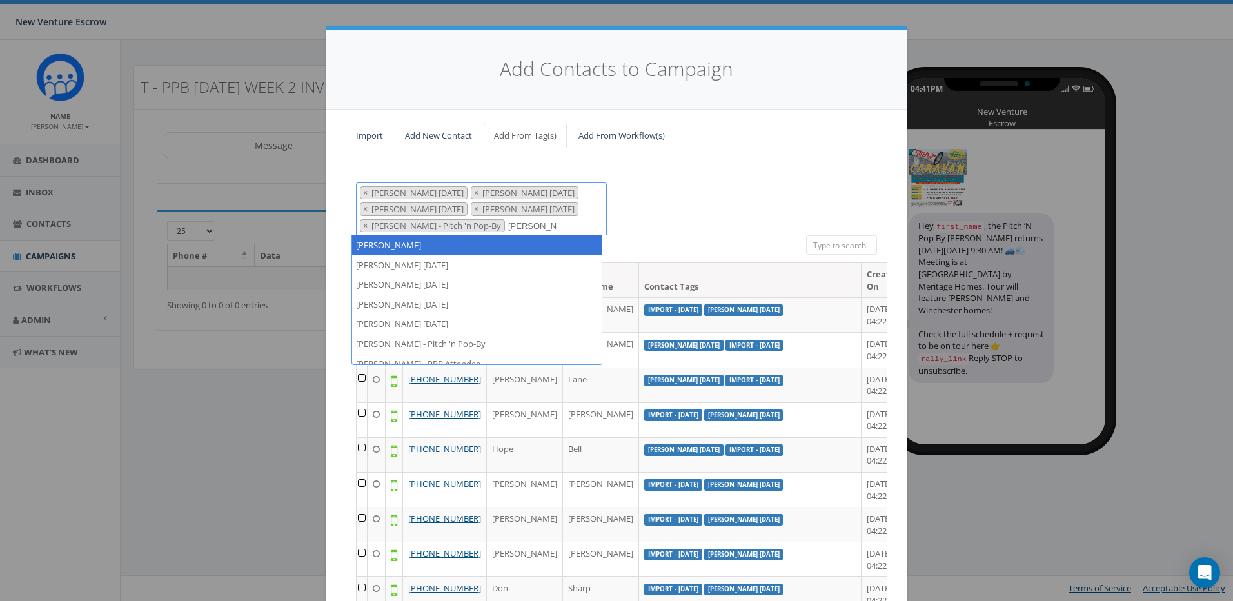
drag, startPoint x: 510, startPoint y: 223, endPoint x: 465, endPoint y: 231, distance: 45.8
click at [465, 231] on span "× Tamarra August 14 2025 × Tamarra August 26 2025 × Tamarra August 29 2025 × Ta…" at bounding box center [481, 210] width 251 height 54
type textarea "tamarra"
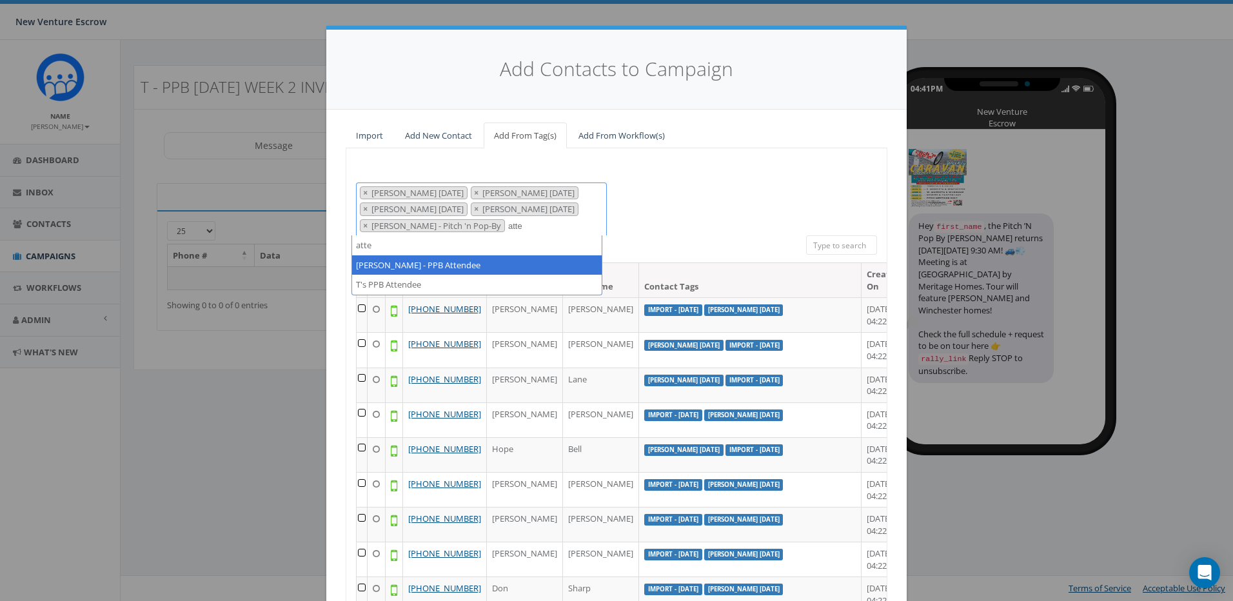
type textarea "atte"
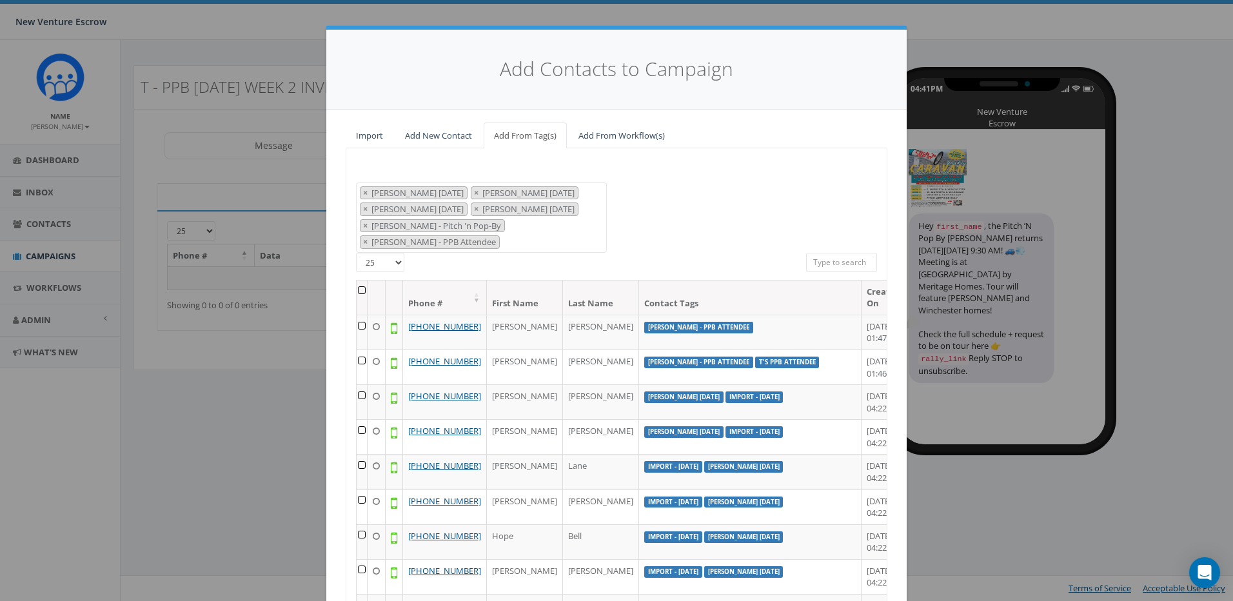
click at [510, 237] on textarea "Search" at bounding box center [506, 243] width 6 height 12
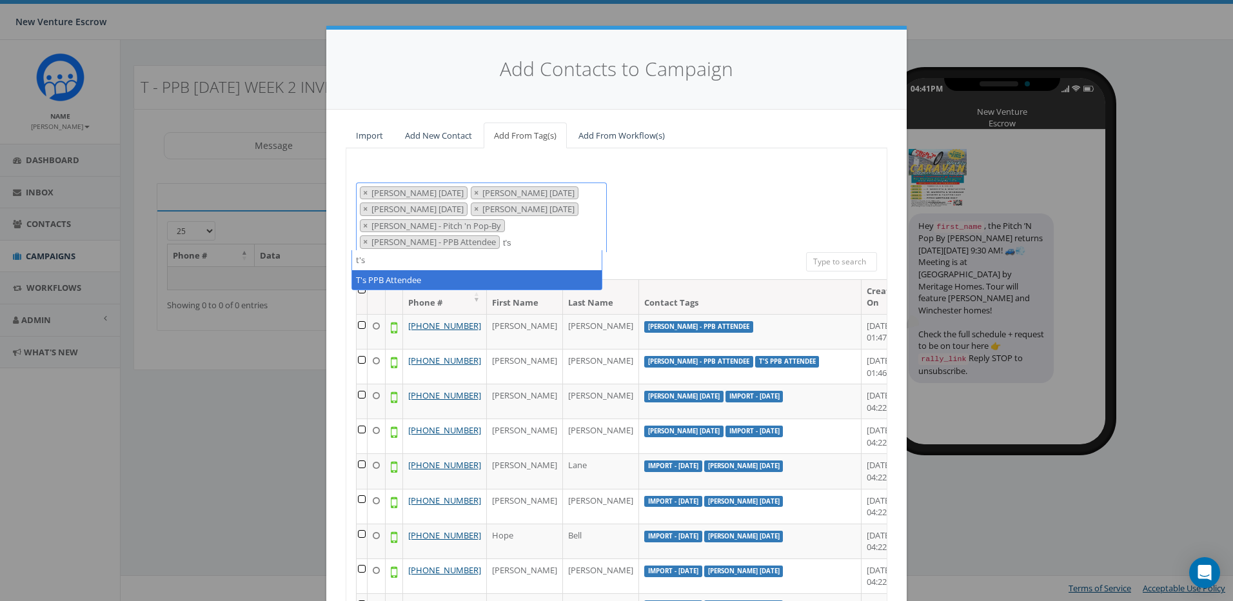
type textarea "t's"
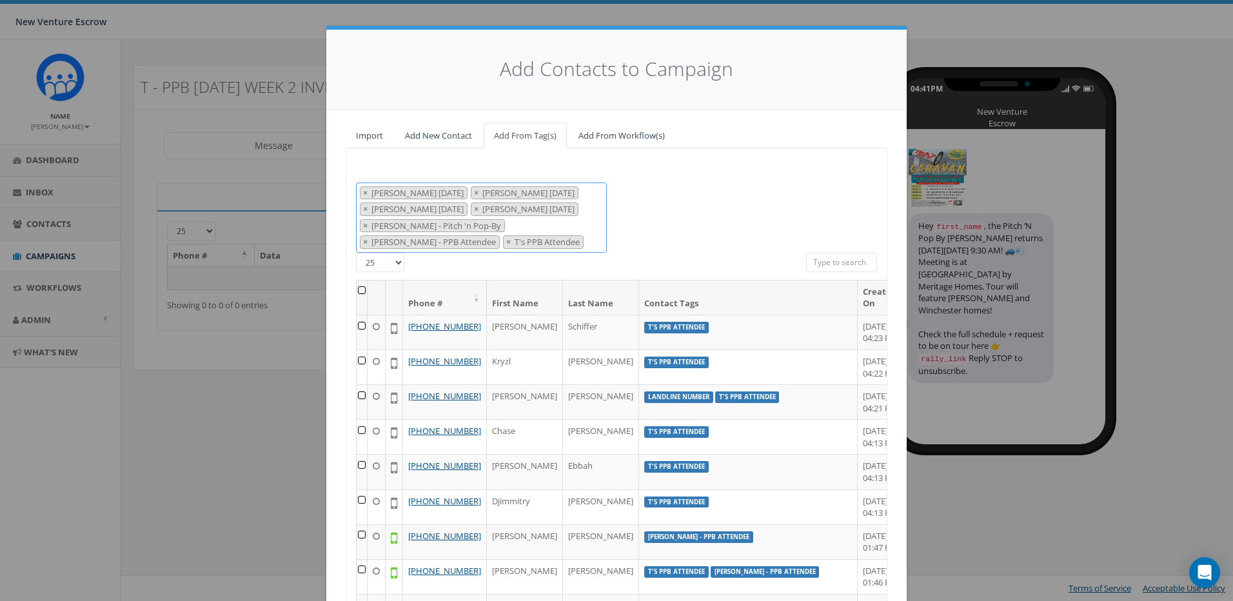
click at [471, 242] on span "× Tamarra August 14 2025 × Tamarra August 26 2025 × Tamarra August 29 2025 × Ta…" at bounding box center [481, 218] width 251 height 70
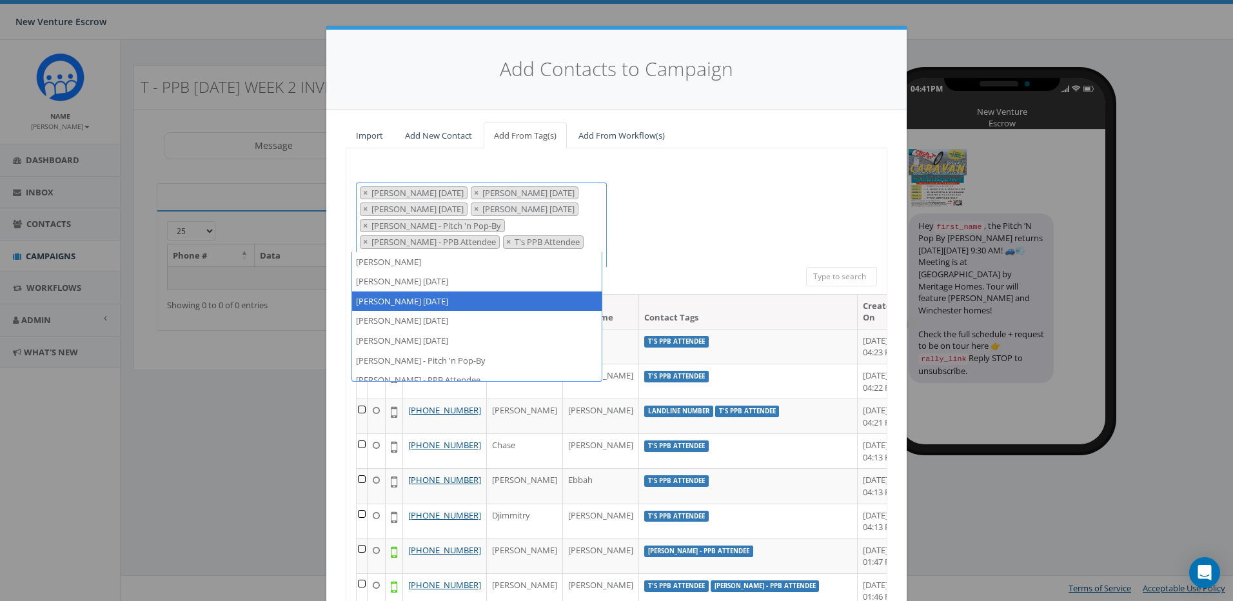
scroll to position [9, 0]
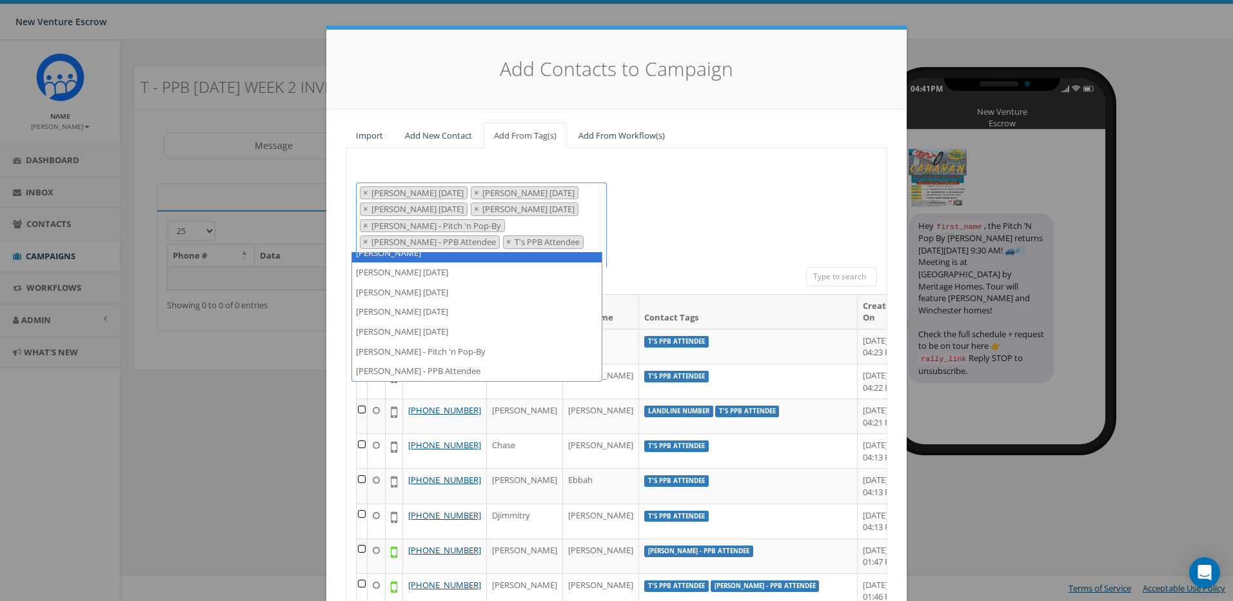
type textarea "tamarra"
click at [663, 219] on div "2024/11/12 Aliso Viejo Anza Auburn August 28 Test Auto-Bot Banning Beaumont Bec…" at bounding box center [616, 225] width 540 height 84
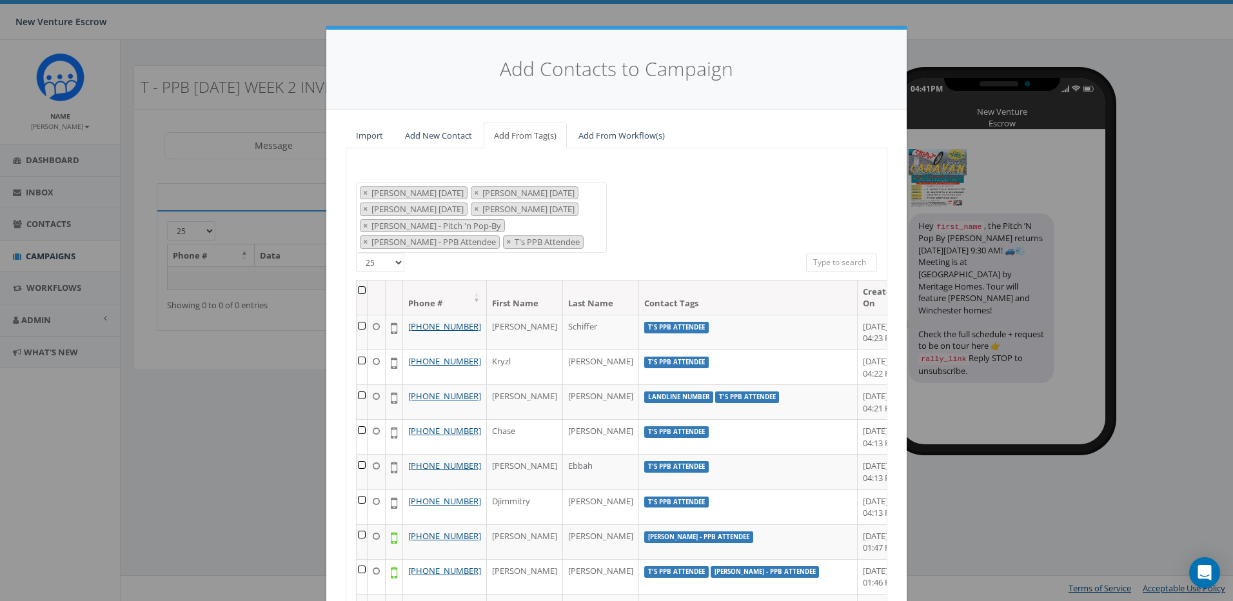
click at [488, 245] on span "× Tamarra August 14 2025 × Tamarra August 26 2025 × Tamarra August 29 2025 × Ta…" at bounding box center [481, 218] width 251 height 70
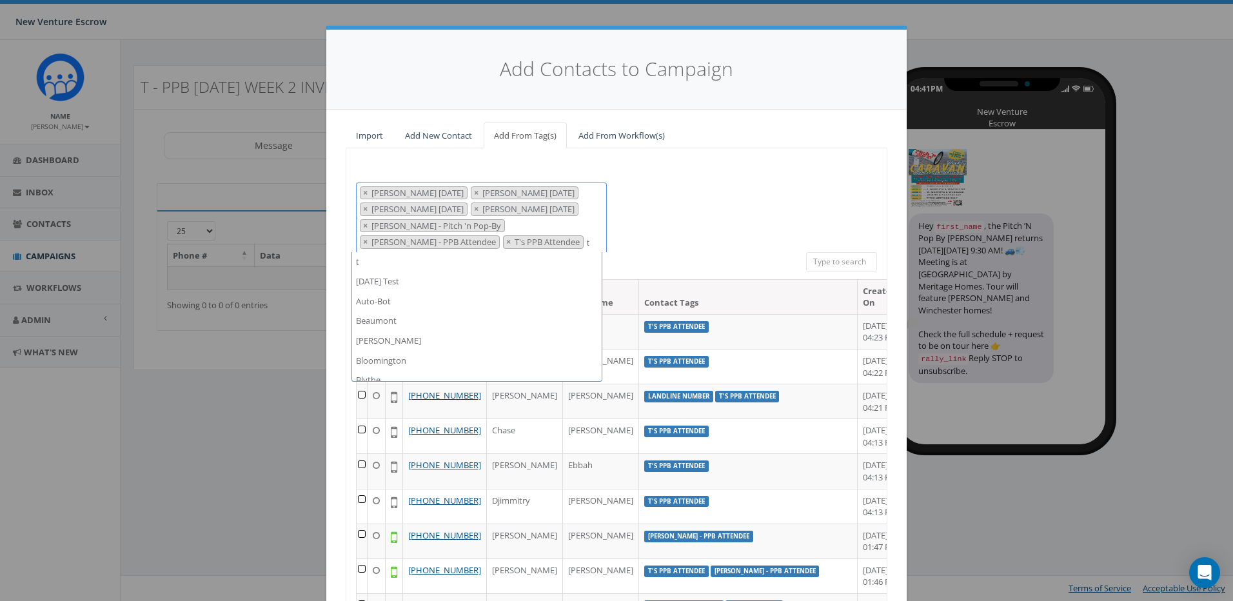
scroll to position [4987, 0]
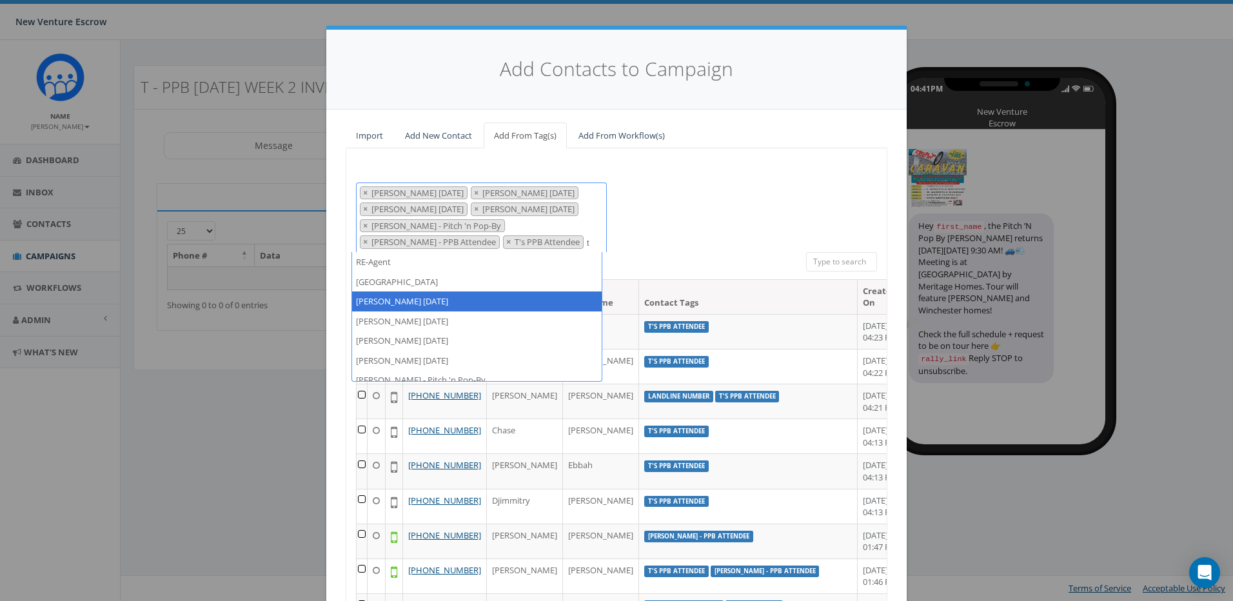
type textarea "t"
drag, startPoint x: 490, startPoint y: 244, endPoint x: 442, endPoint y: 240, distance: 48.6
click at [437, 242] on span "× Tamarra August 14 2025 × Tamarra August 26 2025 × Tamarra August 29 2025 × Ta…" at bounding box center [481, 218] width 251 height 70
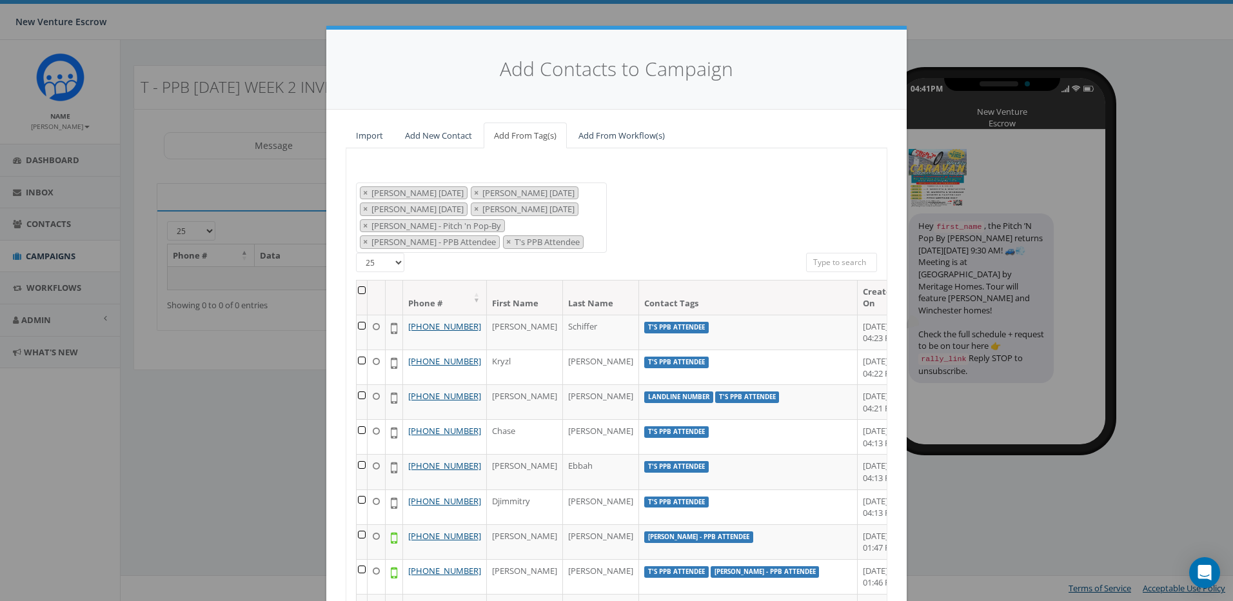
click at [587, 240] on textarea "Search" at bounding box center [590, 243] width 6 height 12
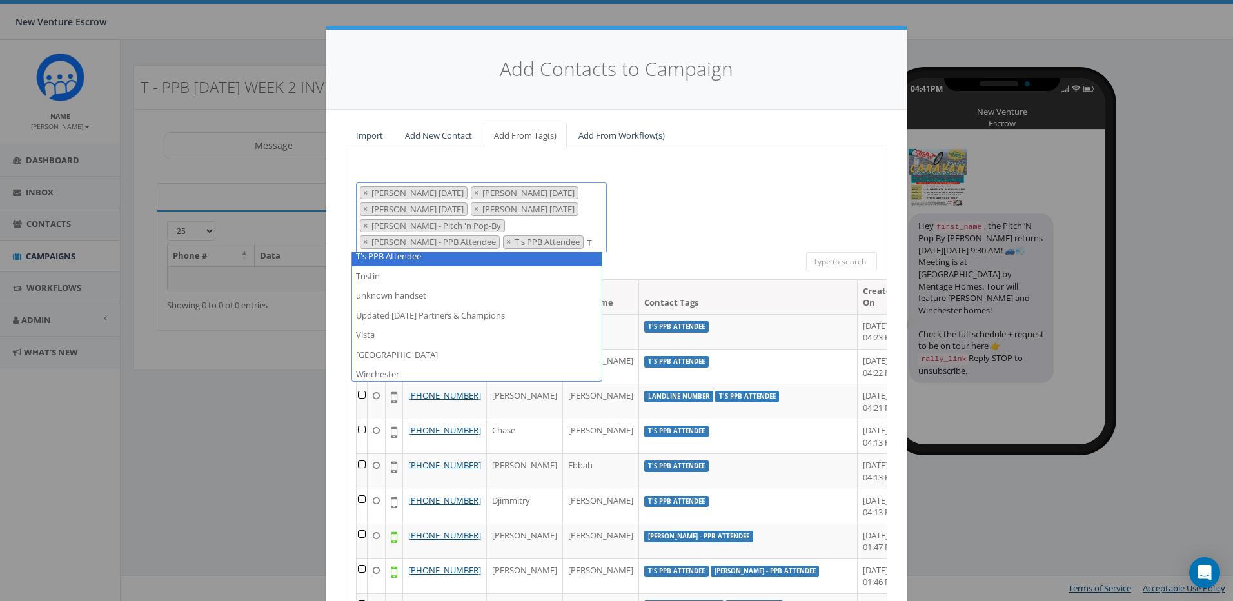
scroll to position [5311, 0]
type textarea "T"
click at [713, 190] on div "2024/11/12 Aliso Viejo Anza Auburn August 28 Test Auto-Bot Banning Beaumont Bec…" at bounding box center [616, 218] width 540 height 70
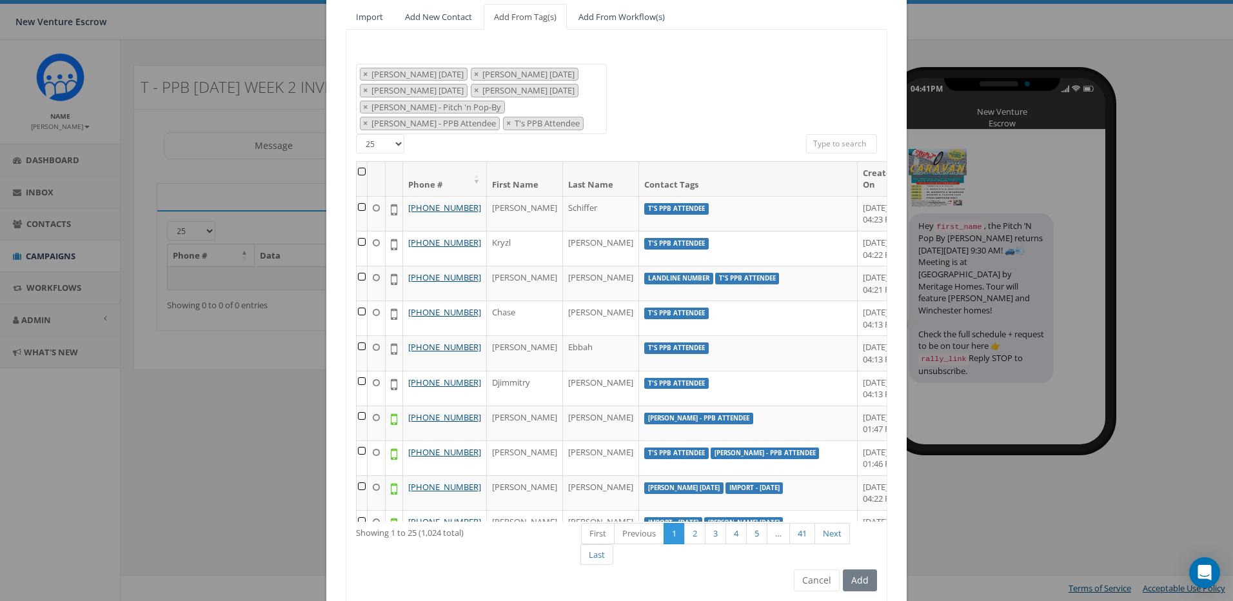
scroll to position [0, 0]
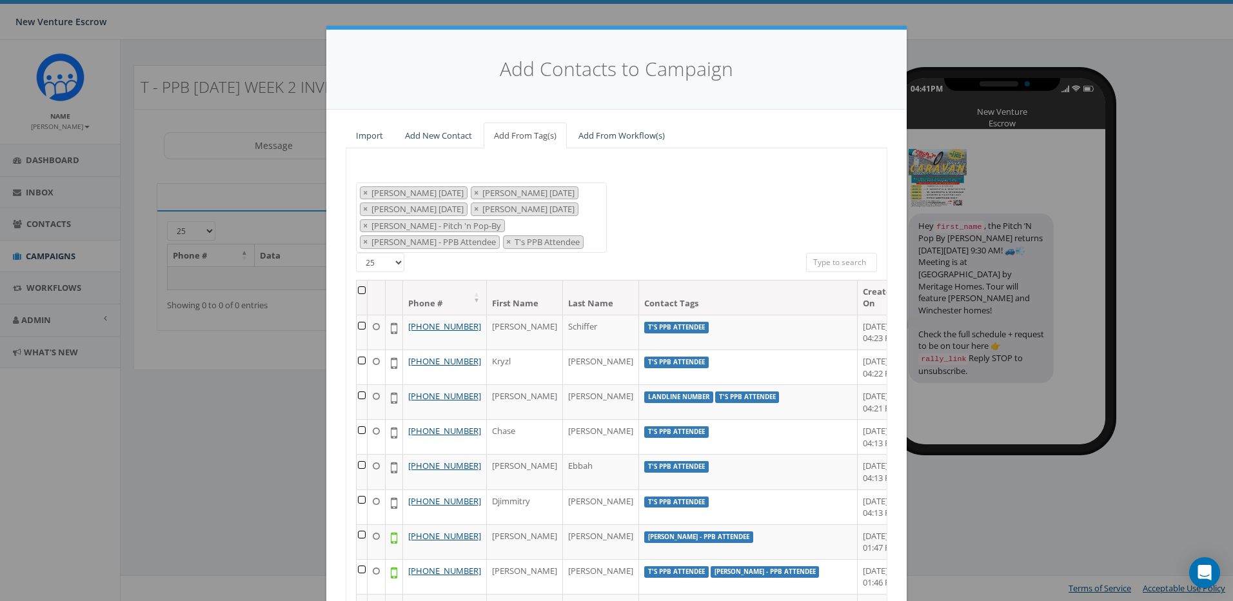
click at [359, 292] on th at bounding box center [362, 298] width 11 height 34
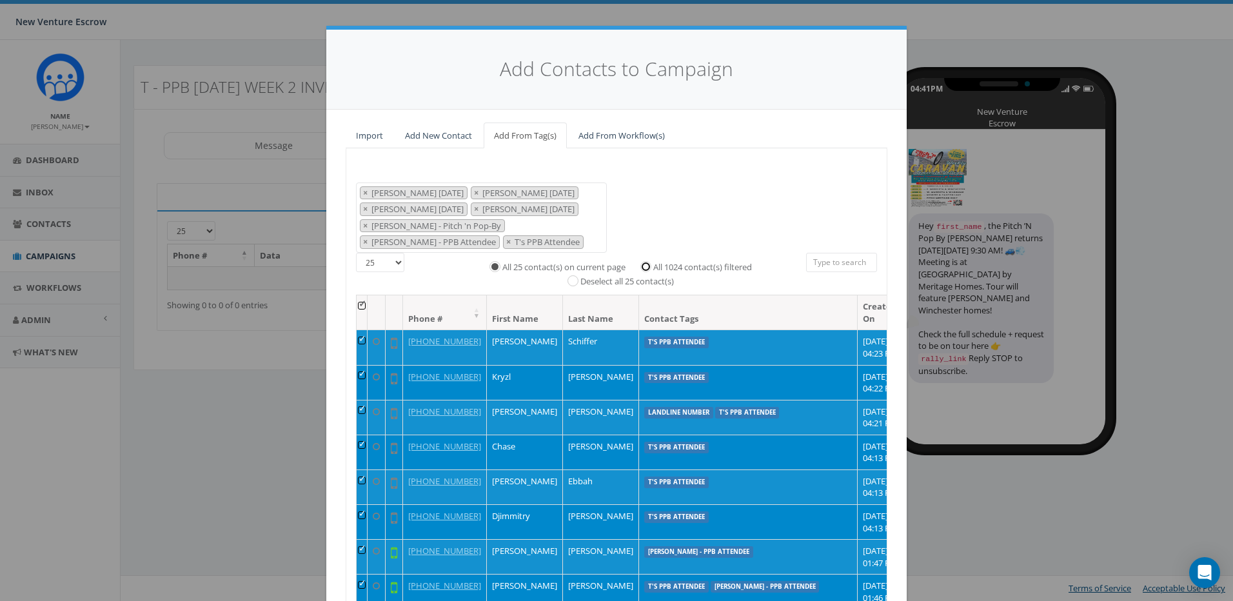
click at [645, 268] on input "All 1024 contact(s) filtered" at bounding box center [649, 266] width 8 height 8
radio input "true"
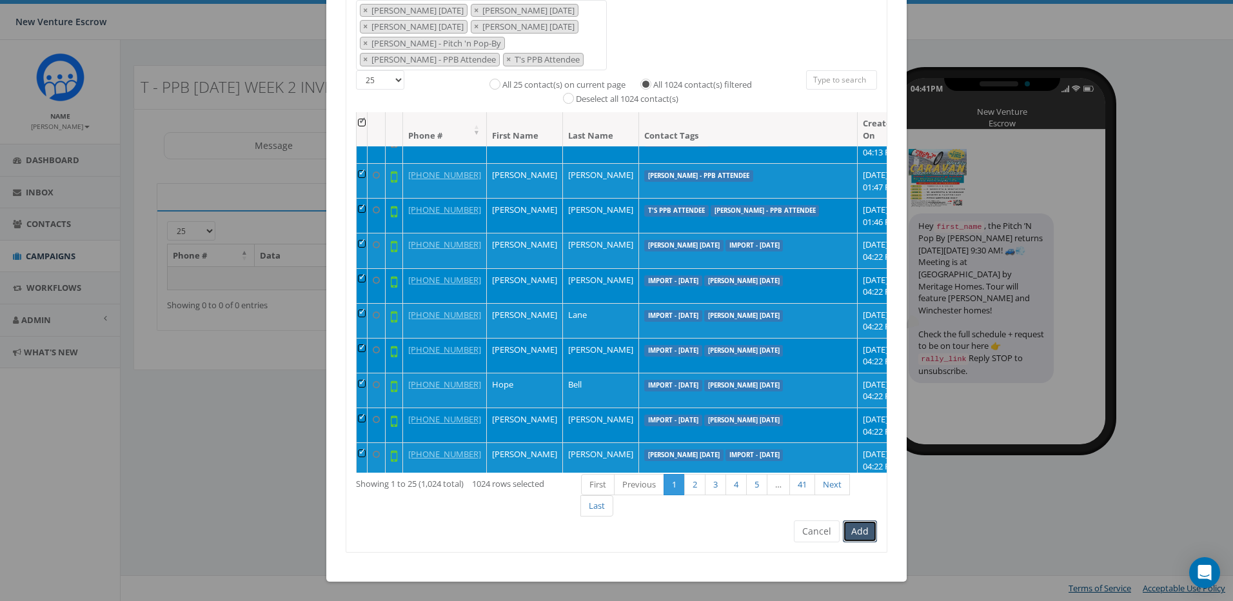
click at [856, 529] on button "Add" at bounding box center [860, 531] width 34 height 22
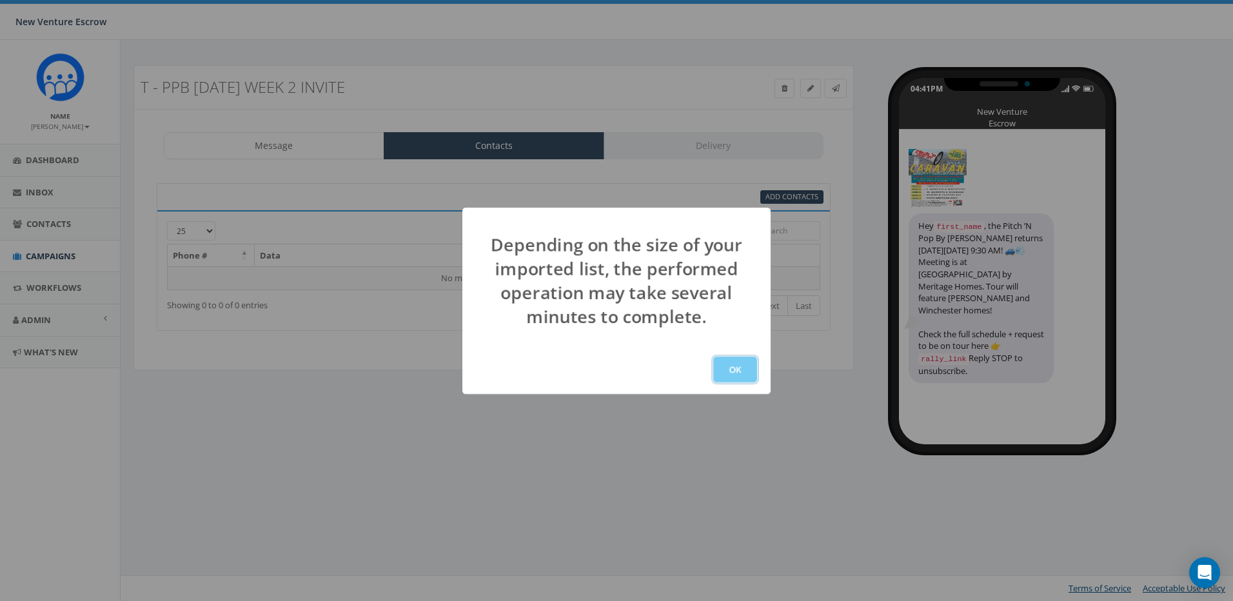
click at [744, 369] on button "OK" at bounding box center [735, 370] width 44 height 26
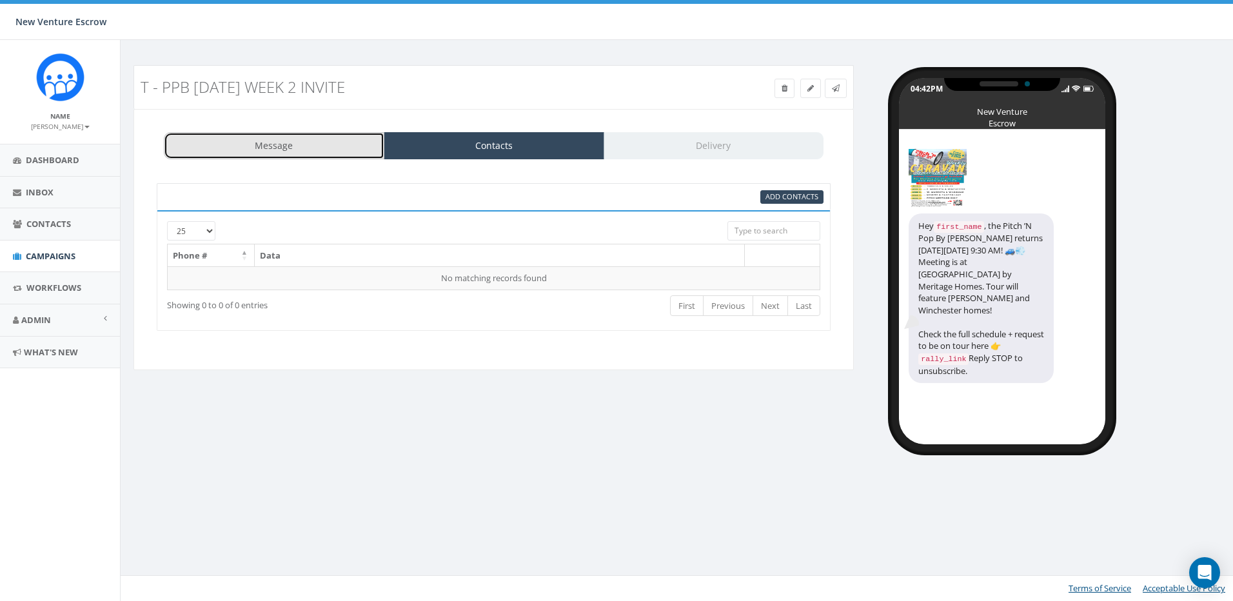
click at [306, 144] on link "Message" at bounding box center [274, 145] width 221 height 27
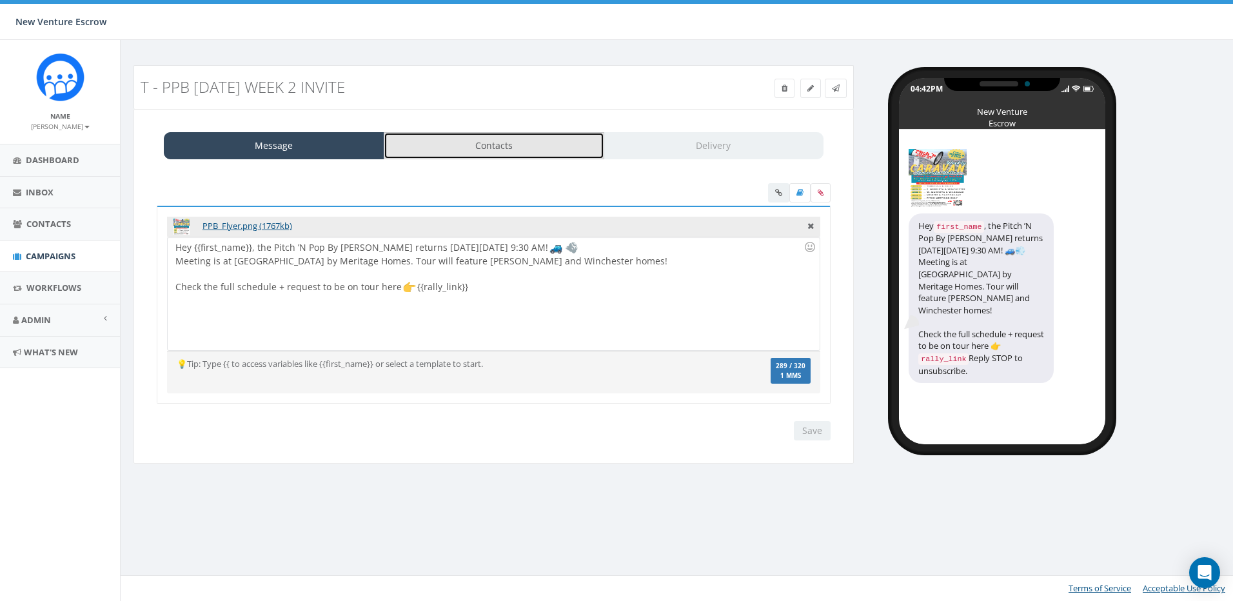
click at [455, 145] on link "Contacts" at bounding box center [494, 145] width 221 height 27
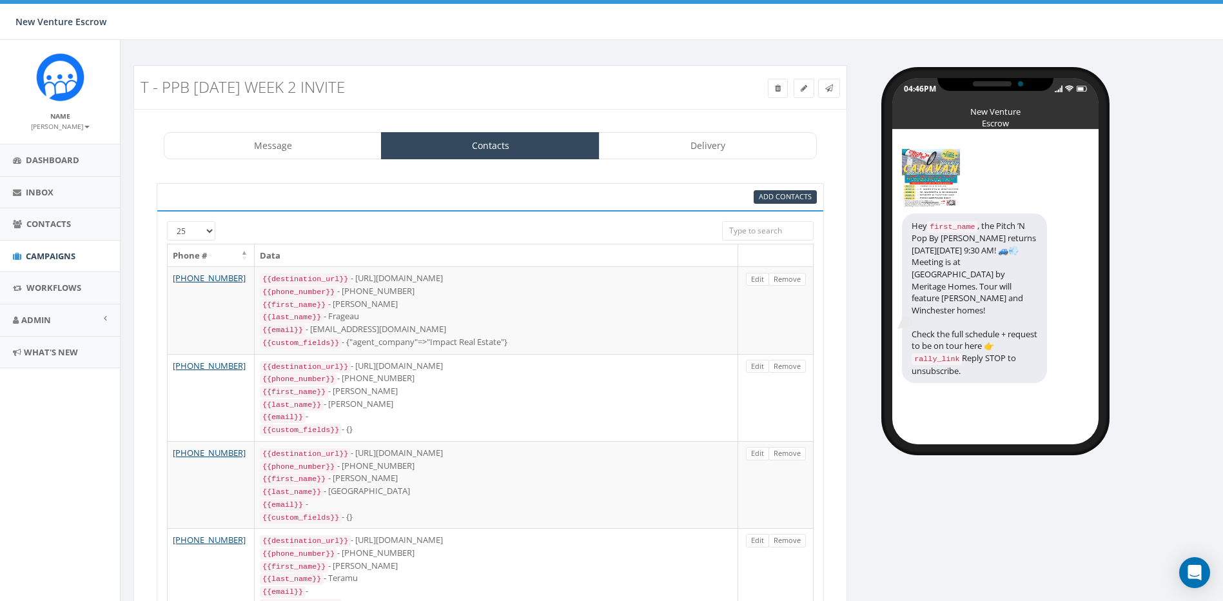
click at [188, 228] on select "25 50 100" at bounding box center [191, 230] width 48 height 19
select select "100"
click at [167, 221] on select "25 50 100" at bounding box center [191, 230] width 48 height 19
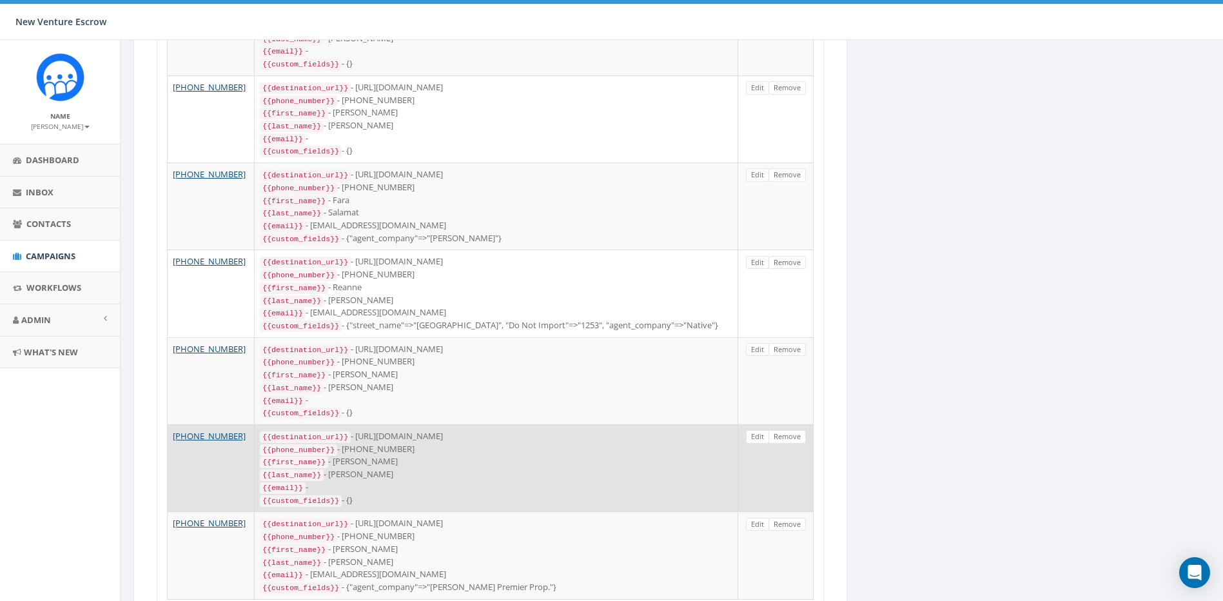
scroll to position [1872, 0]
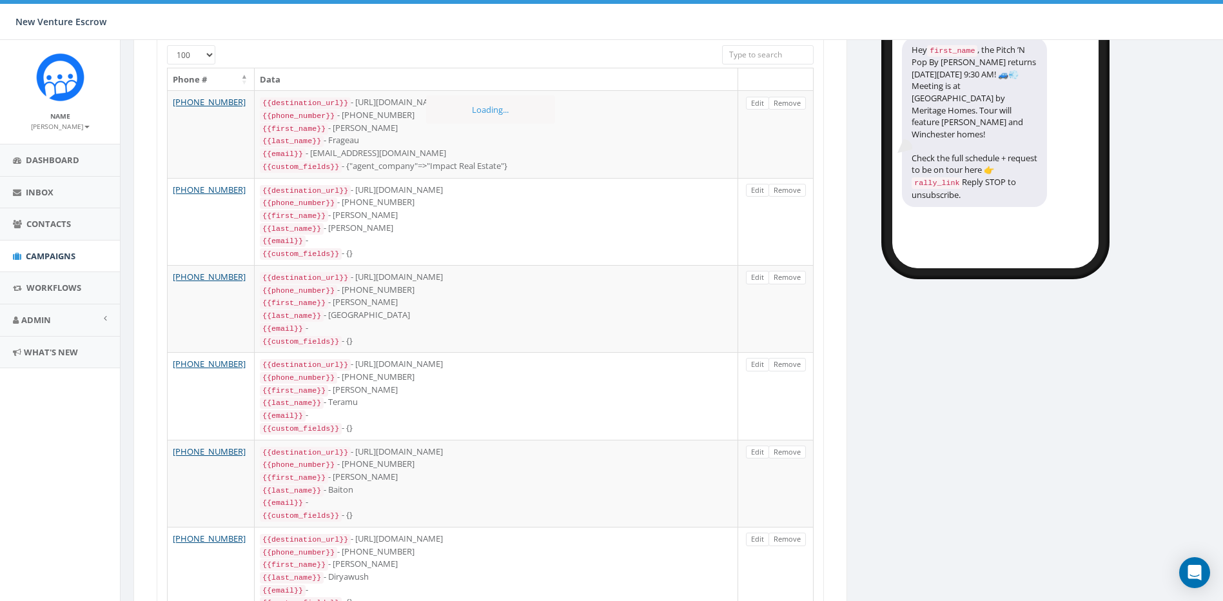
drag, startPoint x: 936, startPoint y: 456, endPoint x: 805, endPoint y: 222, distance: 268.6
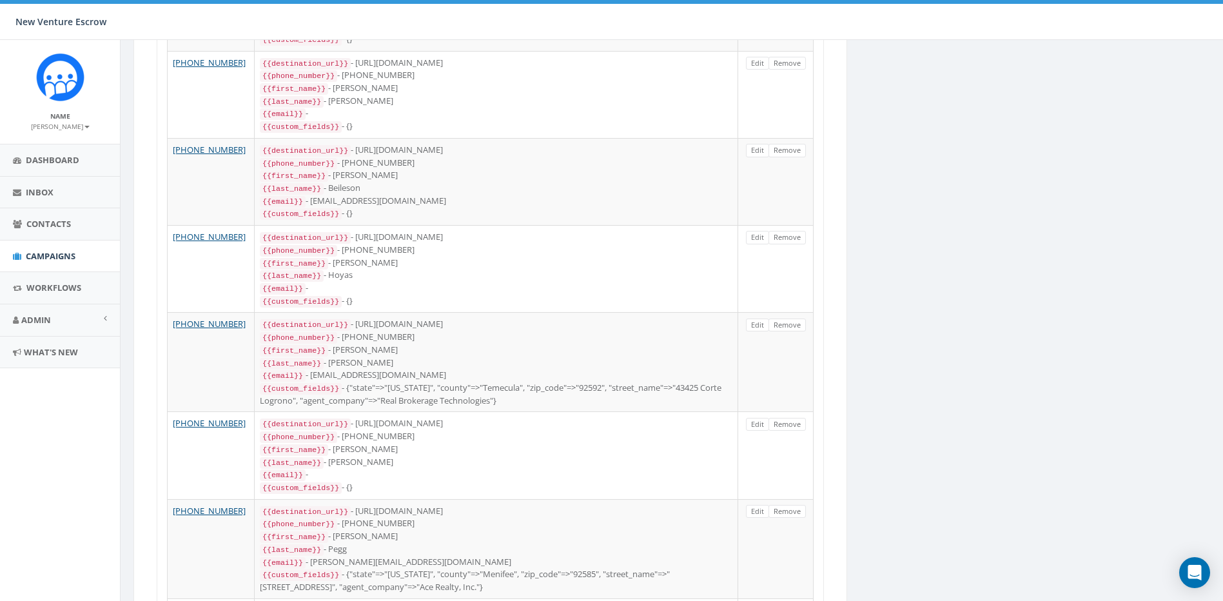
drag, startPoint x: 370, startPoint y: 205, endPoint x: 481, endPoint y: 485, distance: 301.1
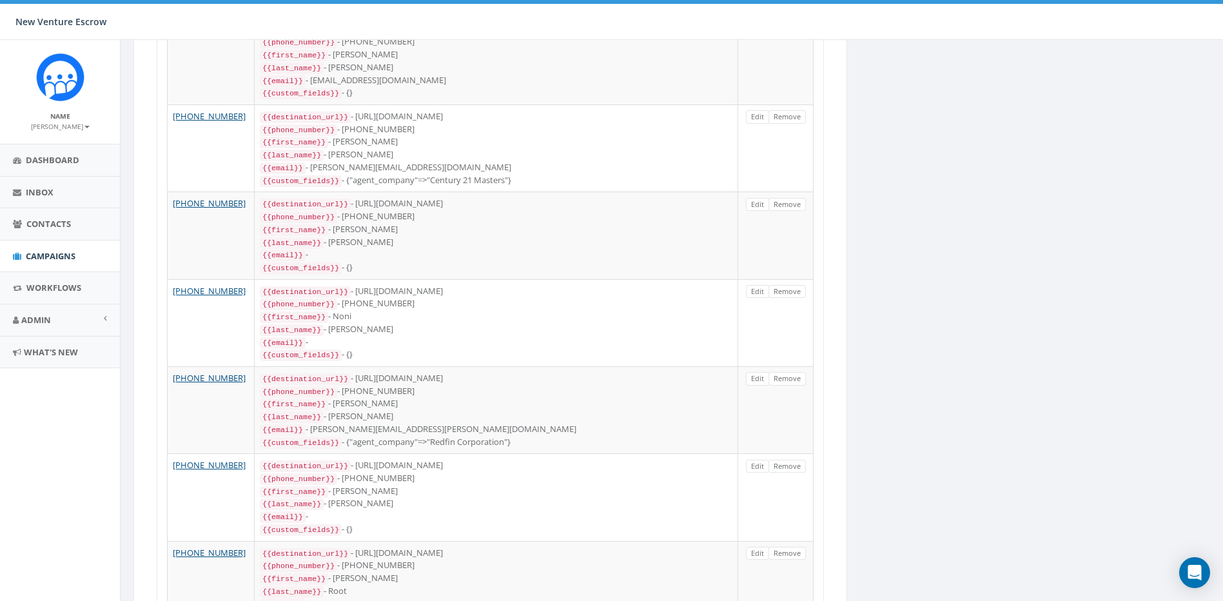
drag, startPoint x: 939, startPoint y: 437, endPoint x: 927, endPoint y: 571, distance: 134.7
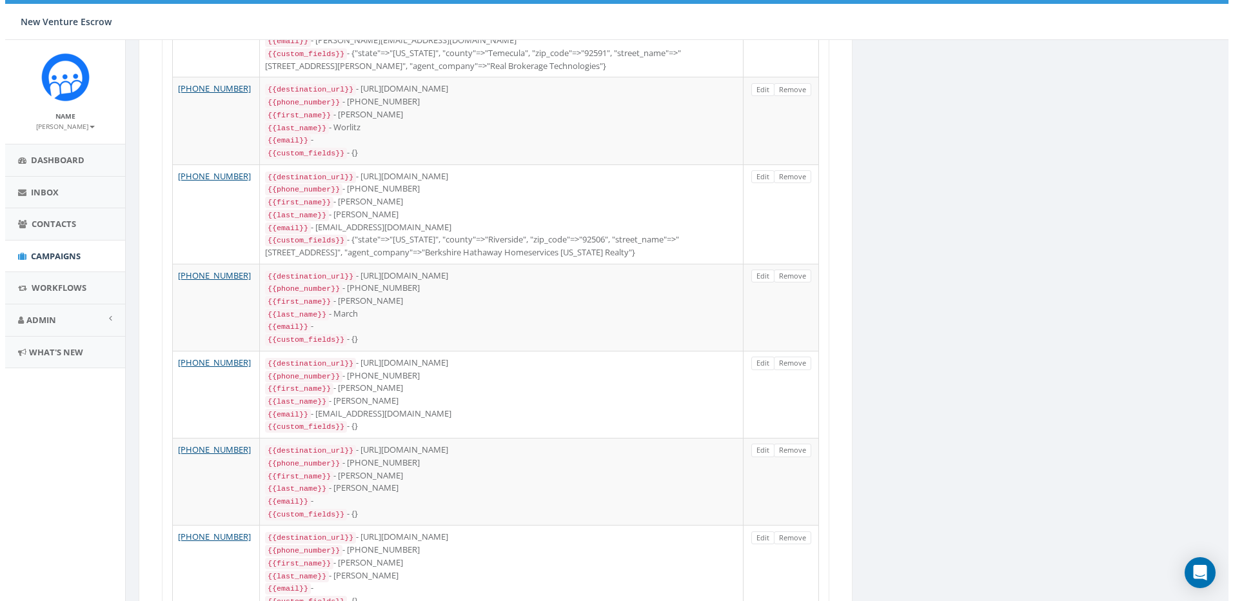
scroll to position [0, 0]
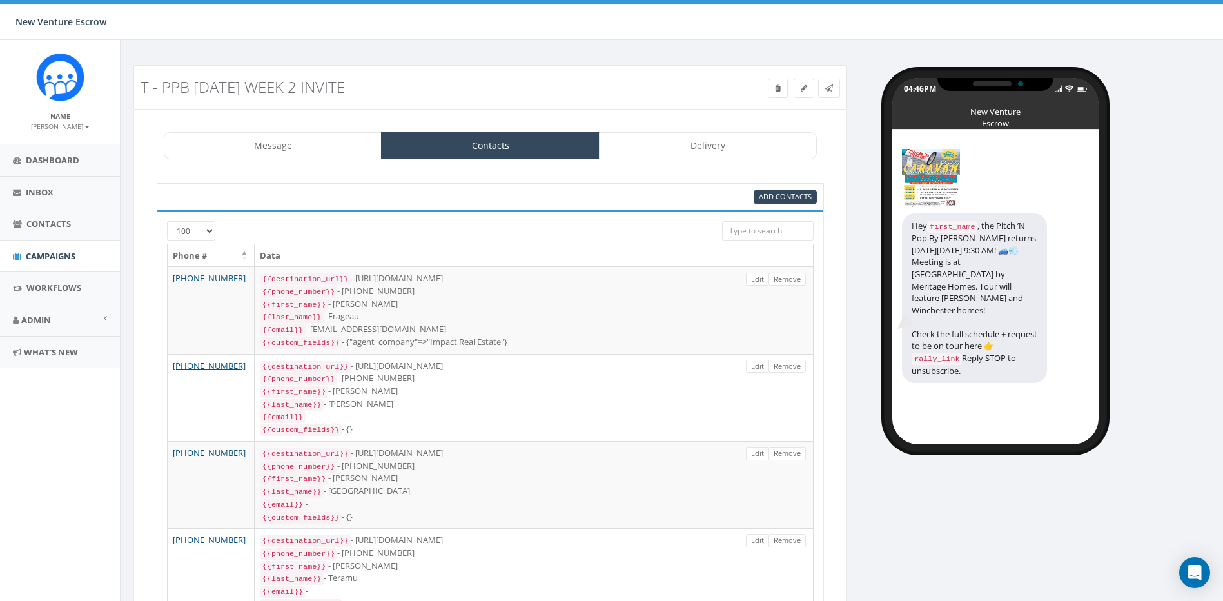
drag, startPoint x: 924, startPoint y: 554, endPoint x: 935, endPoint y: 216, distance: 338.1
click at [742, 150] on link "Delivery" at bounding box center [708, 145] width 218 height 27
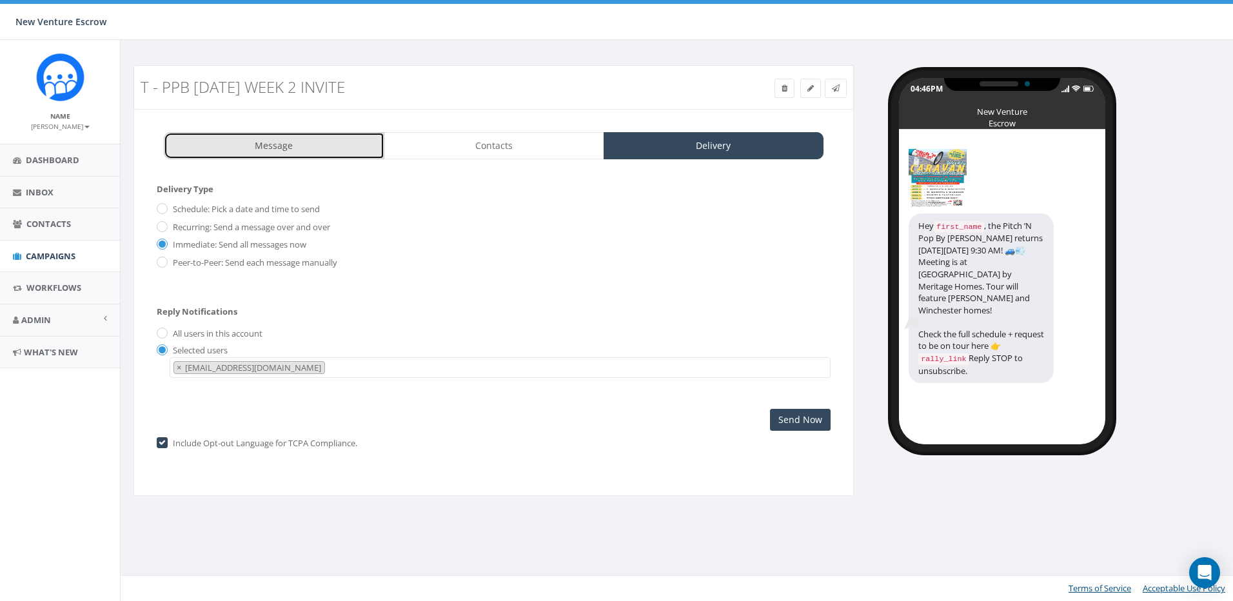
click at [258, 158] on link "Message" at bounding box center [274, 145] width 221 height 27
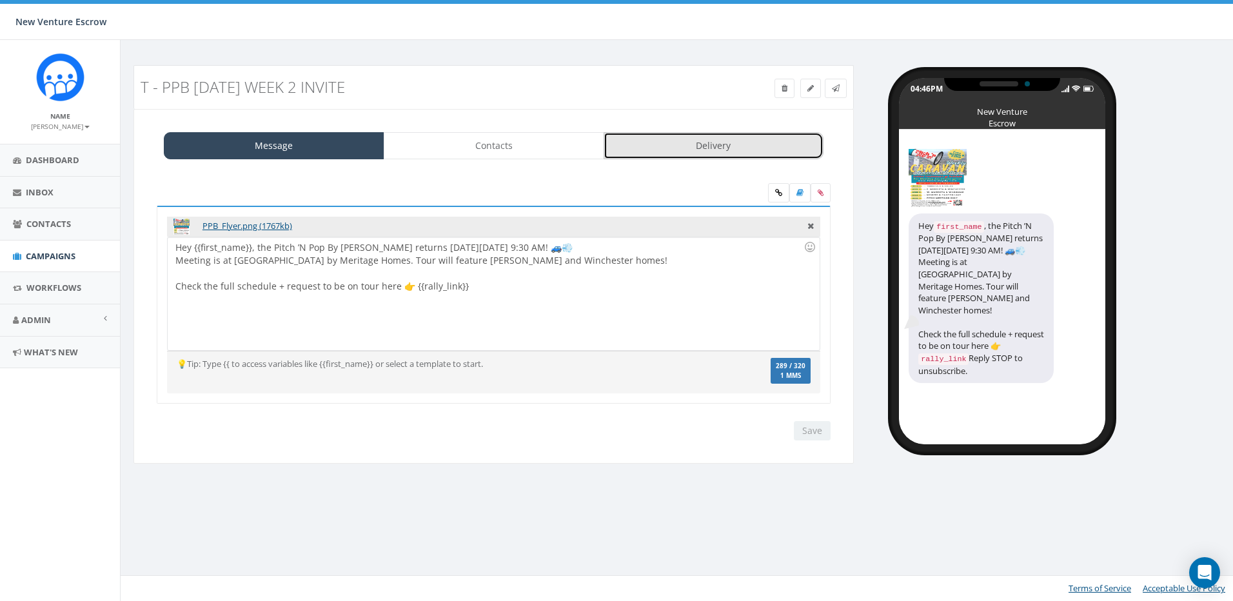
click at [744, 146] on link "Delivery" at bounding box center [714, 145] width 221 height 27
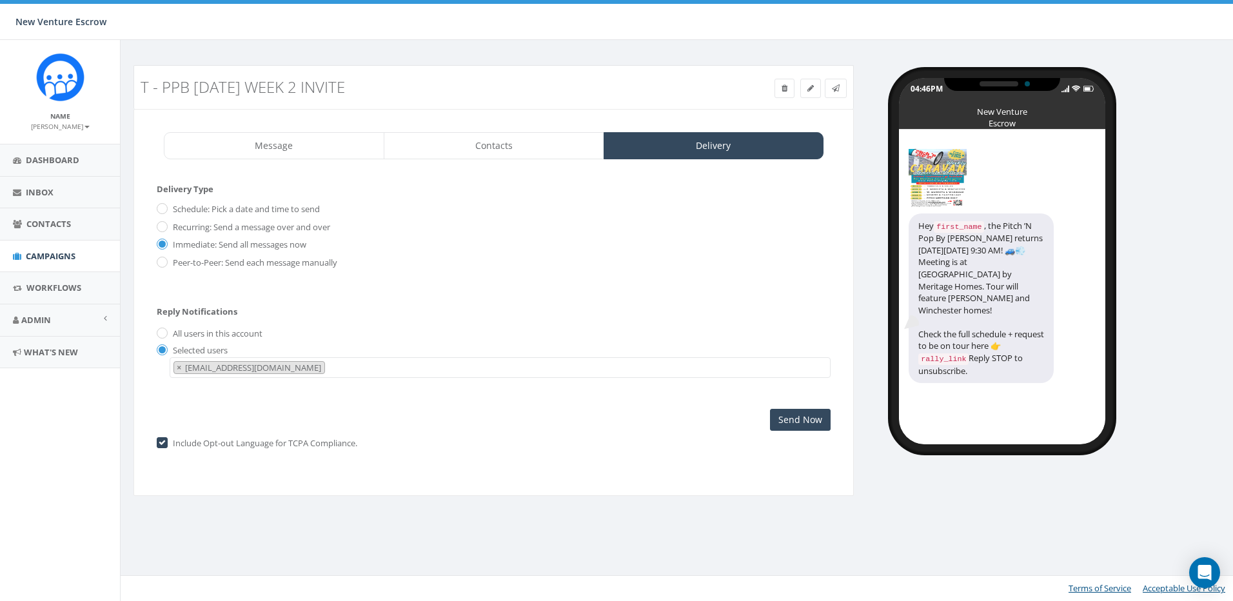
click at [1176, 80] on div "04:46PM New Venture Escrow Hey first_name , the Pitch ’N Pop By [PERSON_NAME] r…" at bounding box center [1049, 254] width 370 height 379
click at [1170, 94] on div "04:46PM New Venture Escrow Hey first_name , the Pitch ’N Pop By [PERSON_NAME] r…" at bounding box center [1049, 254] width 370 height 379
click at [304, 159] on link "Message" at bounding box center [274, 145] width 221 height 27
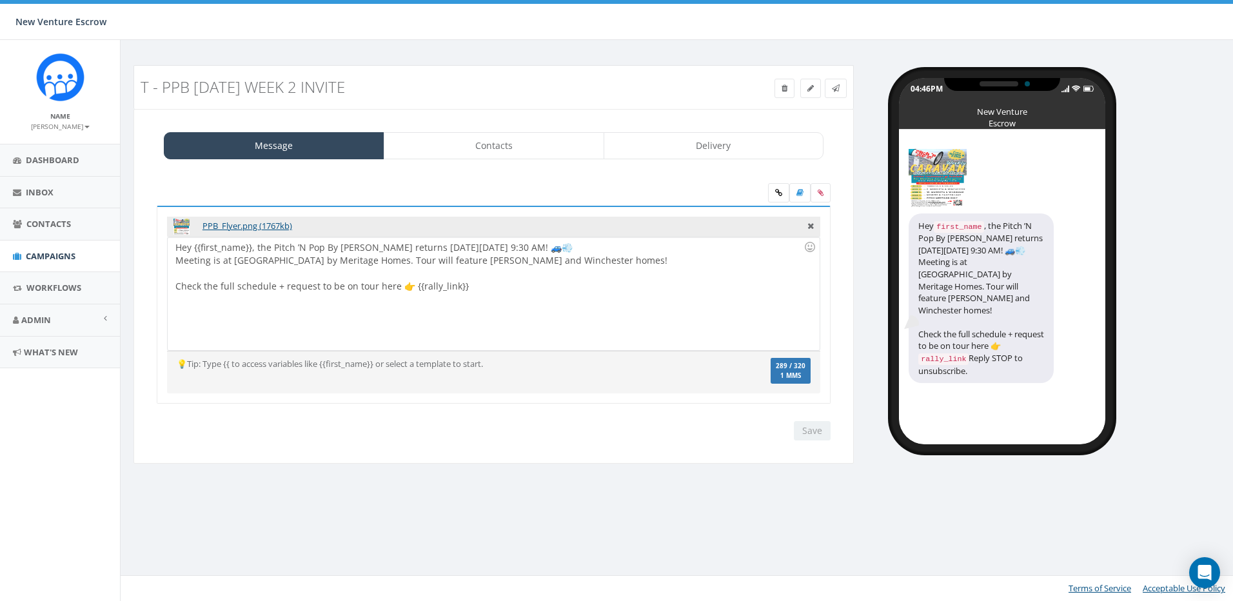
click at [341, 257] on div "Hey {{first_name}}, the Pitch ’N Pop By [PERSON_NAME] returns [DATE][DATE] 9:30…" at bounding box center [493, 293] width 651 height 113
click at [615, 376] on div "💡Tip: Type {{ to access variables like {{first_name}} or select a template to s…" at bounding box center [493, 373] width 653 height 30
click at [819, 431] on input "Save" at bounding box center [812, 430] width 37 height 19
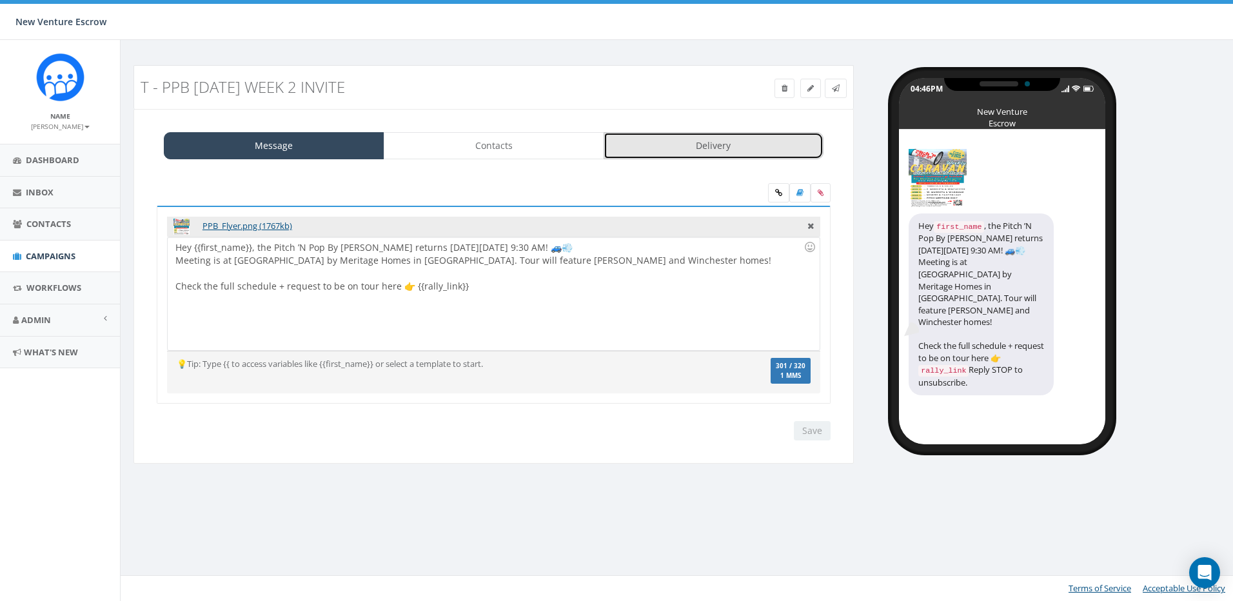
click at [649, 139] on link "Delivery" at bounding box center [714, 145] width 221 height 27
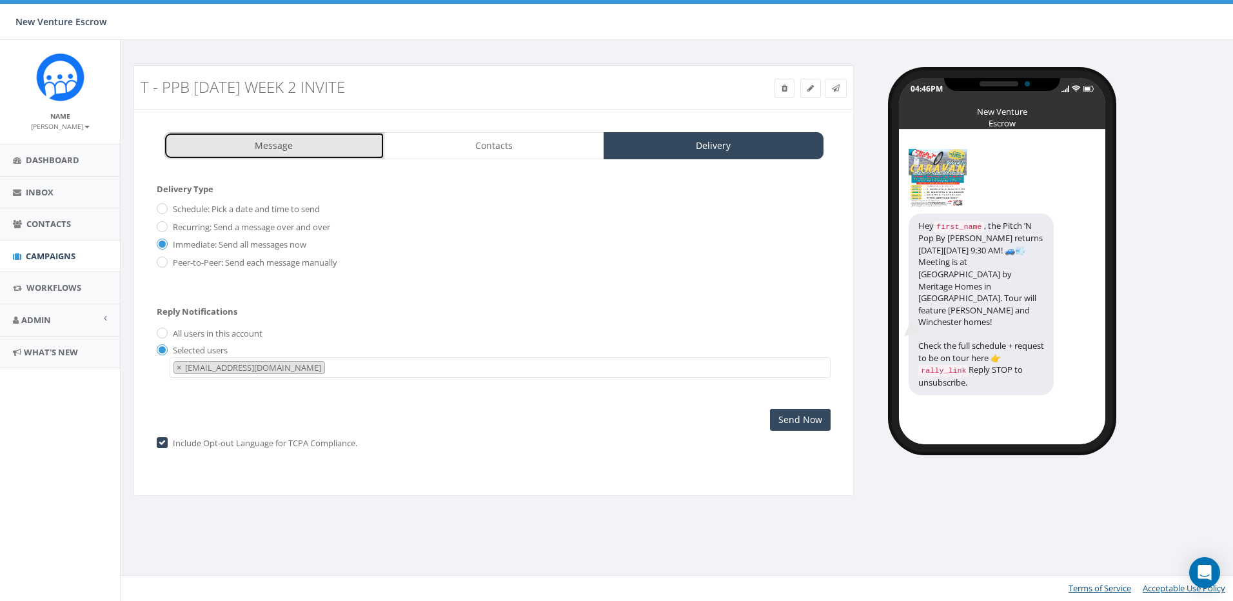
click at [359, 141] on link "Message" at bounding box center [274, 145] width 221 height 27
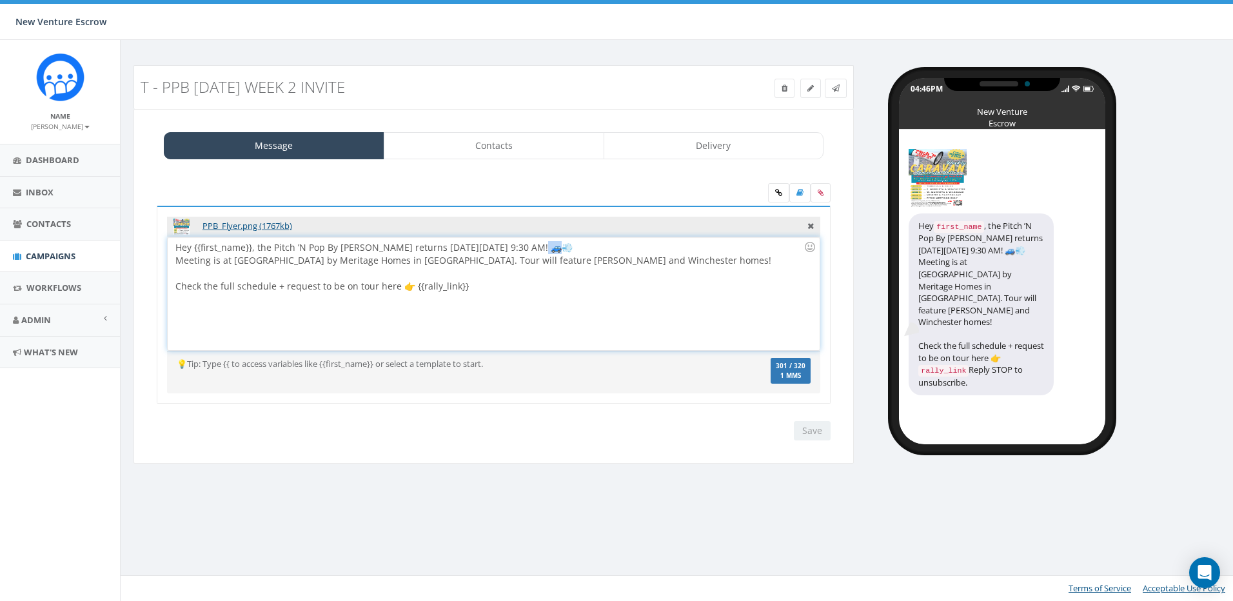
drag, startPoint x: 543, startPoint y: 248, endPoint x: 533, endPoint y: 251, distance: 10.6
click at [533, 251] on div "Hey {{first_name}}, the Pitch ’N Pop By [PERSON_NAME] returns [DATE][DATE] 9:30…" at bounding box center [493, 293] width 651 height 113
click at [809, 438] on input "Save" at bounding box center [812, 430] width 37 height 19
click at [663, 433] on div "Save Next" at bounding box center [493, 430] width 693 height 19
click at [771, 194] on link at bounding box center [778, 192] width 21 height 19
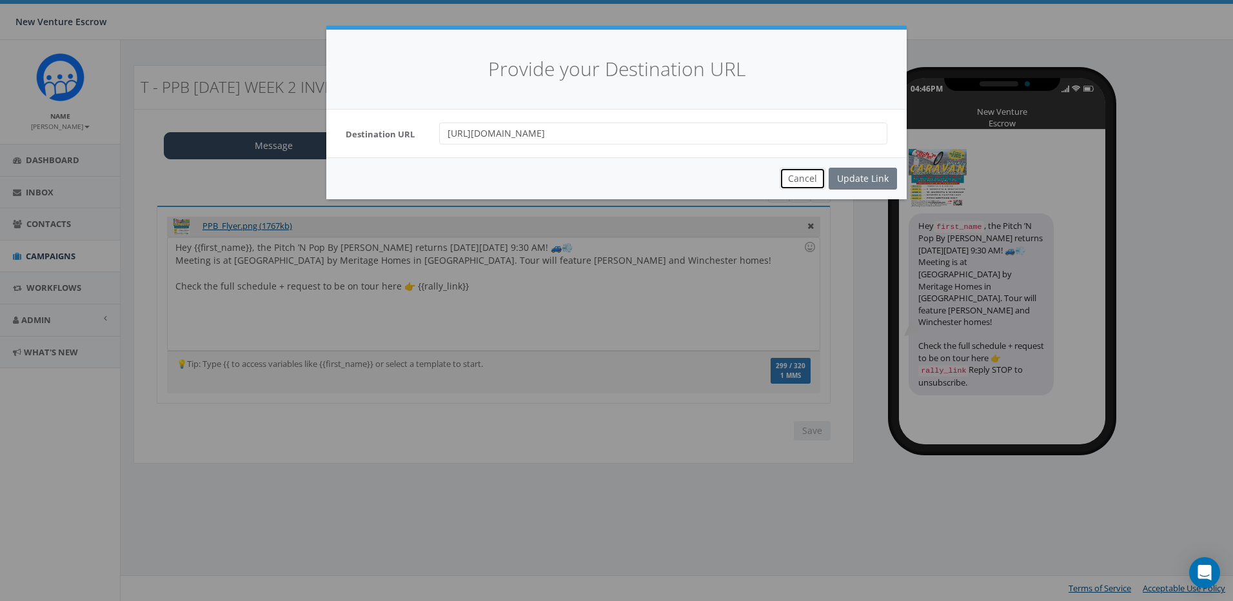
click at [809, 170] on button "Cancel" at bounding box center [803, 179] width 46 height 22
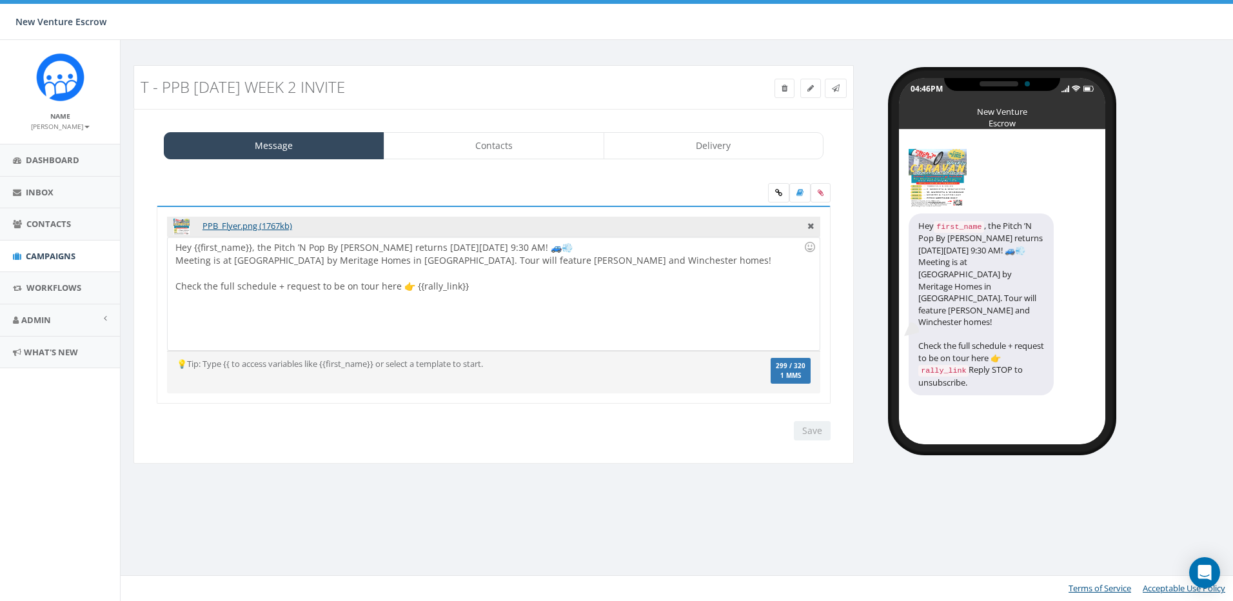
click at [658, 129] on div "Message Contacts Delivery PPB_Flyer.png (1767kb) Hey {{first_name}}, the Pitch …" at bounding box center [494, 286] width 720 height 355
click at [657, 142] on link "Delivery" at bounding box center [714, 145] width 221 height 27
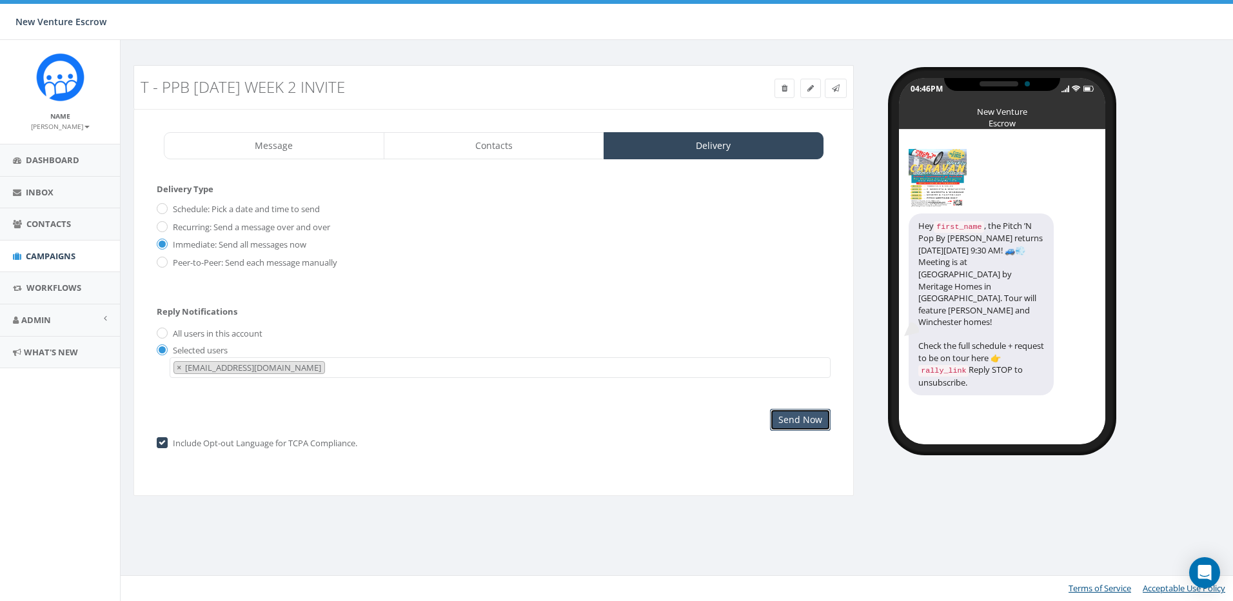
click at [789, 418] on input "Send Now" at bounding box center [800, 420] width 61 height 22
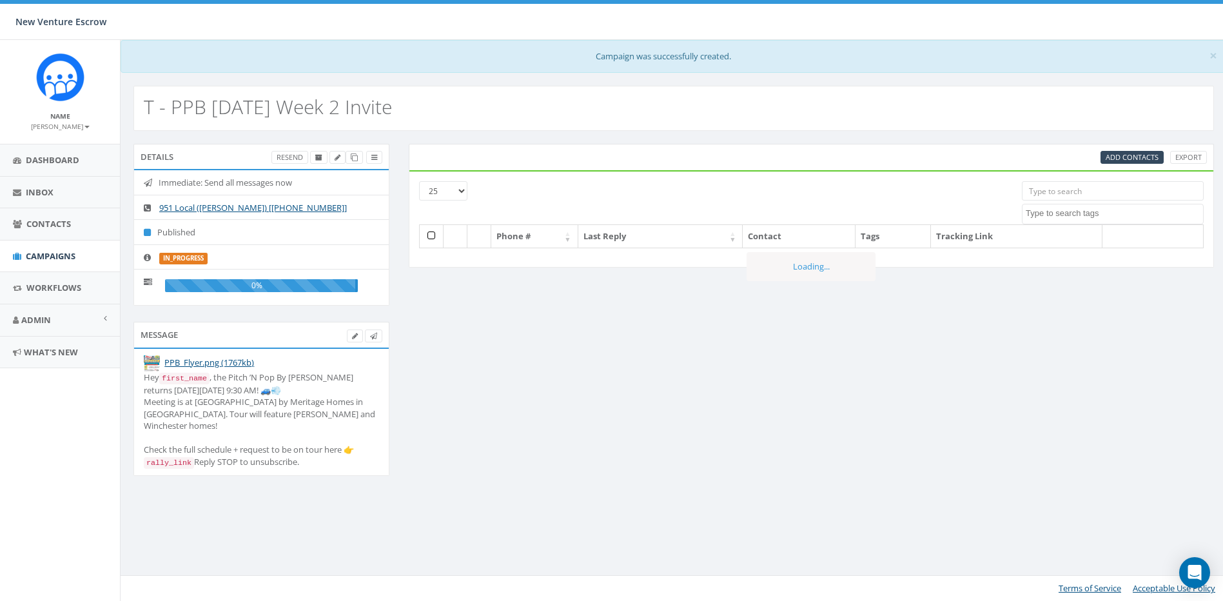
select select
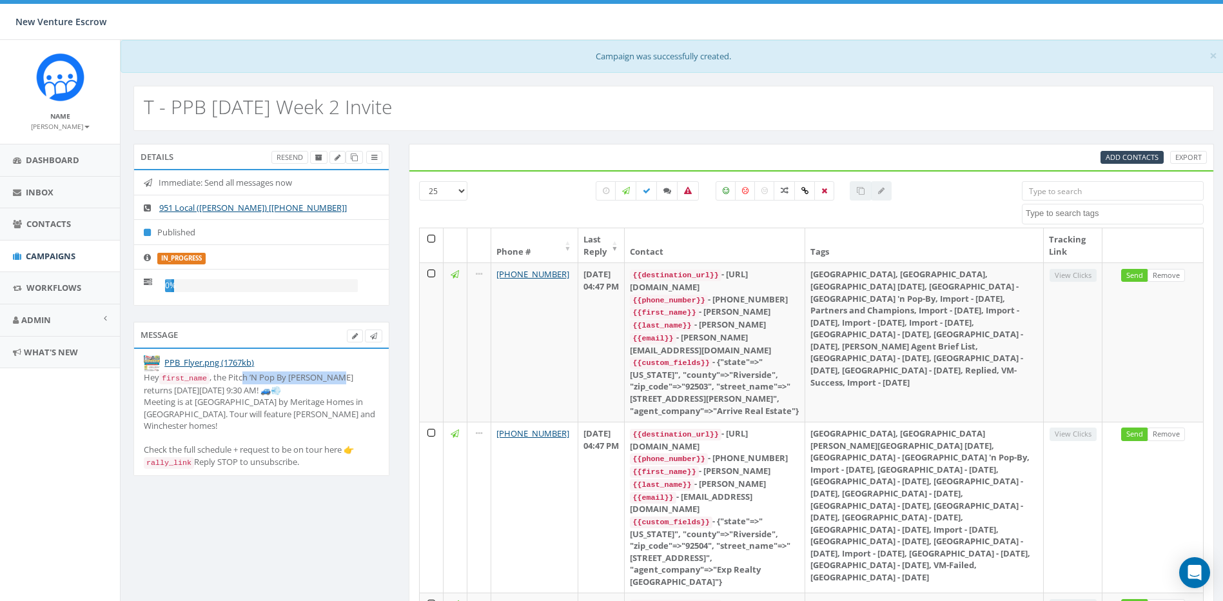
drag, startPoint x: 261, startPoint y: 378, endPoint x: 337, endPoint y: 373, distance: 76.2
click at [337, 373] on div "Hey first_name , the Pitch ’N Pop By [PERSON_NAME] returns [DATE][DATE] 9:30 AM…" at bounding box center [261, 419] width 235 height 97
click at [255, 399] on div "Hey first_name , the Pitch ’N Pop By [PERSON_NAME] returns [DATE][DATE] 9:30 AM…" at bounding box center [261, 419] width 235 height 97
